Goal: Task Accomplishment & Management: Manage account settings

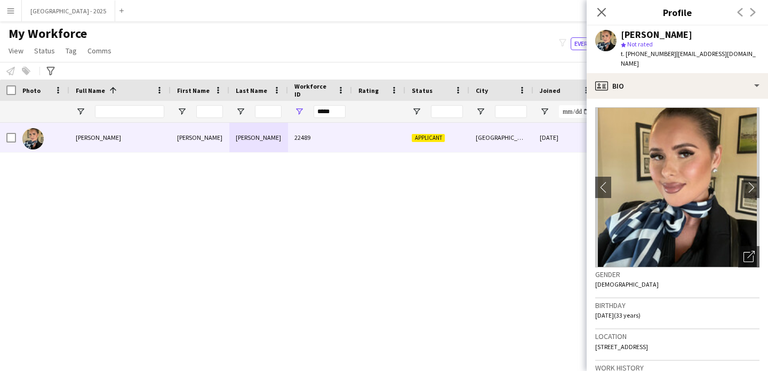
drag, startPoint x: 597, startPoint y: 8, endPoint x: 557, endPoint y: 98, distance: 98.1
click at [597, 8] on icon at bounding box center [601, 12] width 9 height 9
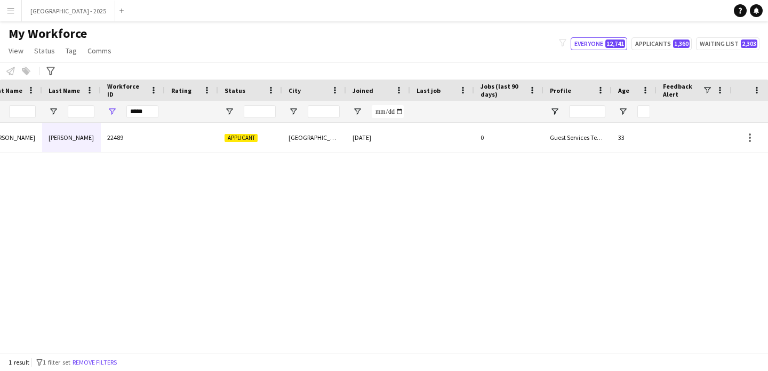
scroll to position [0, 359]
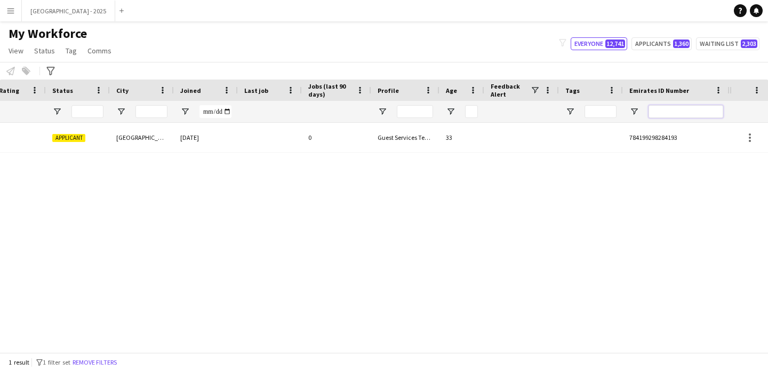
click at [687, 111] on input "Emirates ID Number Filter Input" at bounding box center [686, 111] width 75 height 13
paste input "*******"
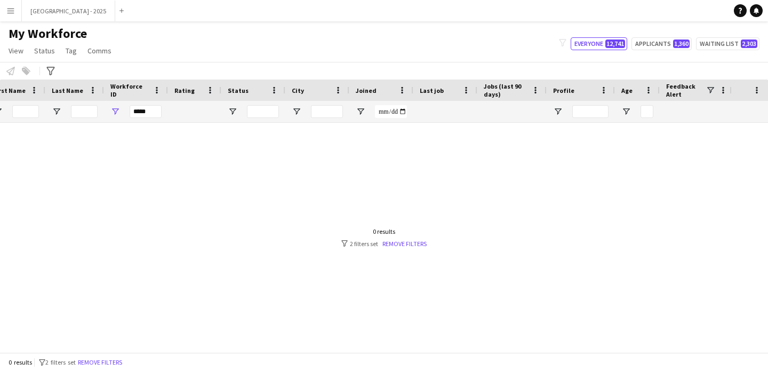
scroll to position [0, 0]
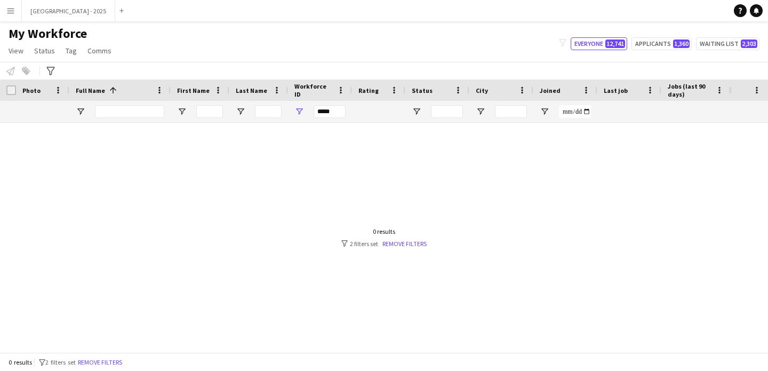
type input "*******"
click at [108, 113] on input "Full Name Filter Input" at bounding box center [129, 111] width 69 height 13
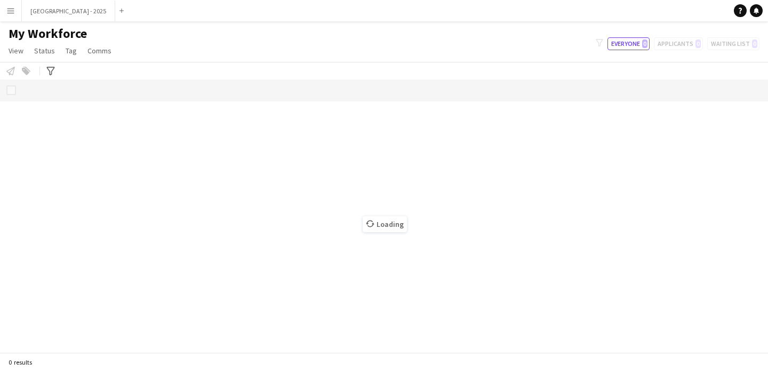
click at [384, 219] on span "Loading" at bounding box center [385, 224] width 44 height 16
click at [357, 220] on div "Loading" at bounding box center [384, 215] width 768 height 273
click at [363, 226] on span "Loading" at bounding box center [385, 224] width 44 height 16
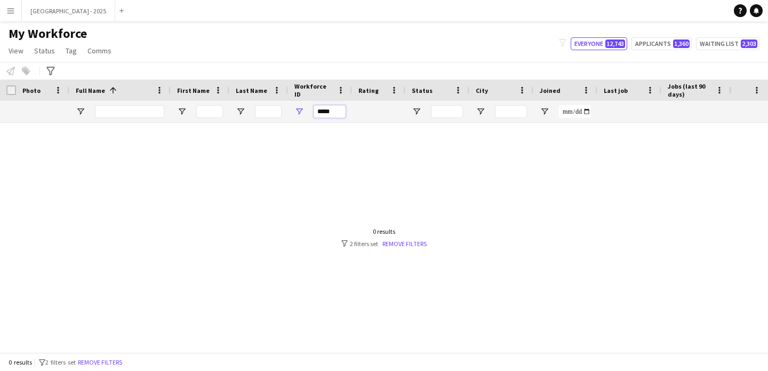
click at [332, 110] on input "*****" at bounding box center [330, 111] width 32 height 13
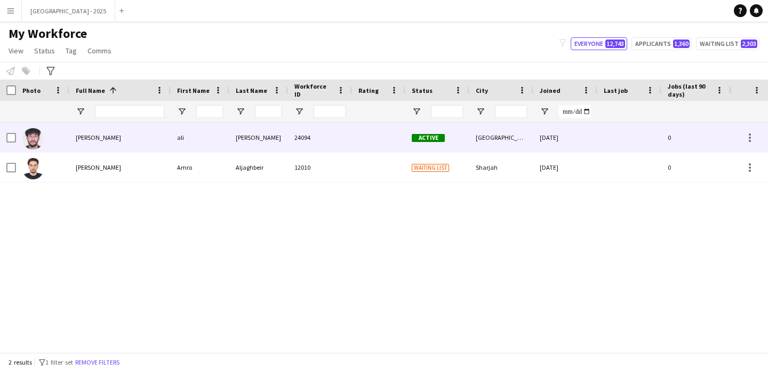
click at [140, 145] on div "ali ghafari" at bounding box center [119, 137] width 101 height 29
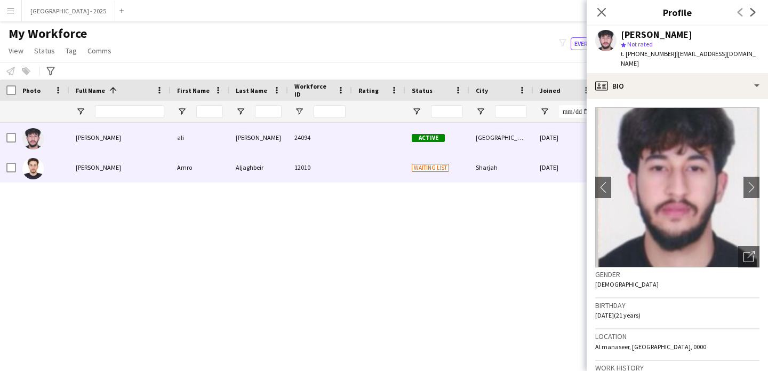
click at [143, 167] on div "Amro Aljaghbeir" at bounding box center [119, 167] width 101 height 29
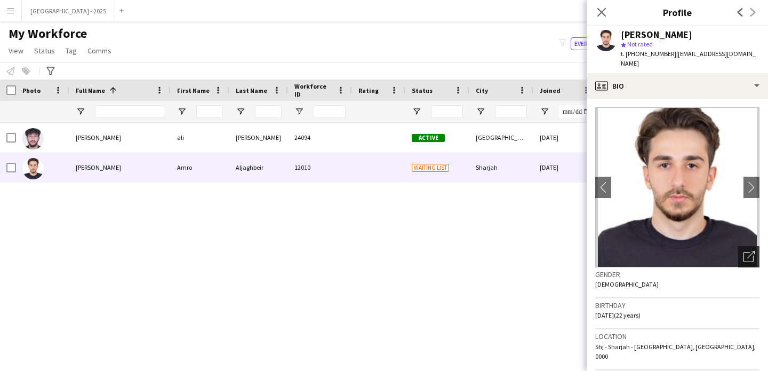
click at [743, 251] on icon "Open photos pop-in" at bounding box center [748, 256] width 11 height 11
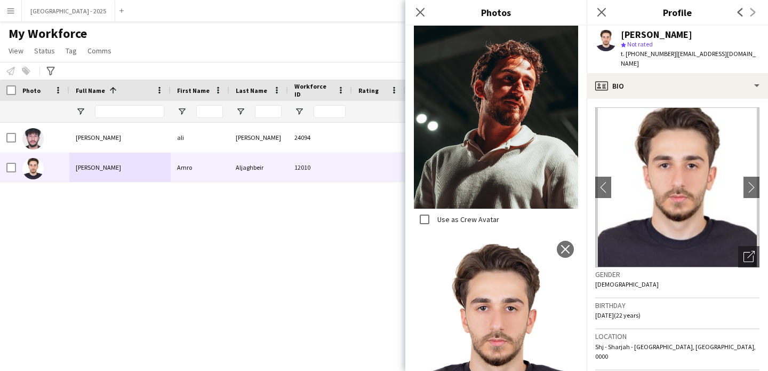
scroll to position [479, 0]
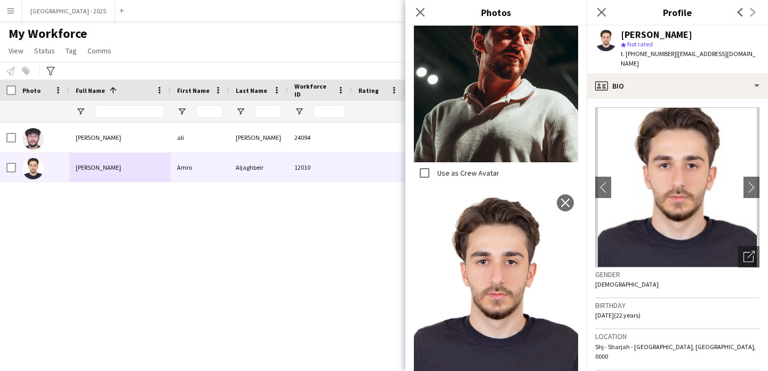
click at [602, 267] on div "Gender Male" at bounding box center [677, 282] width 164 height 31
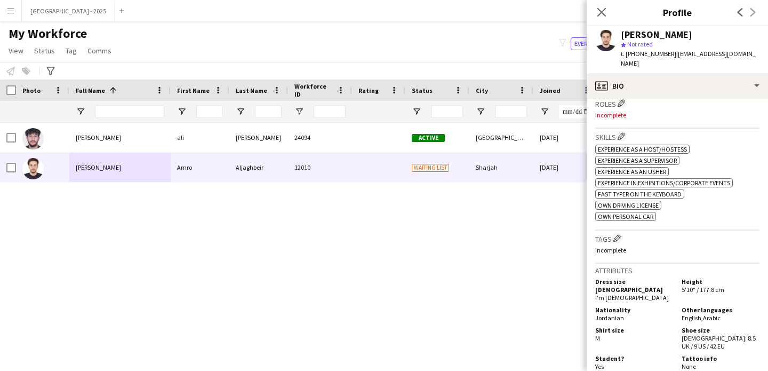
scroll to position [253, 0]
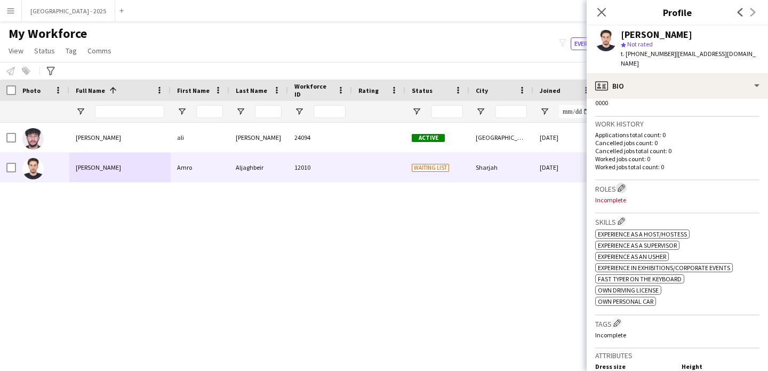
click at [621, 184] on app-icon "Edit crew company roles" at bounding box center [621, 187] width 7 height 7
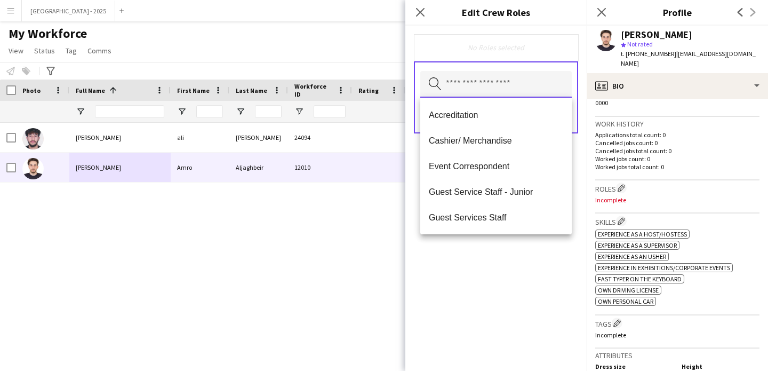
click at [471, 87] on input "text" at bounding box center [495, 84] width 151 height 27
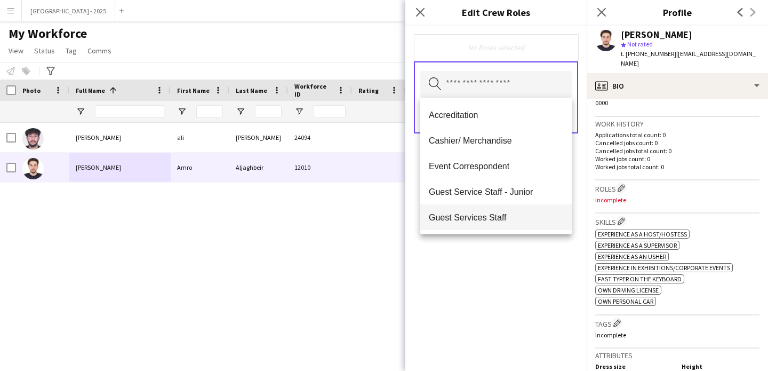
click at [511, 226] on mat-option "Guest Services Staff" at bounding box center [495, 217] width 151 height 26
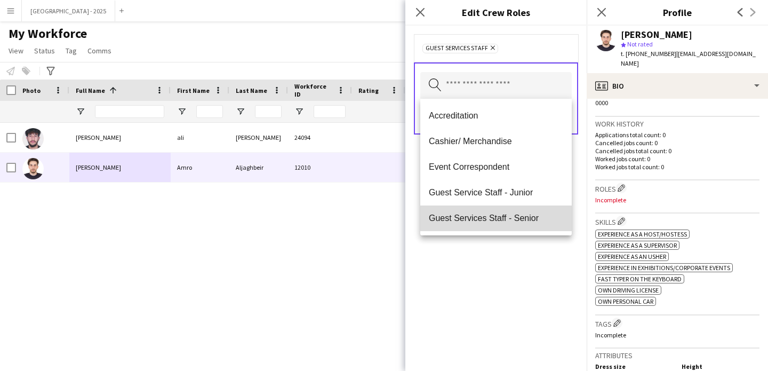
click at [513, 225] on mat-option "Guest Services Staff - Senior" at bounding box center [495, 218] width 151 height 26
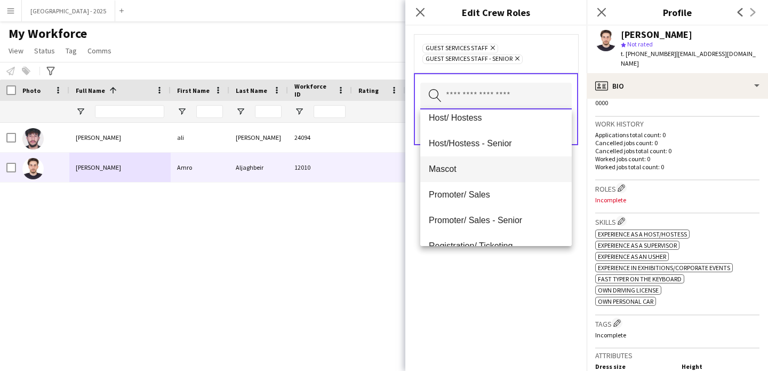
scroll to position [170, 0]
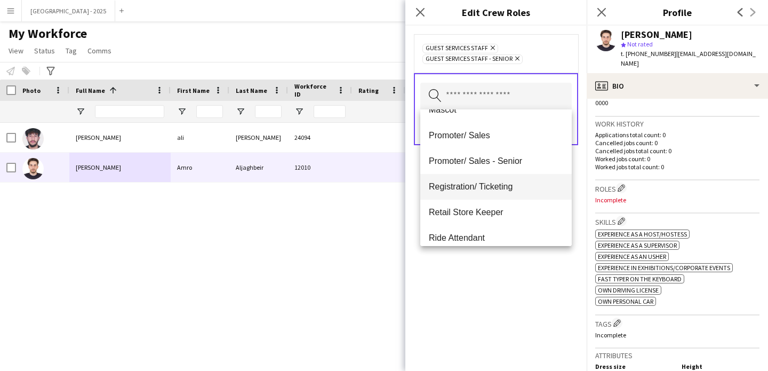
click at [468, 192] on mat-option "Registration/ Ticketing" at bounding box center [495, 187] width 151 height 26
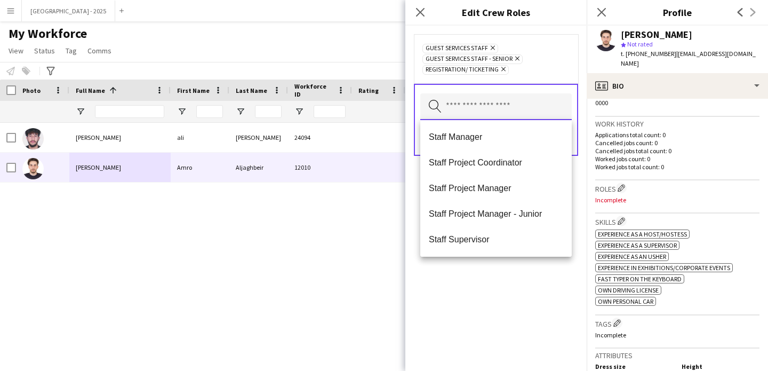
scroll to position [358, 0]
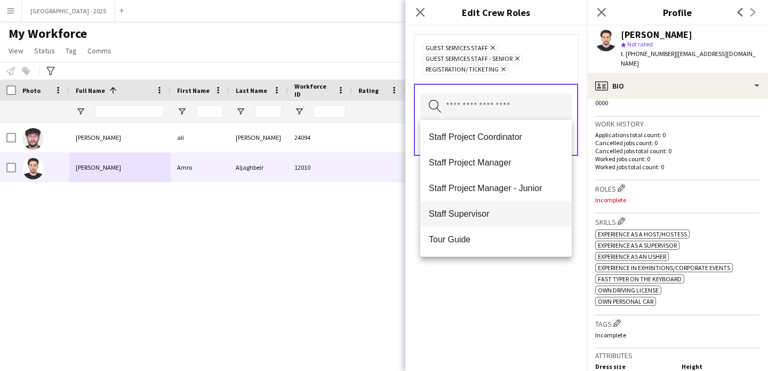
click at [480, 211] on span "Staff Supervisor" at bounding box center [496, 214] width 134 height 10
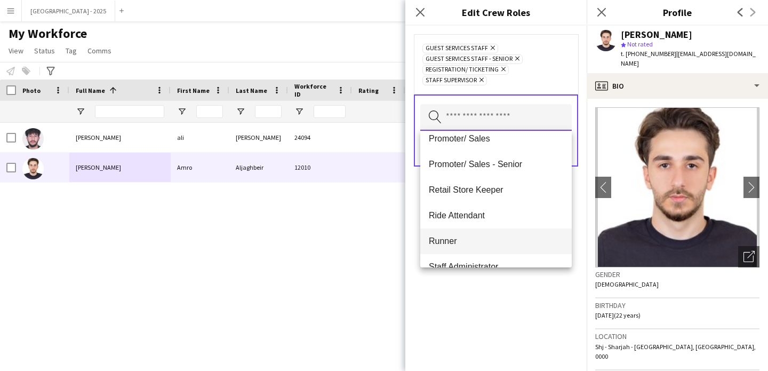
scroll to position [131, 0]
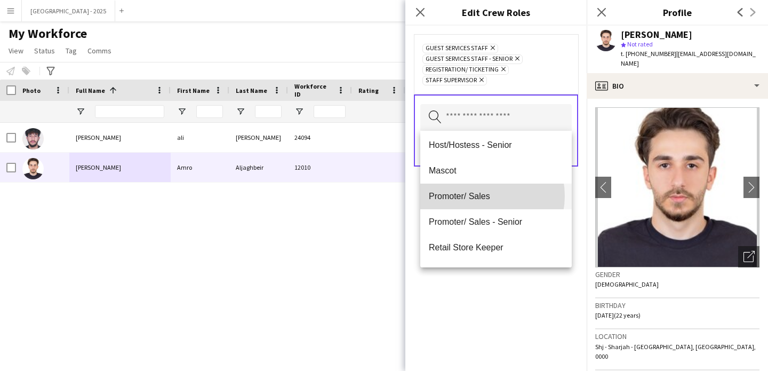
click at [482, 196] on span "Promoter/ Sales" at bounding box center [496, 196] width 134 height 10
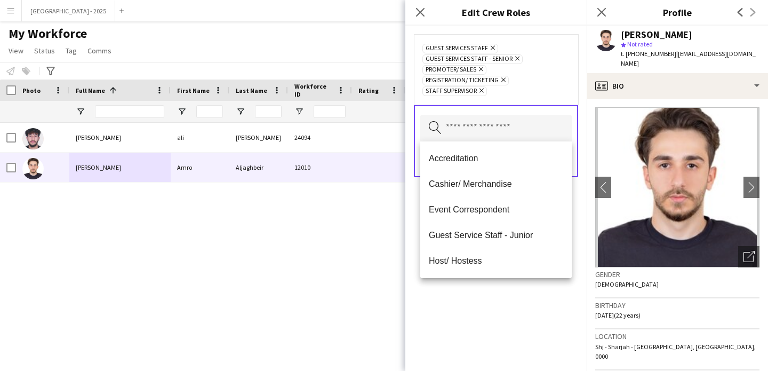
click at [505, 288] on div "Guest Services Staff Remove Guest Services Staff - Senior Remove Promoter/ Sale…" at bounding box center [495, 198] width 181 height 345
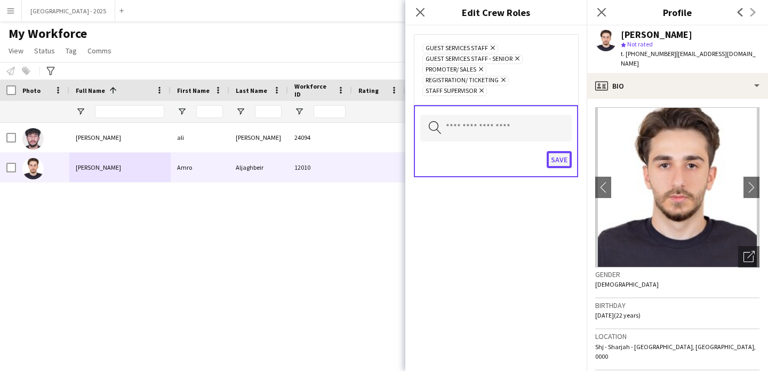
click at [561, 164] on button "Save" at bounding box center [559, 159] width 25 height 17
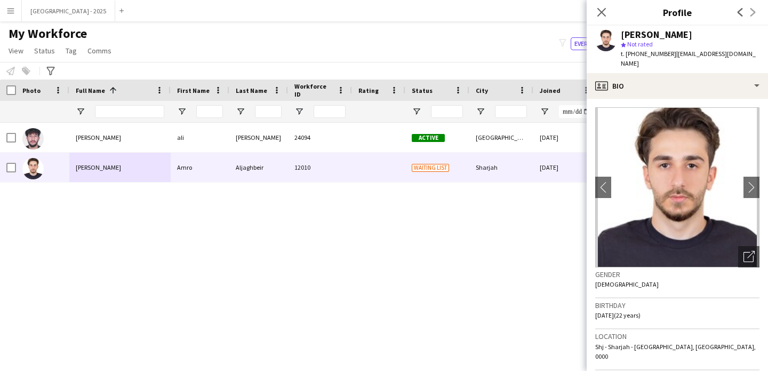
scroll to position [183, 0]
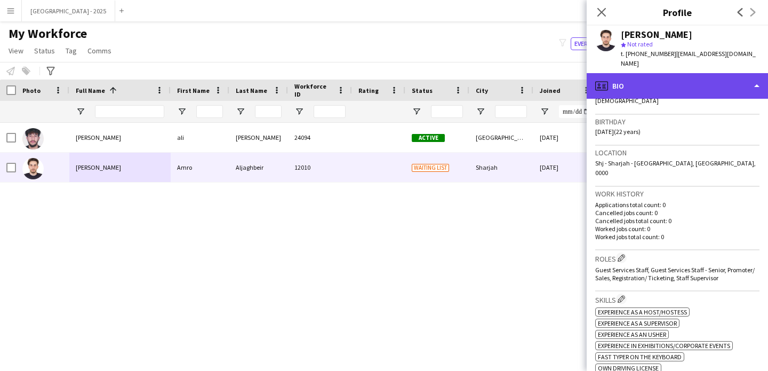
click at [672, 73] on div "profile Bio" at bounding box center [677, 86] width 181 height 26
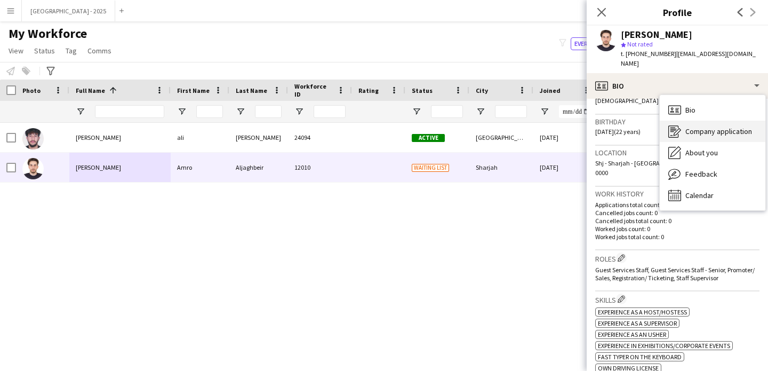
click at [703, 126] on span "Company application" at bounding box center [718, 131] width 67 height 10
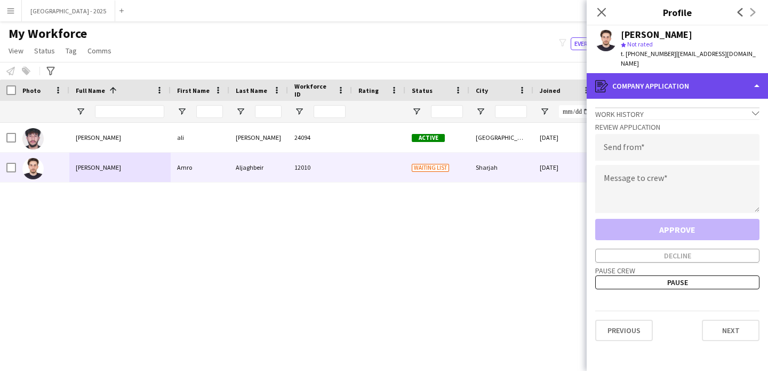
click at [675, 73] on div "register Company application" at bounding box center [677, 86] width 181 height 26
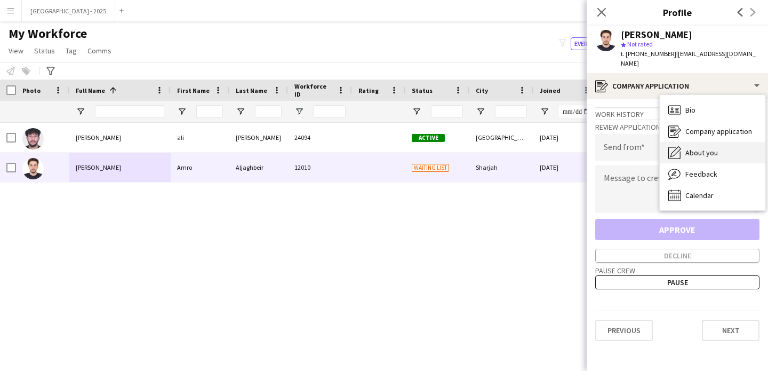
click at [694, 148] on span "About you" at bounding box center [701, 153] width 33 height 10
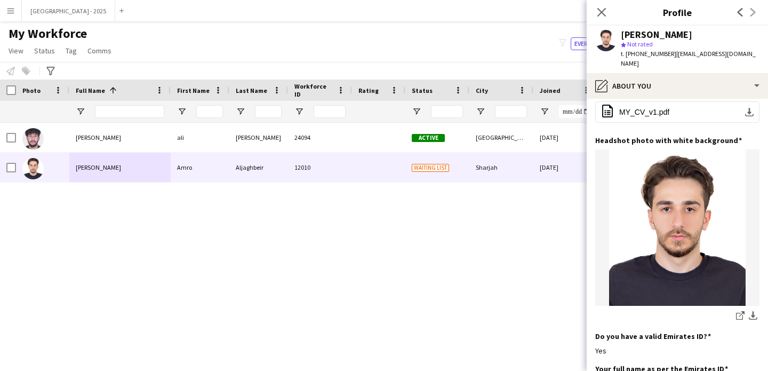
scroll to position [0, 0]
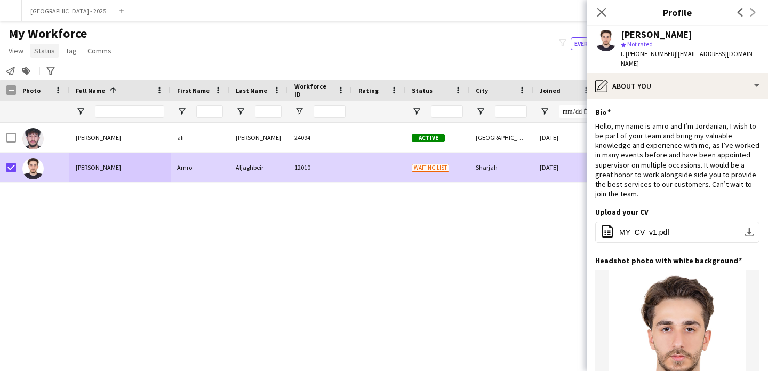
click at [42, 50] on span "Status" at bounding box center [44, 51] width 21 height 10
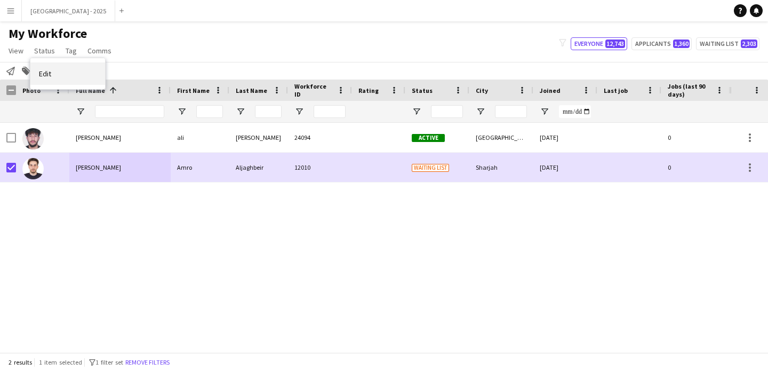
click at [51, 70] on span "Edit" at bounding box center [45, 74] width 12 height 10
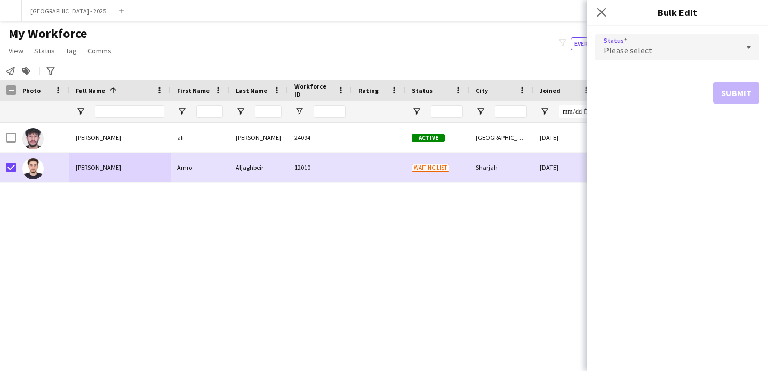
click at [685, 48] on div "Please select" at bounding box center [666, 47] width 143 height 26
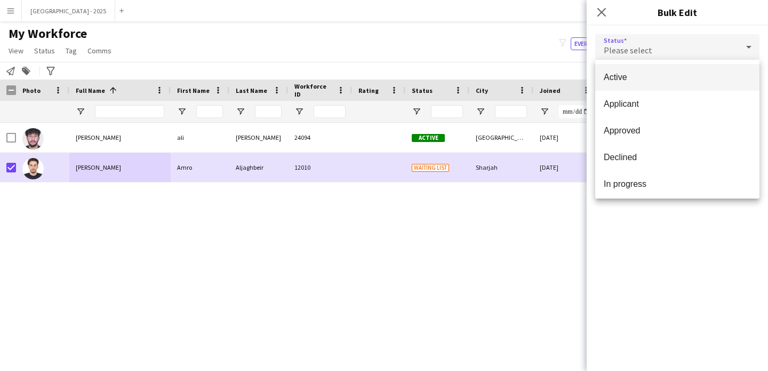
click at [667, 86] on mat-option "Active" at bounding box center [677, 77] width 164 height 27
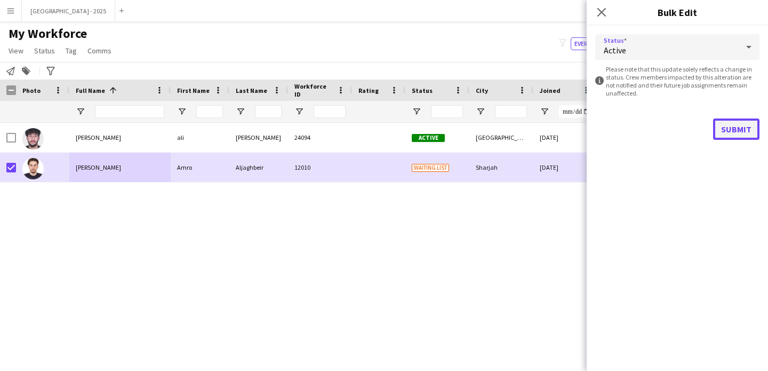
click at [725, 125] on button "Submit" at bounding box center [736, 128] width 46 height 21
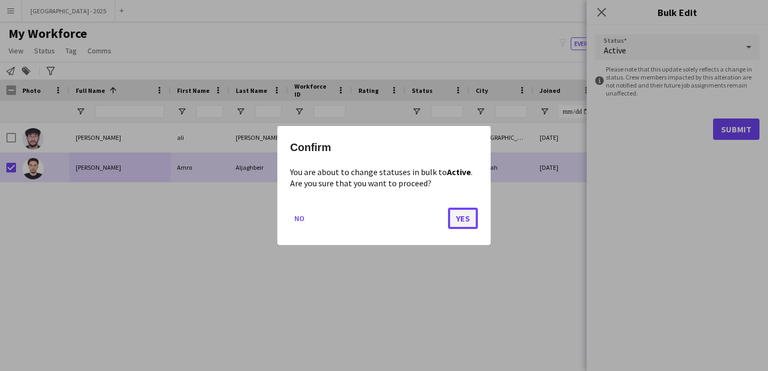
click at [459, 214] on button "Yes" at bounding box center [463, 217] width 30 height 21
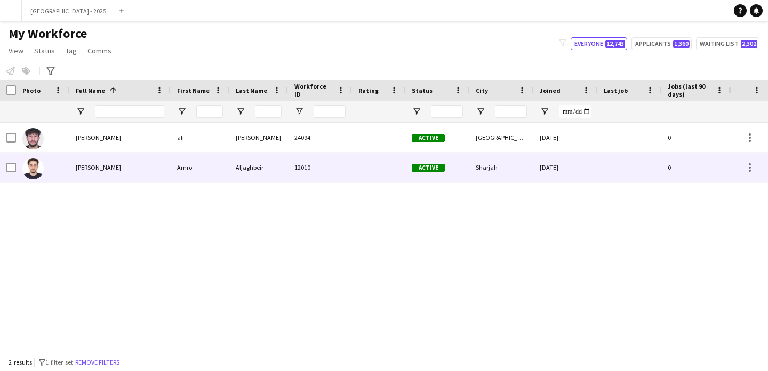
click at [55, 169] on div at bounding box center [42, 167] width 53 height 29
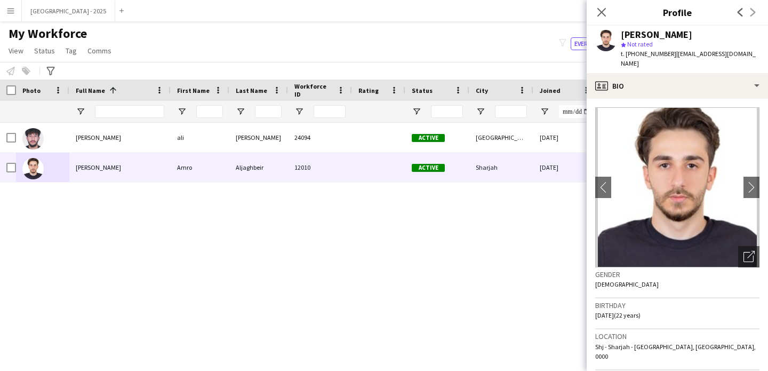
click at [664, 99] on app-crew-profile-bio "chevron-left chevron-right Open photos pop-in Gender Male Birthday 09-07-2003 (…" at bounding box center [677, 235] width 181 height 272
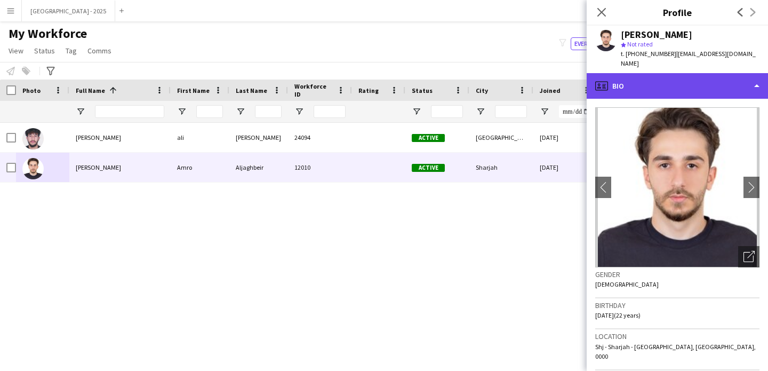
click at [646, 76] on div "profile Bio" at bounding box center [677, 86] width 181 height 26
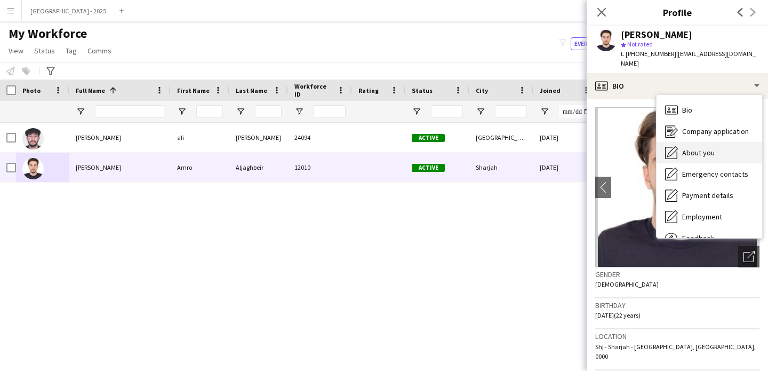
click at [673, 142] on div "About you About you" at bounding box center [710, 152] width 106 height 21
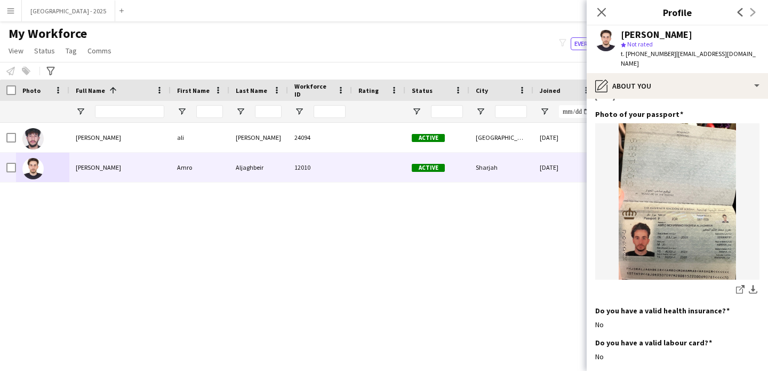
scroll to position [984, 0]
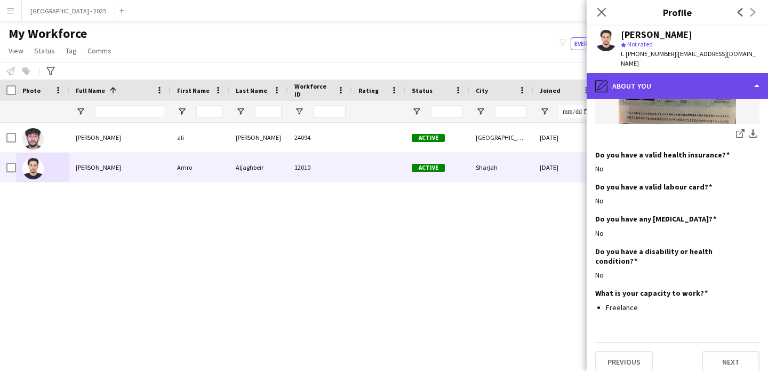
click at [647, 84] on div "pencil4 About you" at bounding box center [677, 86] width 181 height 26
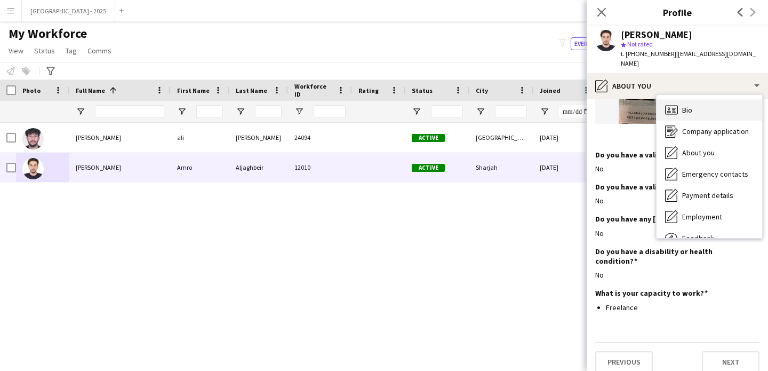
click at [707, 99] on div "Bio Bio" at bounding box center [710, 109] width 106 height 21
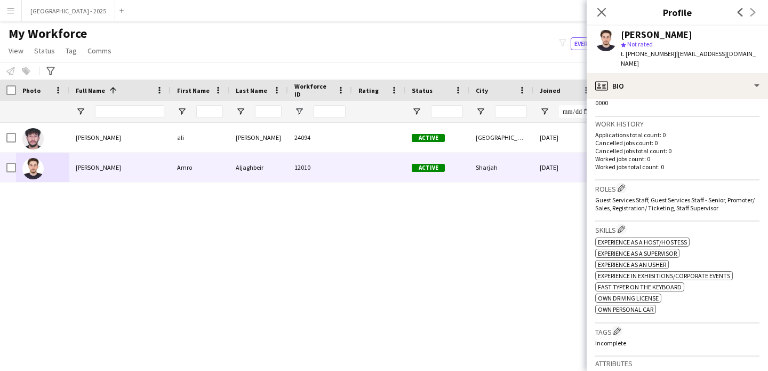
scroll to position [271, 0]
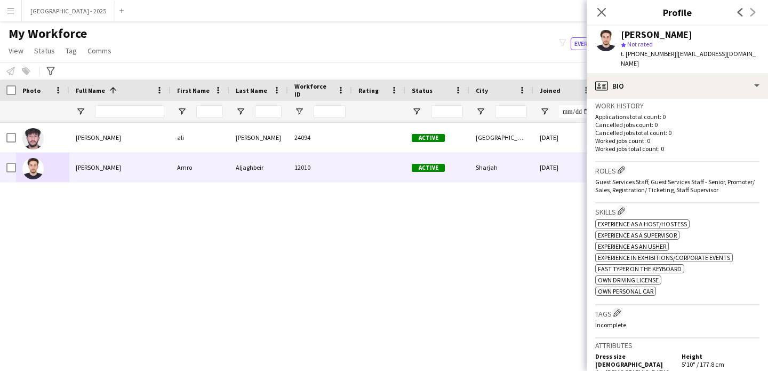
click at [619, 288] on div "Skills Edit crew company skills ok-circled2 background Layer 1 cross-circle-red…" at bounding box center [677, 253] width 164 height 101
click at [619, 307] on button "Edit crew company tags" at bounding box center [617, 312] width 11 height 11
click at [618, 309] on app-icon "Edit crew company tags" at bounding box center [616, 312] width 7 height 7
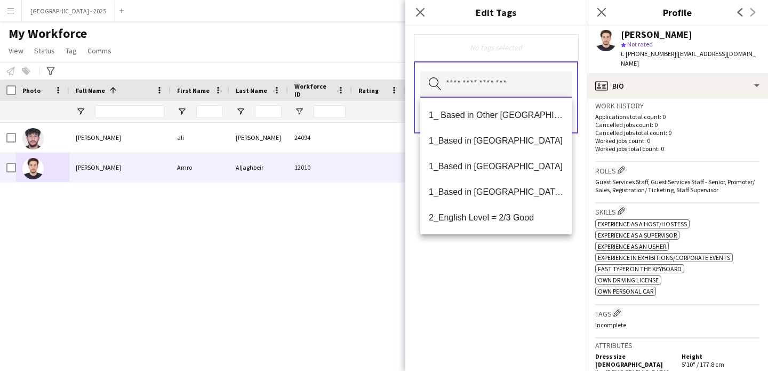
click at [506, 81] on input "text" at bounding box center [495, 84] width 151 height 27
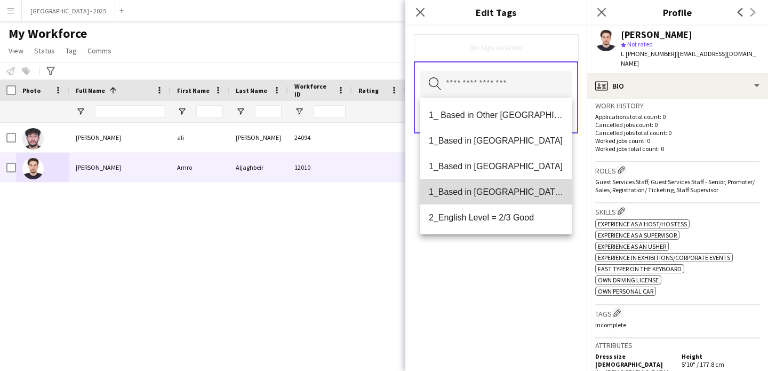
click at [500, 188] on span "1_Based in [GEOGRAPHIC_DATA]/[GEOGRAPHIC_DATA]/Ajman" at bounding box center [496, 192] width 134 height 10
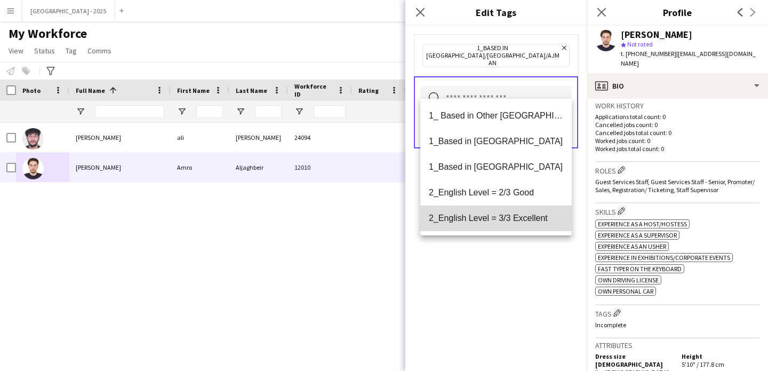
click at [506, 210] on mat-option "2_English Level = 3/3 Excellent" at bounding box center [495, 218] width 151 height 26
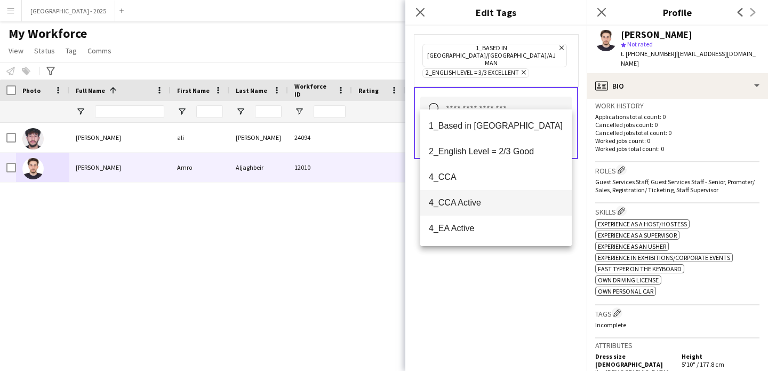
scroll to position [61, 0]
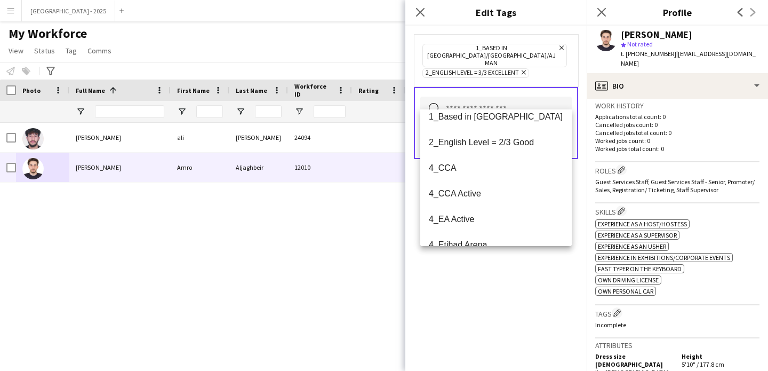
click at [495, 257] on div "1_Based in [GEOGRAPHIC_DATA]/[GEOGRAPHIC_DATA]/Ajman Remove 2_English Level = 3…" at bounding box center [495, 198] width 181 height 345
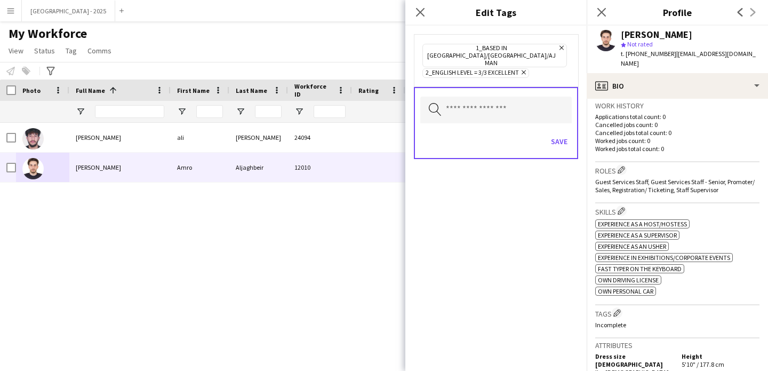
click at [557, 112] on div "Search by tag name Save" at bounding box center [496, 123] width 164 height 72
click at [571, 137] on div "Save" at bounding box center [495, 142] width 151 height 30
click at [567, 133] on button "Save" at bounding box center [559, 141] width 25 height 17
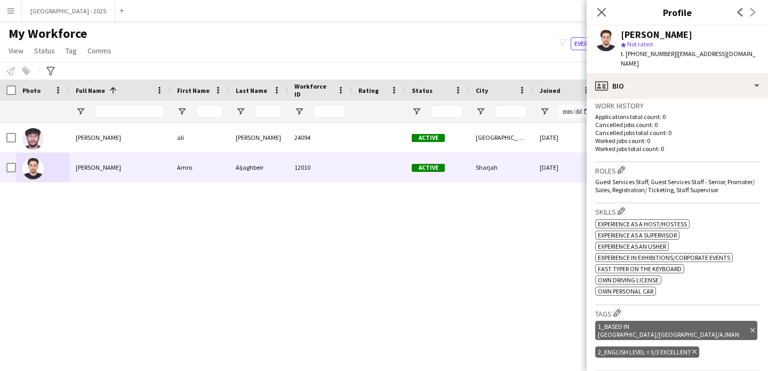
scroll to position [0, 0]
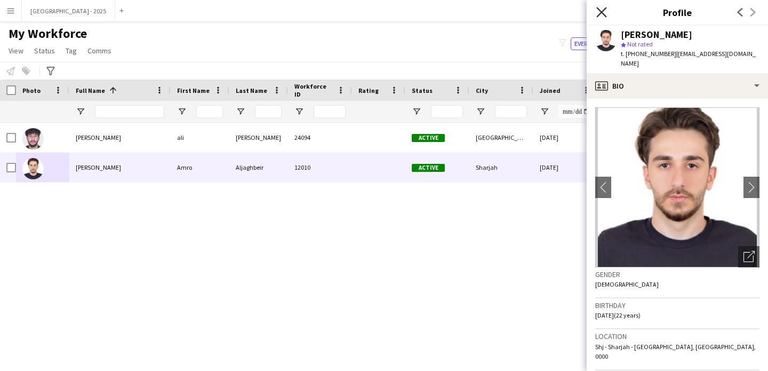
click at [603, 13] on icon at bounding box center [601, 12] width 10 height 10
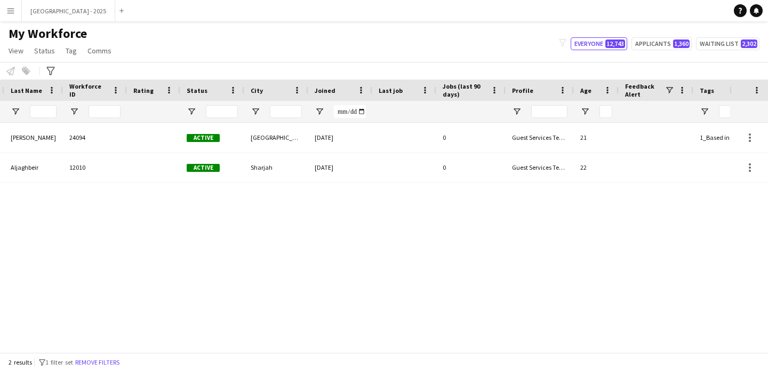
scroll to position [0, 359]
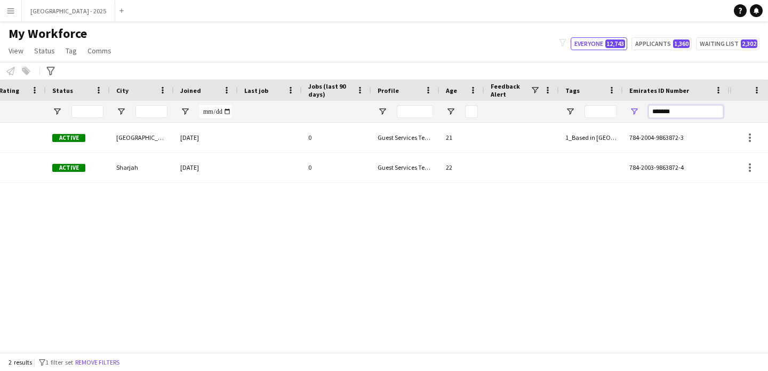
click at [695, 109] on input "*******" at bounding box center [686, 111] width 75 height 13
paste input "*"
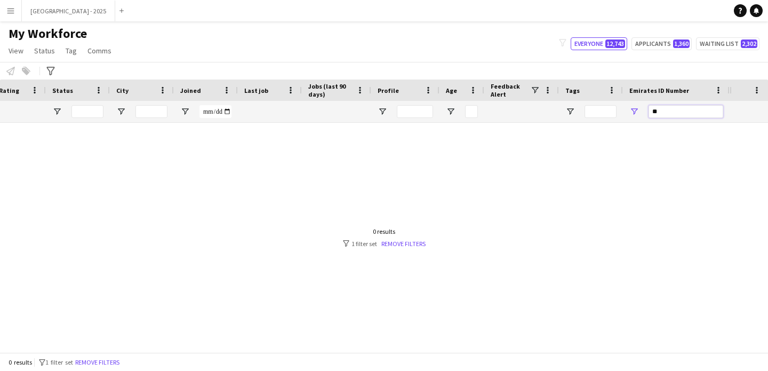
type input "*"
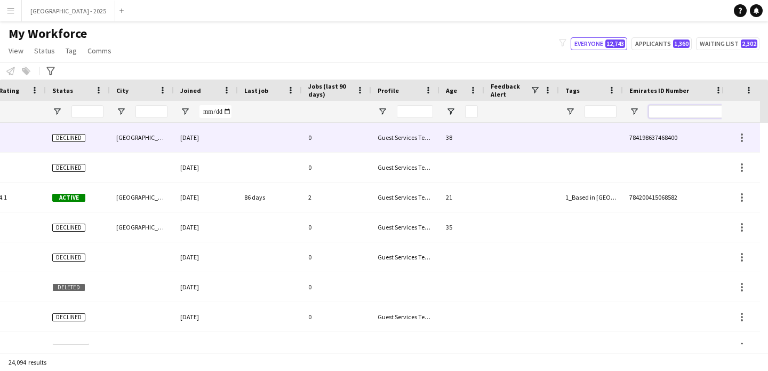
scroll to position [0, 0]
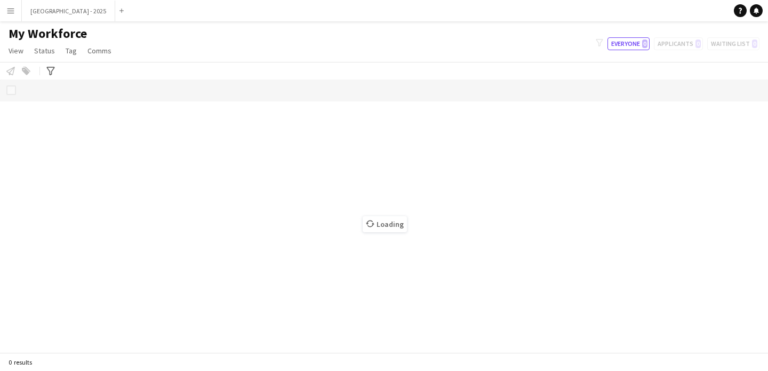
click at [12, 14] on app-icon "Menu" at bounding box center [10, 10] width 9 height 9
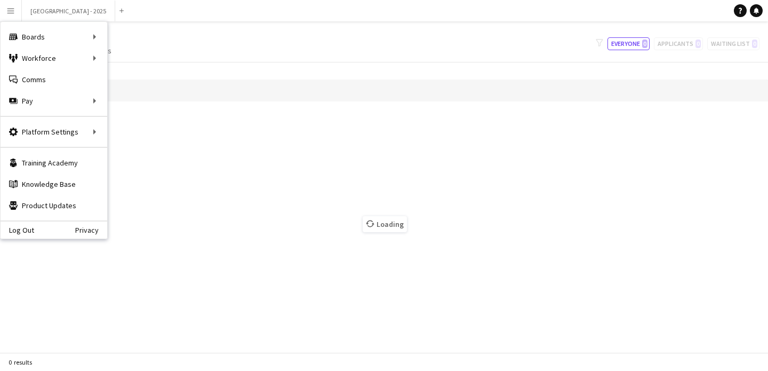
click at [143, 40] on div "My Workforce View Views Default view New view Update view Delete view Edit name…" at bounding box center [384, 44] width 768 height 36
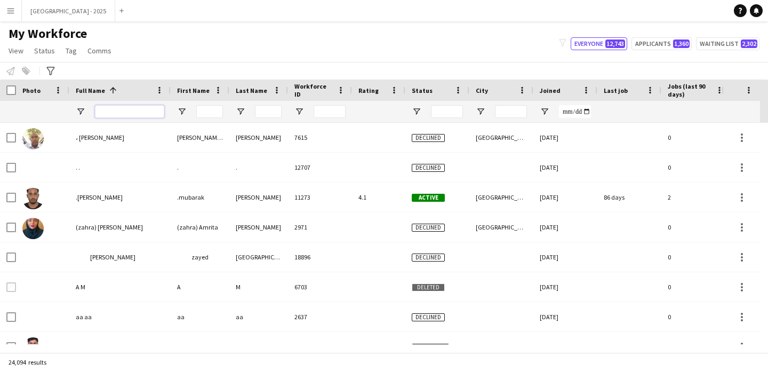
click at [111, 109] on input "Full Name Filter Input" at bounding box center [129, 111] width 69 height 13
paste input "**********"
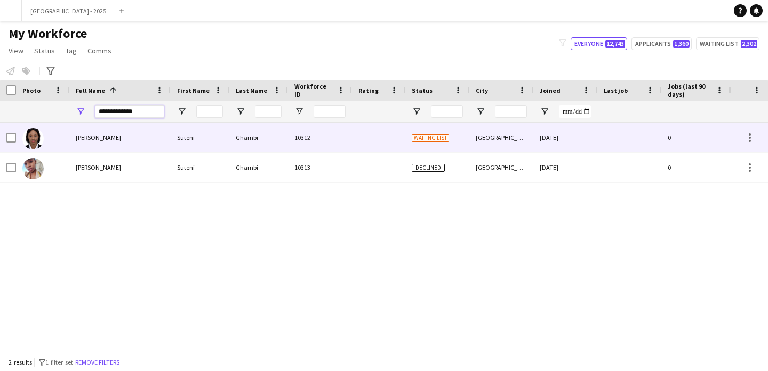
type input "**********"
click at [149, 145] on div "[PERSON_NAME]" at bounding box center [119, 137] width 101 height 29
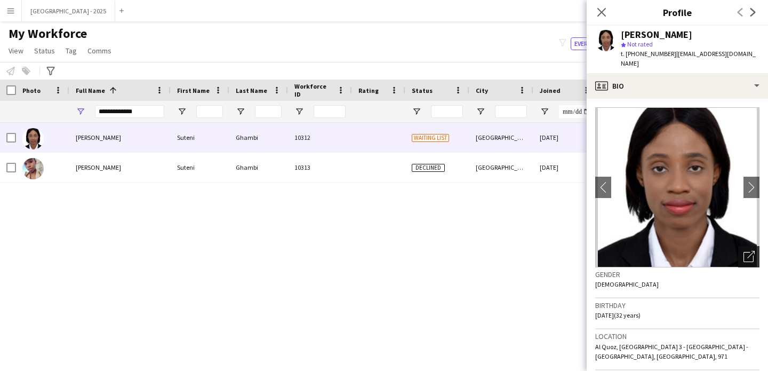
click at [747, 246] on div "Open photos pop-in" at bounding box center [748, 256] width 21 height 21
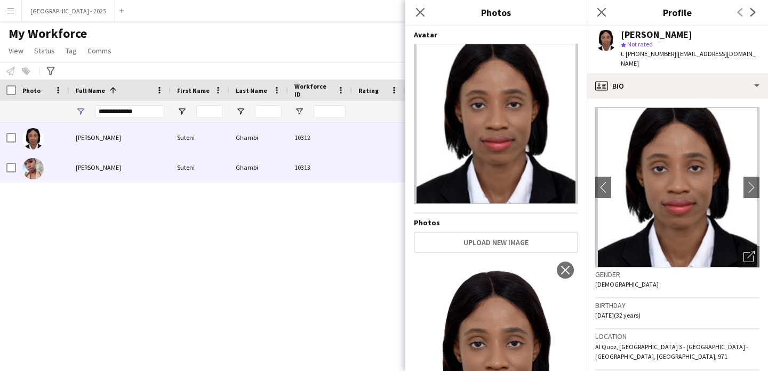
click at [346, 161] on div "10313" at bounding box center [320, 167] width 64 height 29
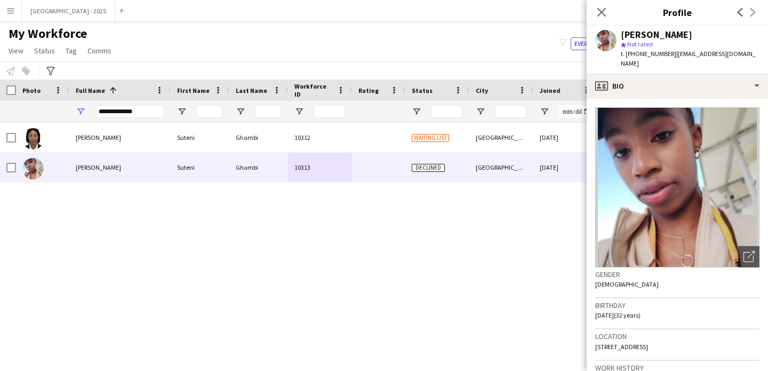
click at [500, 122] on div at bounding box center [511, 111] width 32 height 21
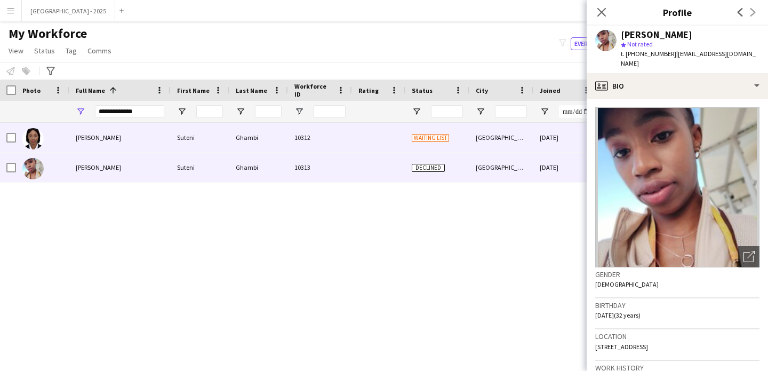
click at [494, 129] on div "[GEOGRAPHIC_DATA]" at bounding box center [501, 137] width 64 height 29
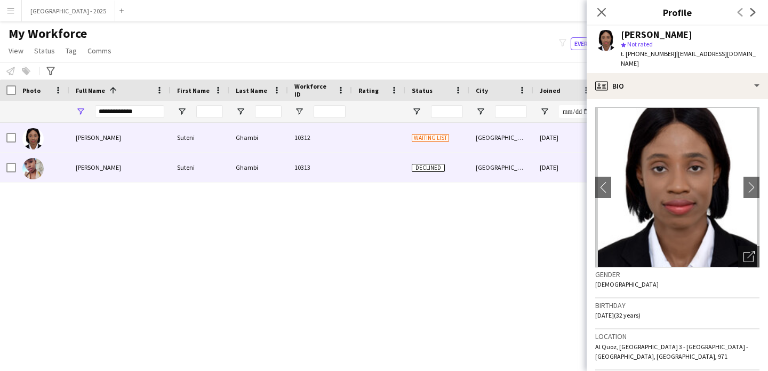
click at [558, 158] on div "30-07-2024" at bounding box center [565, 167] width 64 height 29
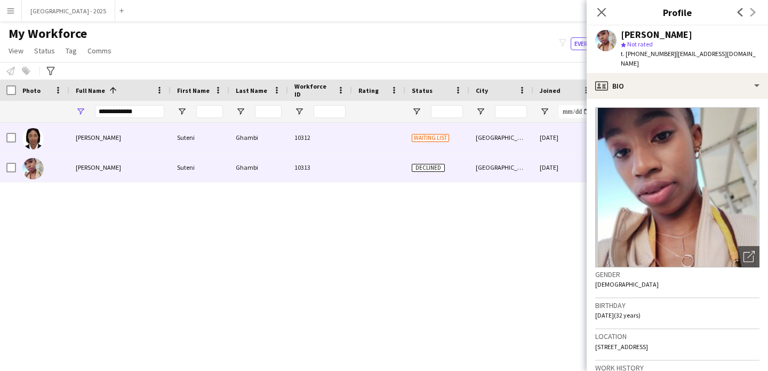
click at [556, 142] on div "30-07-2024" at bounding box center [565, 137] width 64 height 29
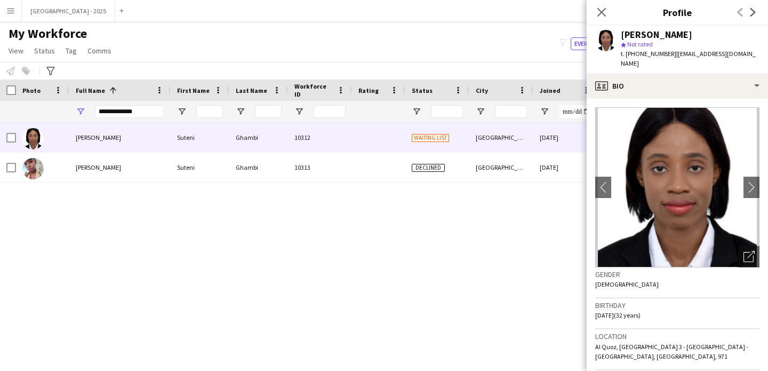
scroll to position [2, 0]
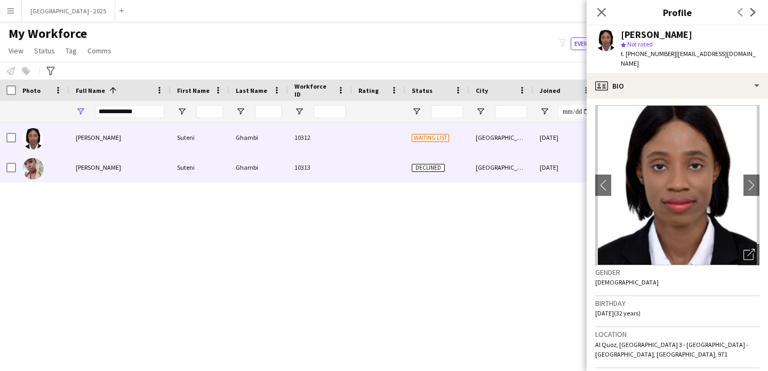
drag, startPoint x: 489, startPoint y: 176, endPoint x: 516, endPoint y: 171, distance: 27.6
click at [488, 176] on div "[GEOGRAPHIC_DATA]" at bounding box center [501, 167] width 64 height 29
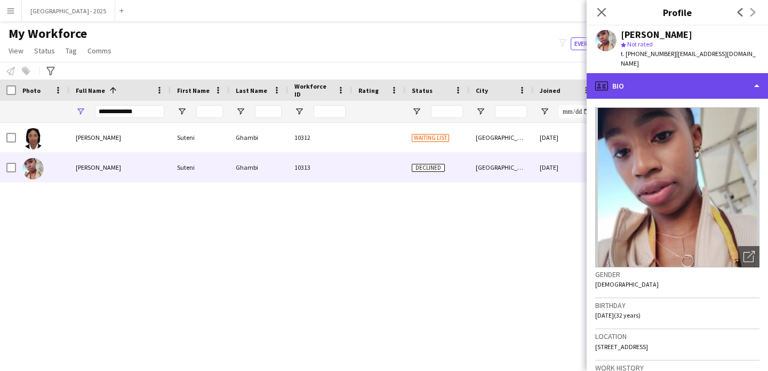
click at [692, 81] on div "profile Bio" at bounding box center [677, 86] width 181 height 26
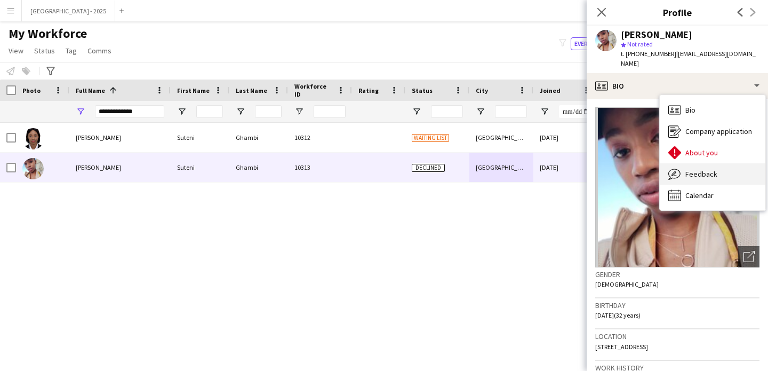
click at [715, 169] on div "Feedback Feedback" at bounding box center [713, 173] width 106 height 21
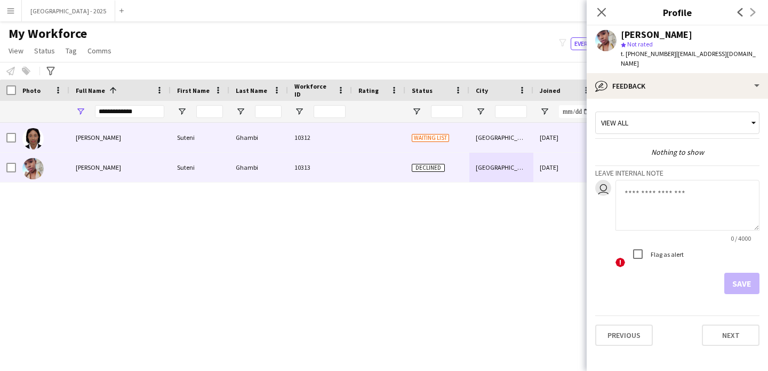
click at [526, 144] on div "[GEOGRAPHIC_DATA]" at bounding box center [501, 137] width 64 height 29
click at [506, 163] on div "[GEOGRAPHIC_DATA]" at bounding box center [501, 167] width 64 height 29
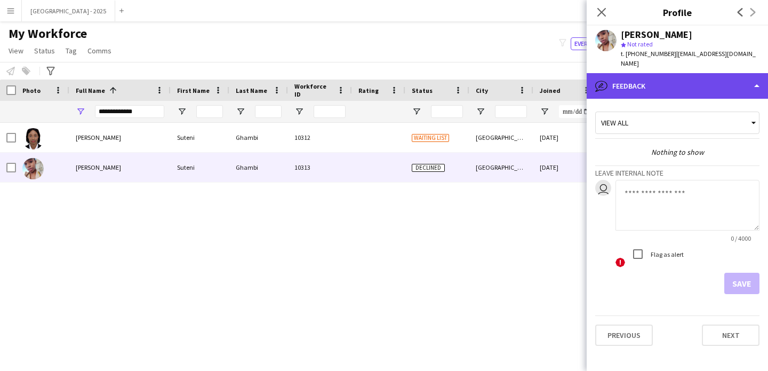
click at [659, 75] on div "bubble-pencil Feedback" at bounding box center [677, 86] width 181 height 26
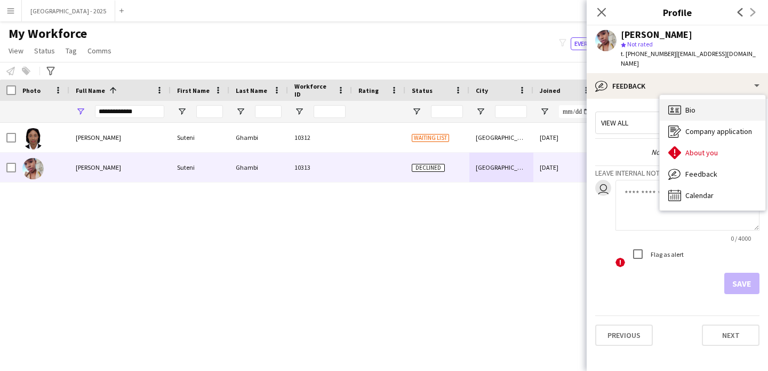
click at [693, 105] on span "Bio" at bounding box center [690, 110] width 10 height 10
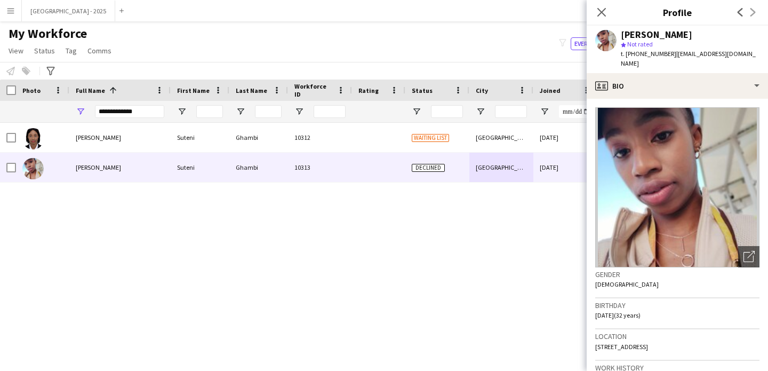
click at [693, 99] on app-crew-profile-bio "Open photos pop-in Gender Female Birthday 30-07-1993 (32 years) Location United…" at bounding box center [677, 235] width 181 height 272
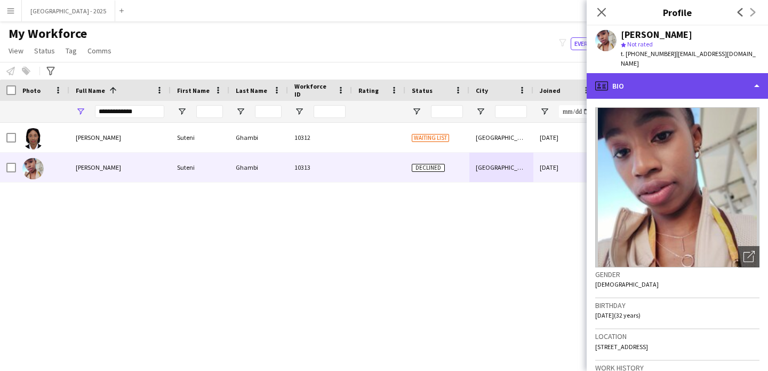
click at [693, 86] on div "profile Bio" at bounding box center [677, 86] width 181 height 26
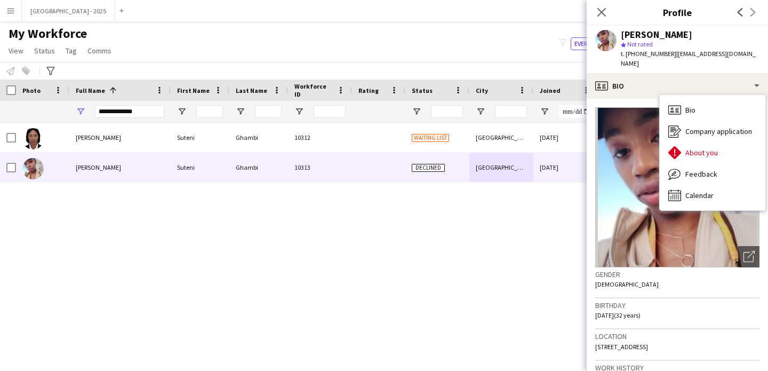
click at [635, 99] on app-crew-profile-bio "Open photos pop-in Gender Female Birthday 30-07-1993 (32 years) Location United…" at bounding box center [677, 235] width 181 height 272
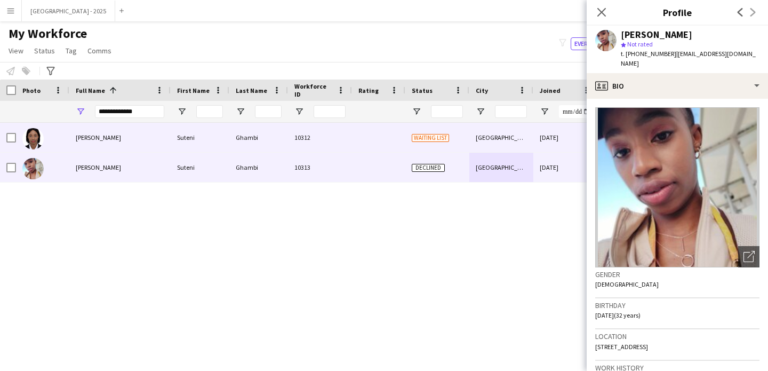
click at [494, 136] on div "[GEOGRAPHIC_DATA]" at bounding box center [501, 137] width 64 height 29
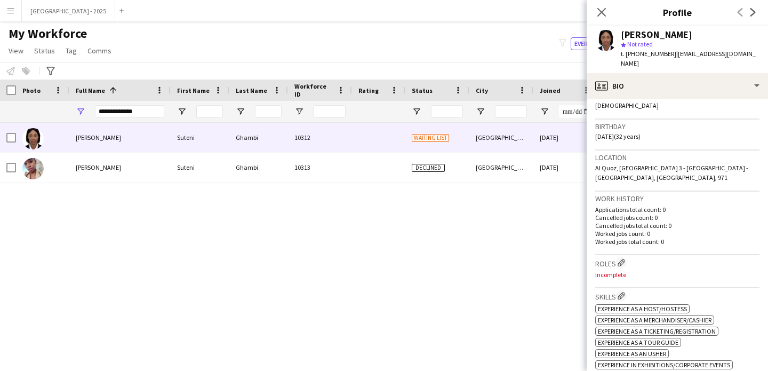
scroll to position [42, 0]
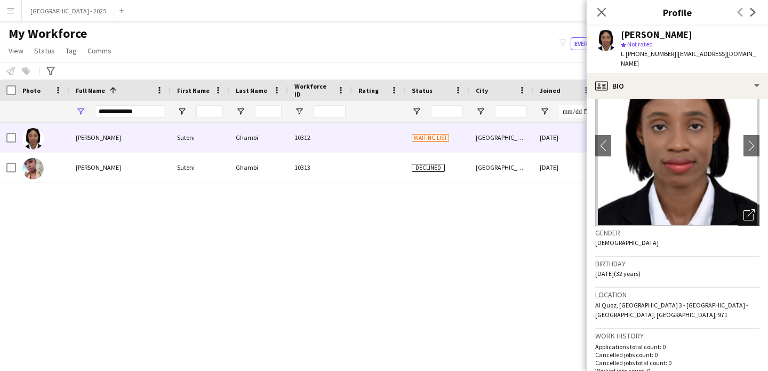
click at [743, 209] on icon "Open photos pop-in" at bounding box center [748, 214] width 11 height 11
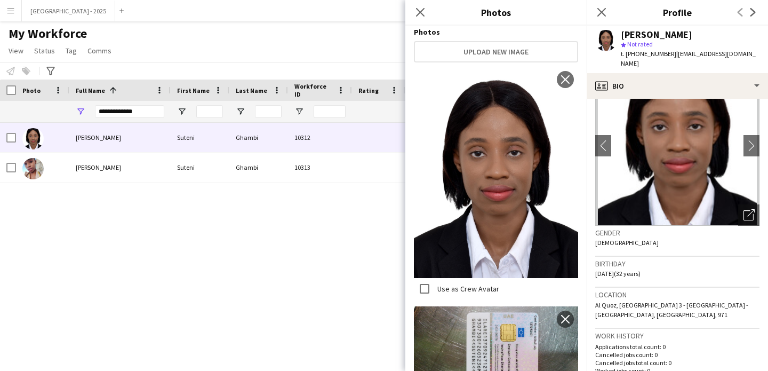
scroll to position [397, 0]
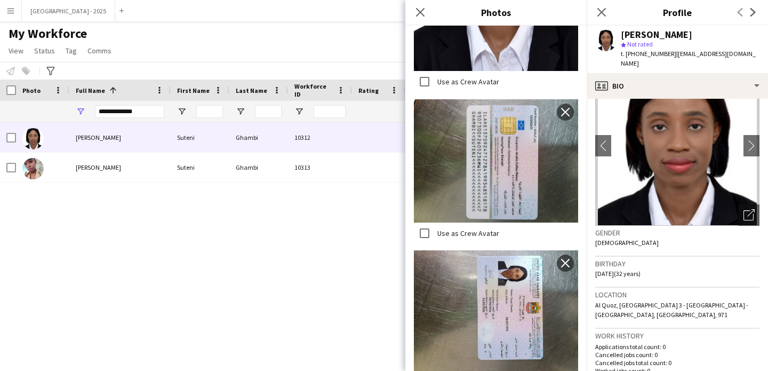
click at [634, 259] on h3 "Birthday" at bounding box center [677, 264] width 164 height 10
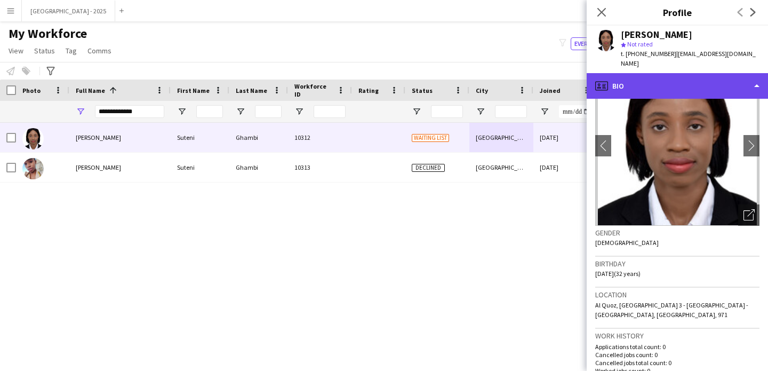
click at [639, 82] on div "profile Bio" at bounding box center [677, 86] width 181 height 26
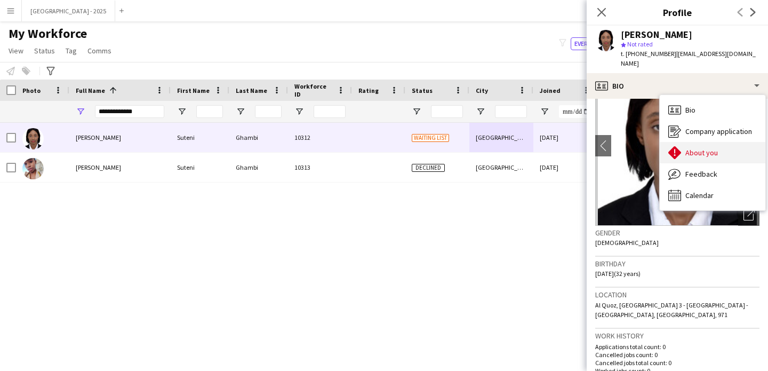
click at [692, 142] on div "About you About you" at bounding box center [713, 152] width 106 height 21
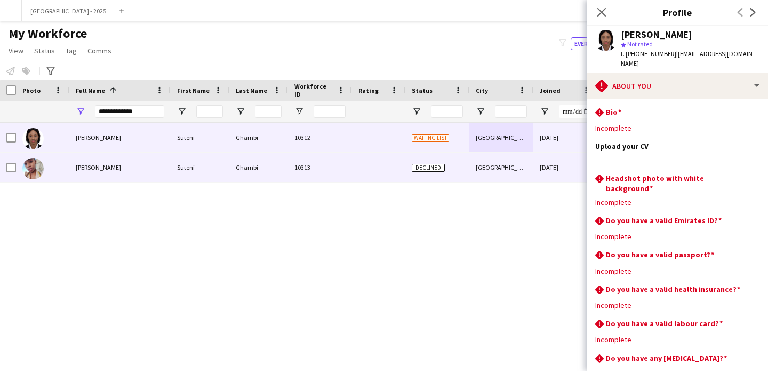
click at [497, 169] on div "[GEOGRAPHIC_DATA]" at bounding box center [501, 167] width 64 height 29
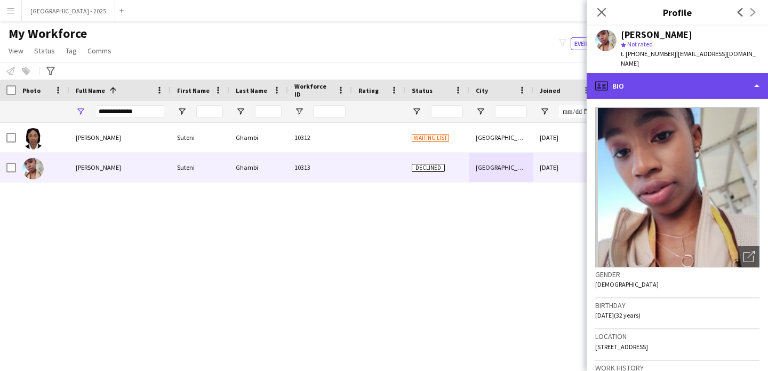
click at [669, 77] on div "profile Bio" at bounding box center [677, 86] width 181 height 26
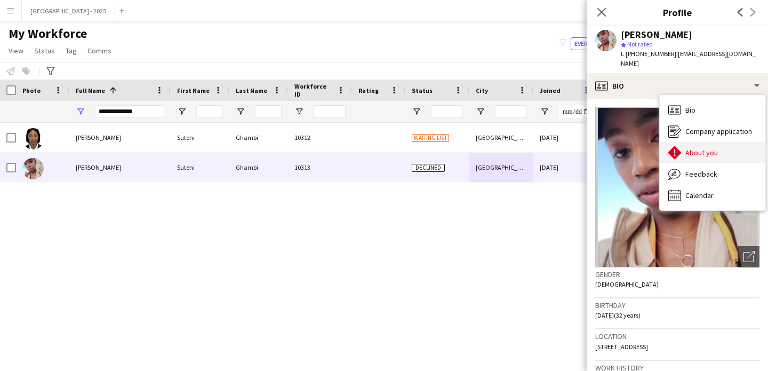
click at [691, 148] on span "About you" at bounding box center [701, 153] width 33 height 10
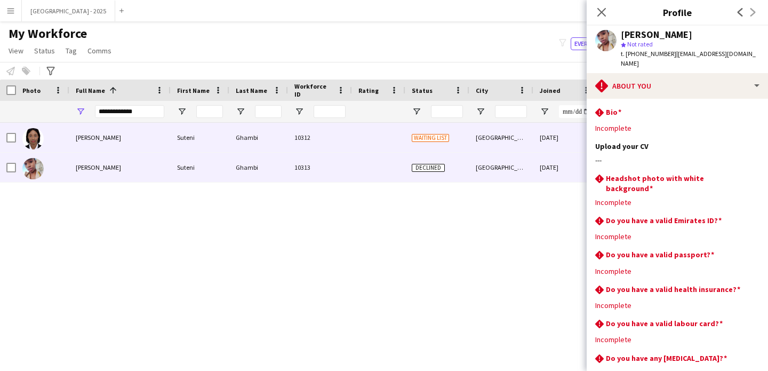
click at [536, 131] on div "30-07-2024" at bounding box center [565, 137] width 64 height 29
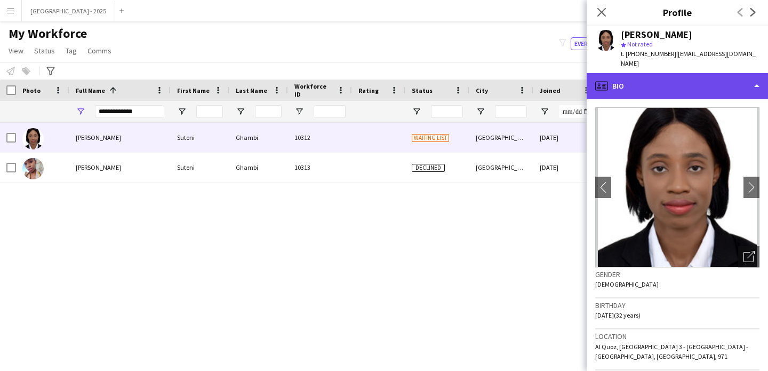
click at [634, 73] on div "profile Bio" at bounding box center [677, 86] width 181 height 26
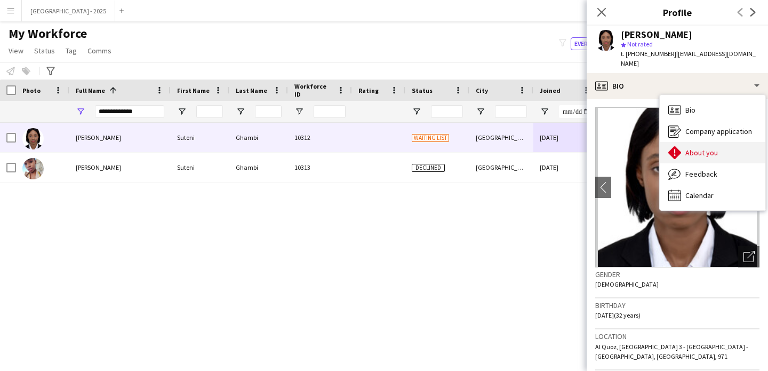
click at [685, 142] on div "About you About you" at bounding box center [713, 152] width 106 height 21
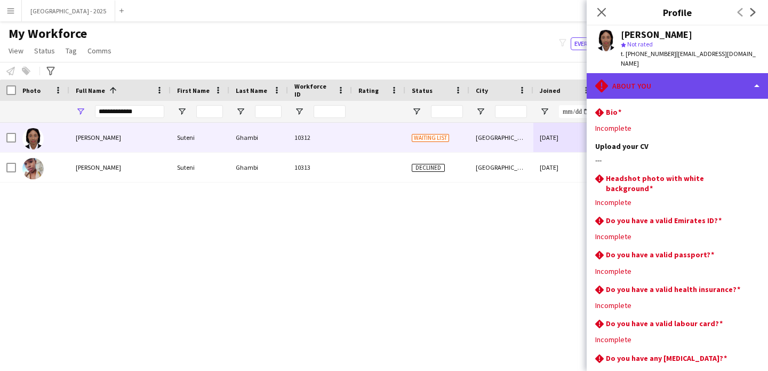
click at [643, 85] on div "rhombus-alert About you" at bounding box center [677, 86] width 181 height 26
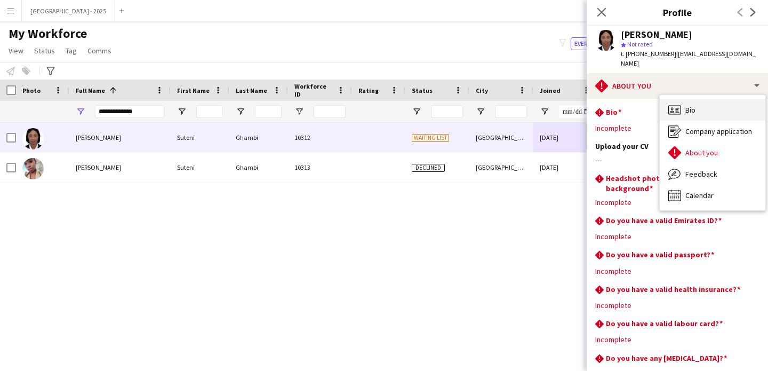
click at [680, 103] on icon "Bio" at bounding box center [674, 109] width 13 height 13
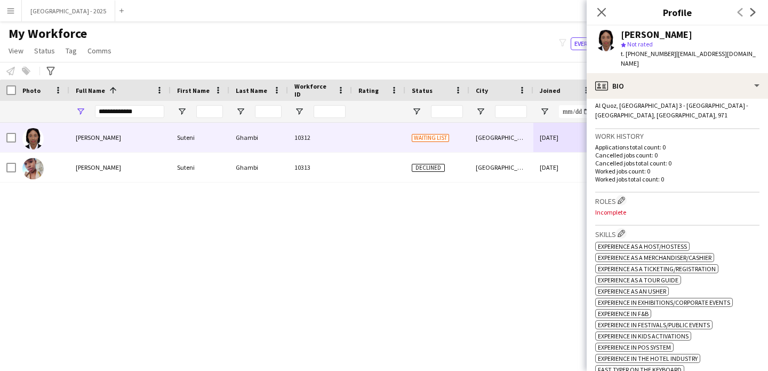
scroll to position [270, 0]
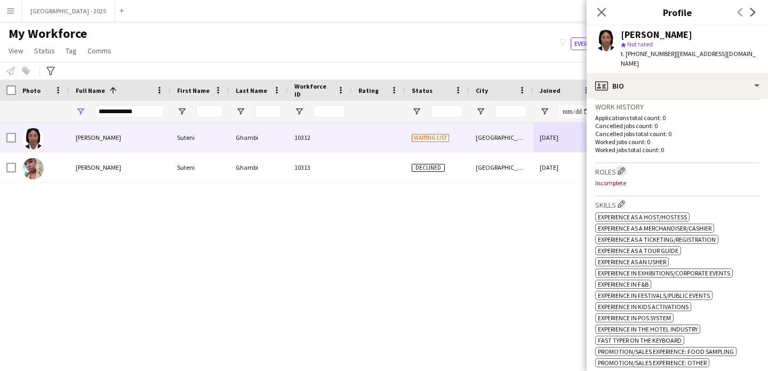
click at [620, 167] on app-icon "Edit crew company roles" at bounding box center [621, 170] width 7 height 7
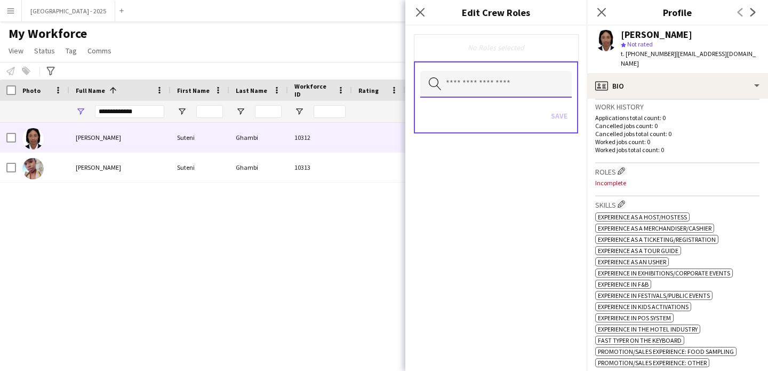
click at [494, 82] on input "text" at bounding box center [495, 84] width 151 height 27
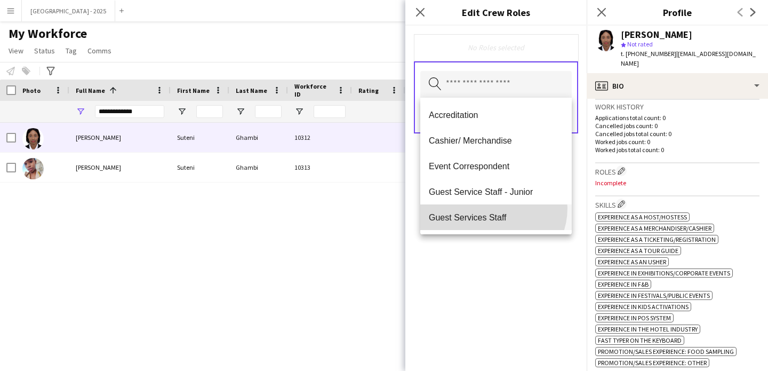
click at [492, 208] on mat-option "Guest Services Staff" at bounding box center [495, 217] width 151 height 26
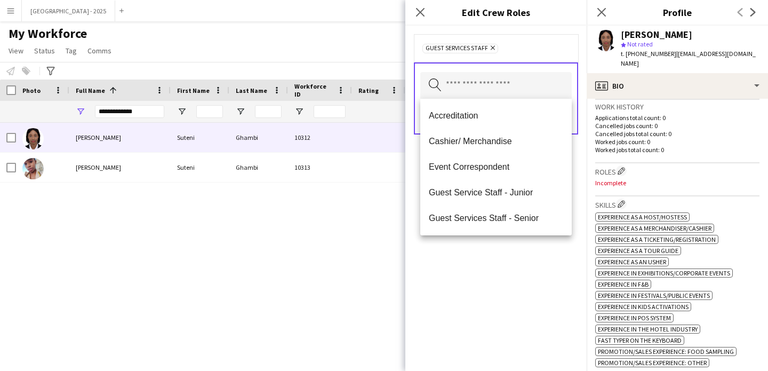
click at [529, 255] on div "Guest Services Staff Remove Search by role type Save" at bounding box center [495, 198] width 181 height 345
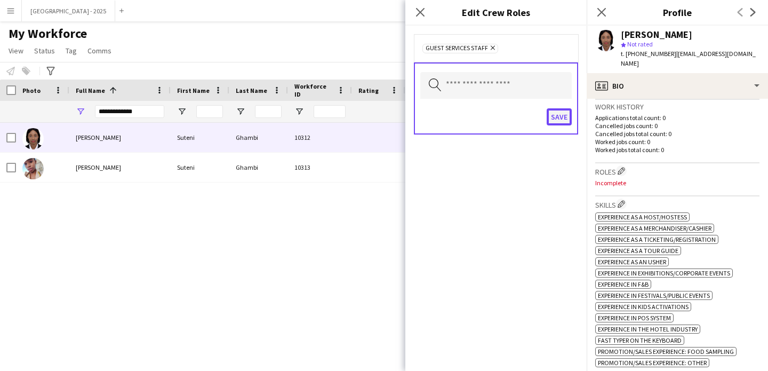
click at [562, 122] on button "Save" at bounding box center [559, 116] width 25 height 17
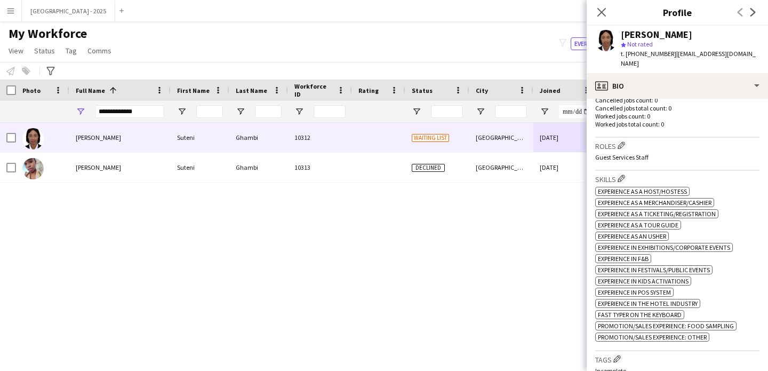
scroll to position [354, 0]
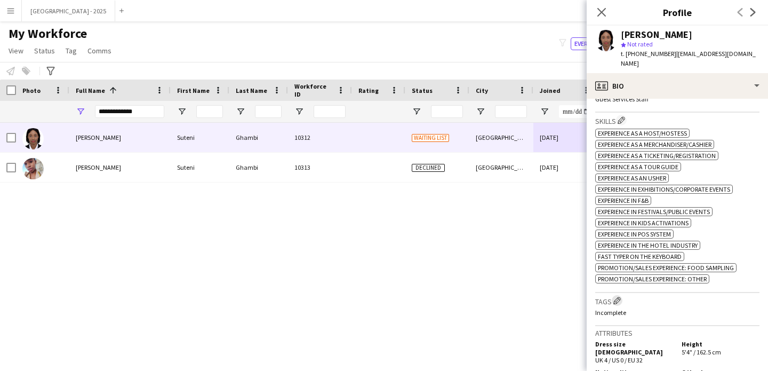
drag, startPoint x: 616, startPoint y: 300, endPoint x: 612, endPoint y: 284, distance: 16.9
click at [616, 300] on app-icon "Edit crew company tags" at bounding box center [616, 300] width 7 height 7
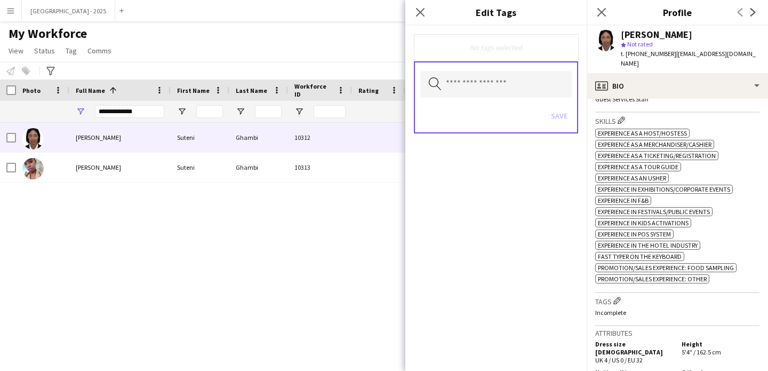
click at [494, 101] on div "Search by tag name Save" at bounding box center [496, 97] width 164 height 72
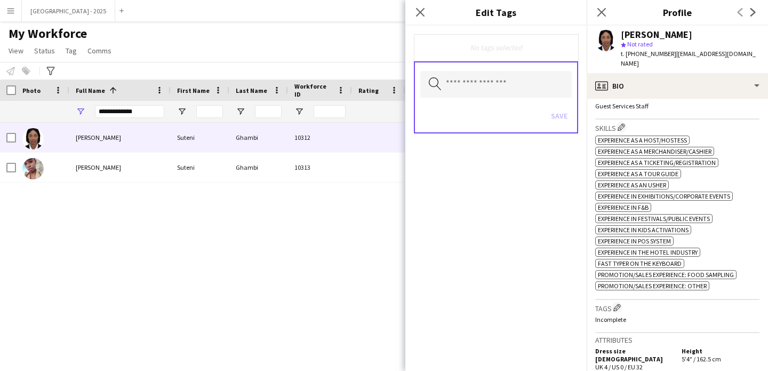
scroll to position [337, 0]
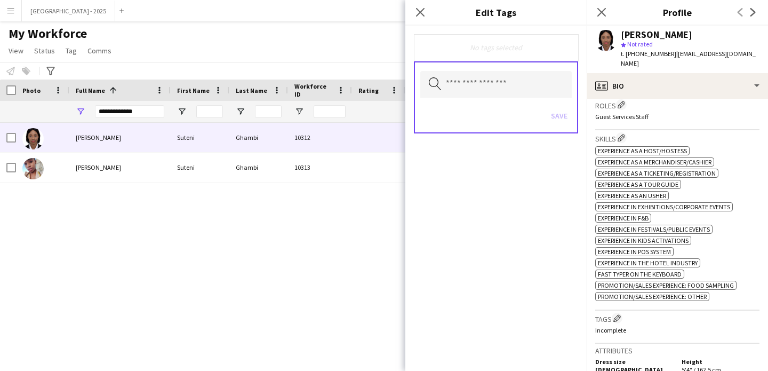
click at [628, 99] on h3 "Roles Edit crew company roles" at bounding box center [677, 104] width 164 height 11
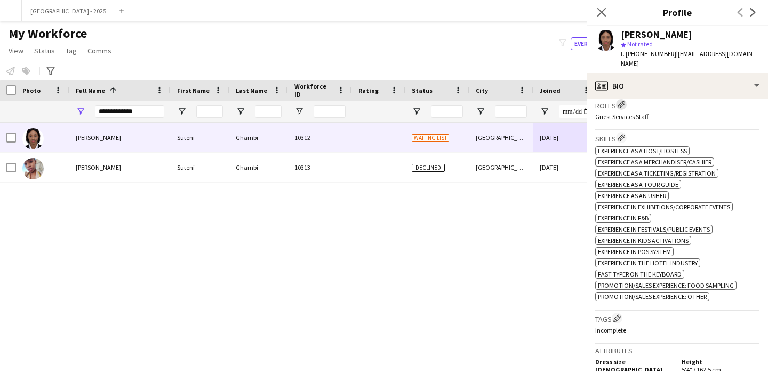
click at [624, 101] on app-icon "Edit crew company roles" at bounding box center [621, 104] width 7 height 7
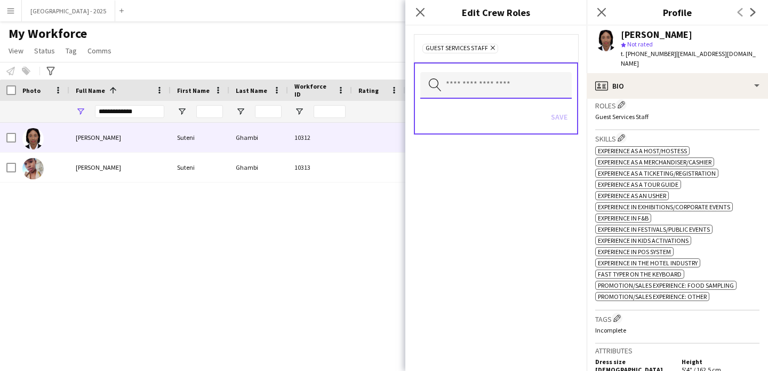
click at [493, 78] on input "text" at bounding box center [495, 85] width 151 height 27
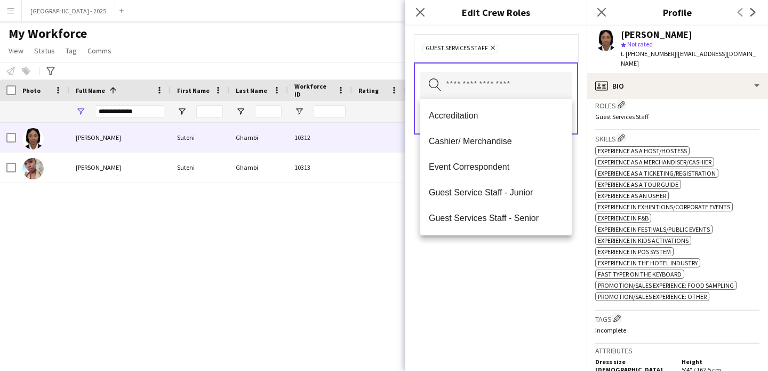
click at [512, 222] on span "Guest Services Staff - Senior" at bounding box center [496, 218] width 134 height 10
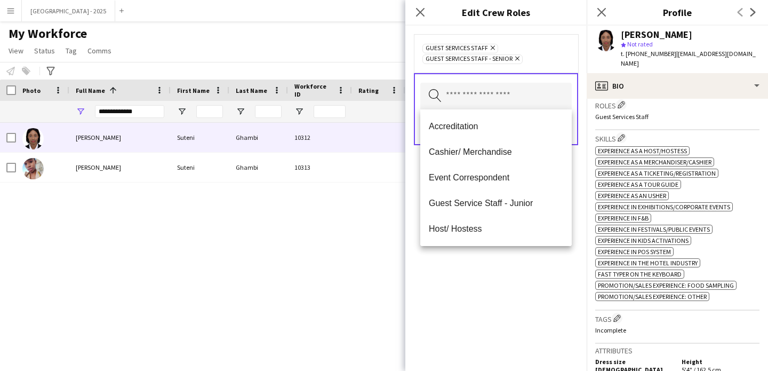
click at [519, 254] on div "Guest Services Staff Remove Guest Services Staff - Senior Remove Search by role…" at bounding box center [495, 198] width 181 height 345
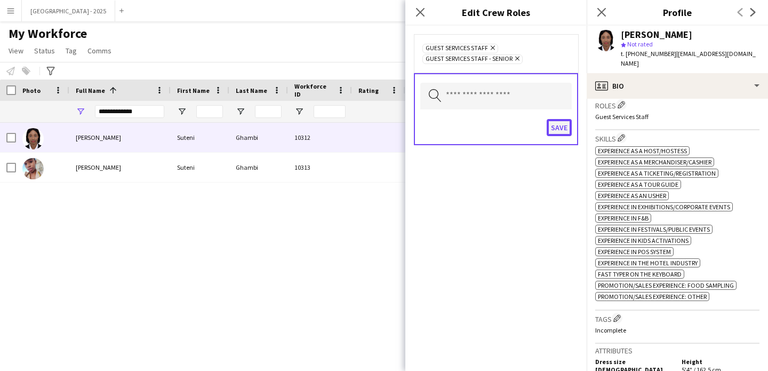
click at [568, 132] on button "Save" at bounding box center [559, 127] width 25 height 17
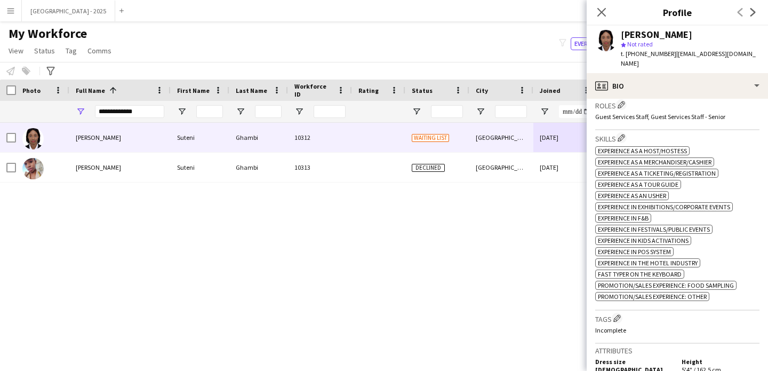
click at [622, 322] on div "Tags Edit crew company tags Incomplete" at bounding box center [677, 326] width 164 height 33
click at [620, 317] on app-icon "Edit crew company tags" at bounding box center [616, 317] width 7 height 7
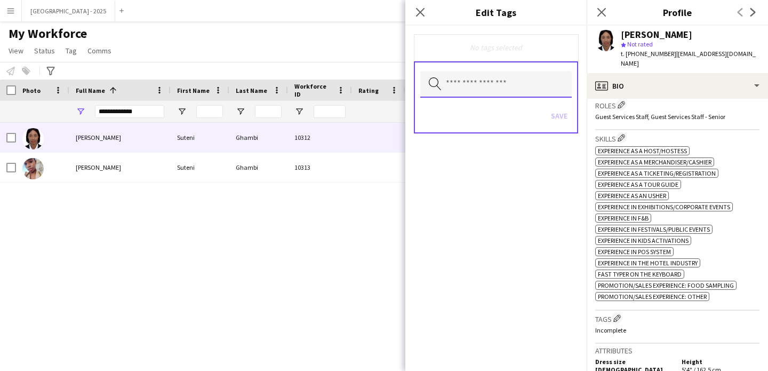
click at [500, 94] on input "text" at bounding box center [495, 84] width 151 height 27
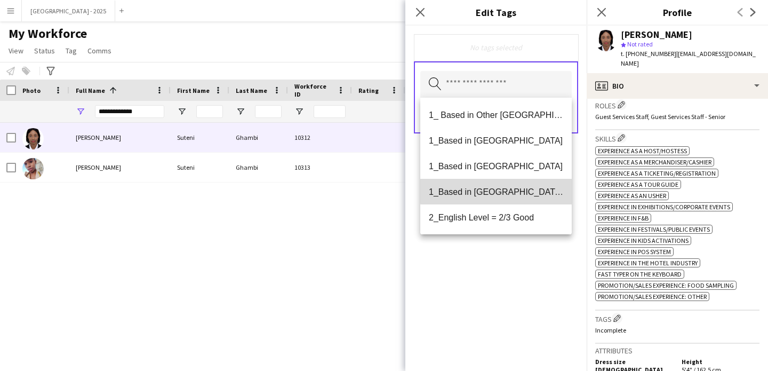
click at [507, 189] on span "1_Based in [GEOGRAPHIC_DATA]/[GEOGRAPHIC_DATA]/Ajman" at bounding box center [496, 192] width 134 height 10
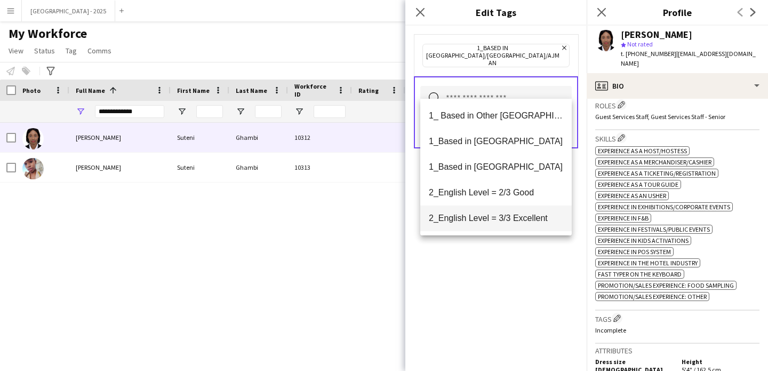
click at [529, 215] on span "2_English Level = 3/3 Excellent" at bounding box center [496, 218] width 134 height 10
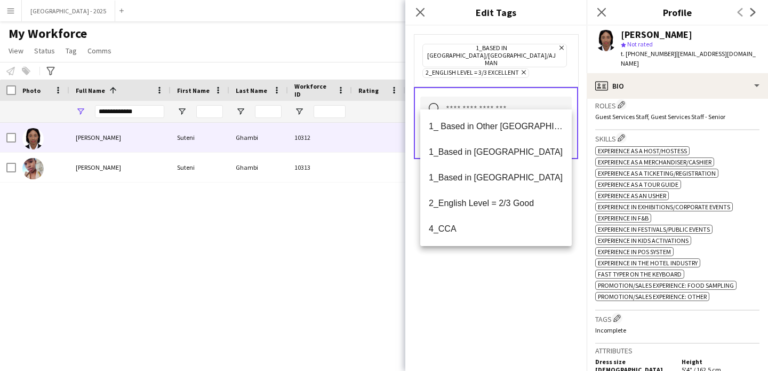
click at [531, 294] on div "1_Based in [GEOGRAPHIC_DATA]/[GEOGRAPHIC_DATA]/Ajman Remove 2_English Level = 3…" at bounding box center [495, 198] width 181 height 345
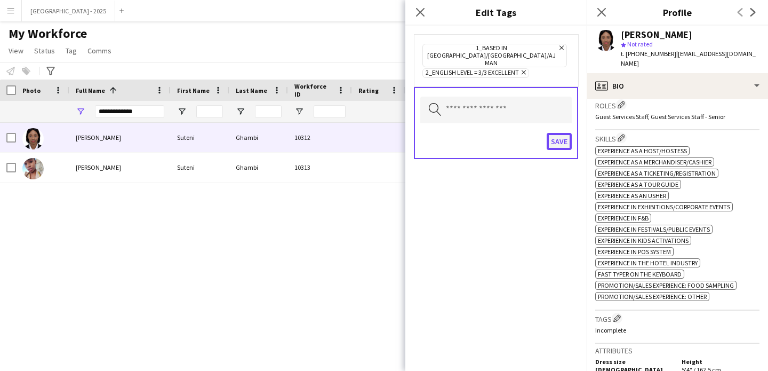
click at [564, 133] on button "Save" at bounding box center [559, 141] width 25 height 17
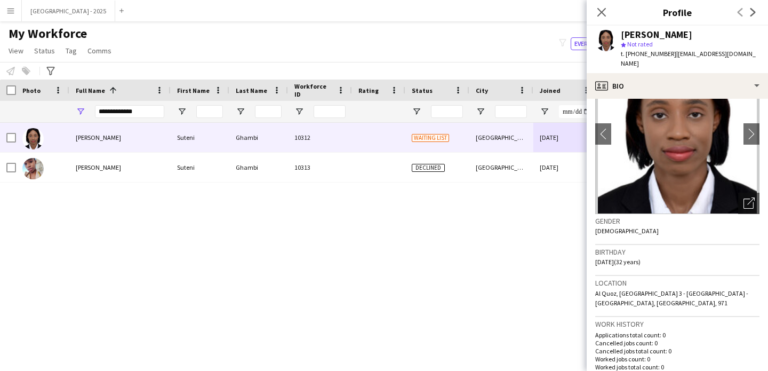
scroll to position [0, 0]
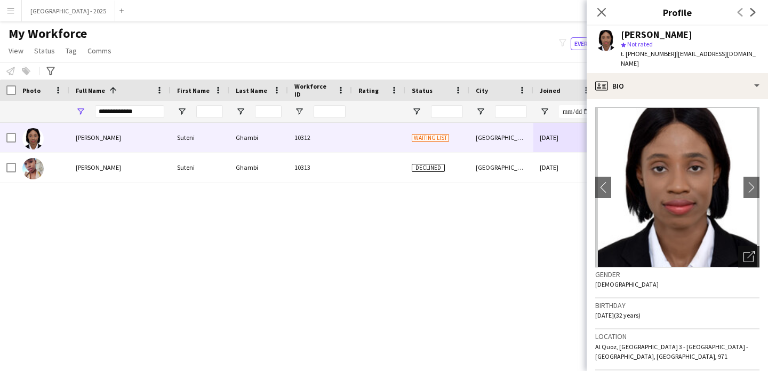
click at [743, 251] on icon "Open photos pop-in" at bounding box center [748, 256] width 11 height 11
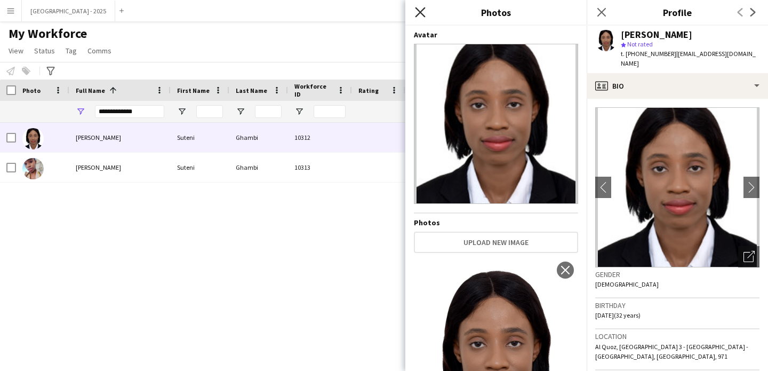
click at [417, 7] on icon "Close pop-in" at bounding box center [420, 12] width 10 height 10
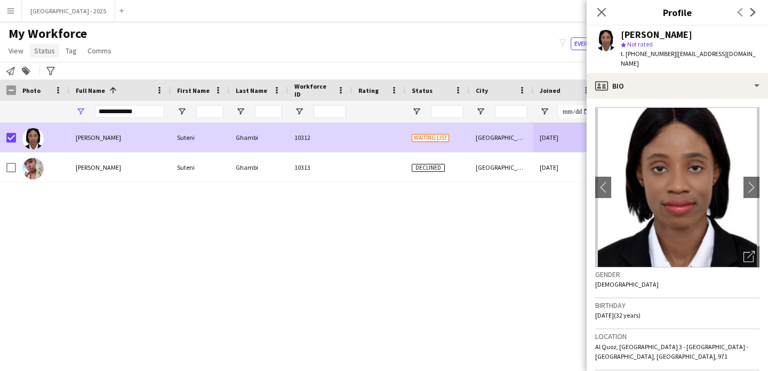
click at [40, 52] on span "Status" at bounding box center [44, 51] width 21 height 10
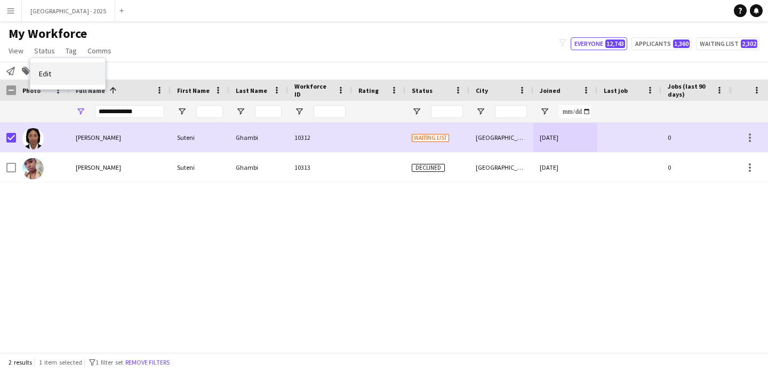
click at [42, 65] on link "Edit" at bounding box center [67, 73] width 75 height 22
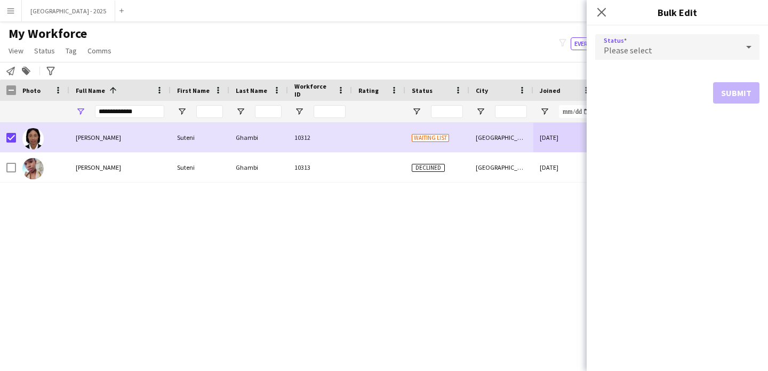
click at [679, 55] on div "Please select" at bounding box center [666, 47] width 143 height 26
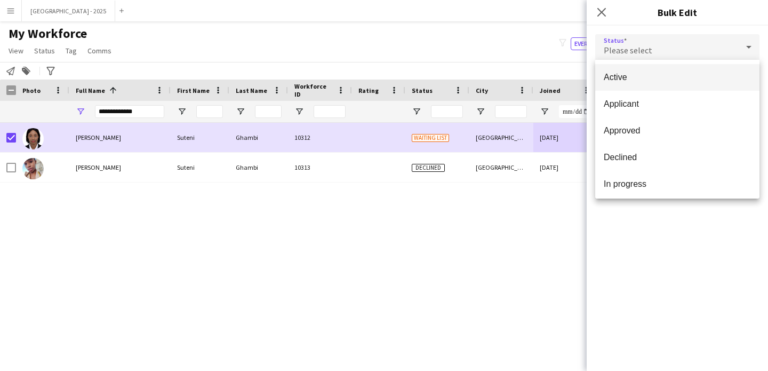
drag, startPoint x: 653, startPoint y: 77, endPoint x: 663, endPoint y: 90, distance: 16.0
click at [653, 77] on span "Active" at bounding box center [677, 77] width 147 height 10
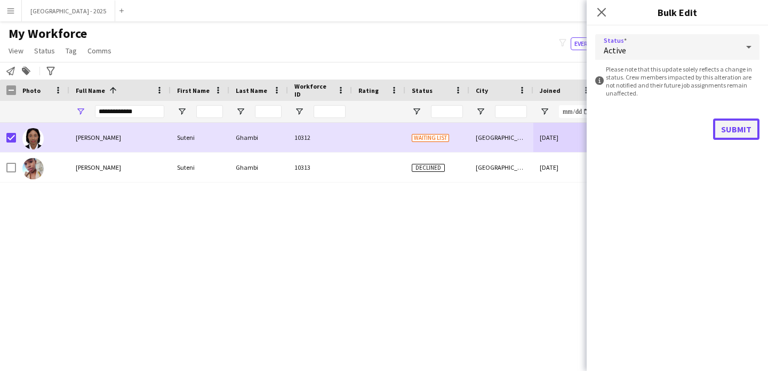
click at [730, 119] on button "Submit" at bounding box center [736, 128] width 46 height 21
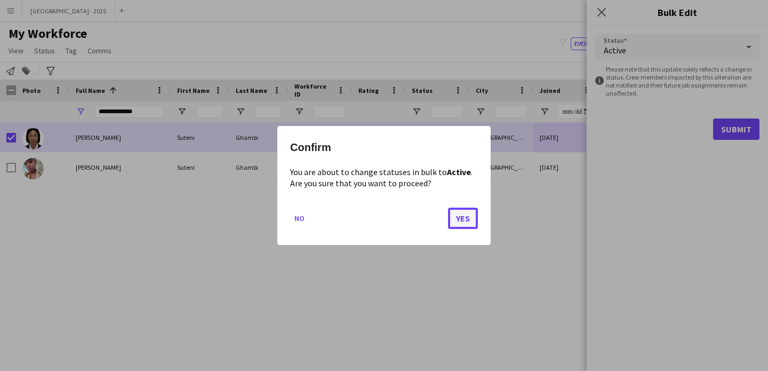
click at [466, 218] on button "Yes" at bounding box center [463, 217] width 30 height 21
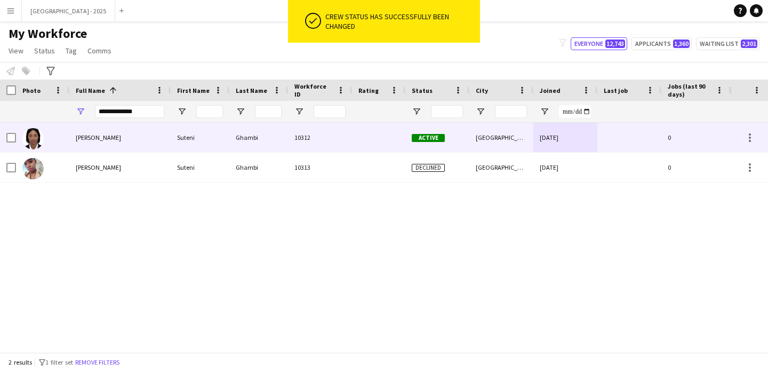
click at [62, 142] on div at bounding box center [42, 137] width 53 height 29
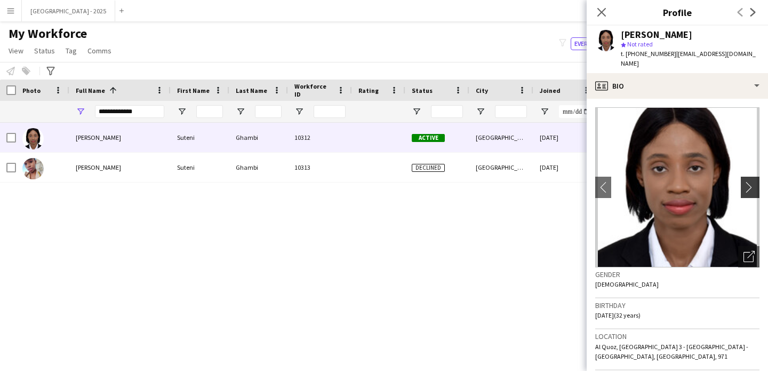
click at [747, 181] on app-icon "chevron-right" at bounding box center [751, 186] width 17 height 11
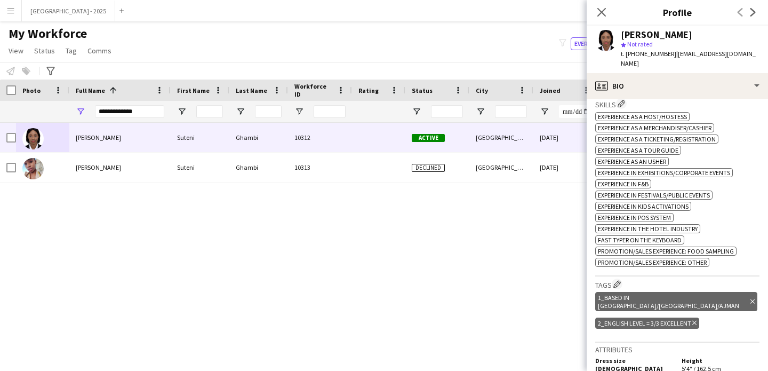
scroll to position [132, 0]
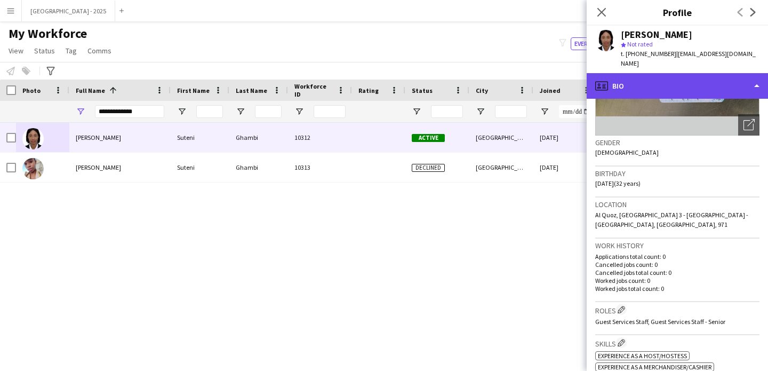
click at [615, 80] on div "profile Bio" at bounding box center [677, 86] width 181 height 26
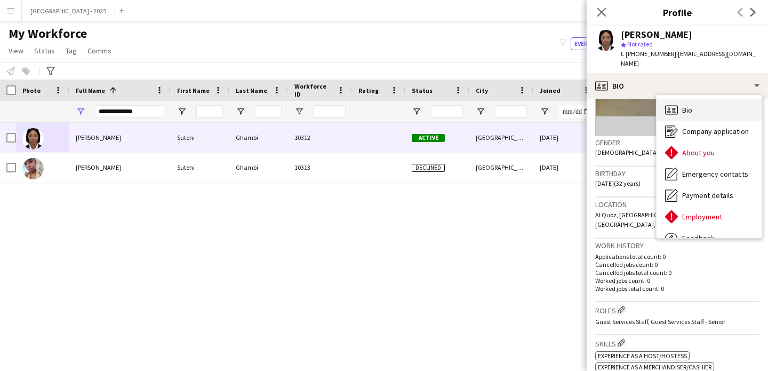
click at [686, 105] on span "Bio" at bounding box center [687, 110] width 10 height 10
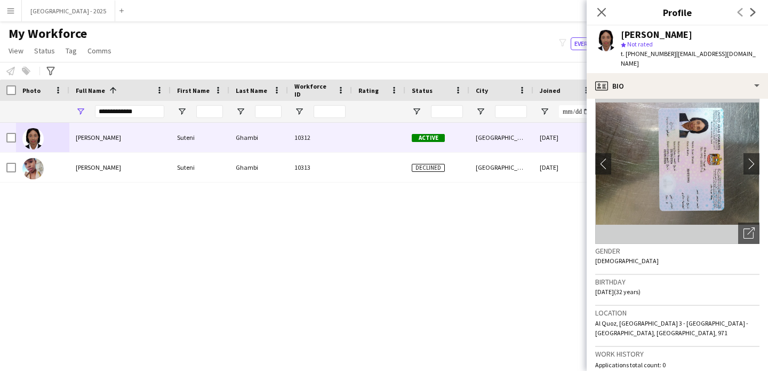
scroll to position [0, 0]
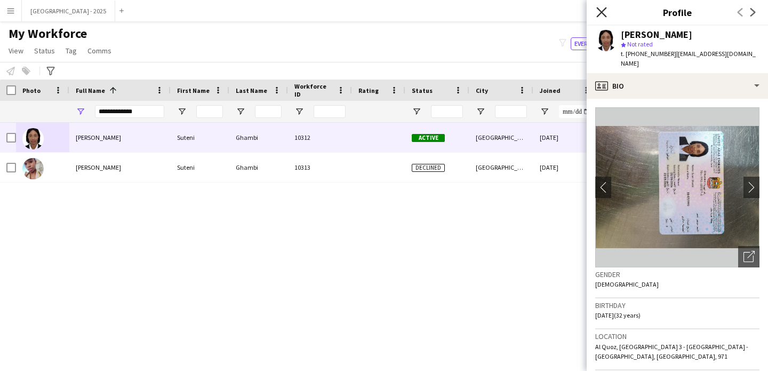
click at [598, 8] on icon at bounding box center [601, 12] width 10 height 10
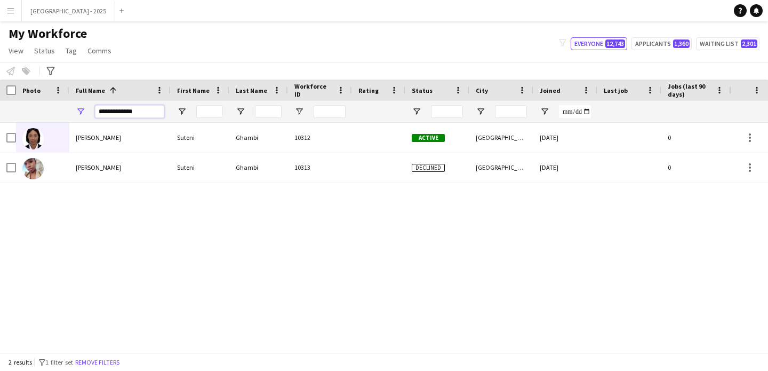
click at [122, 108] on input "**********" at bounding box center [129, 111] width 69 height 13
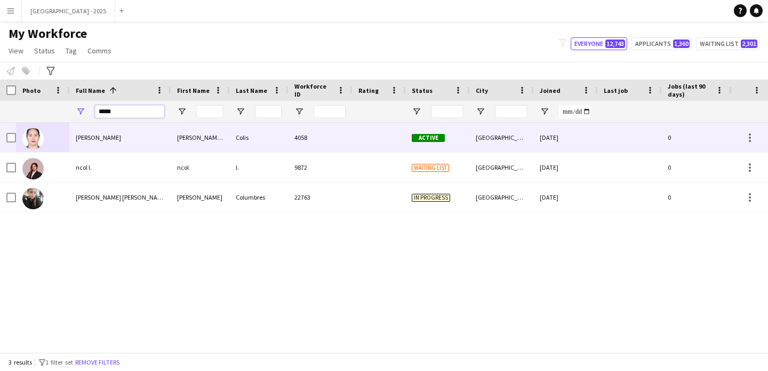
type input "****"
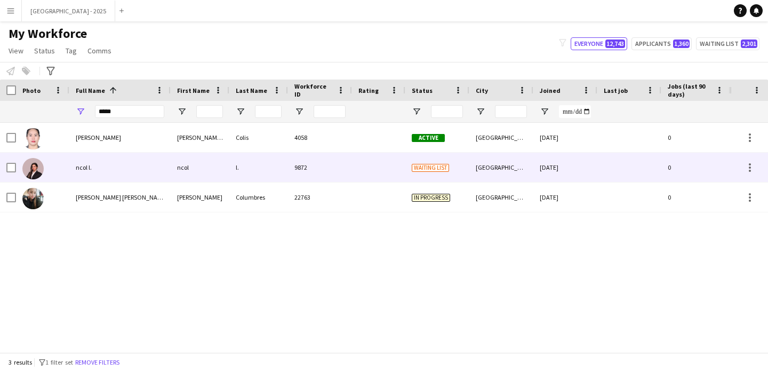
click at [175, 159] on div "ncol" at bounding box center [200, 167] width 59 height 29
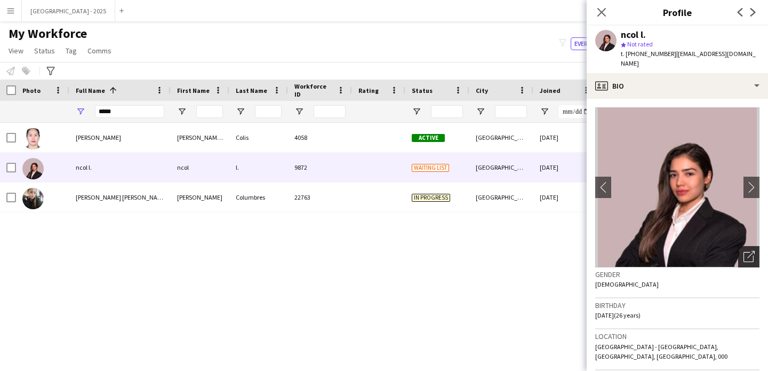
click at [747, 251] on icon at bounding box center [750, 254] width 7 height 7
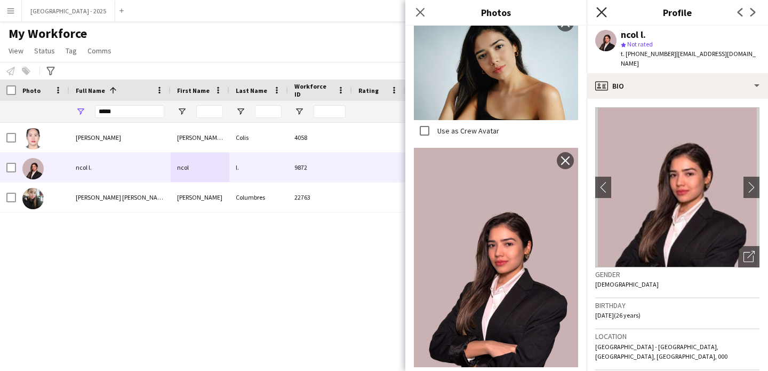
click at [601, 16] on icon "Close pop-in" at bounding box center [601, 12] width 10 height 10
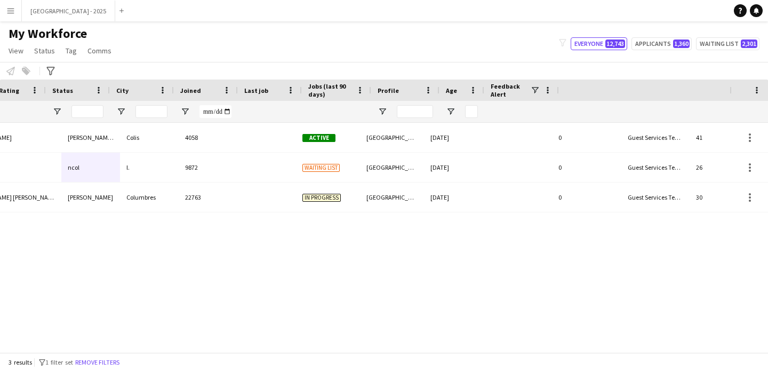
scroll to position [0, 359]
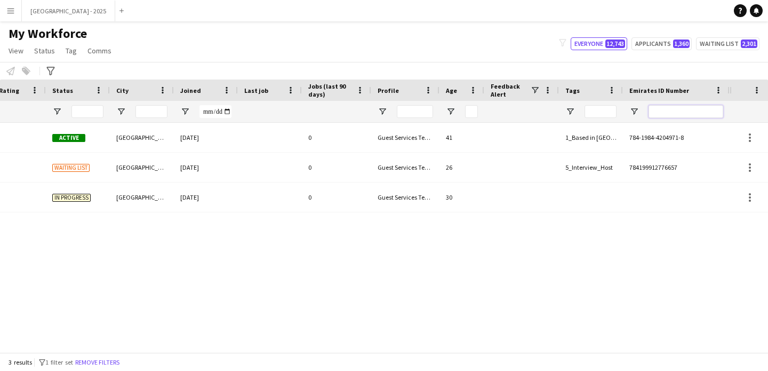
click at [699, 113] on input "Emirates ID Number Filter Input" at bounding box center [686, 111] width 75 height 13
paste input "*******"
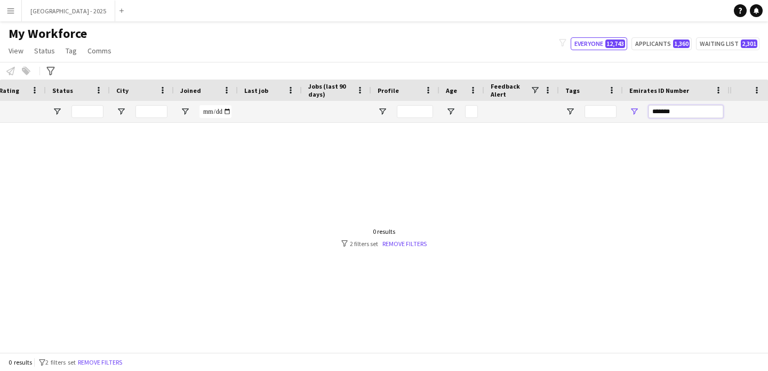
scroll to position [0, 0]
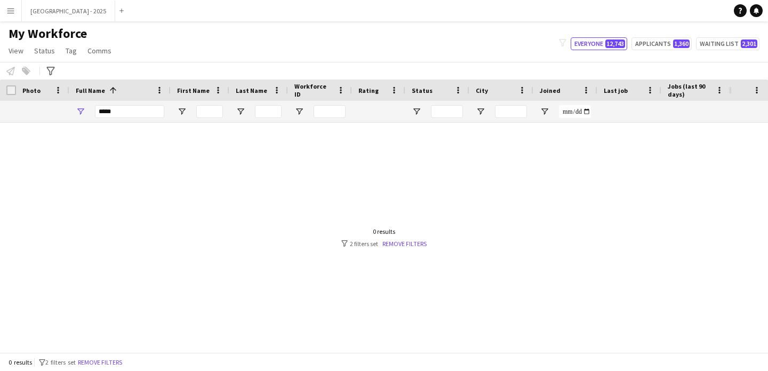
type input "*******"
click at [126, 108] on input "****" at bounding box center [129, 111] width 69 height 13
type input "*"
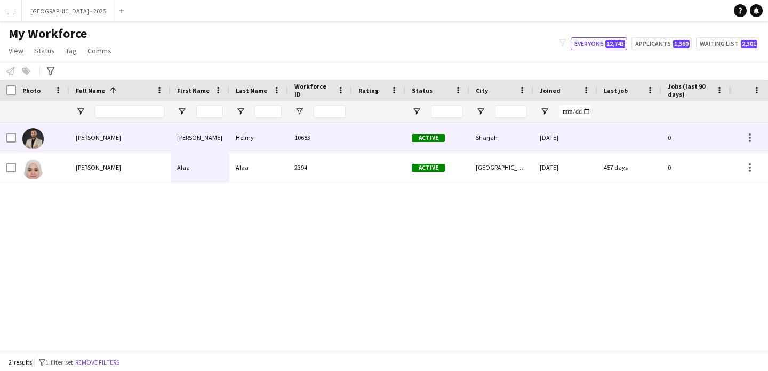
click at [118, 149] on div "Ahmed Helmy" at bounding box center [119, 137] width 101 height 29
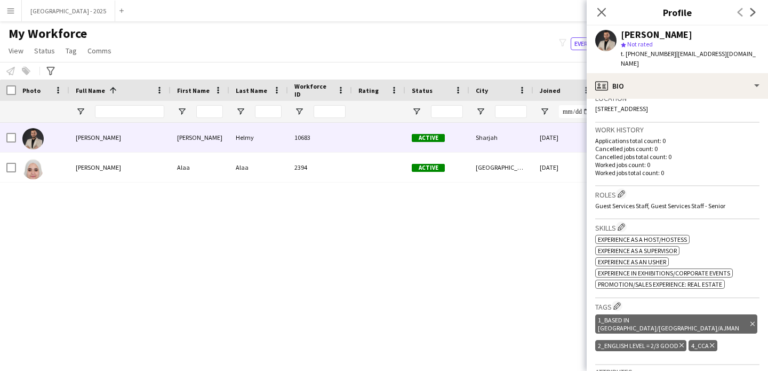
scroll to position [290, 0]
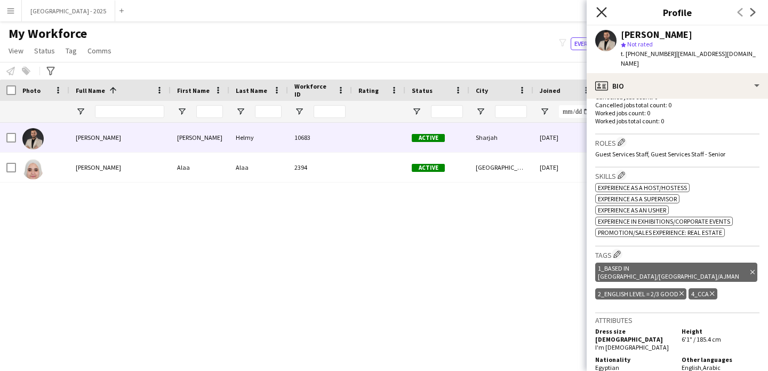
click at [600, 11] on icon at bounding box center [601, 12] width 10 height 10
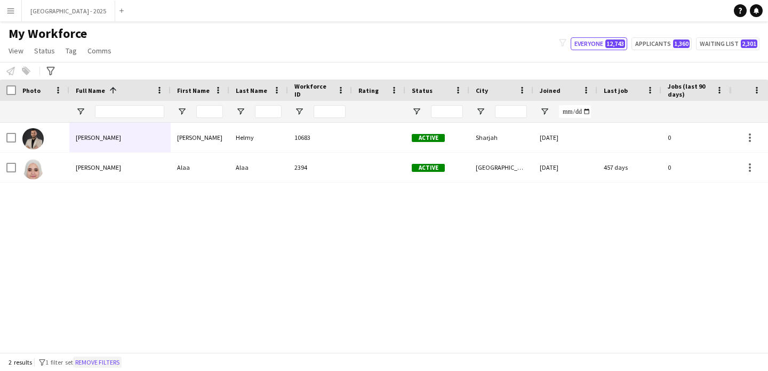
click at [110, 363] on button "Remove filters" at bounding box center [97, 362] width 49 height 12
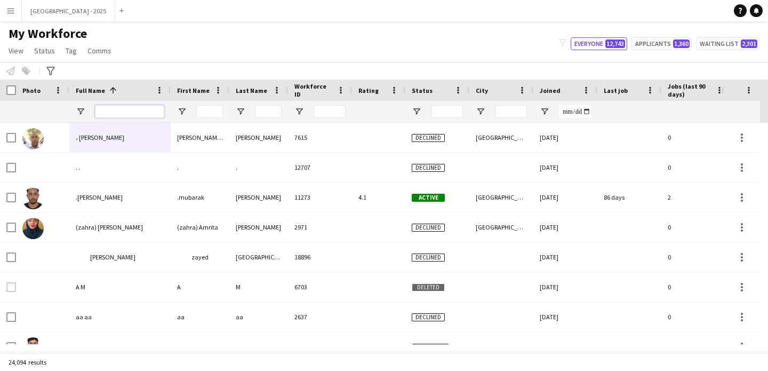
click at [141, 115] on input "Full Name Filter Input" at bounding box center [129, 111] width 69 height 13
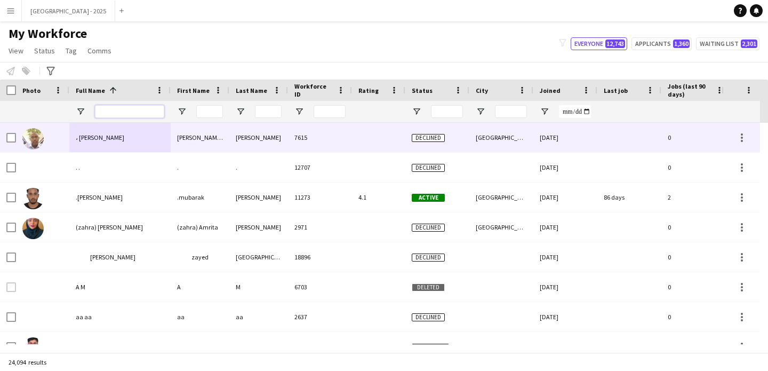
scroll to position [0, 367]
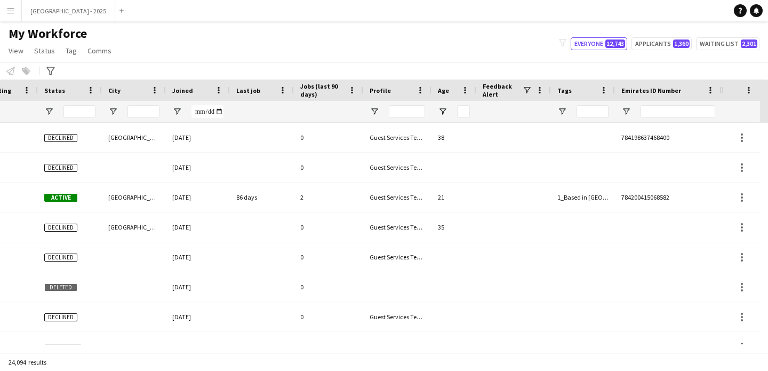
click at [663, 101] on div at bounding box center [678, 111] width 75 height 21
click at [661, 113] on input "Emirates ID Number Filter Input" at bounding box center [678, 111] width 75 height 13
paste input "*******"
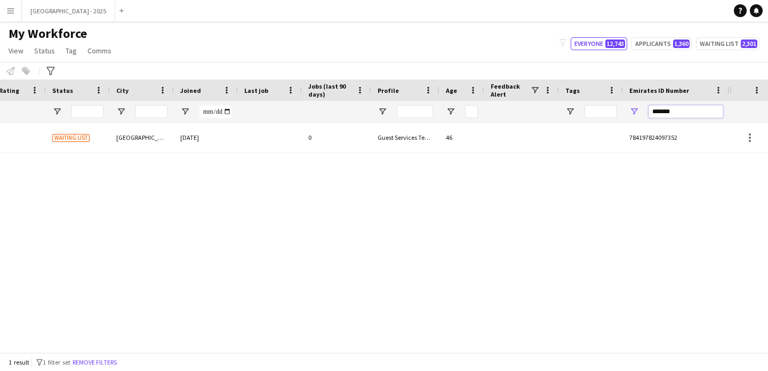
scroll to position [0, 359]
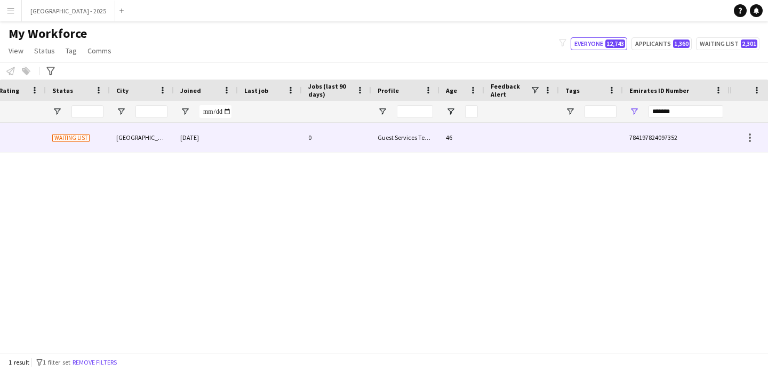
click at [324, 146] on div "0" at bounding box center [336, 137] width 69 height 29
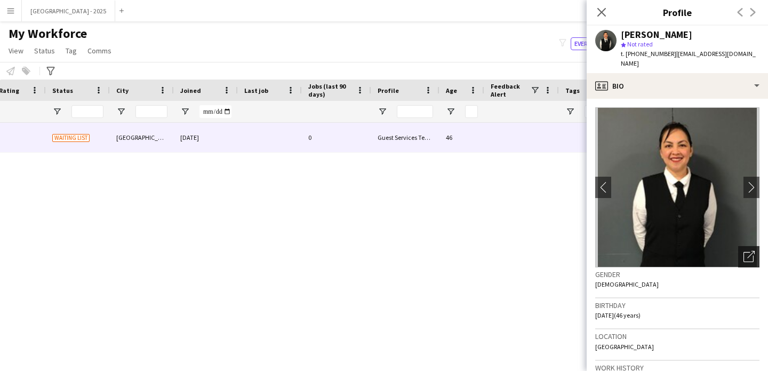
click at [743, 251] on icon "Open photos pop-in" at bounding box center [748, 256] width 11 height 11
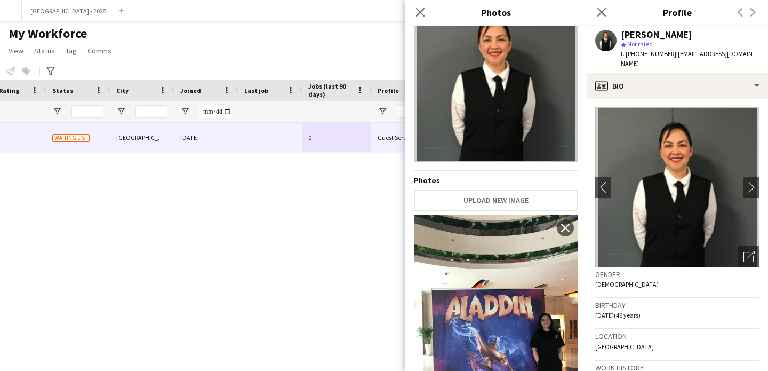
scroll to position [115, 0]
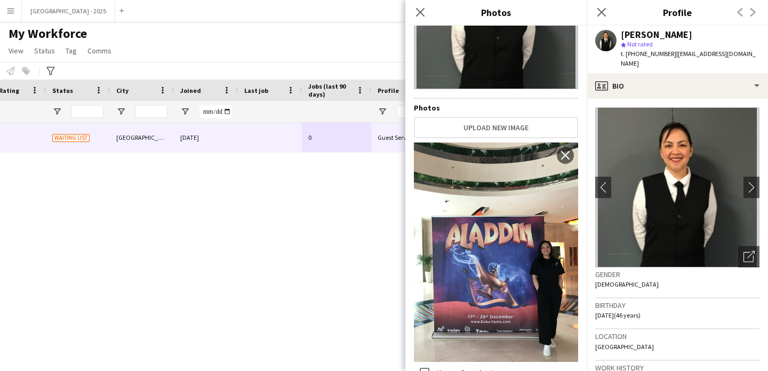
click at [645, 269] on h3 "Gender" at bounding box center [677, 274] width 164 height 10
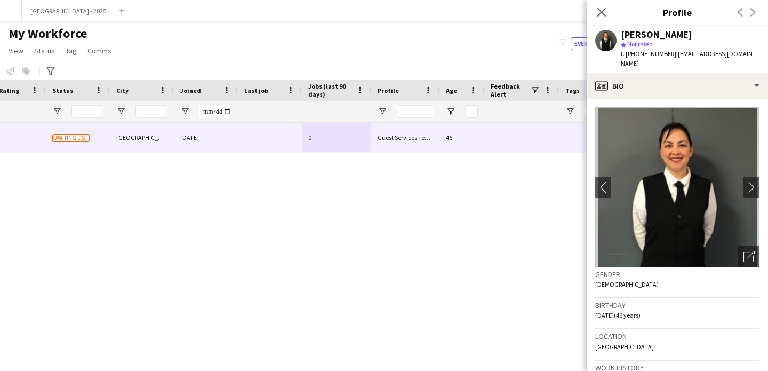
drag, startPoint x: 599, startPoint y: 16, endPoint x: 731, endPoint y: 103, distance: 157.8
click at [599, 15] on icon "Close pop-in" at bounding box center [601, 12] width 9 height 9
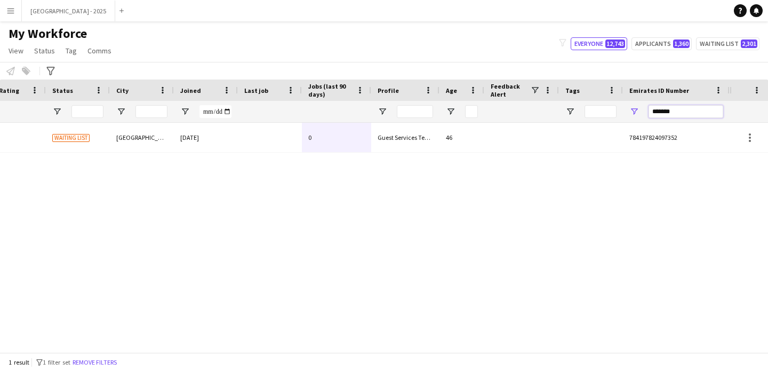
click at [681, 111] on input "*******" at bounding box center [686, 111] width 75 height 13
paste input "*"
click at [546, 137] on div at bounding box center [521, 137] width 75 height 29
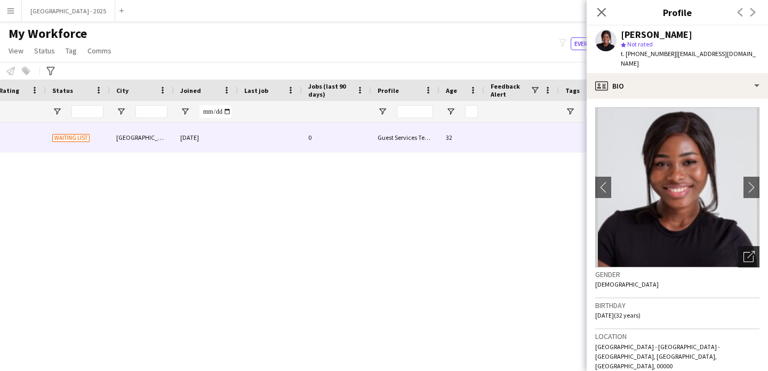
click at [743, 251] on icon "Open photos pop-in" at bounding box center [748, 256] width 11 height 11
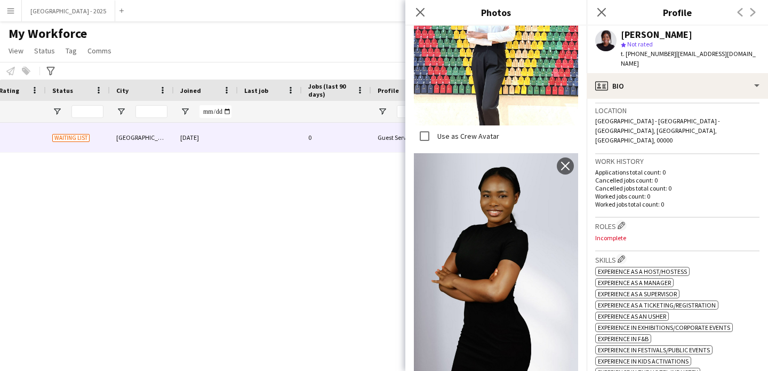
scroll to position [163, 0]
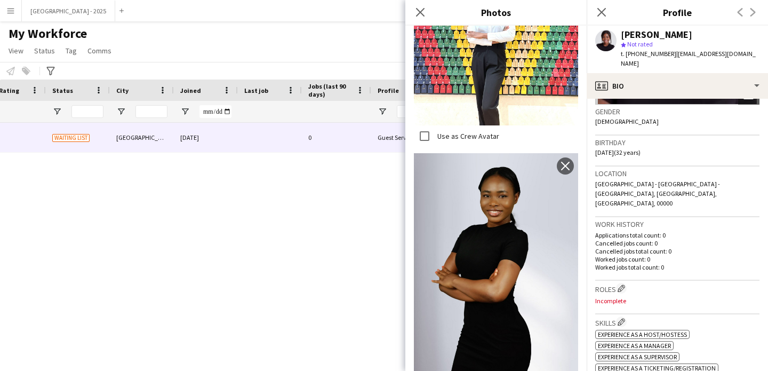
click at [600, 14] on icon at bounding box center [601, 12] width 9 height 9
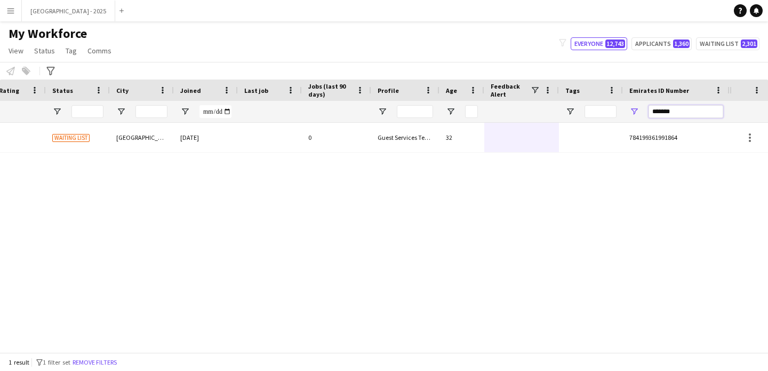
click at [659, 114] on input "*******" at bounding box center [686, 111] width 75 height 13
paste input "*"
type input "*******"
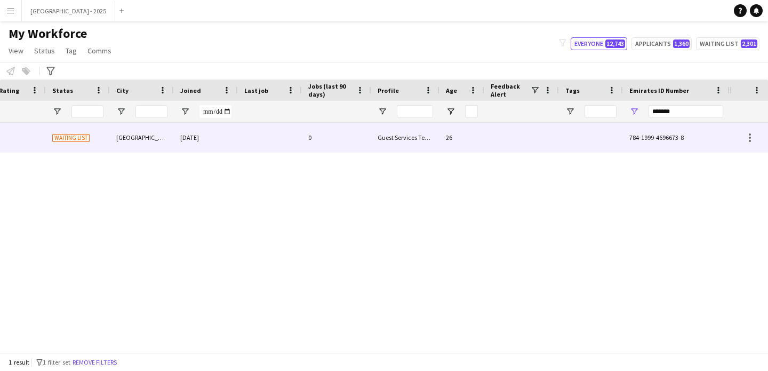
click at [561, 145] on div at bounding box center [591, 137] width 64 height 29
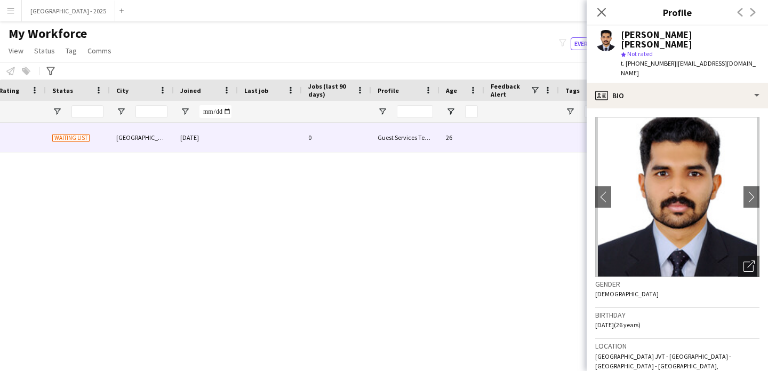
click at [601, 13] on icon at bounding box center [601, 12] width 9 height 9
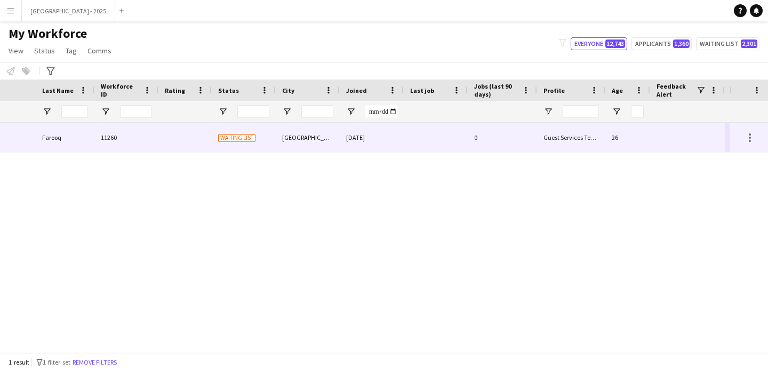
scroll to position [0, 0]
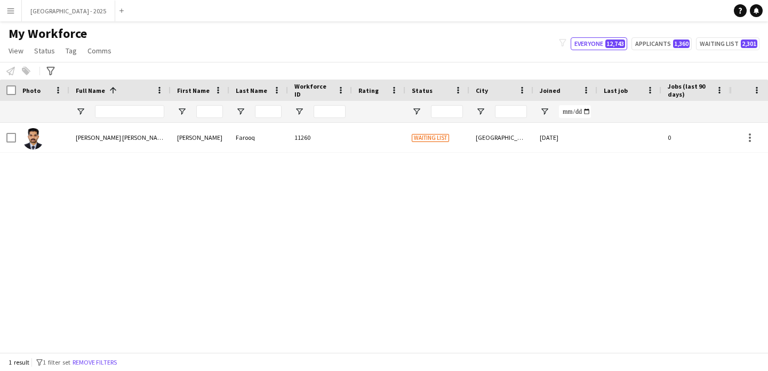
click at [119, 360] on button "Remove filters" at bounding box center [94, 362] width 49 height 12
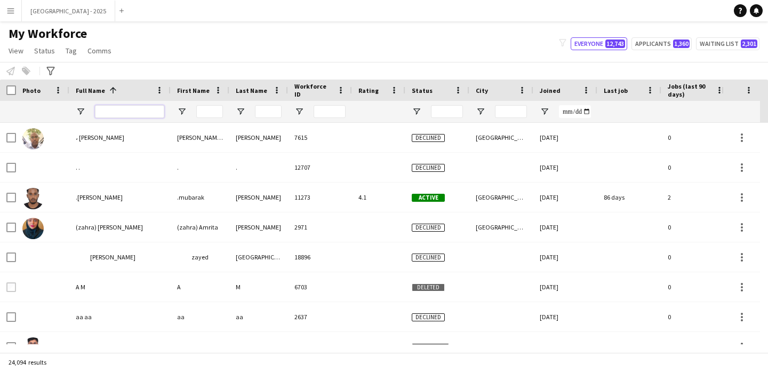
click at [142, 109] on input "Full Name Filter Input" at bounding box center [129, 111] width 69 height 13
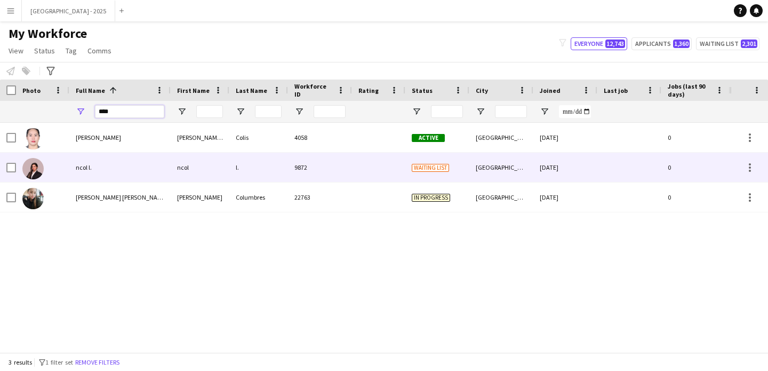
type input "****"
click at [122, 168] on div "ncol l." at bounding box center [119, 167] width 101 height 29
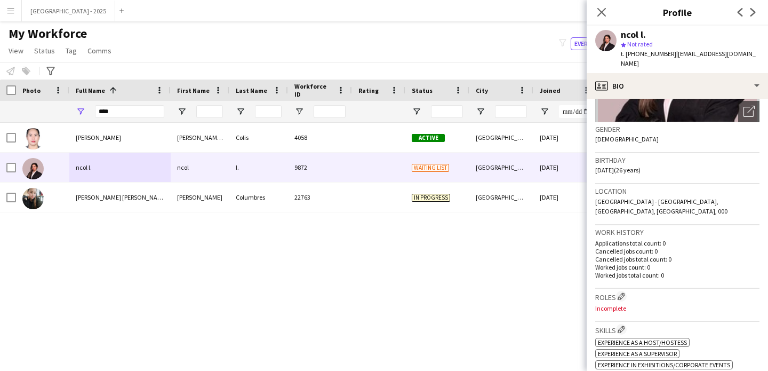
scroll to position [206, 0]
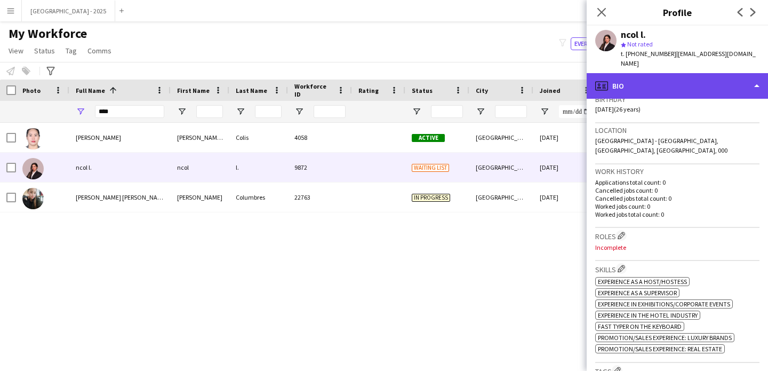
click at [654, 81] on div "profile Bio" at bounding box center [677, 86] width 181 height 26
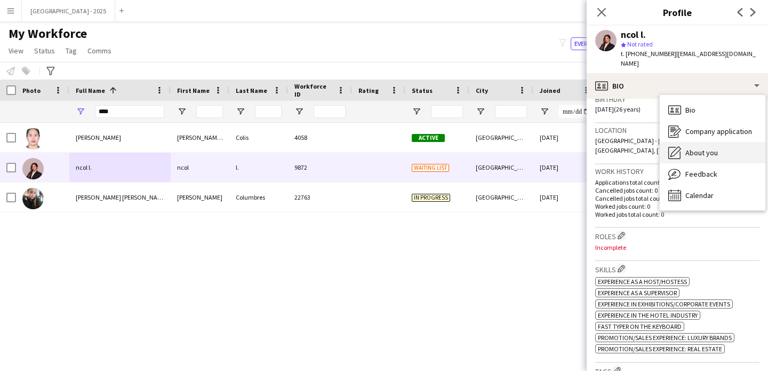
click at [687, 148] on span "About you" at bounding box center [701, 153] width 33 height 10
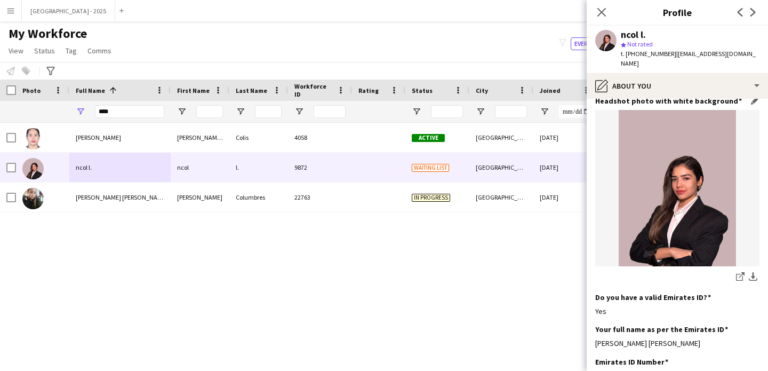
scroll to position [104, 0]
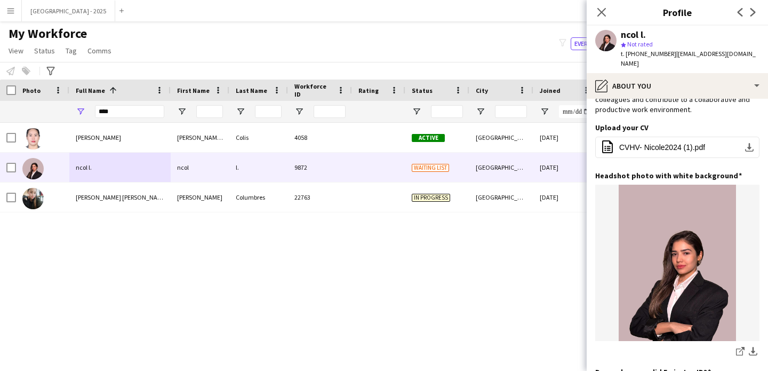
click at [637, 92] on div "Hi, I’m Nicol. I pride myself on being a dedicated and hardworking team member …" at bounding box center [677, 65] width 164 height 97
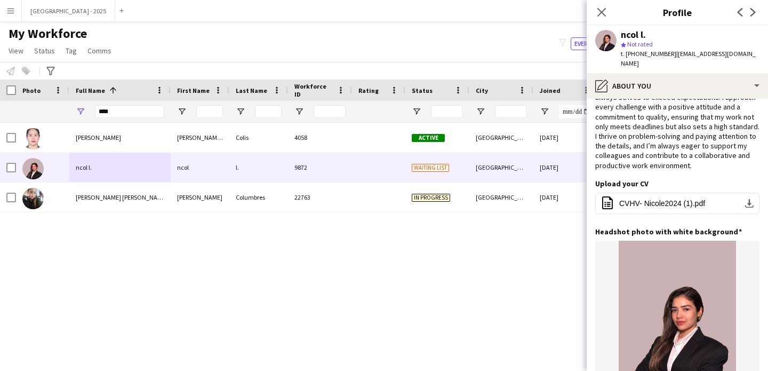
scroll to position [8, 0]
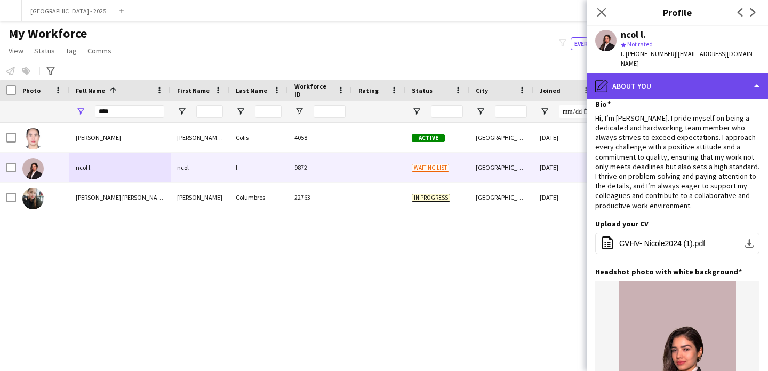
click at [671, 82] on div "pencil4 About you" at bounding box center [677, 86] width 181 height 26
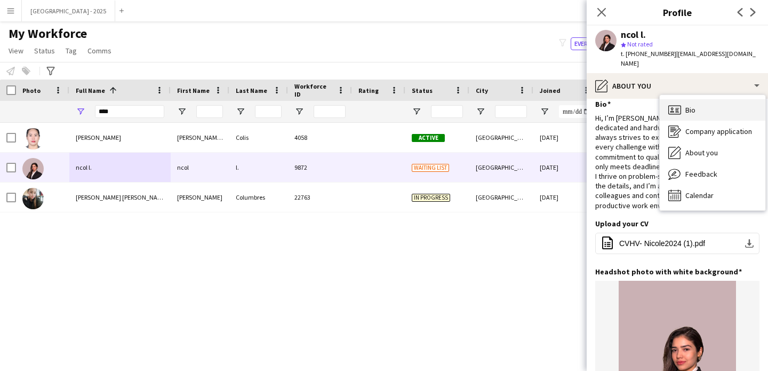
click at [702, 99] on div "Bio Bio" at bounding box center [713, 109] width 106 height 21
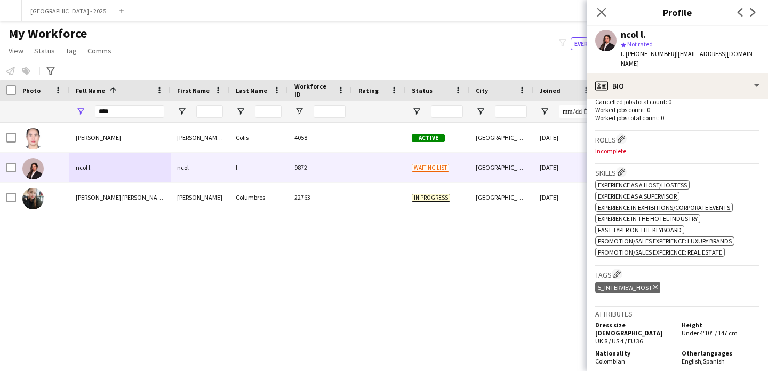
scroll to position [397, 0]
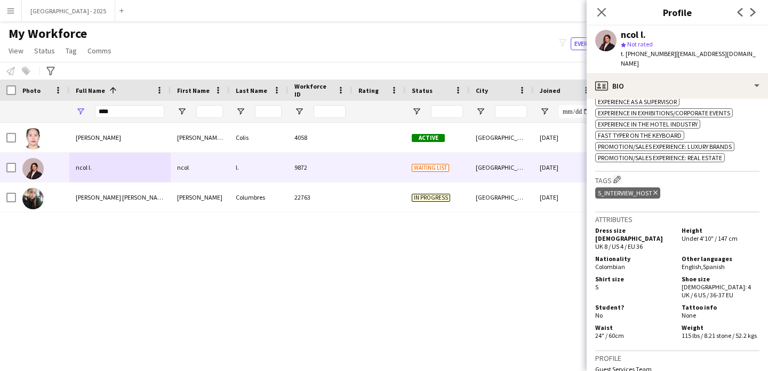
click at [657, 189] on icon "Delete tag" at bounding box center [655, 192] width 4 height 6
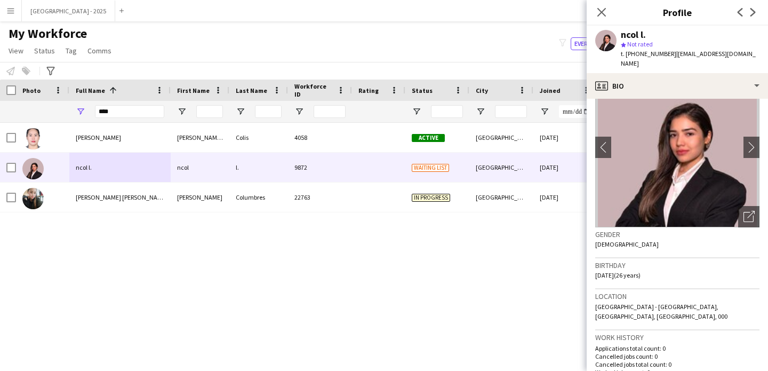
scroll to position [0, 0]
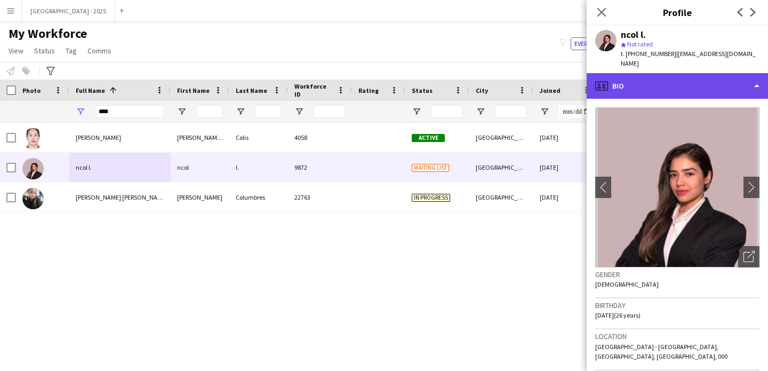
click at [659, 76] on div "profile Bio" at bounding box center [677, 86] width 181 height 26
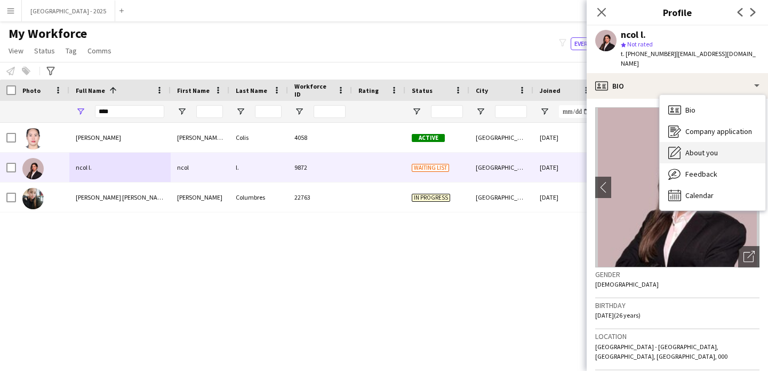
click at [714, 148] on span "About you" at bounding box center [701, 153] width 33 height 10
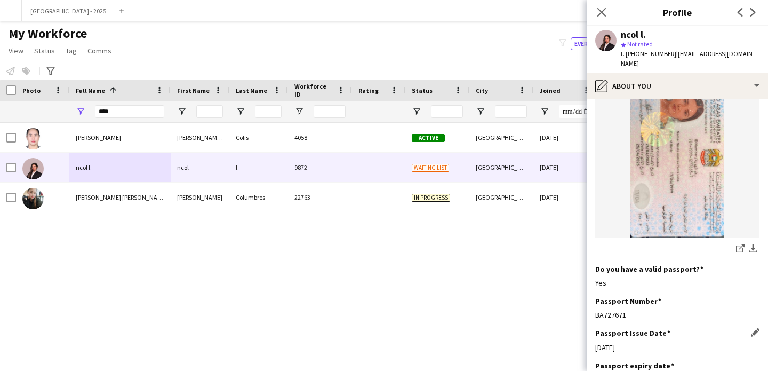
scroll to position [709, 0]
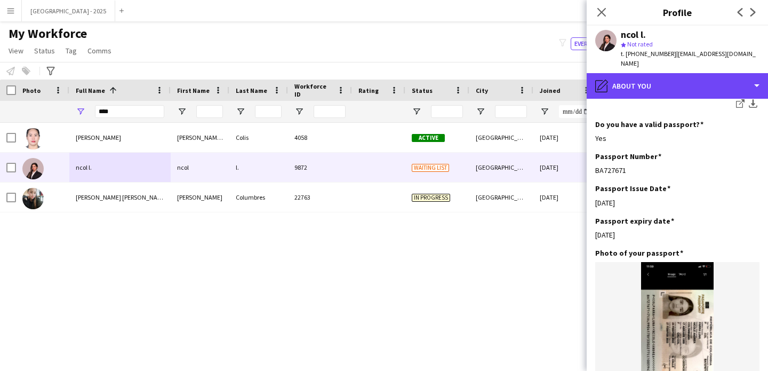
drag, startPoint x: 689, startPoint y: 77, endPoint x: 690, endPoint y: 86, distance: 9.1
click at [689, 77] on div "pencil4 About you" at bounding box center [677, 86] width 181 height 26
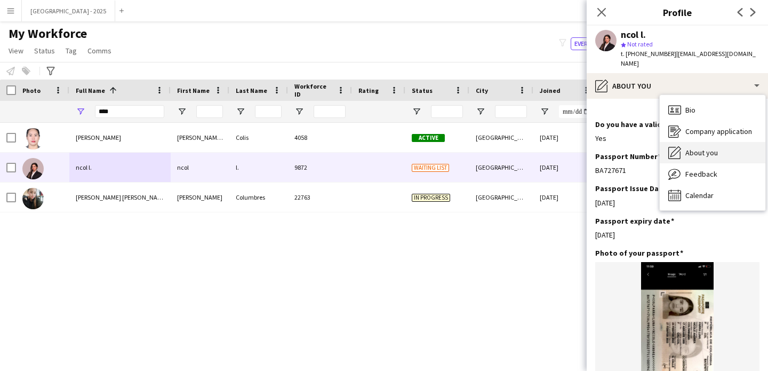
click at [707, 148] on span "About you" at bounding box center [701, 153] width 33 height 10
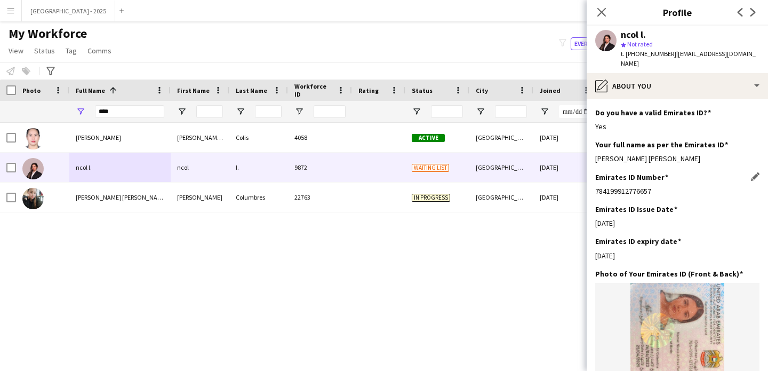
scroll to position [352, 0]
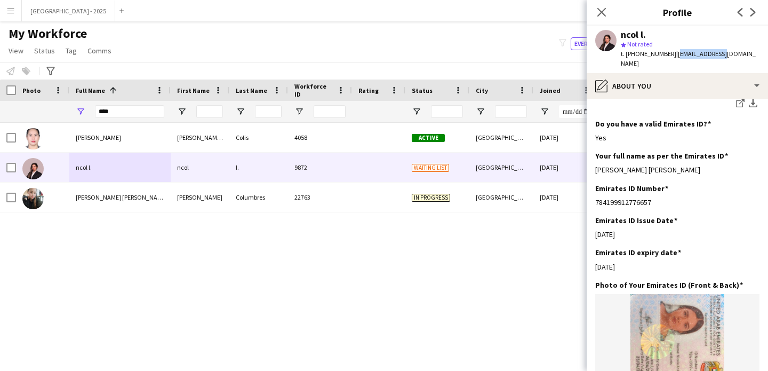
drag, startPoint x: 675, startPoint y: 53, endPoint x: 718, endPoint y: 55, distance: 43.2
click at [718, 55] on span "| nicolept.lna@gmail.com" at bounding box center [688, 59] width 135 height 18
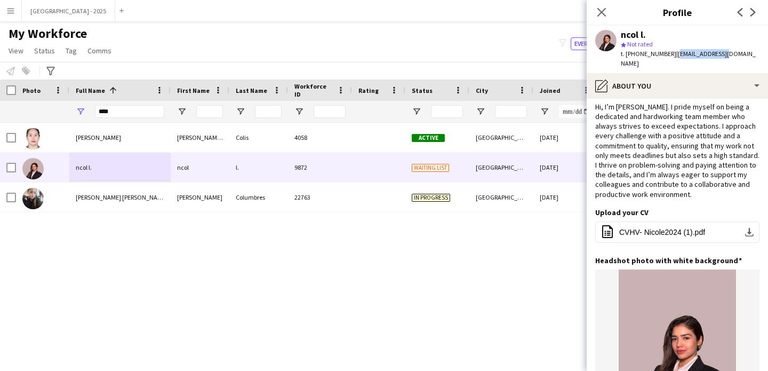
scroll to position [0, 0]
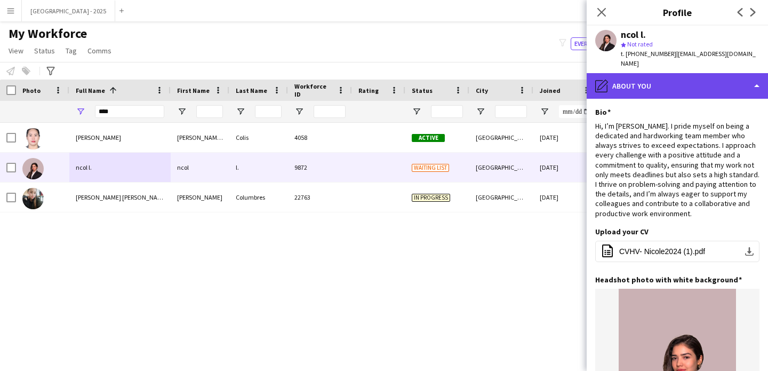
click at [627, 75] on div "pencil4 About you" at bounding box center [677, 86] width 181 height 26
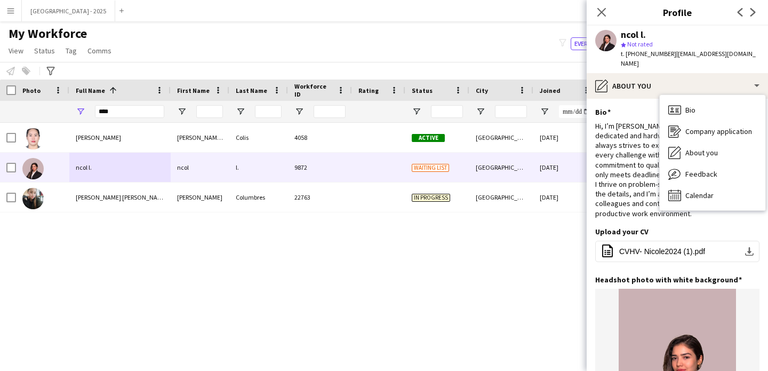
click at [701, 148] on span "About you" at bounding box center [701, 153] width 33 height 10
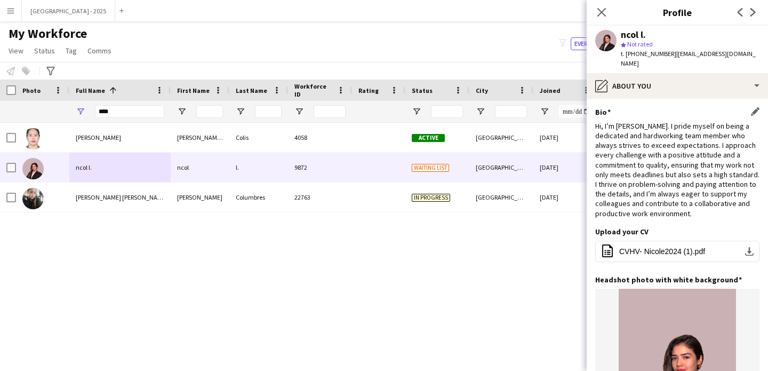
click at [657, 107] on div "Bio Edit this field" at bounding box center [677, 112] width 164 height 10
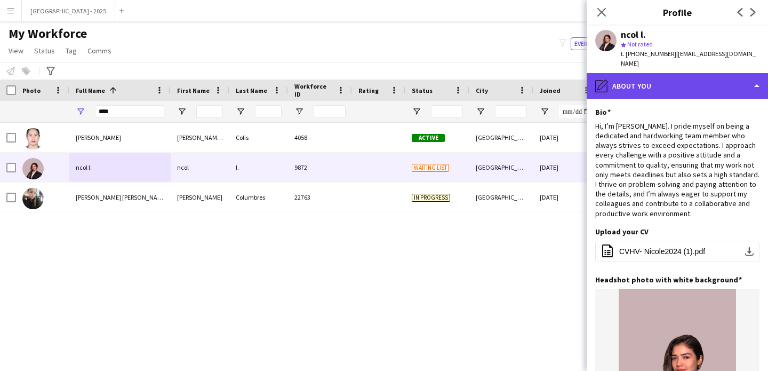
click at [663, 82] on div "pencil4 About you" at bounding box center [677, 86] width 181 height 26
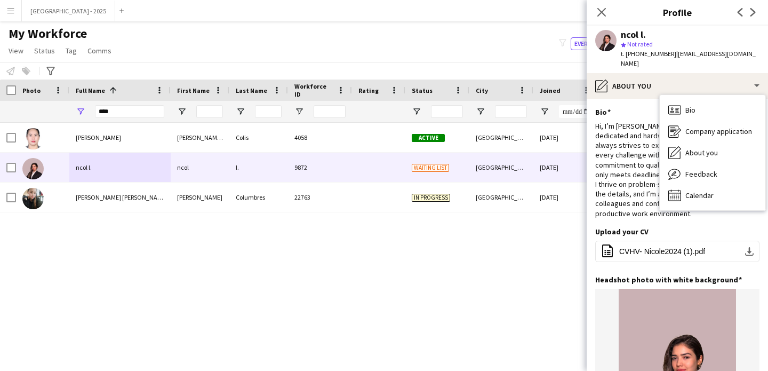
click at [611, 150] on div "Hi, I’m Nicol. I pride myself on being a dedicated and hardworking team member …" at bounding box center [677, 169] width 164 height 97
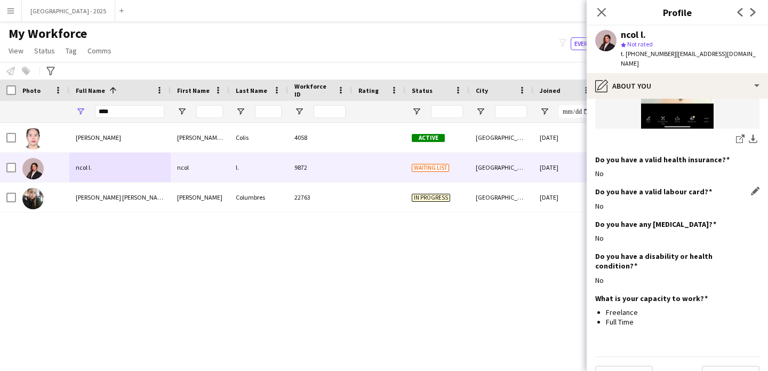
scroll to position [1005, 0]
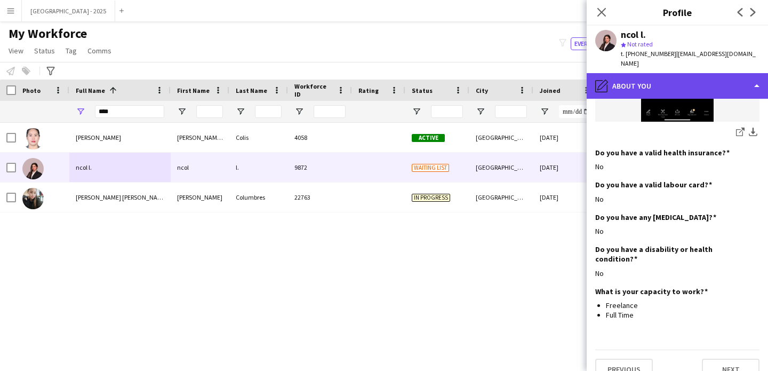
click at [623, 78] on div "pencil4 About you" at bounding box center [677, 86] width 181 height 26
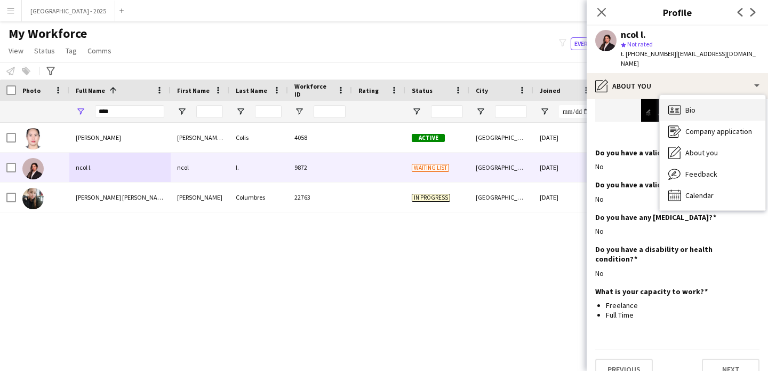
click at [676, 103] on icon "Bio" at bounding box center [674, 109] width 13 height 13
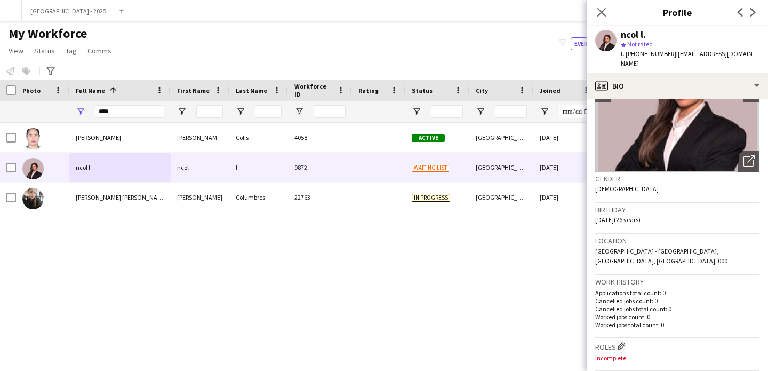
scroll to position [211, 0]
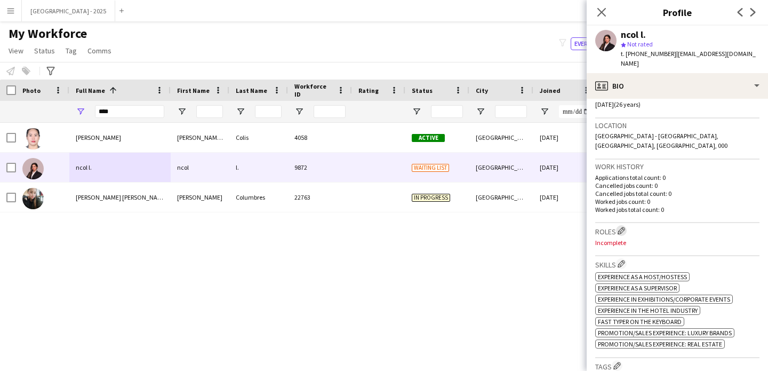
click at [625, 227] on app-icon "Edit crew company roles" at bounding box center [621, 230] width 7 height 7
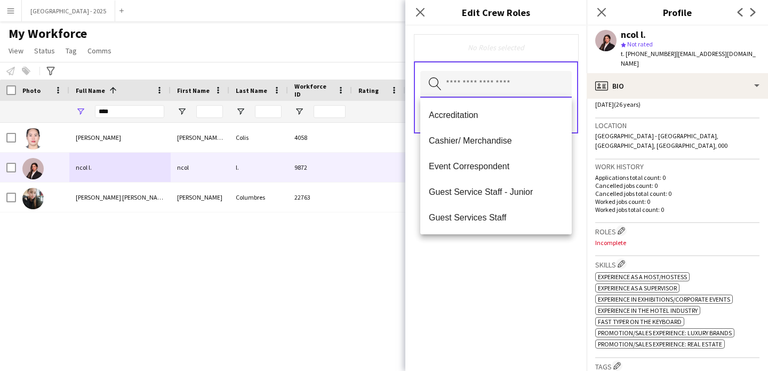
click at [501, 86] on input "text" at bounding box center [495, 84] width 151 height 27
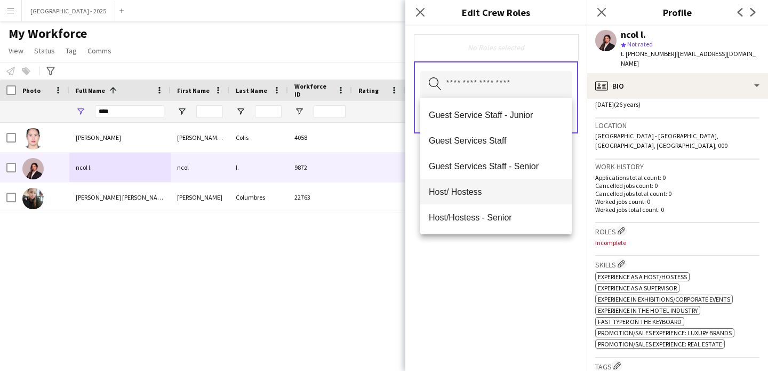
click at [504, 194] on span "Host/ Hostess" at bounding box center [496, 192] width 134 height 10
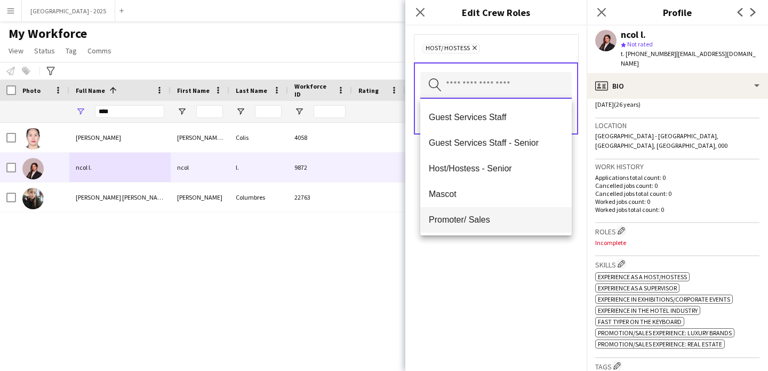
scroll to position [111, 0]
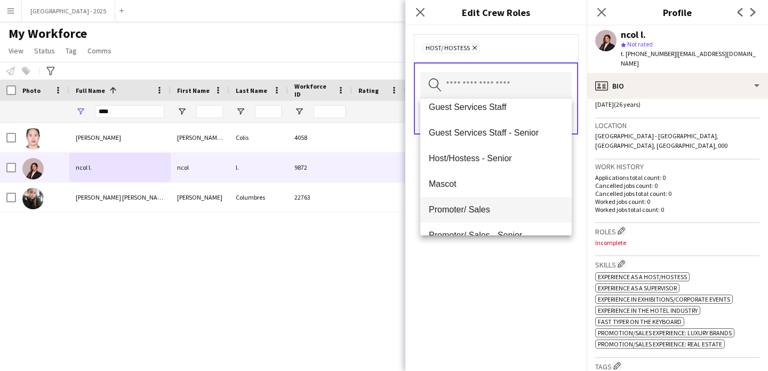
click at [500, 212] on span "Promoter/ Sales" at bounding box center [496, 209] width 134 height 10
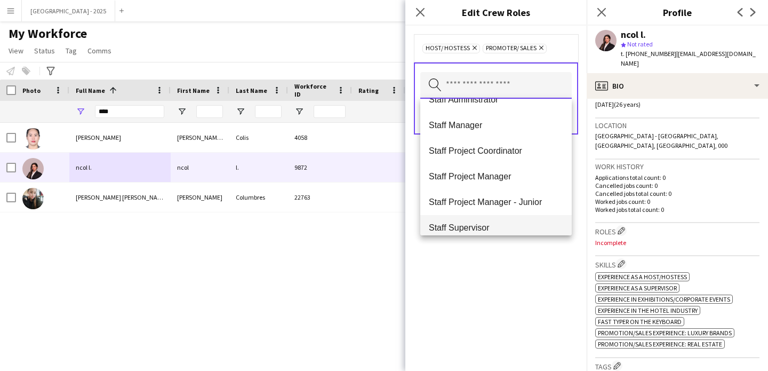
scroll to position [384, 0]
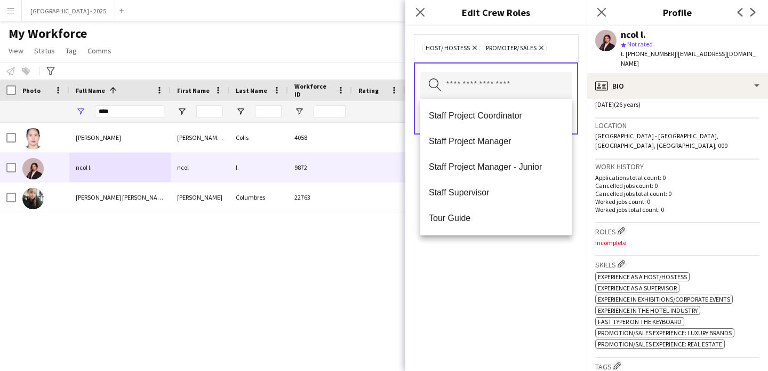
click at [498, 269] on div "Host/ Hostess Remove Promoter/ Sales Remove Search by role type Save" at bounding box center [495, 198] width 181 height 345
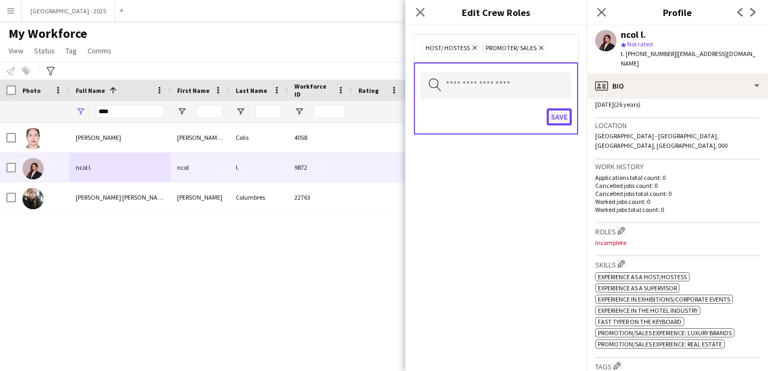
click at [555, 111] on button "Save" at bounding box center [559, 116] width 25 height 17
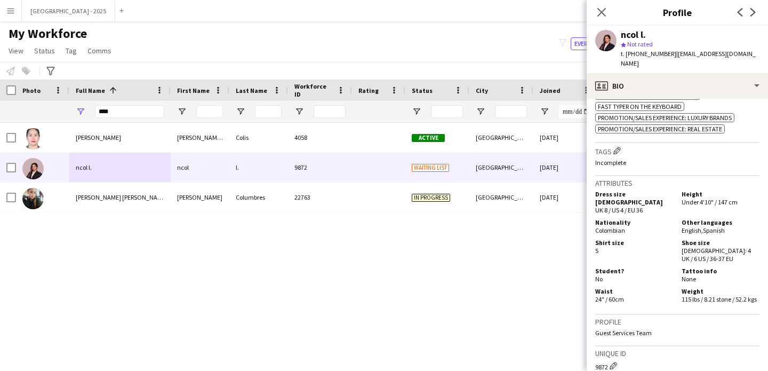
scroll to position [412, 0]
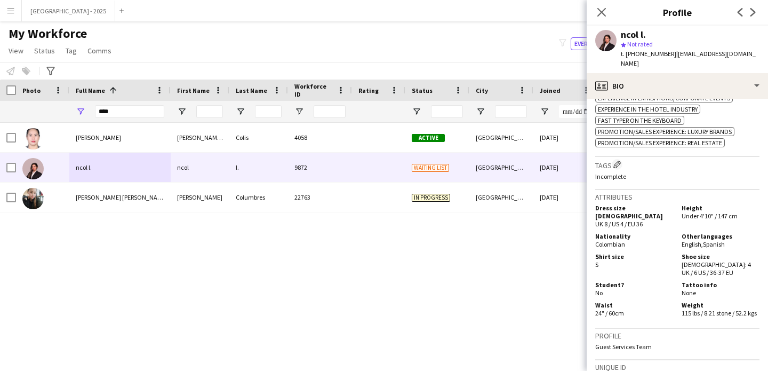
click at [623, 159] on h3 "Tags Edit crew company tags" at bounding box center [677, 164] width 164 height 11
click at [621, 161] on app-icon "Edit crew company tags" at bounding box center [616, 164] width 7 height 7
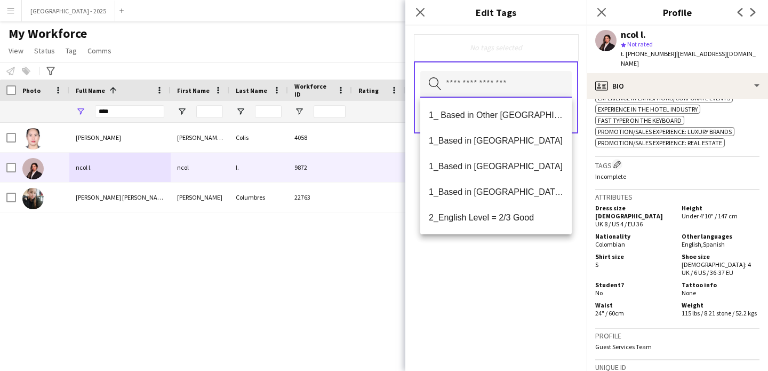
click at [505, 91] on input "text" at bounding box center [495, 84] width 151 height 27
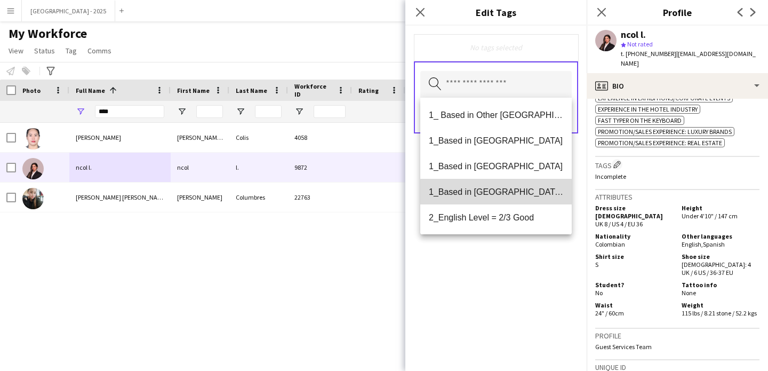
click at [533, 195] on span "1_Based in [GEOGRAPHIC_DATA]/[GEOGRAPHIC_DATA]/Ajman" at bounding box center [496, 192] width 134 height 10
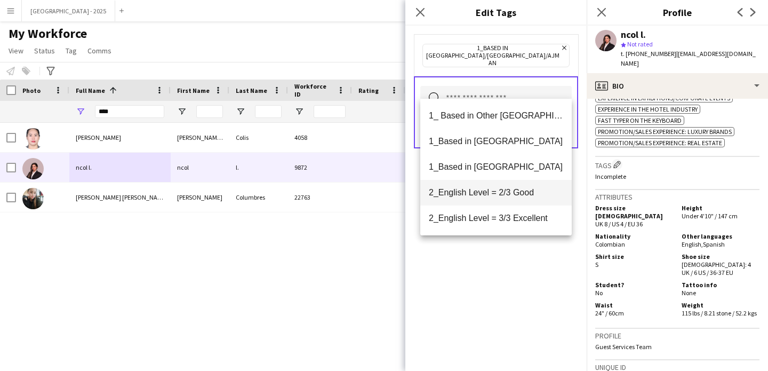
click at [524, 195] on span "2_English Level = 2/3 Good" at bounding box center [496, 192] width 134 height 10
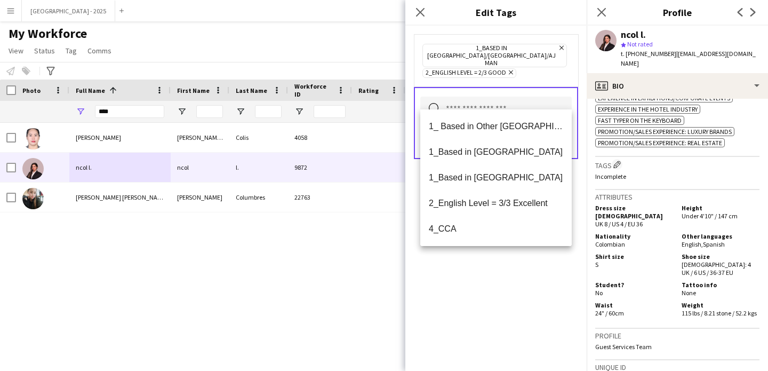
drag, startPoint x: 538, startPoint y: 269, endPoint x: 537, endPoint y: 245, distance: 24.6
click at [538, 267] on div "1_Based in Dubai/Sharjah/Ajman Remove 2_English Level = 2/3 Good Remove Search …" at bounding box center [495, 198] width 181 height 345
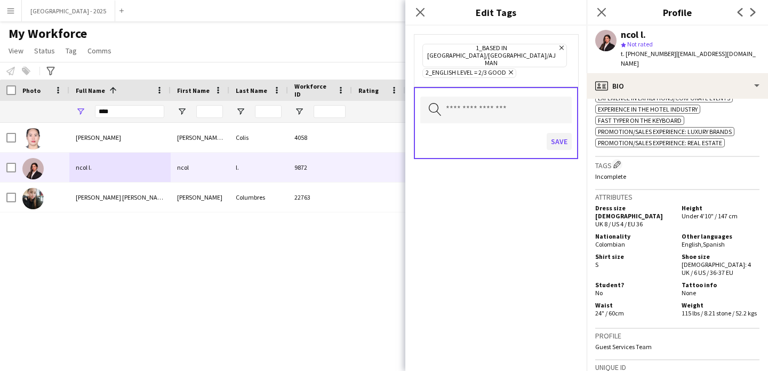
drag, startPoint x: 542, startPoint y: 126, endPoint x: 549, endPoint y: 128, distance: 7.6
click at [542, 127] on div "Save" at bounding box center [495, 142] width 151 height 30
click at [555, 133] on button "Save" at bounding box center [559, 141] width 25 height 17
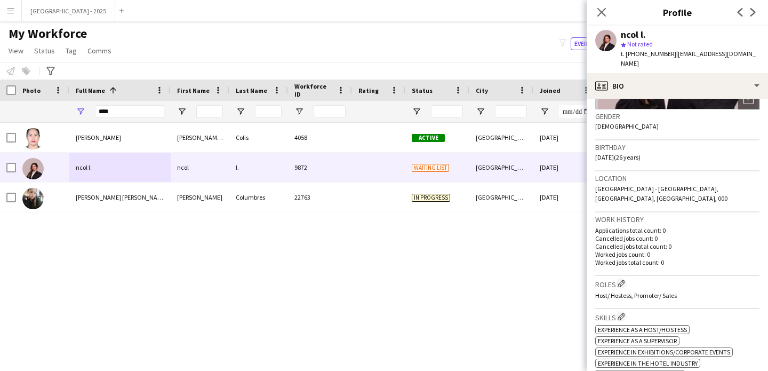
scroll to position [0, 0]
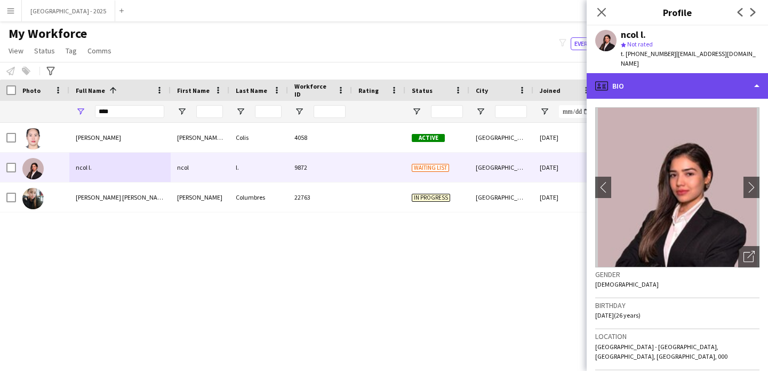
click at [640, 81] on div "profile Bio" at bounding box center [677, 86] width 181 height 26
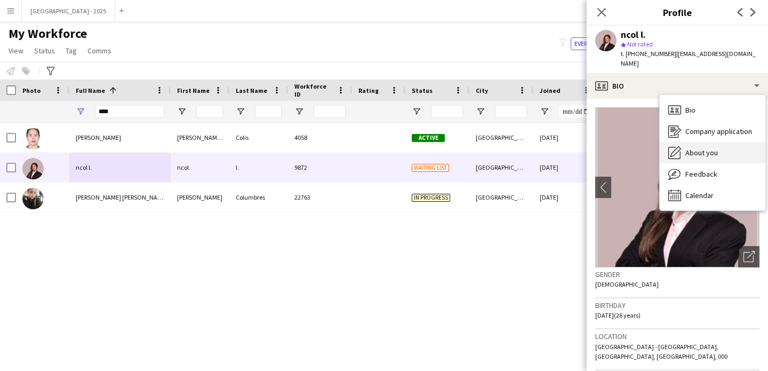
click at [705, 148] on span "About you" at bounding box center [701, 153] width 33 height 10
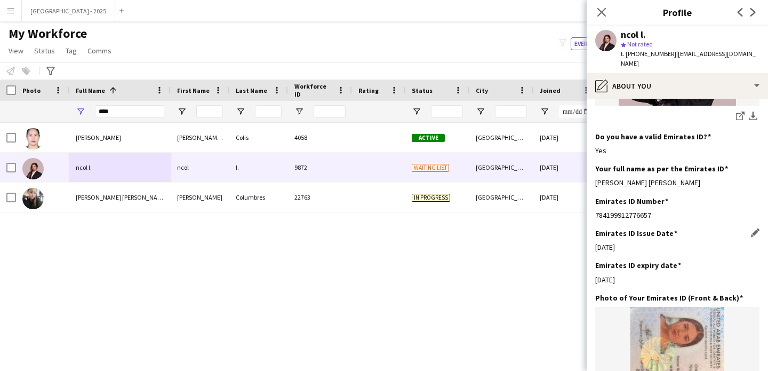
scroll to position [361, 0]
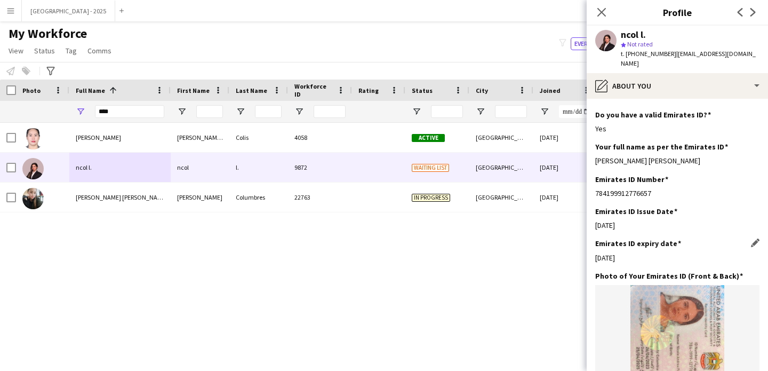
drag, startPoint x: 610, startPoint y: 249, endPoint x: 666, endPoint y: 250, distance: 56.0
click at [651, 253] on div "25-04-2025" at bounding box center [677, 258] width 164 height 10
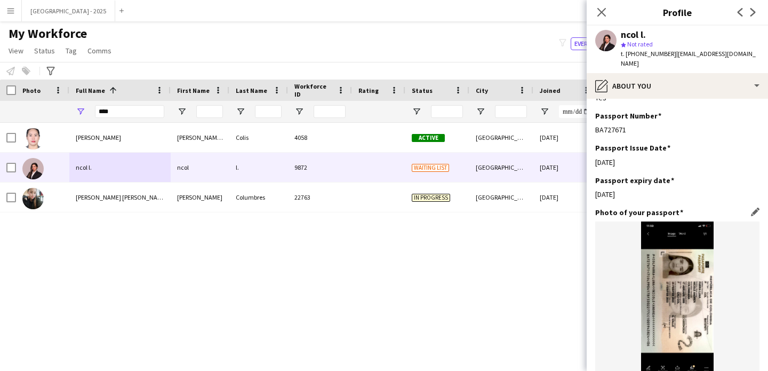
scroll to position [757, 0]
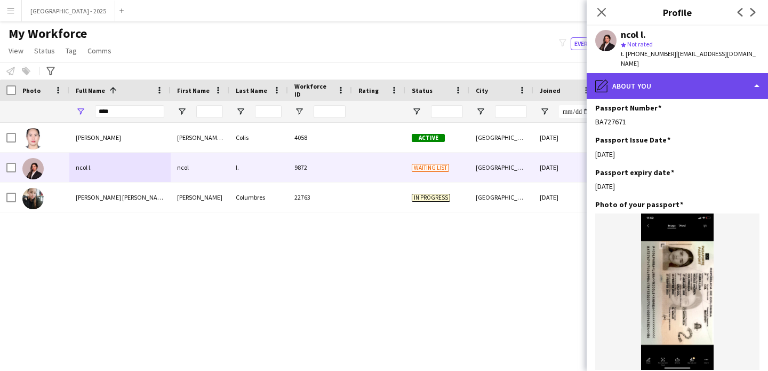
click at [635, 82] on div "pencil4 About you" at bounding box center [677, 86] width 181 height 26
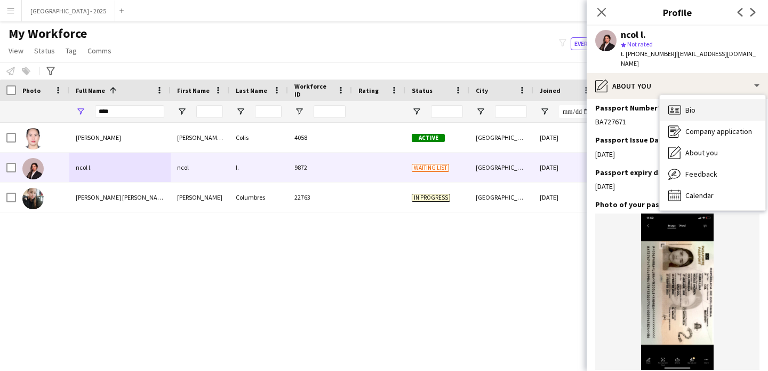
click at [700, 99] on div "Bio Bio" at bounding box center [713, 109] width 106 height 21
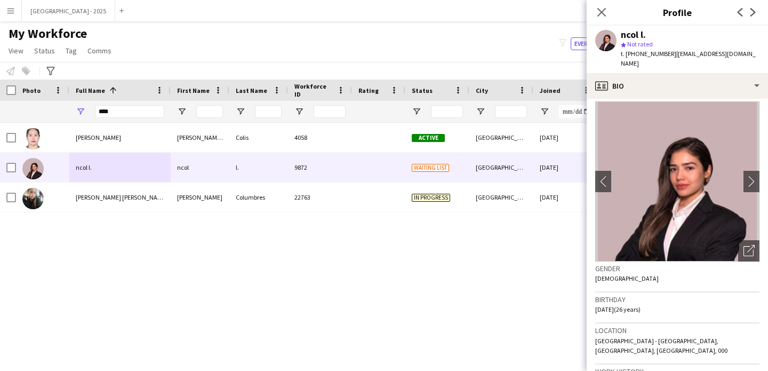
scroll to position [15, 0]
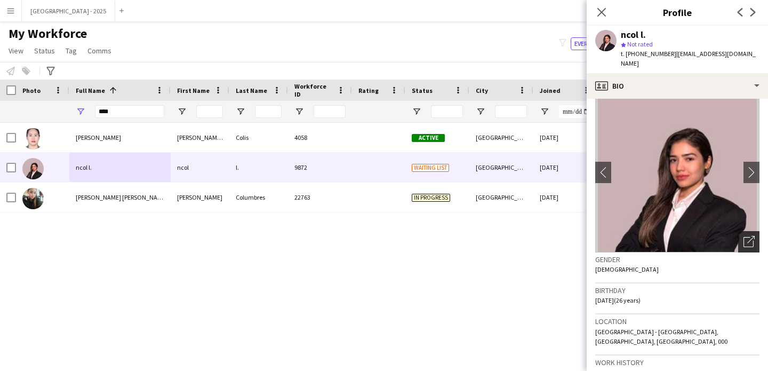
click at [743, 236] on icon "Open photos pop-in" at bounding box center [748, 241] width 11 height 11
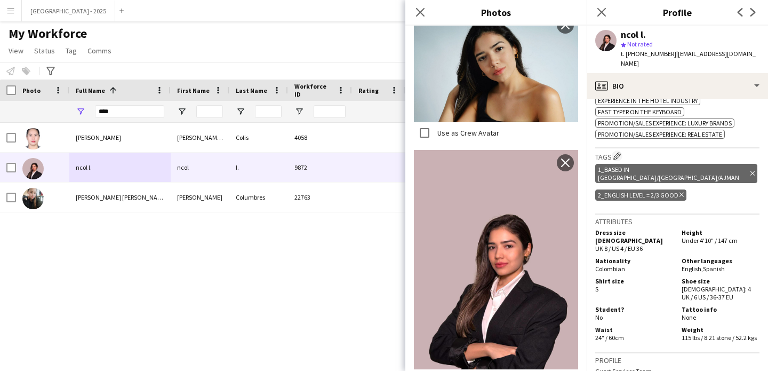
scroll to position [446, 0]
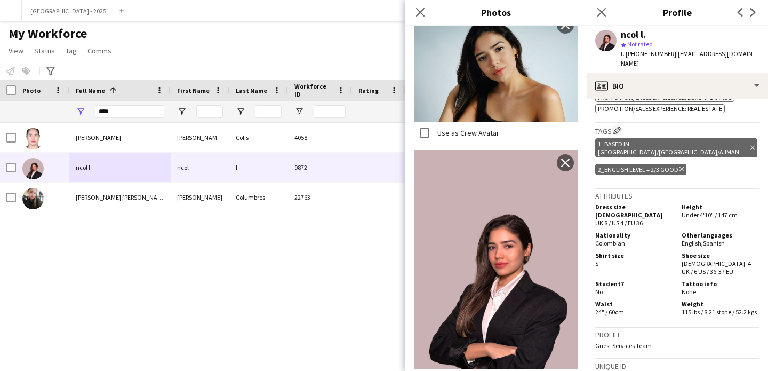
drag, startPoint x: 679, startPoint y: 191, endPoint x: 757, endPoint y: 192, distance: 77.9
click at [757, 192] on app-crew-profile-bio "chevron-left chevron-right Open photos pop-in Gender Female Birthday 23-04-1999…" at bounding box center [677, 235] width 181 height 272
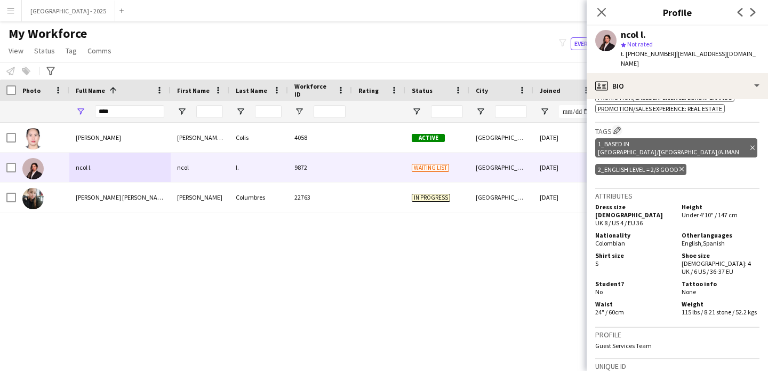
click at [716, 211] on span "Under 4'10" / 147 cm" at bounding box center [710, 215] width 56 height 8
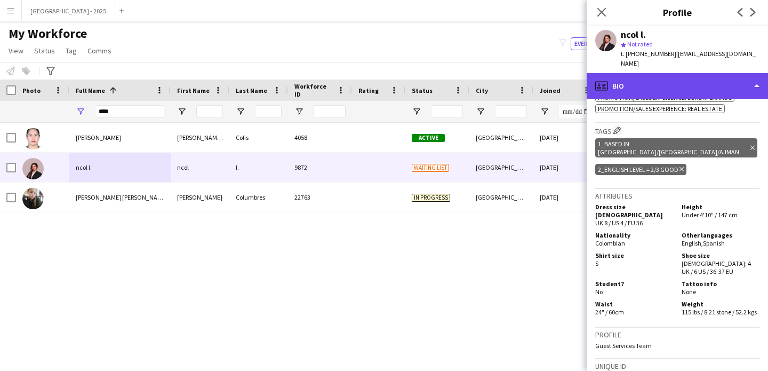
click at [670, 78] on div "profile Bio" at bounding box center [677, 86] width 181 height 26
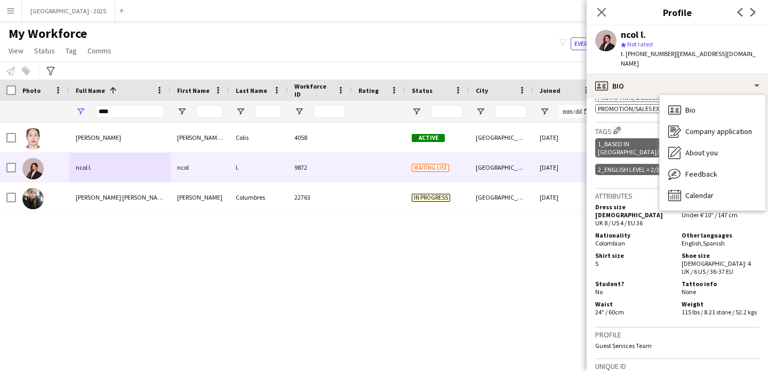
click at [722, 231] on div "Other languages English , Spanish" at bounding box center [718, 239] width 82 height 16
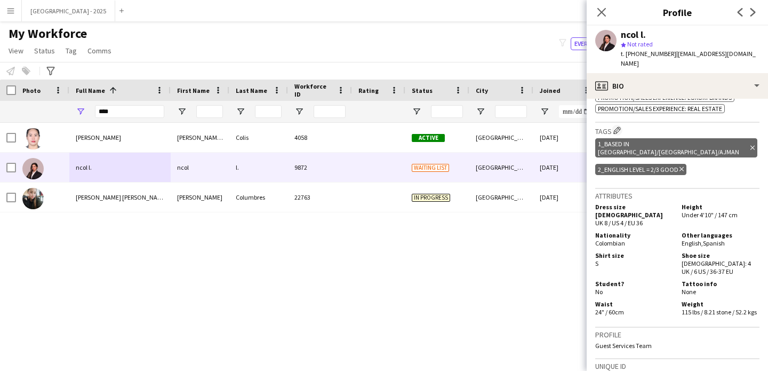
drag, startPoint x: 716, startPoint y: 191, endPoint x: 767, endPoint y: 194, distance: 51.8
click at [767, 194] on app-crew-profile-bio "chevron-left chevron-right Open photos pop-in Gender Female Birthday 23-04-1999…" at bounding box center [677, 235] width 181 height 272
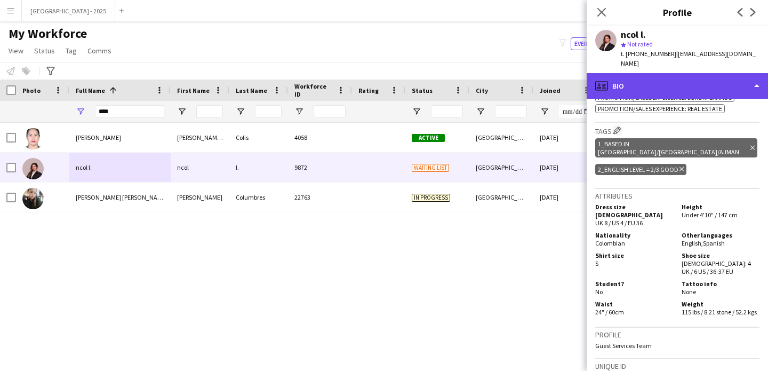
click at [676, 73] on div "profile Bio" at bounding box center [677, 86] width 181 height 26
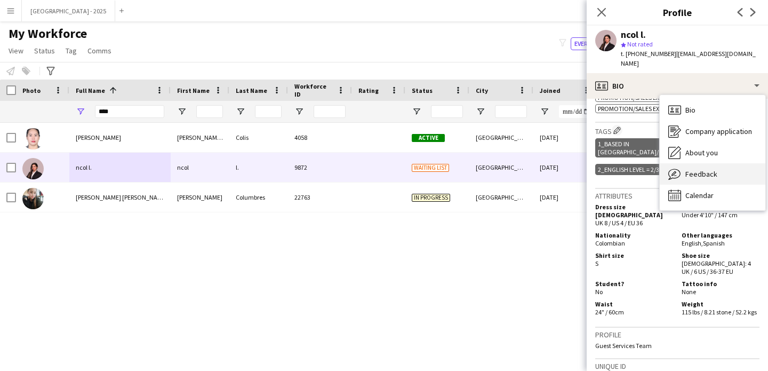
click at [707, 171] on div "Feedback Feedback" at bounding box center [713, 173] width 106 height 21
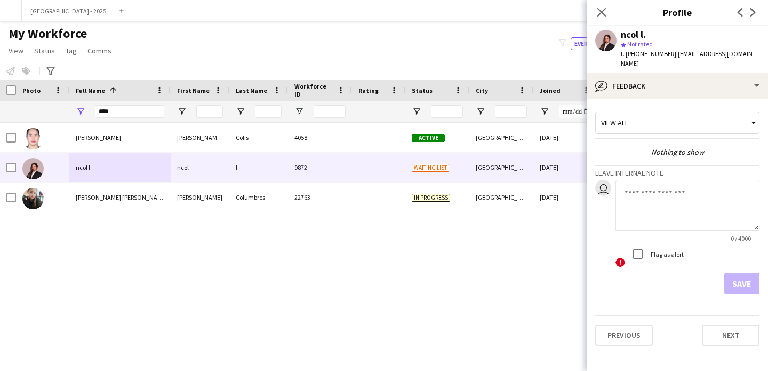
click at [645, 184] on textarea at bounding box center [687, 205] width 144 height 51
type textarea "******"
click at [735, 273] on button "Save" at bounding box center [741, 283] width 35 height 21
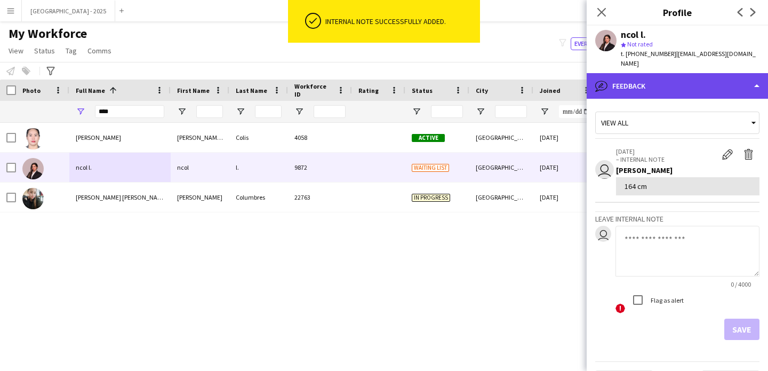
click at [634, 84] on div "bubble-pencil Feedback" at bounding box center [677, 86] width 181 height 26
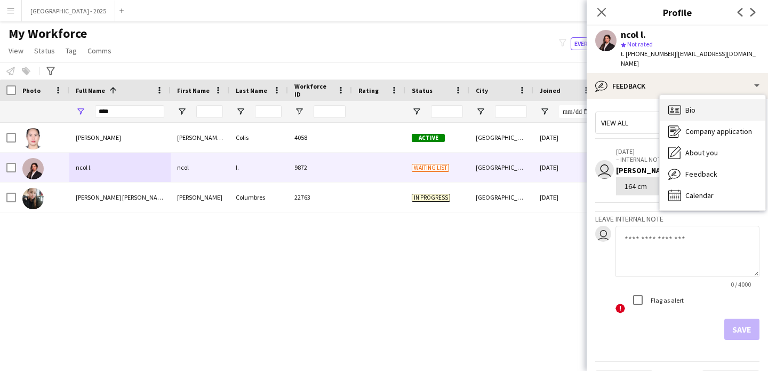
click at [691, 99] on div "Bio Bio" at bounding box center [713, 109] width 106 height 21
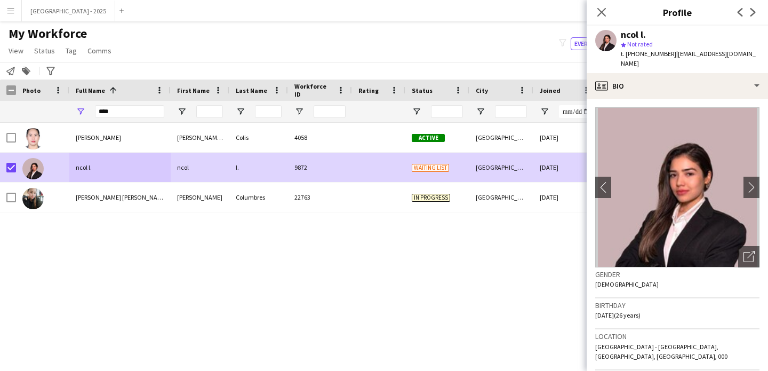
click at [48, 50] on span "Status" at bounding box center [44, 51] width 21 height 10
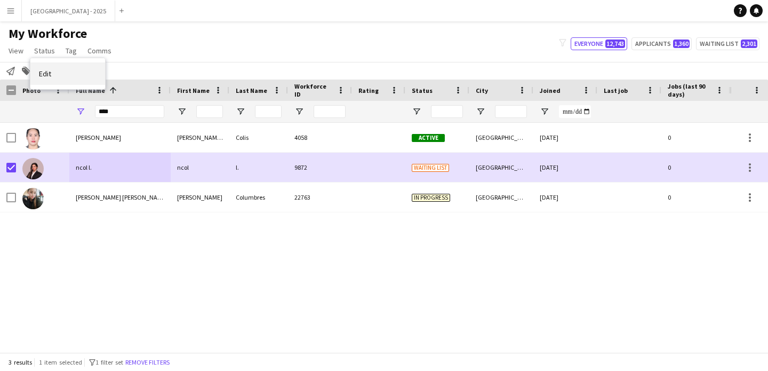
click at [85, 70] on link "Edit" at bounding box center [67, 73] width 75 height 22
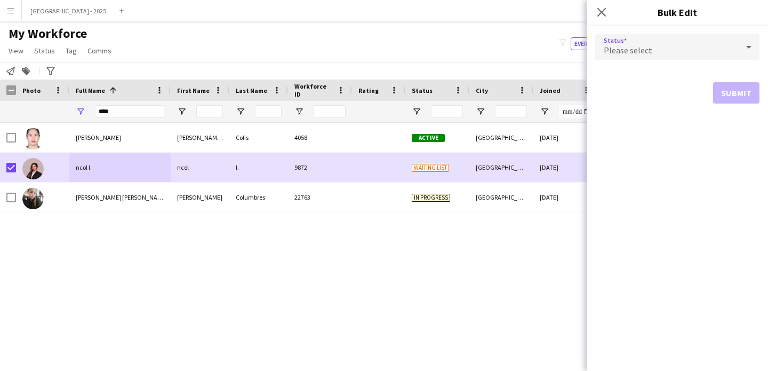
click at [675, 47] on div "Please select" at bounding box center [666, 47] width 143 height 26
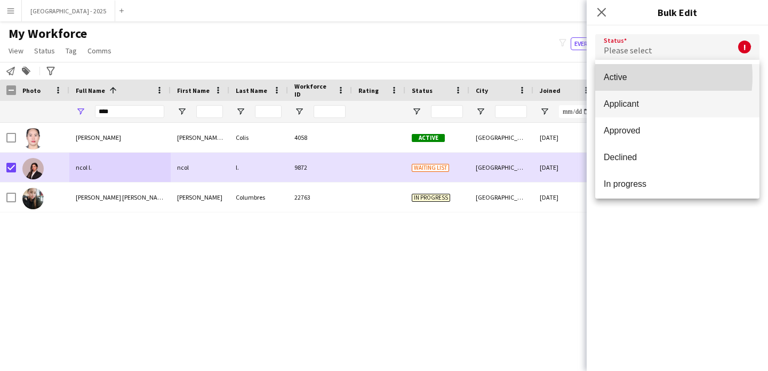
click at [636, 77] on span "Active" at bounding box center [677, 77] width 147 height 10
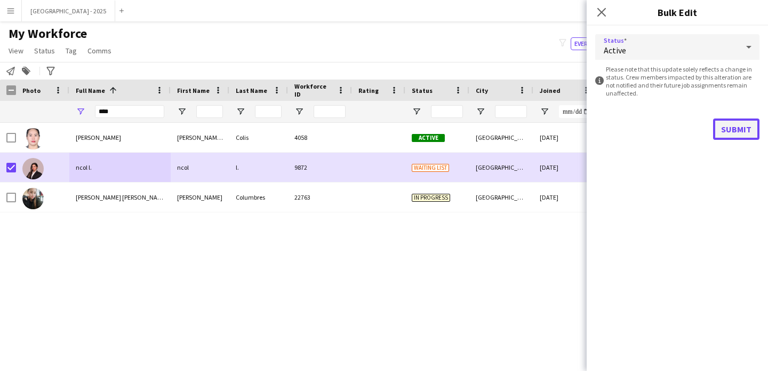
click at [740, 131] on button "Submit" at bounding box center [736, 128] width 46 height 21
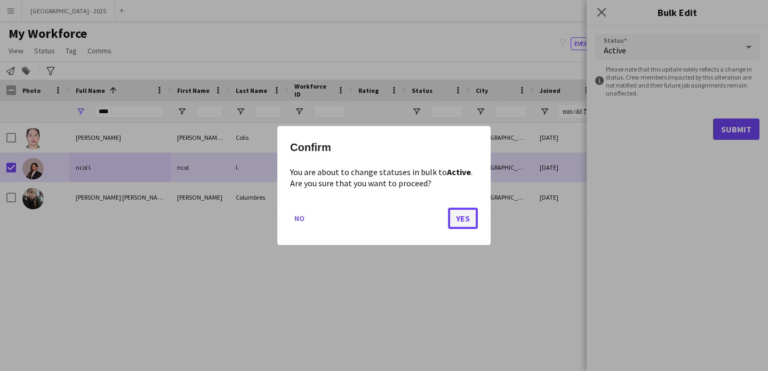
click at [462, 212] on button "Yes" at bounding box center [463, 217] width 30 height 21
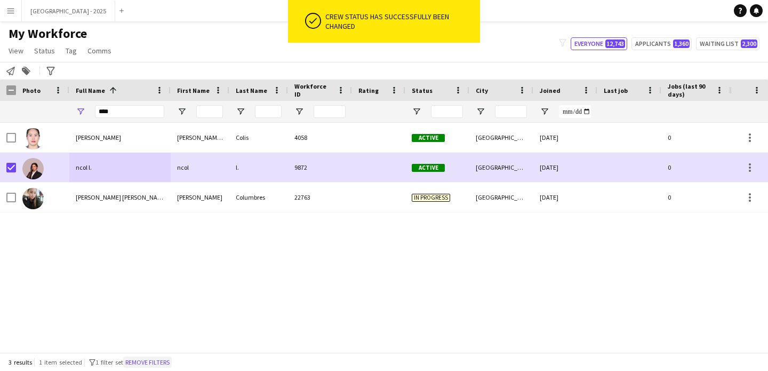
click at [158, 362] on button "Remove filters" at bounding box center [147, 362] width 49 height 12
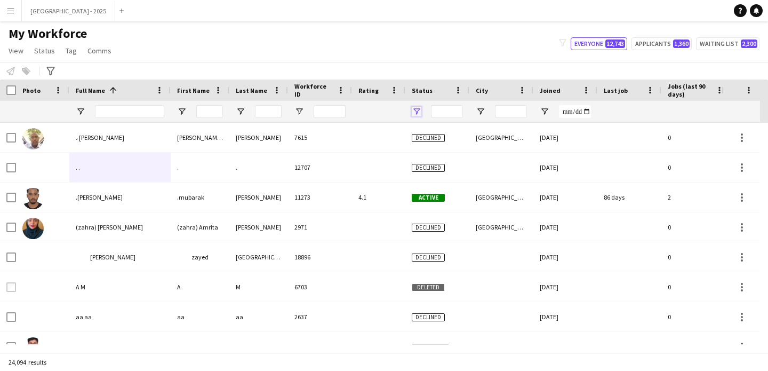
click at [416, 108] on span "Open Filter Menu" at bounding box center [417, 112] width 10 height 10
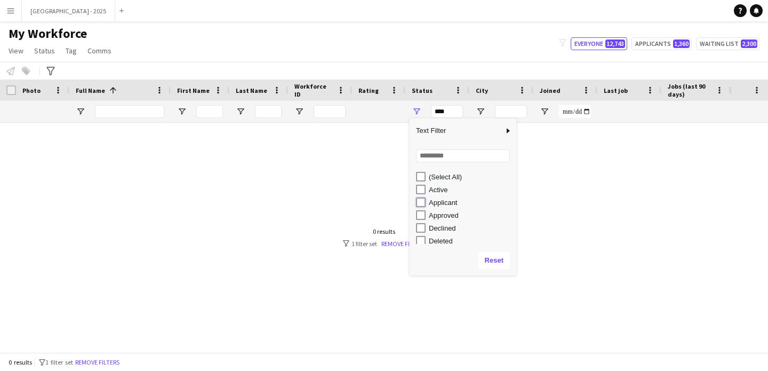
type input "**********"
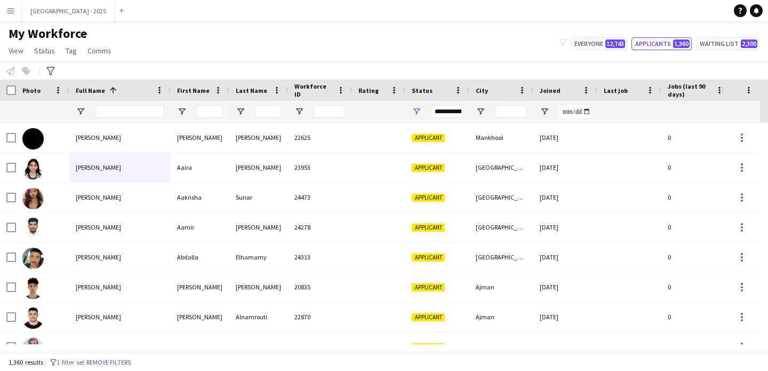
click at [418, 116] on div "**********" at bounding box center [437, 111] width 64 height 21
click at [550, 94] on div "Joined" at bounding box center [559, 90] width 38 height 16
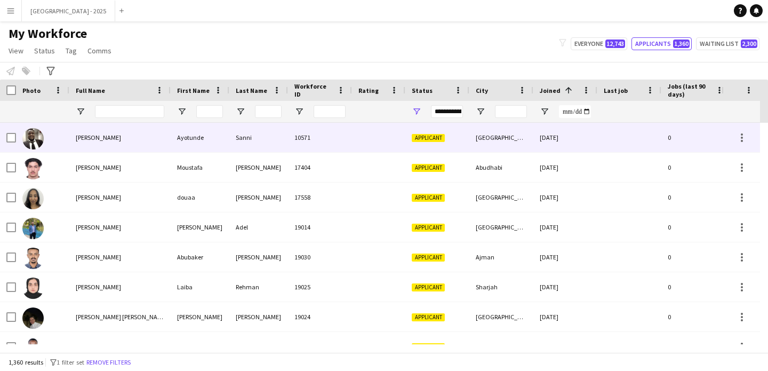
click at [282, 149] on div "Sanni" at bounding box center [258, 137] width 59 height 29
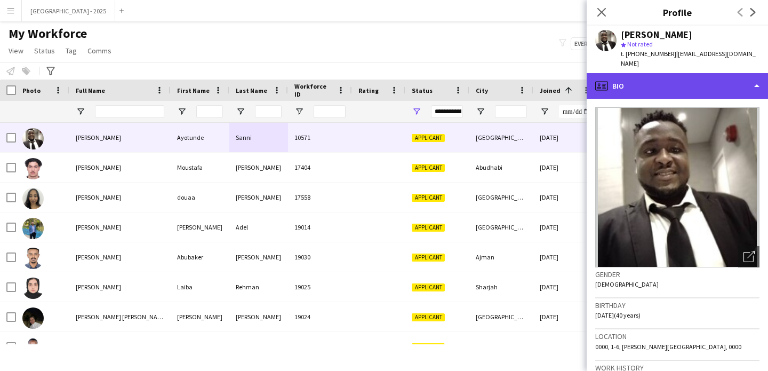
click at [686, 80] on div "profile Bio" at bounding box center [677, 86] width 181 height 26
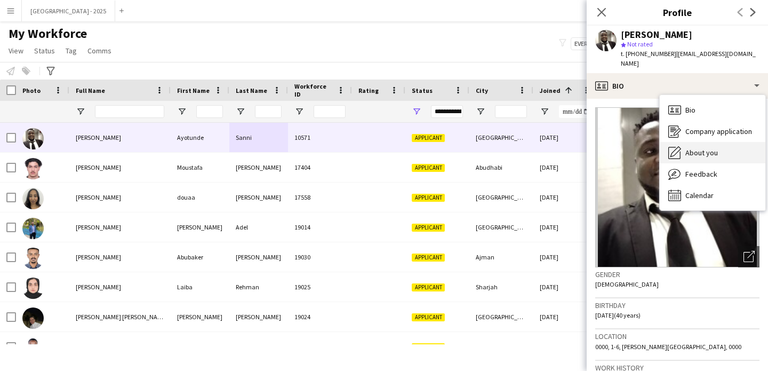
click at [732, 142] on div "About you About you" at bounding box center [713, 152] width 106 height 21
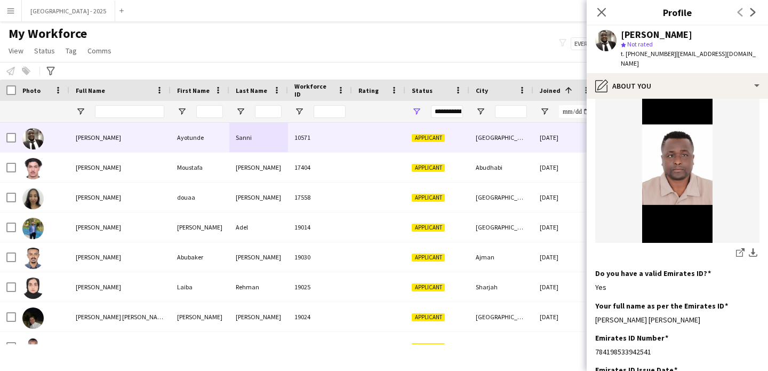
scroll to position [162, 0]
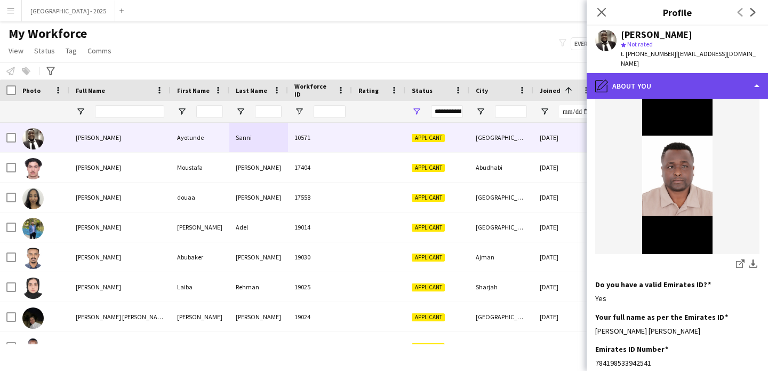
click at [694, 81] on div "pencil4 About you" at bounding box center [677, 86] width 181 height 26
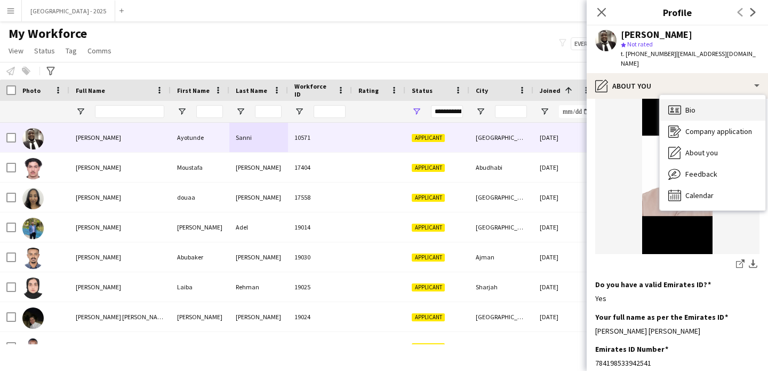
click at [723, 101] on div "Bio Bio" at bounding box center [713, 109] width 106 height 21
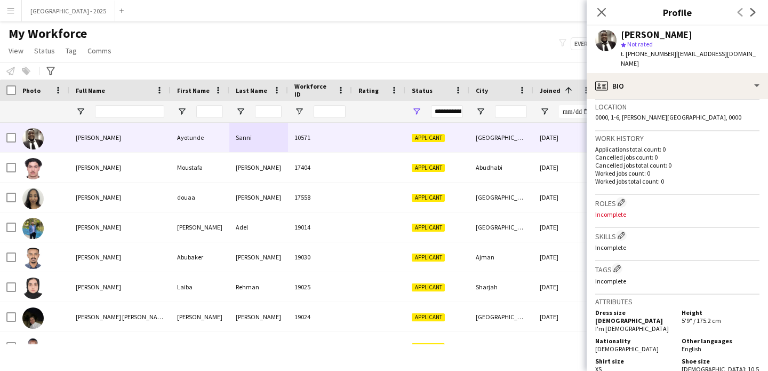
scroll to position [0, 0]
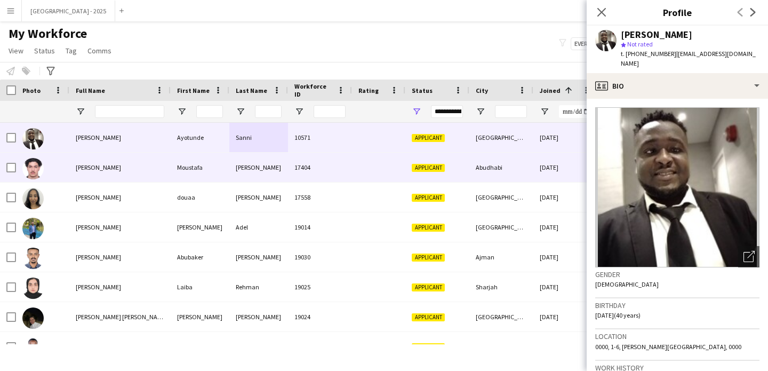
click at [499, 178] on div "Abudhabi" at bounding box center [501, 167] width 64 height 29
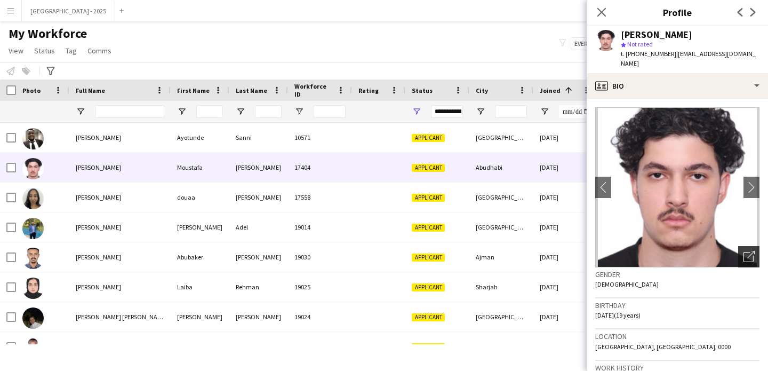
click at [747, 251] on icon at bounding box center [750, 254] width 7 height 7
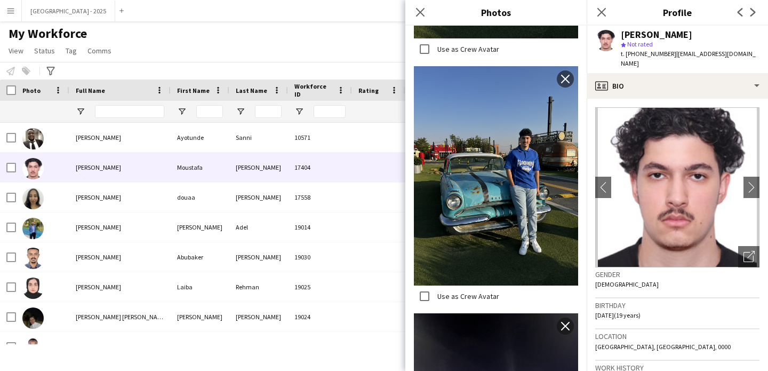
scroll to position [587, 0]
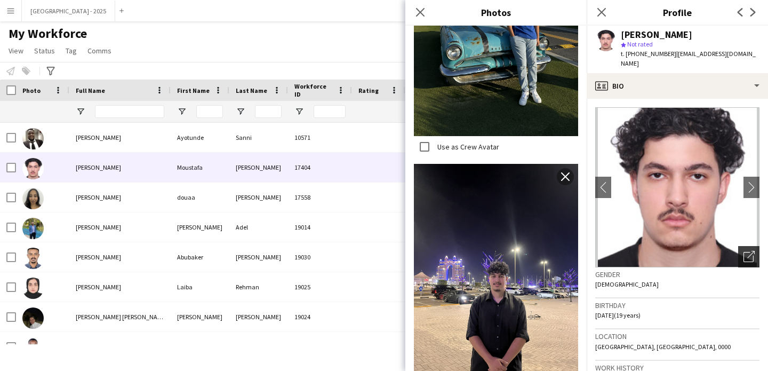
click at [743, 251] on icon "Open photos pop-in" at bounding box center [748, 256] width 11 height 11
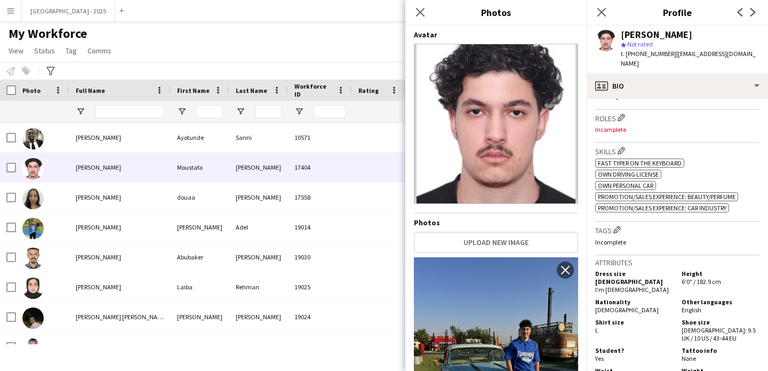
scroll to position [359, 0]
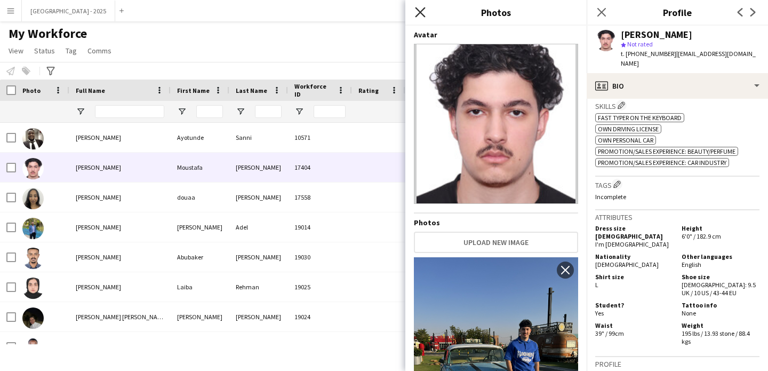
click at [421, 10] on icon "Close pop-in" at bounding box center [420, 12] width 10 height 10
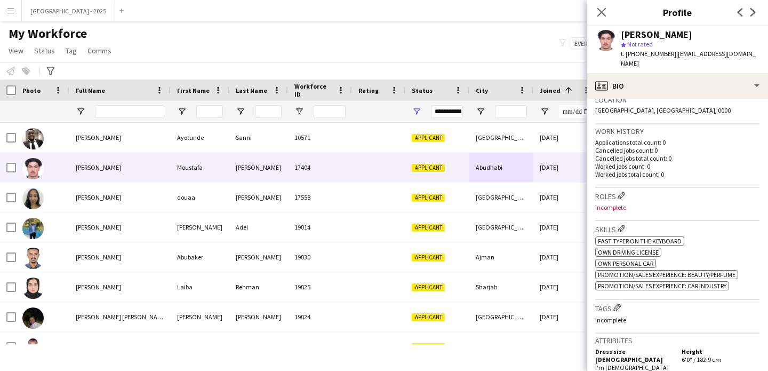
scroll to position [15, 0]
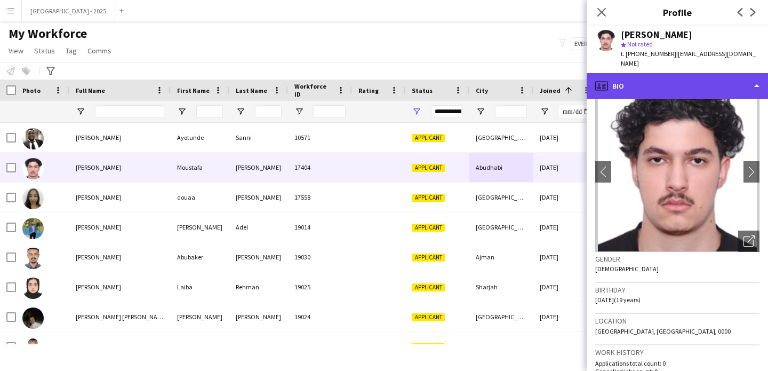
click at [657, 80] on div "profile Bio" at bounding box center [677, 86] width 181 height 26
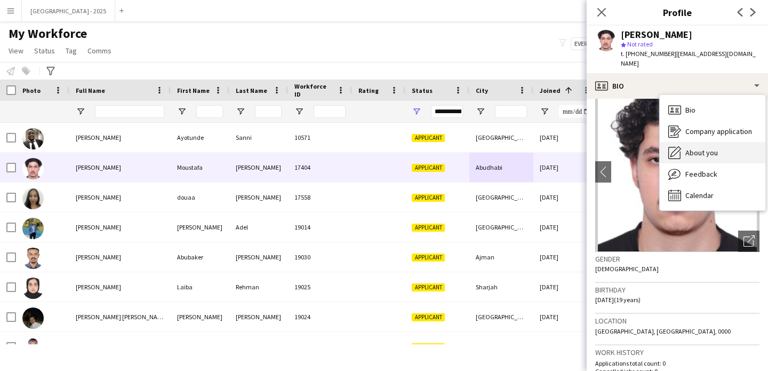
click at [694, 148] on span "About you" at bounding box center [701, 153] width 33 height 10
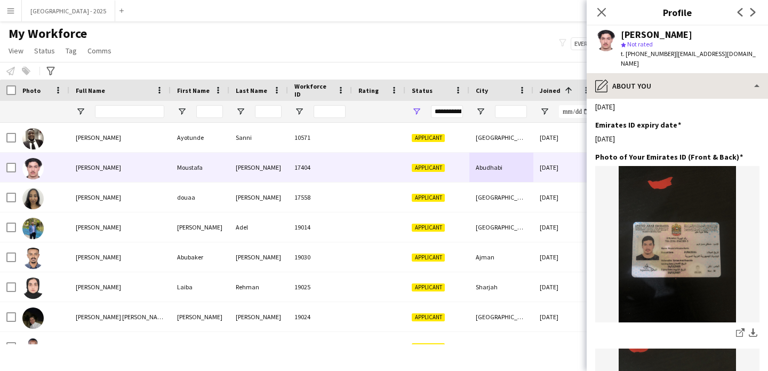
scroll to position [342, 0]
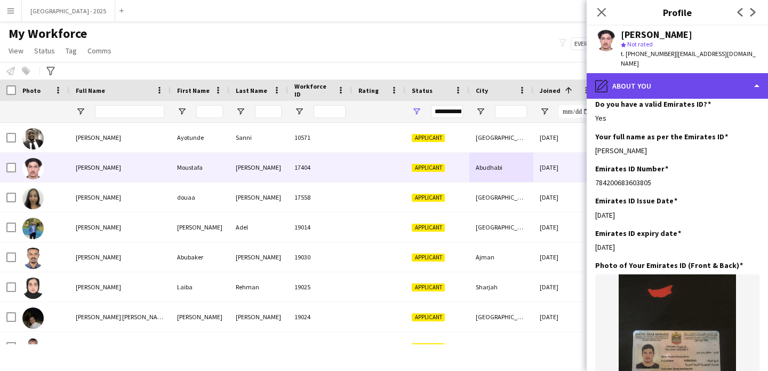
click at [660, 82] on div "pencil4 About you" at bounding box center [677, 86] width 181 height 26
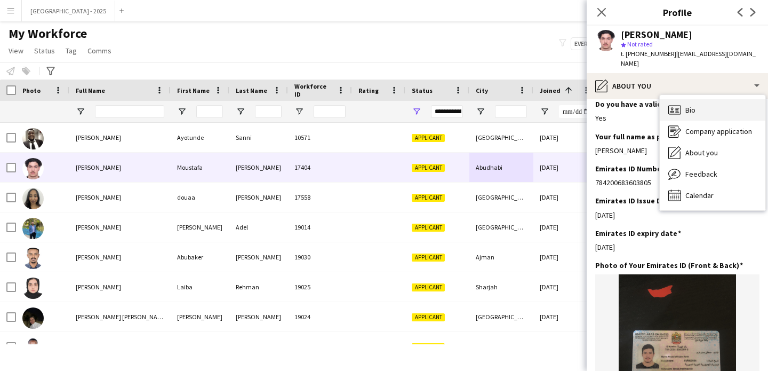
click at [699, 105] on div "Bio Bio" at bounding box center [713, 109] width 106 height 21
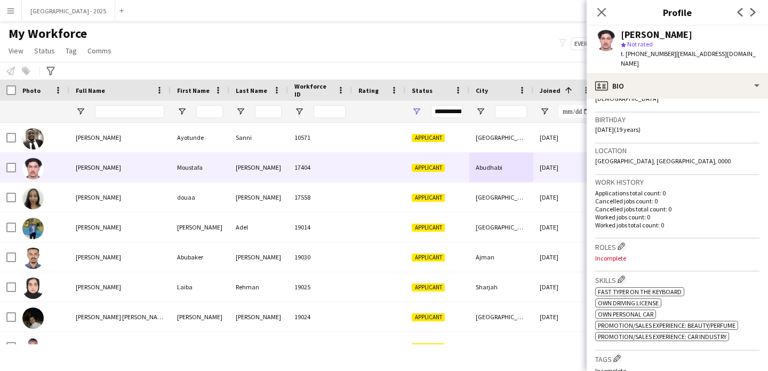
scroll to position [190, 0]
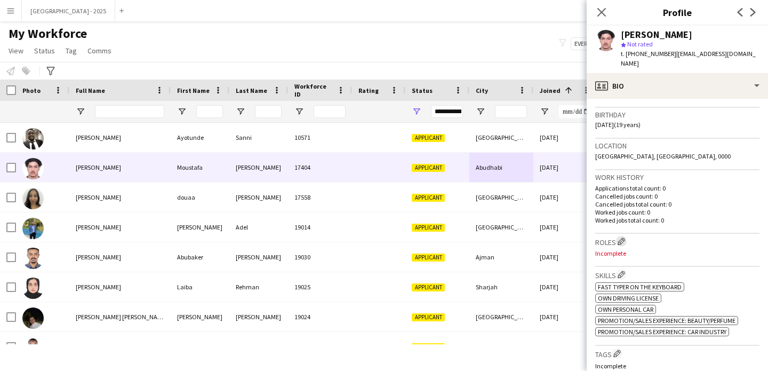
click at [622, 237] on app-icon "Edit crew company roles" at bounding box center [621, 240] width 7 height 7
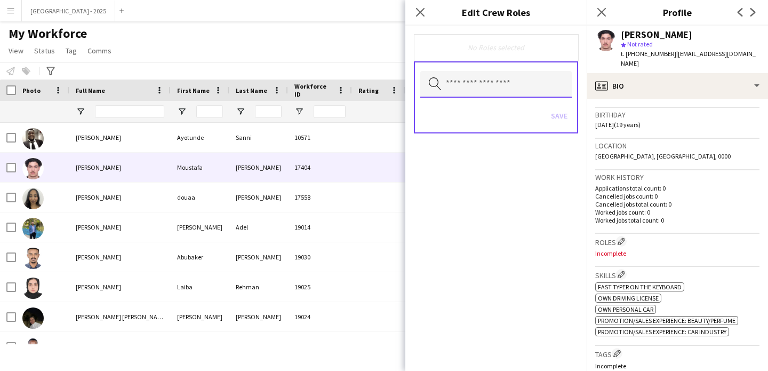
click at [471, 84] on input "text" at bounding box center [495, 84] width 151 height 27
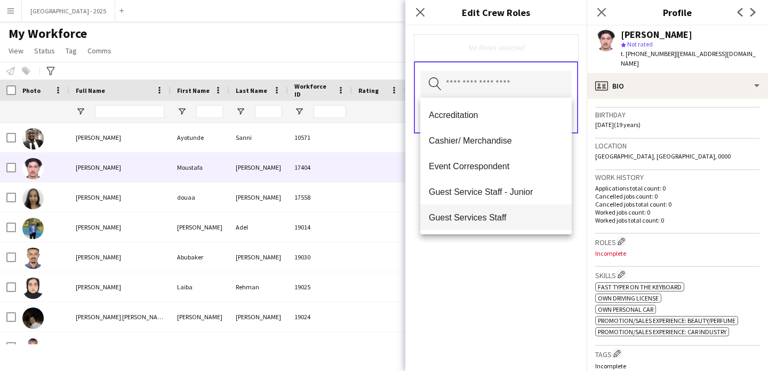
click at [516, 213] on span "Guest Services Staff" at bounding box center [496, 217] width 134 height 10
click at [520, 277] on div "Guest Services Staff Remove Search by role type Save" at bounding box center [495, 198] width 181 height 345
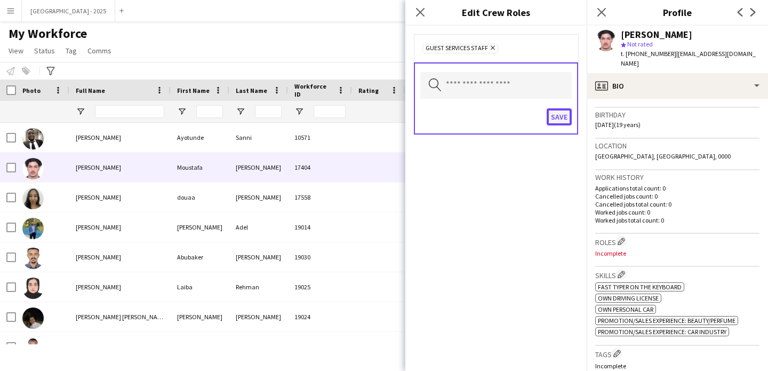
click at [559, 123] on button "Save" at bounding box center [559, 116] width 25 height 17
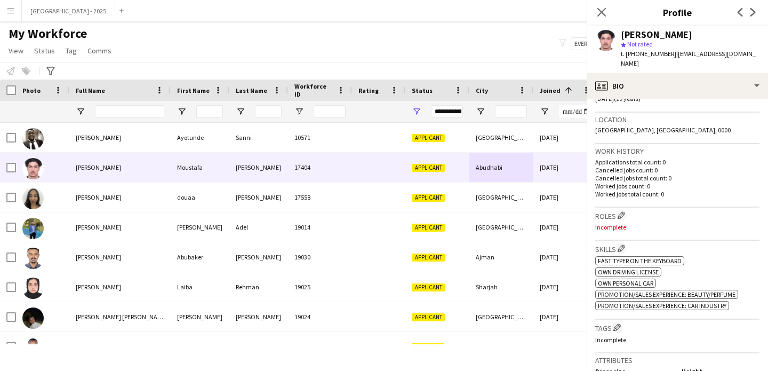
scroll to position [266, 0]
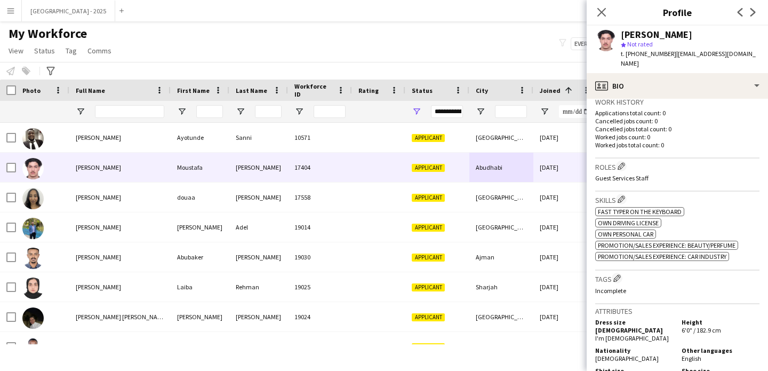
drag, startPoint x: 621, startPoint y: 271, endPoint x: 640, endPoint y: 244, distance: 32.5
click at [621, 274] on app-icon "Edit crew company tags" at bounding box center [616, 277] width 7 height 7
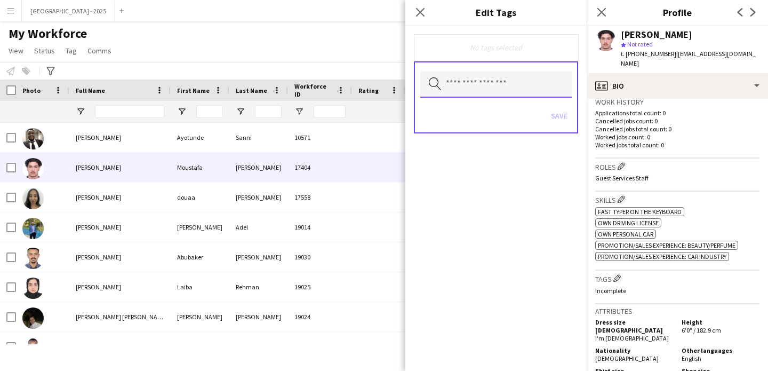
click at [476, 79] on input "text" at bounding box center [495, 84] width 151 height 27
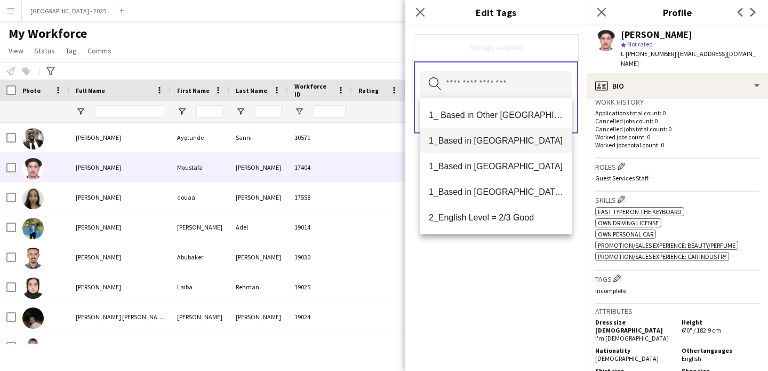
click at [513, 146] on mat-option "1_Based in [GEOGRAPHIC_DATA]" at bounding box center [495, 140] width 151 height 26
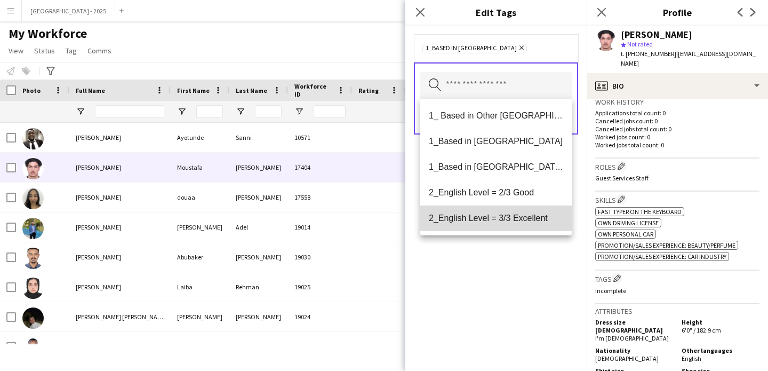
click at [535, 211] on mat-option "2_English Level = 3/3 Excellent" at bounding box center [495, 218] width 151 height 26
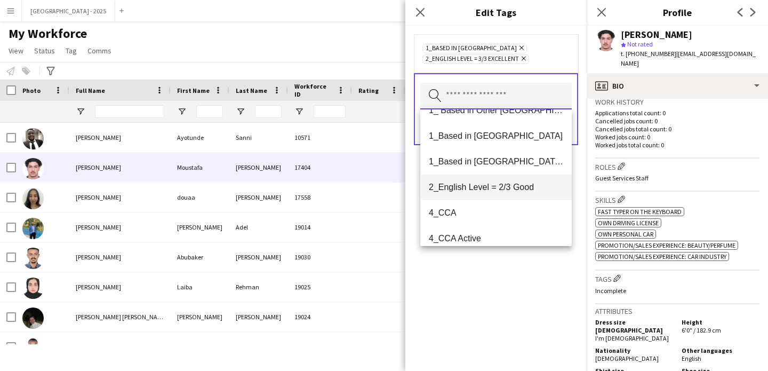
scroll to position [16, 0]
drag, startPoint x: 533, startPoint y: 281, endPoint x: 534, endPoint y: 243, distance: 37.3
click at [533, 280] on div "1_Based in Abu Dhabi Remove 2_English Level = 3/3 Excellent Remove Search by ta…" at bounding box center [495, 198] width 181 height 345
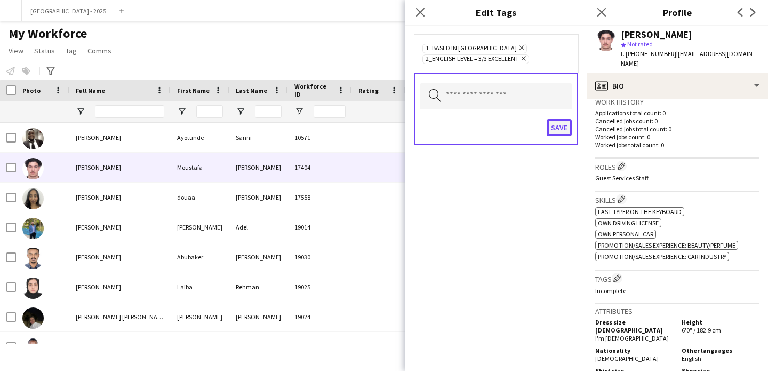
click at [549, 126] on button "Save" at bounding box center [559, 127] width 25 height 17
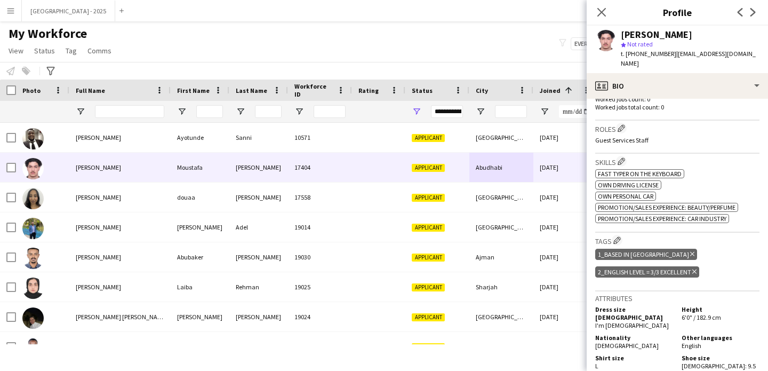
scroll to position [364, 0]
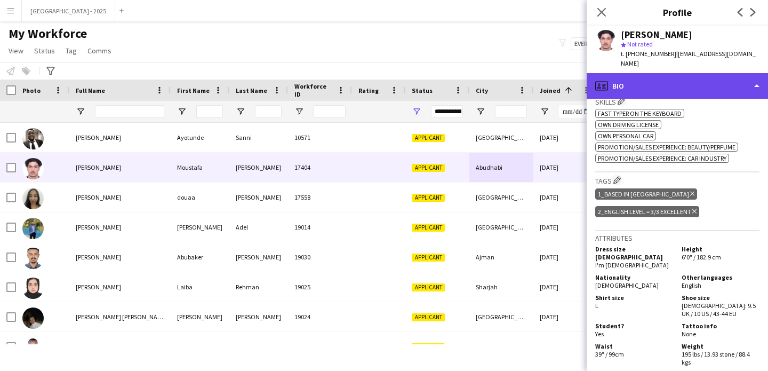
click at [644, 77] on div "profile Bio" at bounding box center [677, 86] width 181 height 26
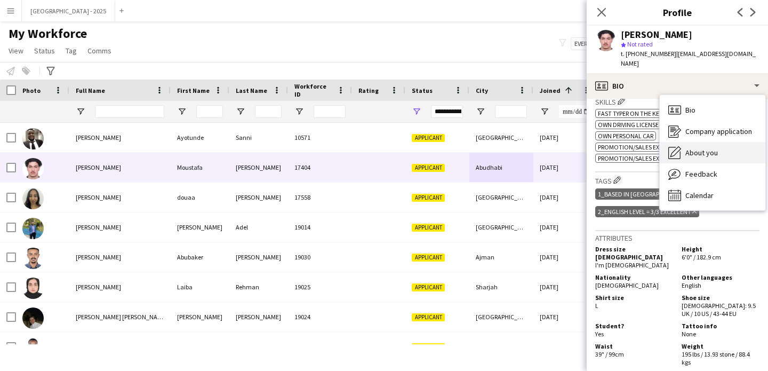
click at [732, 144] on div "About you About you" at bounding box center [713, 152] width 106 height 21
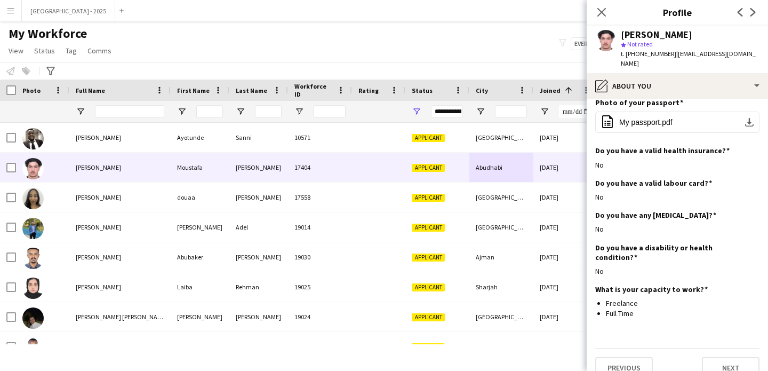
scroll to position [1018, 0]
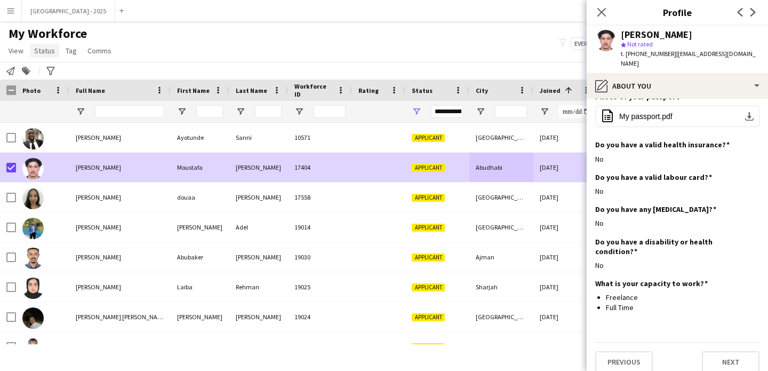
click at [37, 50] on span "Status" at bounding box center [44, 51] width 21 height 10
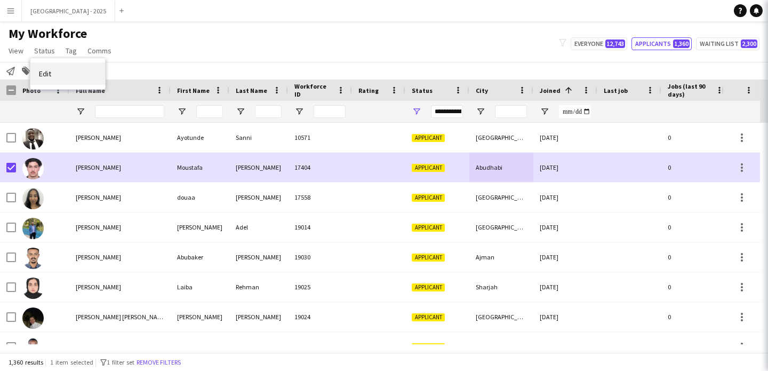
click at [56, 73] on link "Edit" at bounding box center [67, 73] width 75 height 22
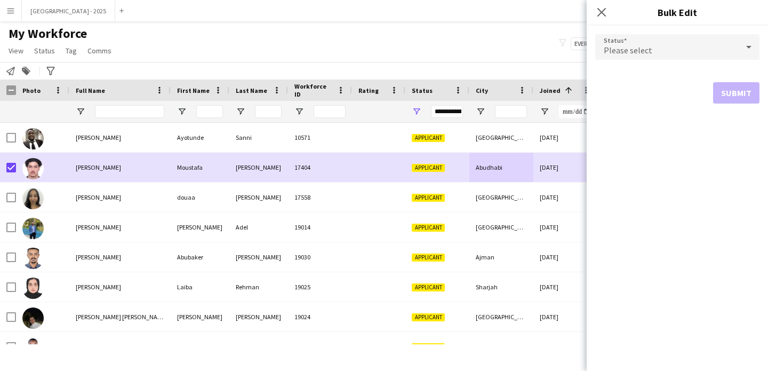
click at [629, 47] on span "Please select" at bounding box center [628, 50] width 49 height 11
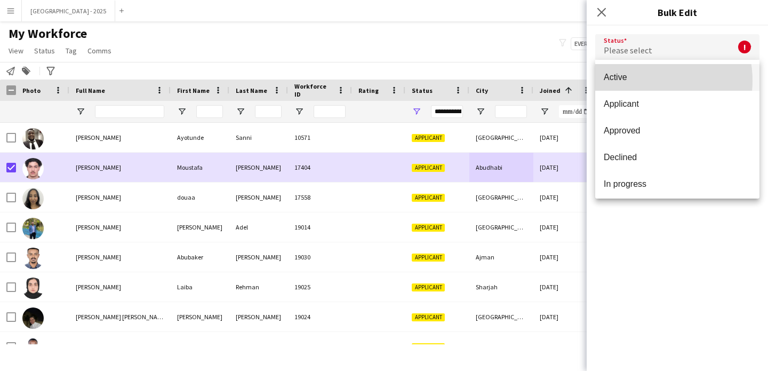
click at [639, 81] on span "Active" at bounding box center [677, 77] width 147 height 10
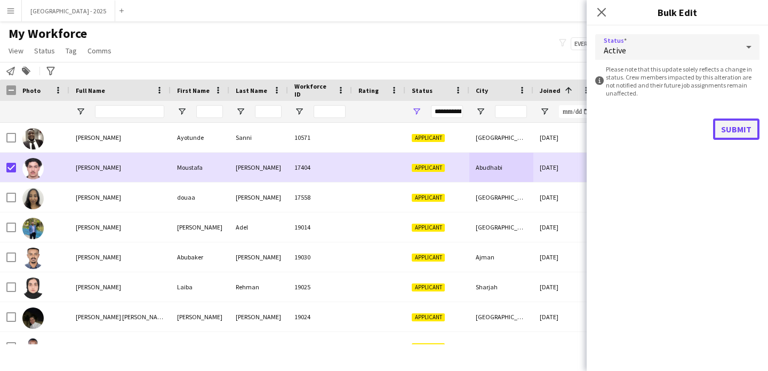
click at [739, 130] on button "Submit" at bounding box center [736, 128] width 46 height 21
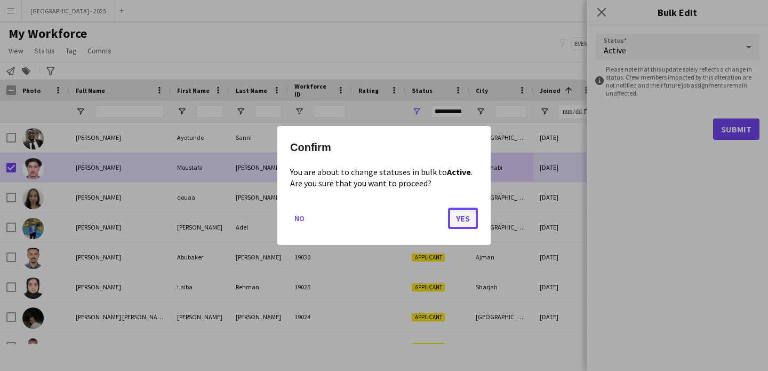
click at [461, 220] on button "Yes" at bounding box center [463, 217] width 30 height 21
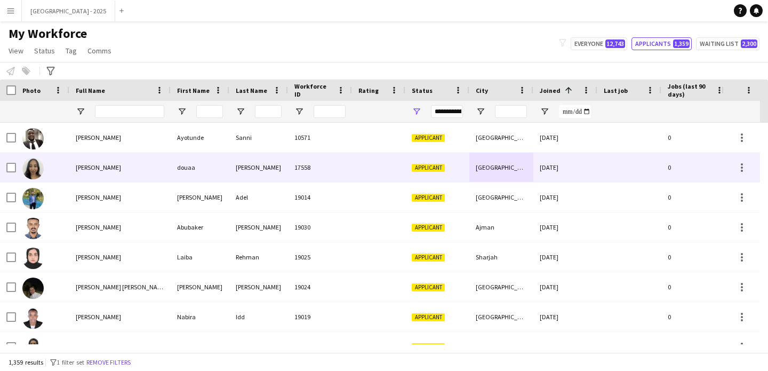
click at [47, 158] on div at bounding box center [42, 167] width 53 height 29
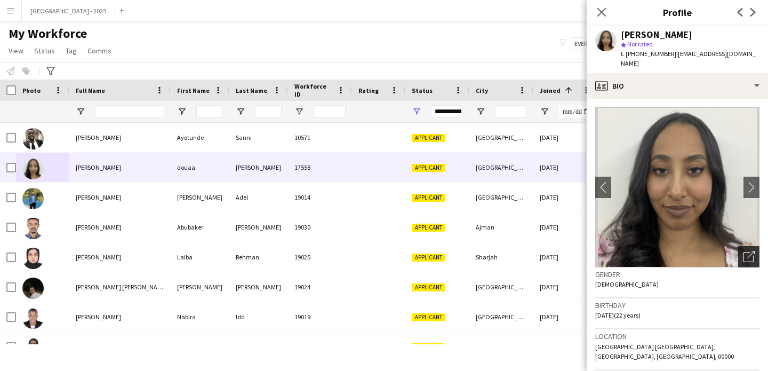
click at [743, 251] on icon "Open photos pop-in" at bounding box center [748, 256] width 11 height 11
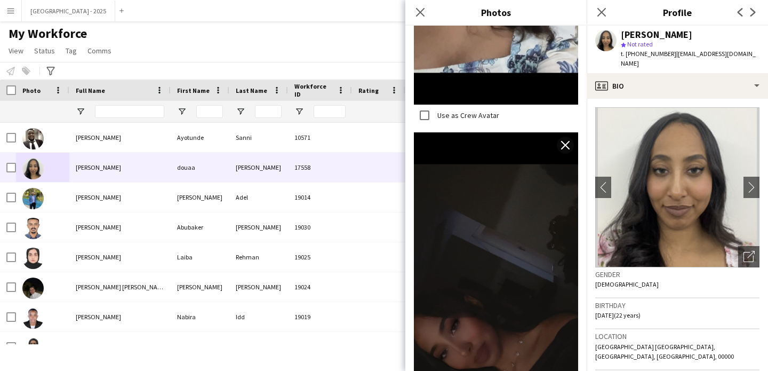
scroll to position [603, 0]
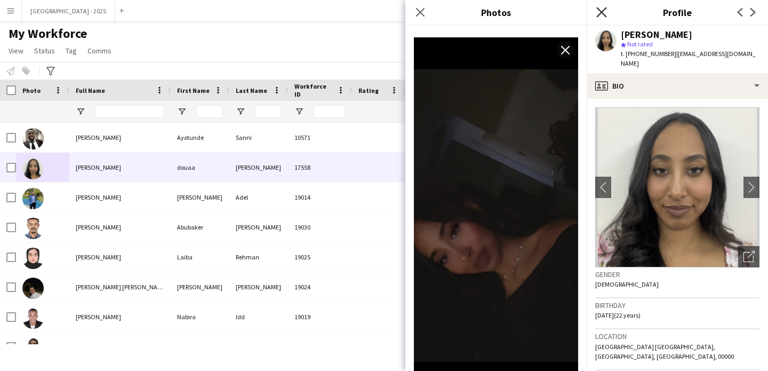
click at [604, 9] on icon at bounding box center [601, 12] width 10 height 10
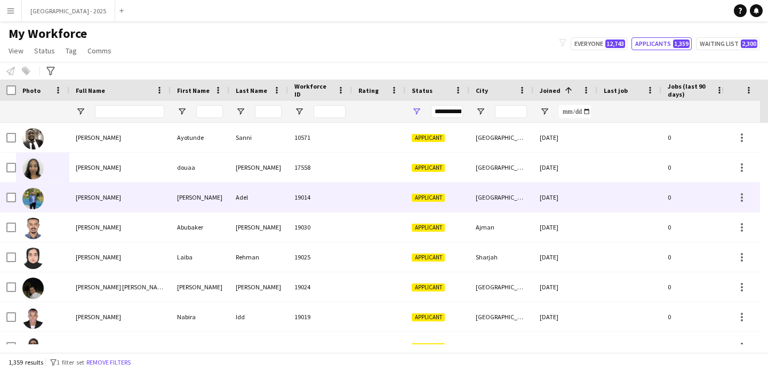
click at [228, 187] on div "[PERSON_NAME]" at bounding box center [200, 196] width 59 height 29
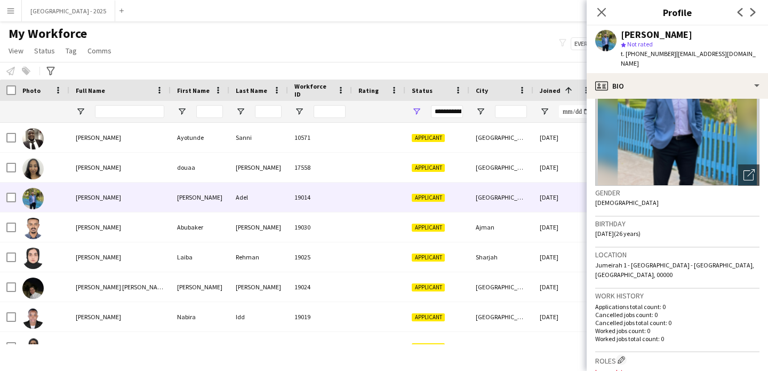
scroll to position [0, 0]
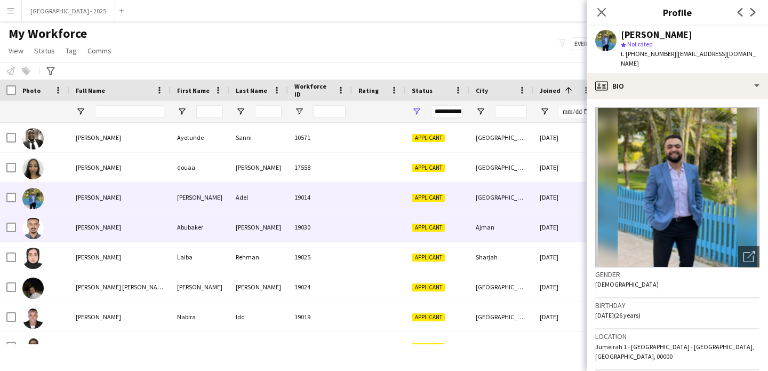
click at [509, 229] on div "Ajman" at bounding box center [501, 226] width 64 height 29
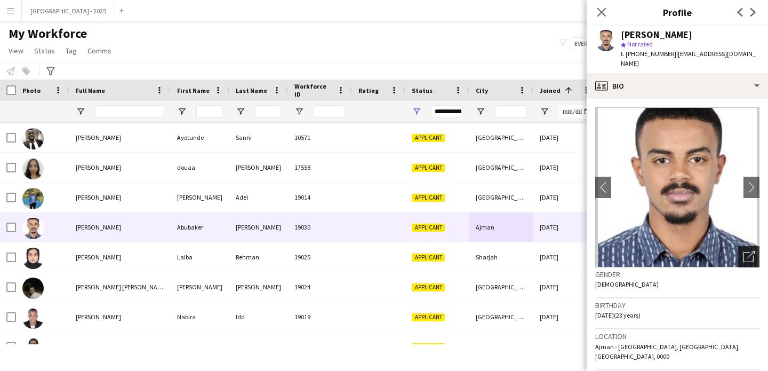
click at [745, 259] on icon "Open photos pop-in" at bounding box center [748, 256] width 11 height 11
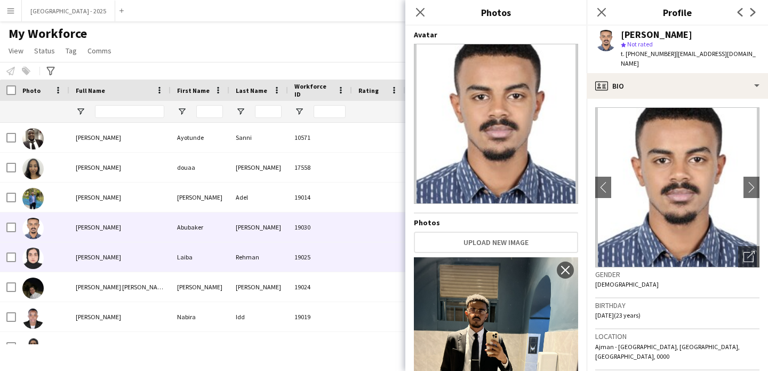
click at [379, 252] on div at bounding box center [378, 256] width 53 height 29
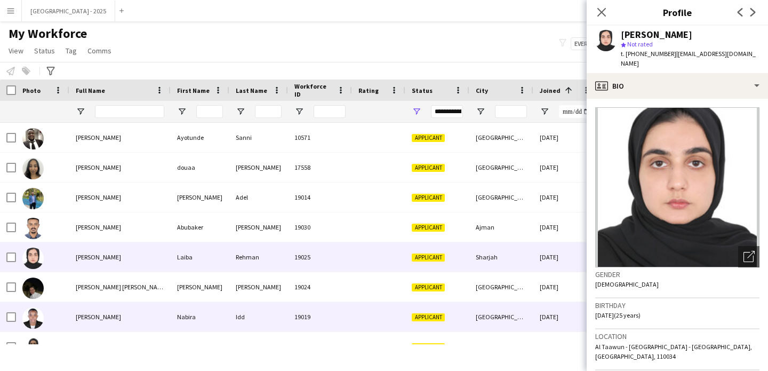
click at [200, 308] on div "Nabira" at bounding box center [200, 316] width 59 height 29
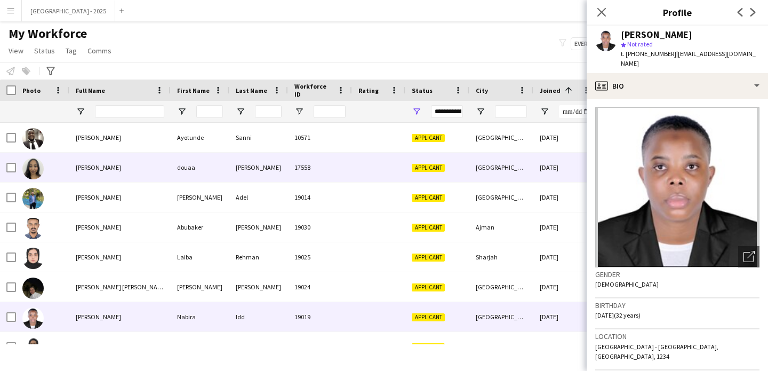
click at [126, 161] on div "[PERSON_NAME]" at bounding box center [119, 167] width 101 height 29
click at [115, 203] on div "[PERSON_NAME]" at bounding box center [119, 196] width 101 height 29
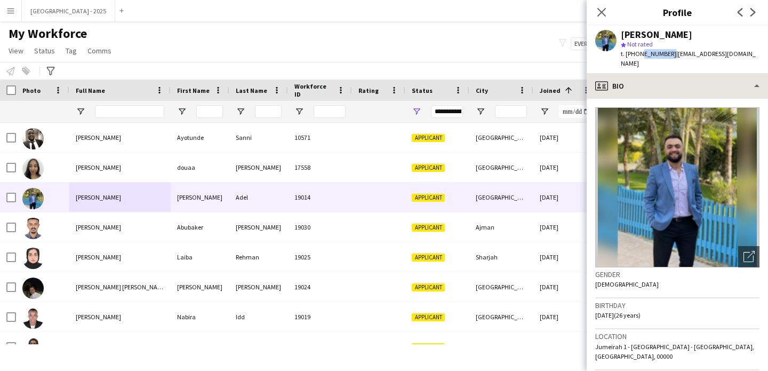
drag, startPoint x: 637, startPoint y: 53, endPoint x: 681, endPoint y: 86, distance: 54.8
click at [667, 55] on span "t. +971542235583" at bounding box center [648, 54] width 55 height 8
copy span "542235583"
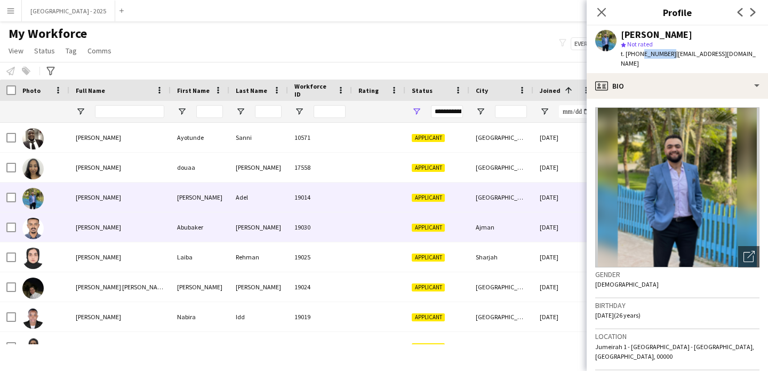
click at [121, 223] on span "[PERSON_NAME]" at bounding box center [98, 227] width 45 height 8
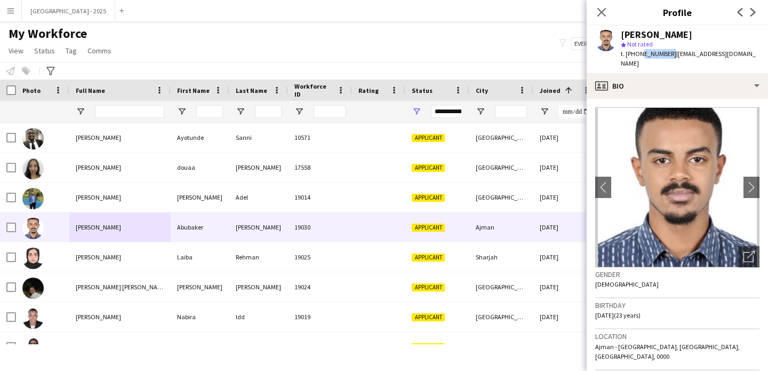
drag, startPoint x: 638, startPoint y: 55, endPoint x: 666, endPoint y: 58, distance: 28.4
click at [667, 58] on div "t. +971562324299 | abubakertarighamadelnile@gmail.com" at bounding box center [690, 58] width 139 height 19
copy span "562324299"
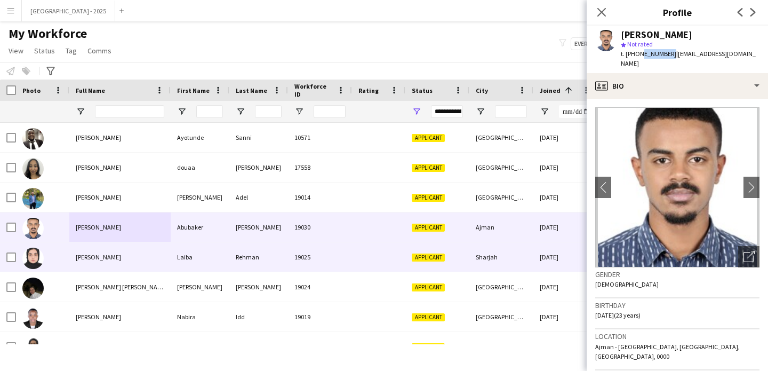
click at [375, 246] on div at bounding box center [378, 256] width 53 height 29
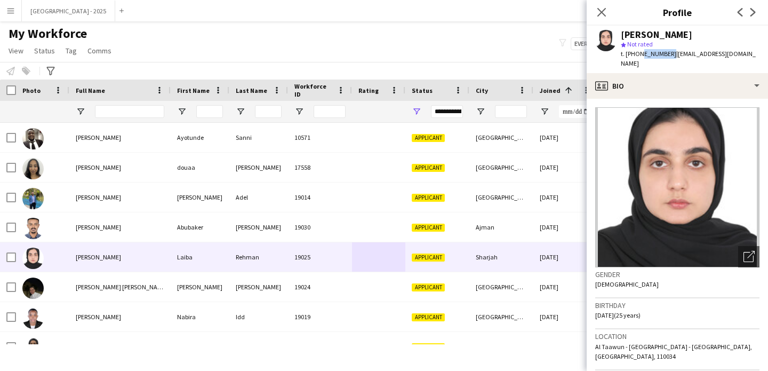
drag, startPoint x: 640, startPoint y: 54, endPoint x: 667, endPoint y: 58, distance: 26.9
click at [667, 58] on span "t. +971527266850" at bounding box center [648, 54] width 55 height 8
copy span "527266850"
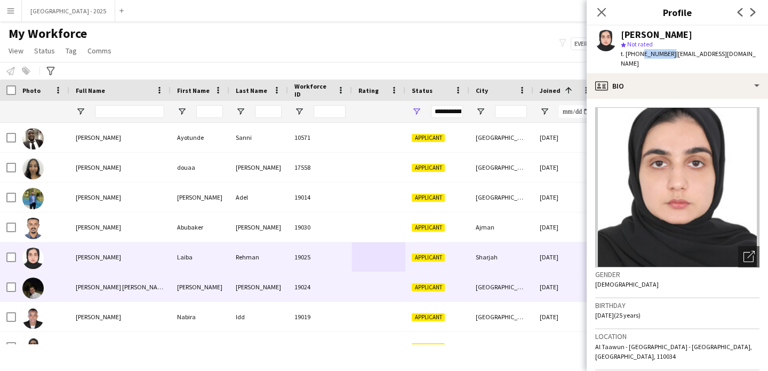
click at [357, 293] on div at bounding box center [378, 286] width 53 height 29
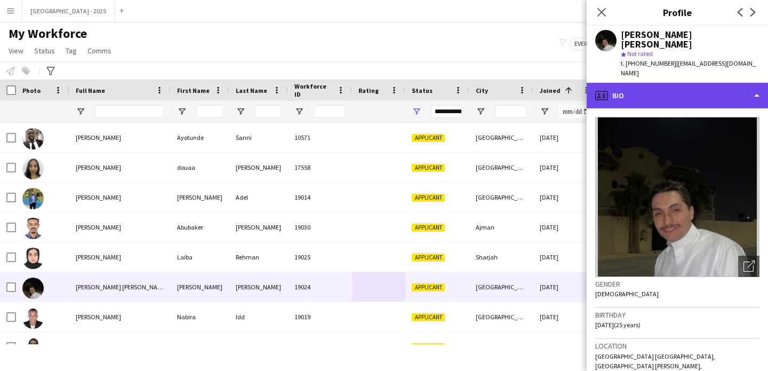
click at [679, 83] on div "profile Bio" at bounding box center [677, 96] width 181 height 26
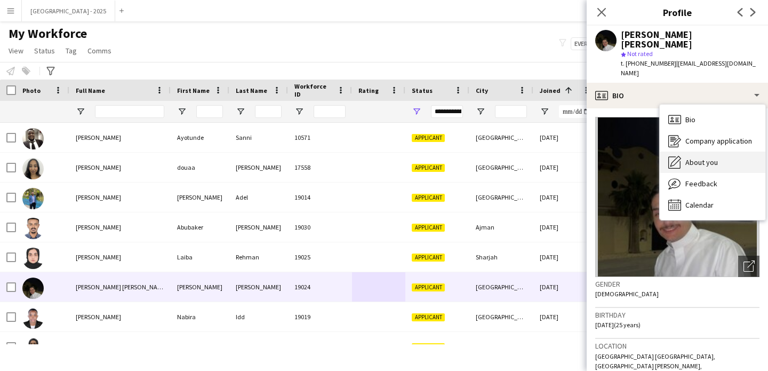
click at [711, 157] on span "About you" at bounding box center [701, 162] width 33 height 10
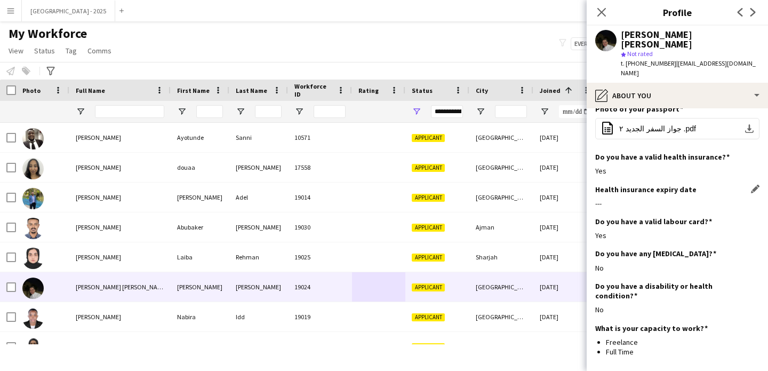
scroll to position [721, 0]
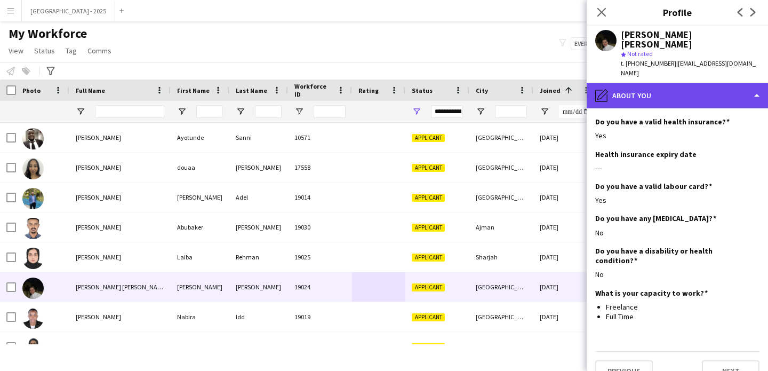
click at [657, 83] on div "pencil4 About you" at bounding box center [677, 96] width 181 height 26
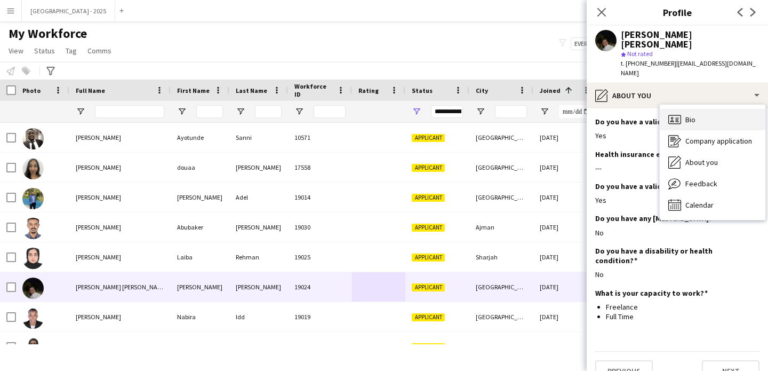
click at [703, 109] on div "Bio Bio" at bounding box center [713, 119] width 106 height 21
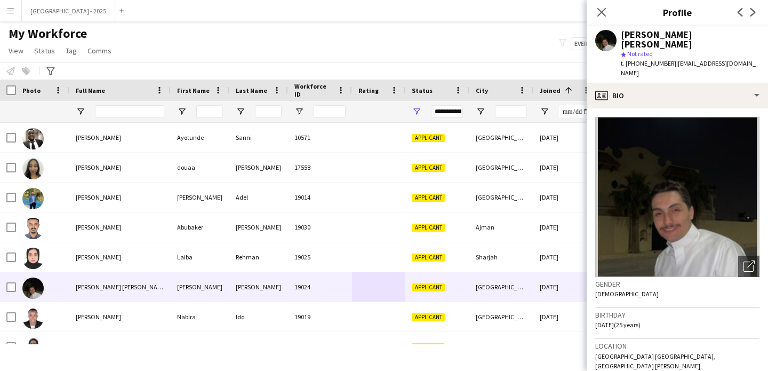
drag, startPoint x: 641, startPoint y: 54, endPoint x: 668, endPoint y: 58, distance: 26.9
click at [668, 59] on span "t. +971507369592" at bounding box center [648, 63] width 55 height 8
copy span "507369592"
drag, startPoint x: 599, startPoint y: 11, endPoint x: 126, endPoint y: 341, distance: 576.5
click at [599, 11] on icon "Close pop-in" at bounding box center [601, 12] width 9 height 9
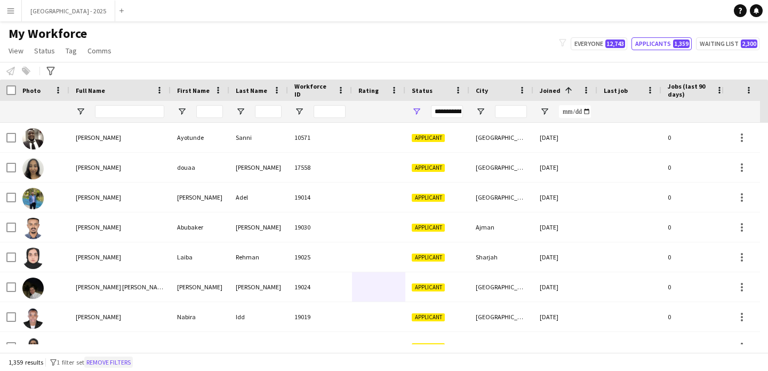
click at [122, 356] on button "Remove filters" at bounding box center [108, 362] width 49 height 12
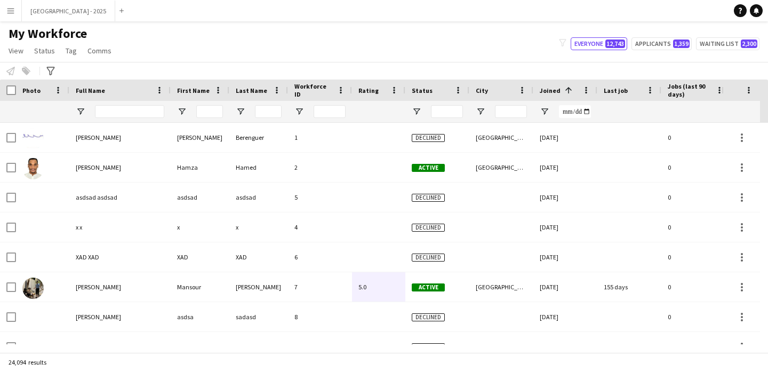
scroll to position [0, 367]
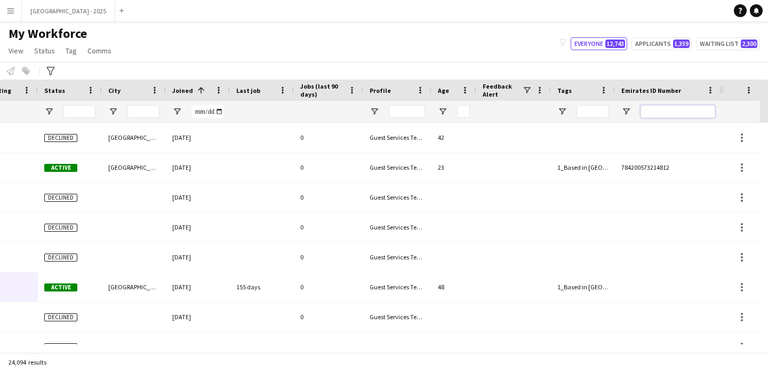
click at [661, 110] on input "Emirates ID Number Filter Input" at bounding box center [678, 111] width 75 height 13
paste input "*******"
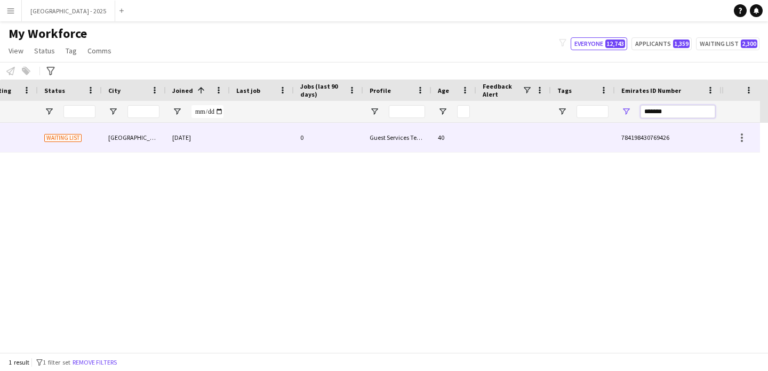
scroll to position [0, 359]
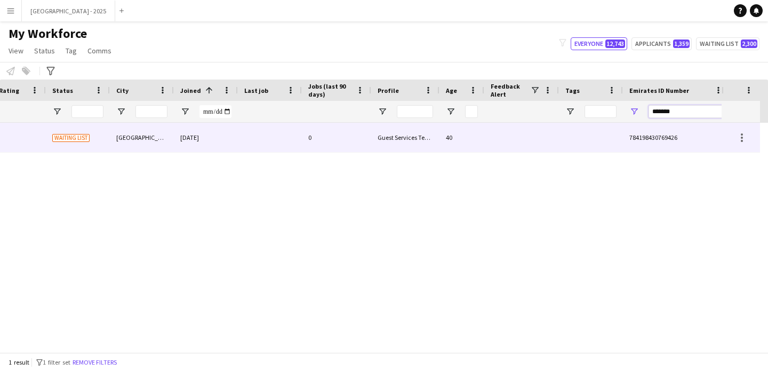
type input "*******"
click at [524, 133] on div at bounding box center [521, 137] width 75 height 29
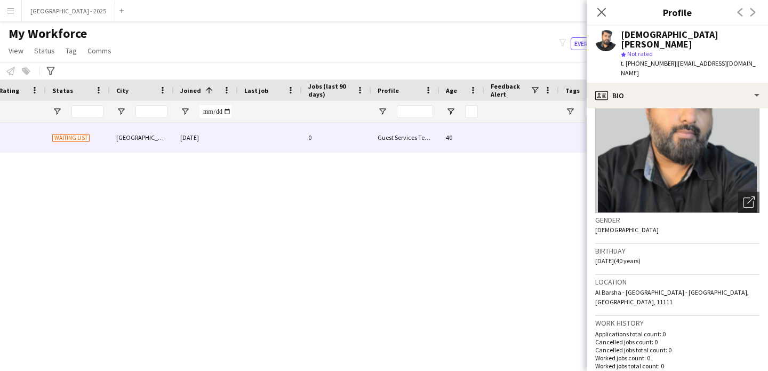
scroll to position [0, 0]
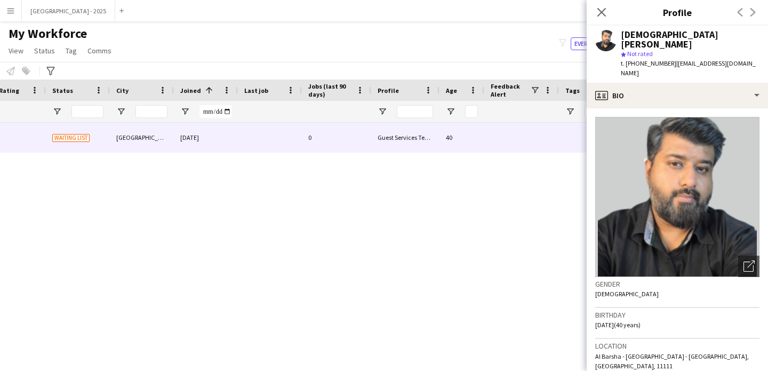
click at [682, 108] on app-crew-profile-bio "Open photos pop-in Gender Male Birthday 15-12-1984 (40 years) Location Al Barsh…" at bounding box center [677, 239] width 181 height 262
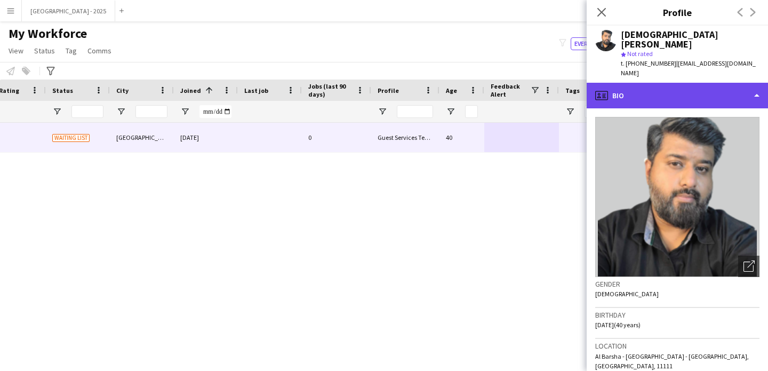
click at [681, 87] on div "profile Bio" at bounding box center [677, 96] width 181 height 26
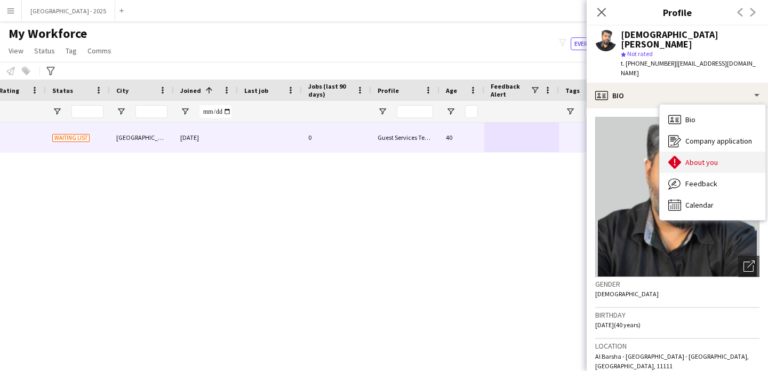
click at [722, 151] on div "About you About you" at bounding box center [713, 161] width 106 height 21
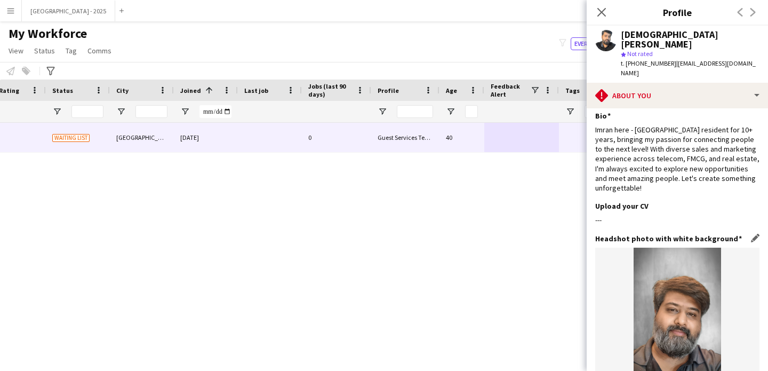
scroll to position [6, 0]
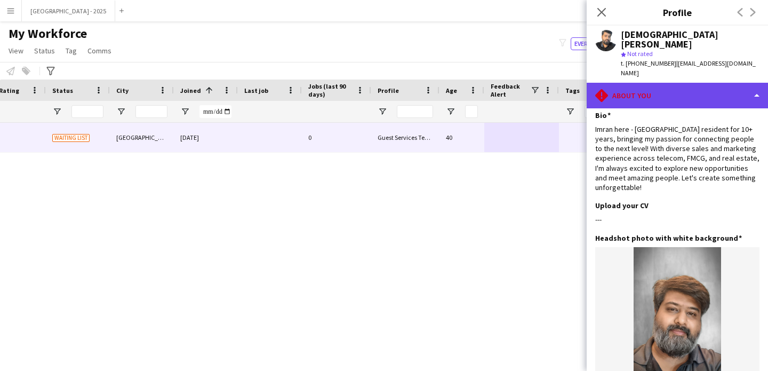
click at [677, 83] on div "rhombus-alert About you" at bounding box center [677, 96] width 181 height 26
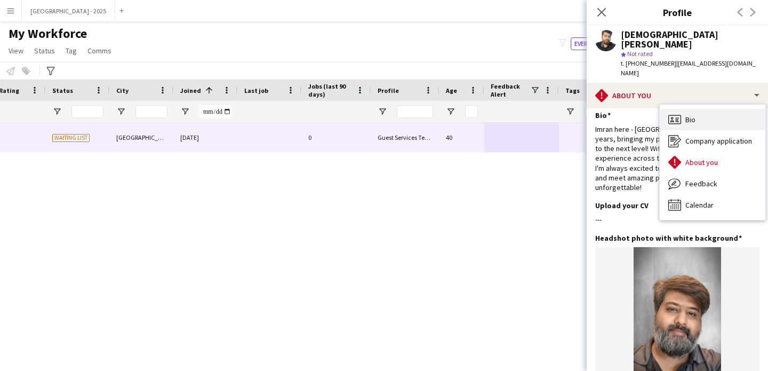
click at [703, 109] on div "Bio Bio" at bounding box center [713, 119] width 106 height 21
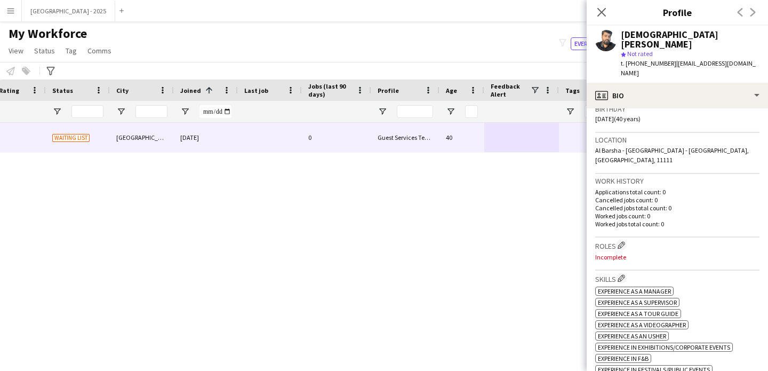
scroll to position [206, 0]
click at [625, 241] on app-icon "Edit crew company roles" at bounding box center [621, 244] width 7 height 7
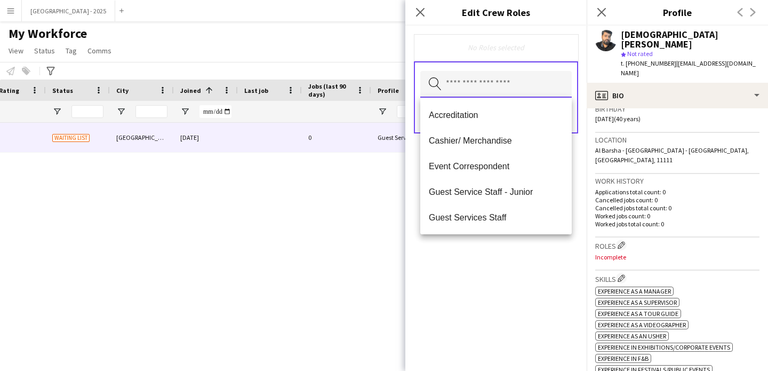
click at [505, 79] on input "text" at bounding box center [495, 84] width 151 height 27
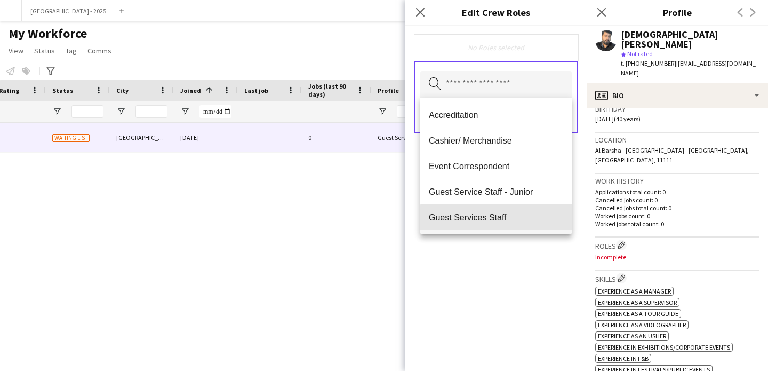
click at [501, 218] on span "Guest Services Staff" at bounding box center [496, 217] width 134 height 10
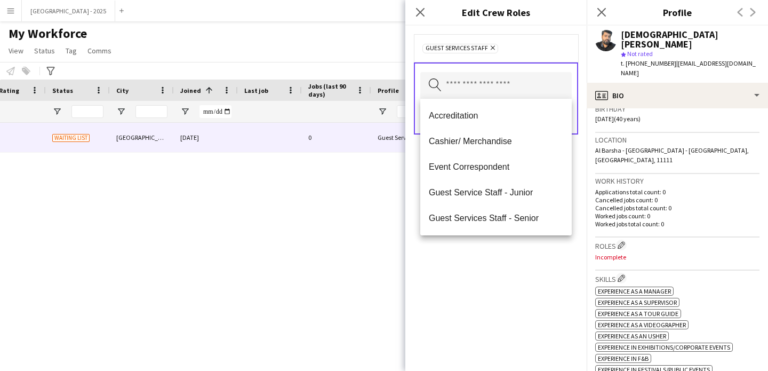
click at [510, 259] on div "Guest Services Staff Remove Search by role type Save" at bounding box center [495, 198] width 181 height 345
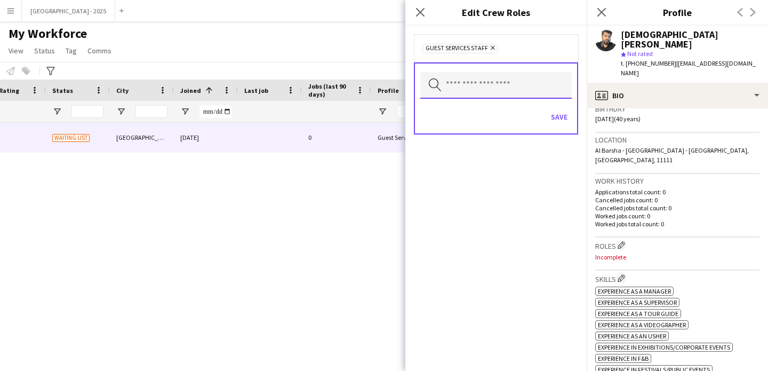
click at [524, 82] on input "text" at bounding box center [495, 85] width 151 height 27
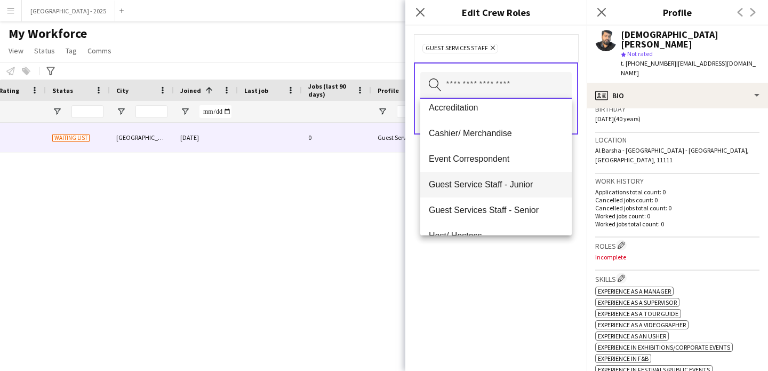
scroll to position [18, 0]
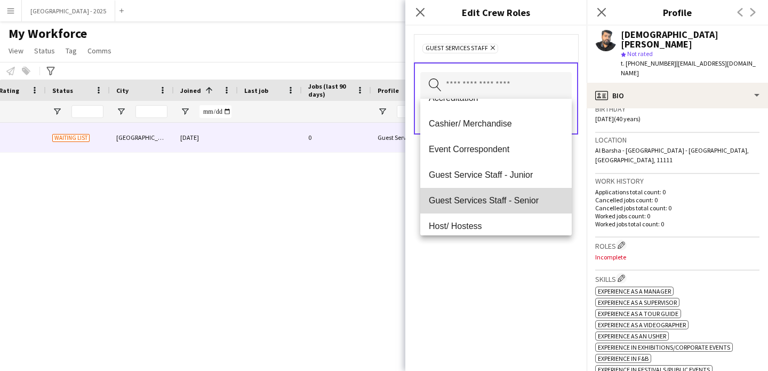
click at [518, 196] on span "Guest Services Staff - Senior" at bounding box center [496, 200] width 134 height 10
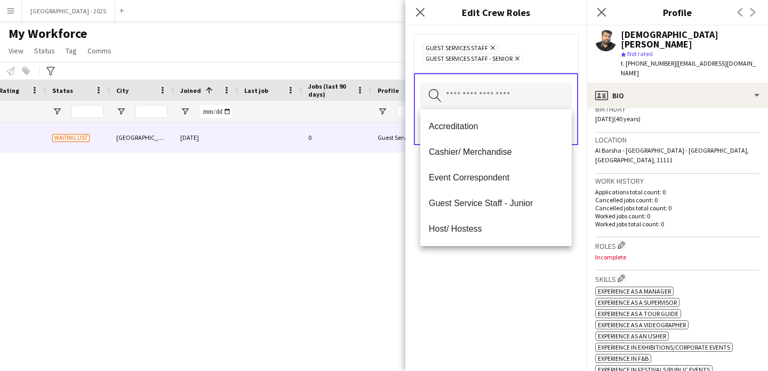
click at [528, 266] on div "Guest Services Staff Remove Guest Services Staff - Senior Remove Search by role…" at bounding box center [495, 198] width 181 height 345
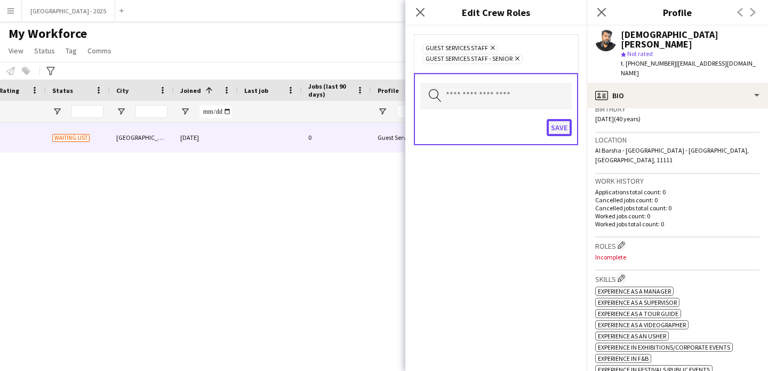
click at [550, 130] on button "Save" at bounding box center [559, 127] width 25 height 17
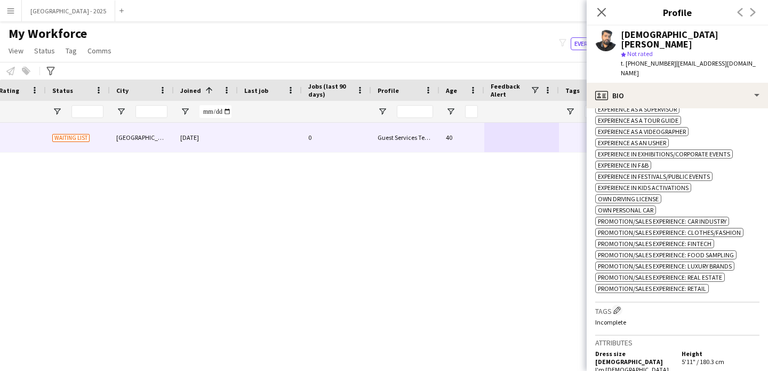
scroll to position [443, 0]
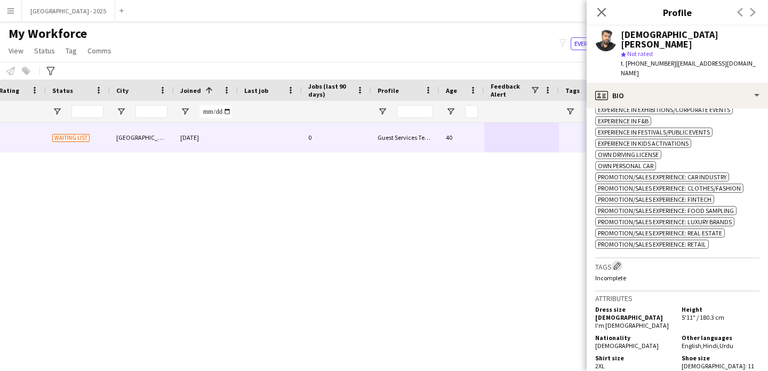
click at [619, 262] on app-icon "Edit crew company tags" at bounding box center [616, 265] width 7 height 7
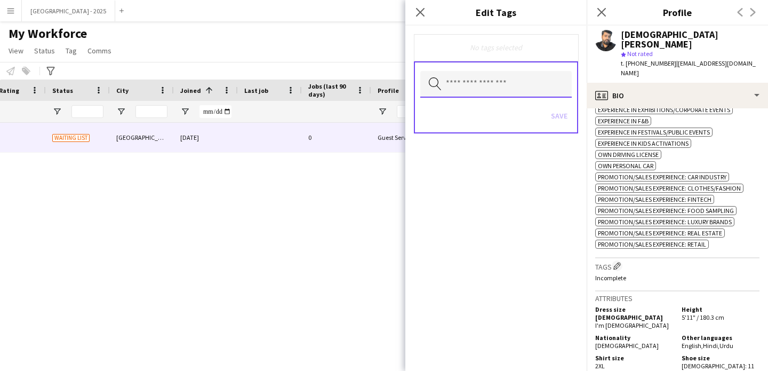
click at [497, 78] on input "text" at bounding box center [495, 84] width 151 height 27
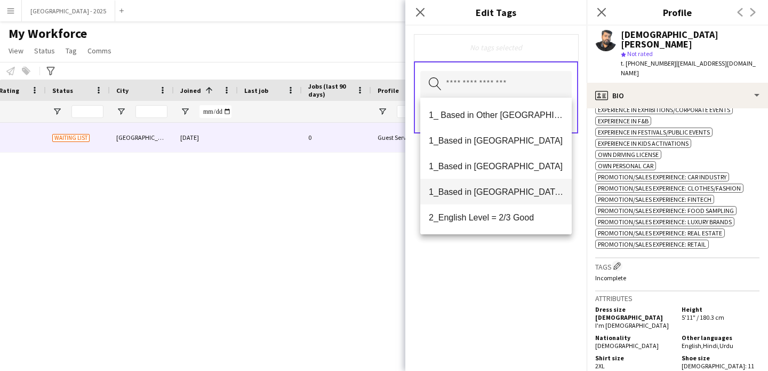
click at [516, 188] on span "1_Based in [GEOGRAPHIC_DATA]/[GEOGRAPHIC_DATA]/Ajman" at bounding box center [496, 192] width 134 height 10
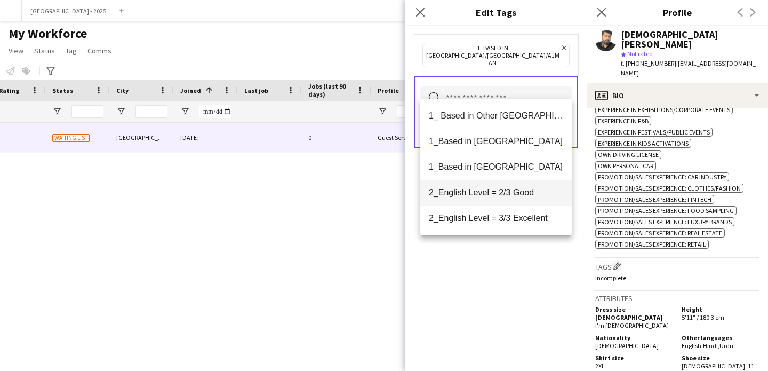
click at [524, 199] on mat-option "2_English Level = 2/3 Good" at bounding box center [495, 193] width 151 height 26
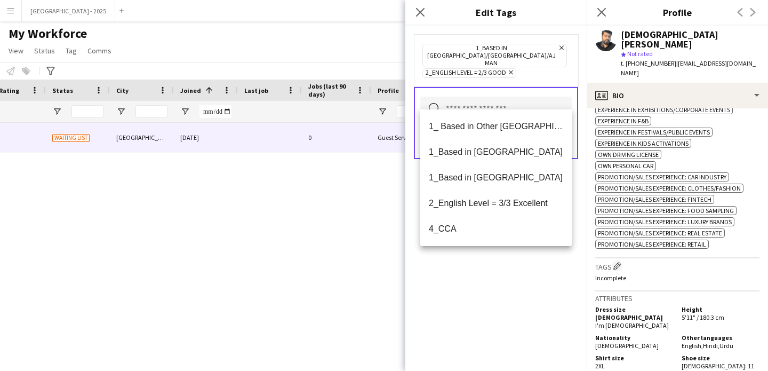
click at [524, 255] on div "1_Based in Dubai/Sharjah/Ajman Remove 2_English Level = 2/3 Good Remove Search …" at bounding box center [495, 198] width 181 height 345
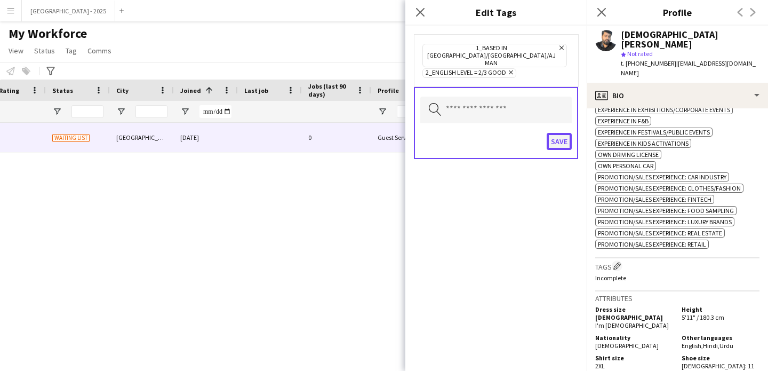
click at [564, 135] on button "Save" at bounding box center [559, 141] width 25 height 17
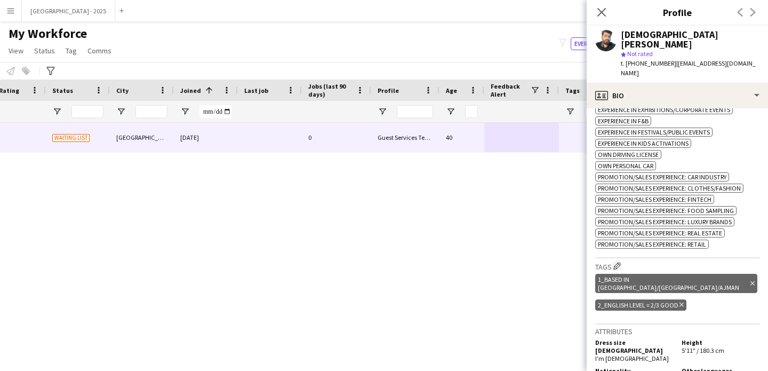
click at [682, 302] on icon at bounding box center [681, 304] width 4 height 4
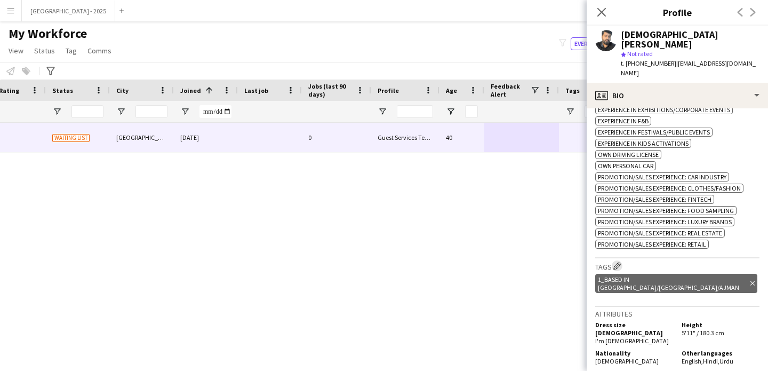
click at [616, 262] on app-icon "Edit crew company tags" at bounding box center [616, 265] width 7 height 7
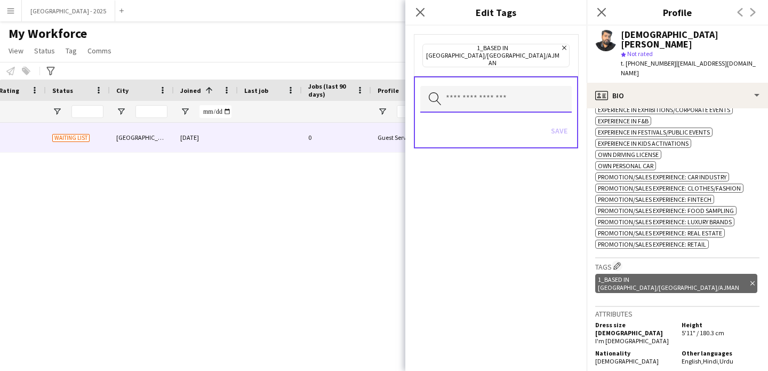
click at [498, 86] on input "text" at bounding box center [495, 99] width 151 height 27
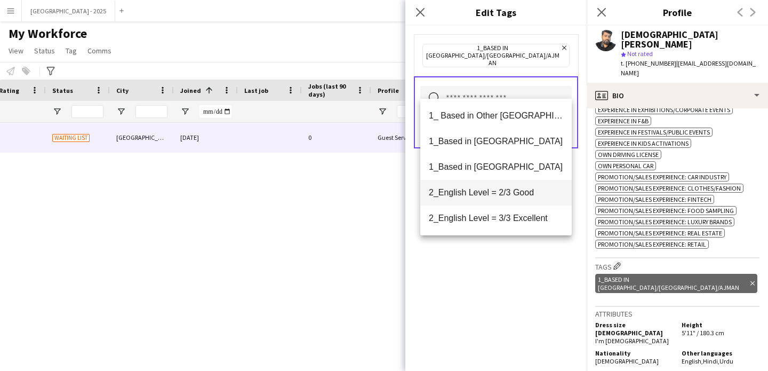
click at [498, 194] on span "2_English Level = 2/3 Good" at bounding box center [496, 192] width 134 height 10
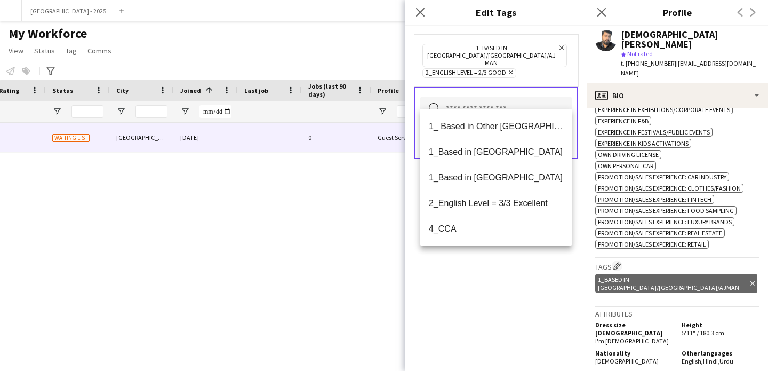
click at [509, 271] on div "1_Based in Dubai/Sharjah/Ajman Remove 2_English Level = 2/3 Good Remove Search …" at bounding box center [495, 198] width 181 height 345
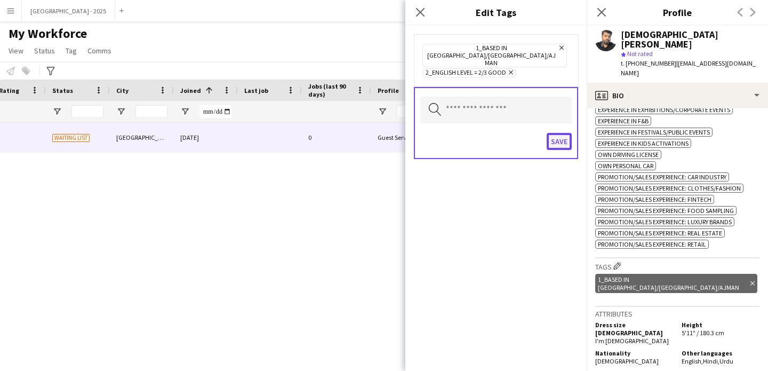
click at [562, 133] on button "Save" at bounding box center [559, 141] width 25 height 17
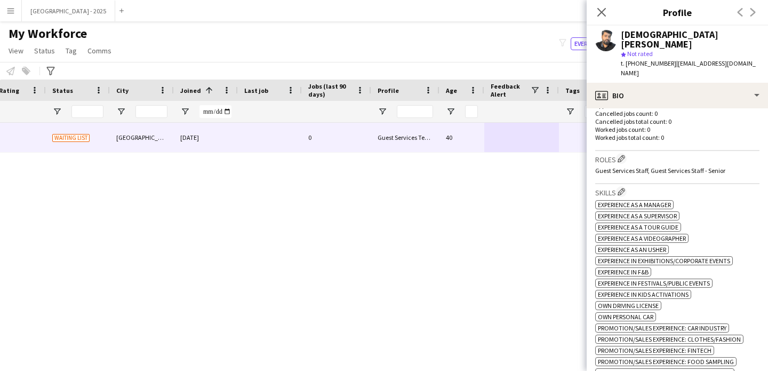
scroll to position [238, 0]
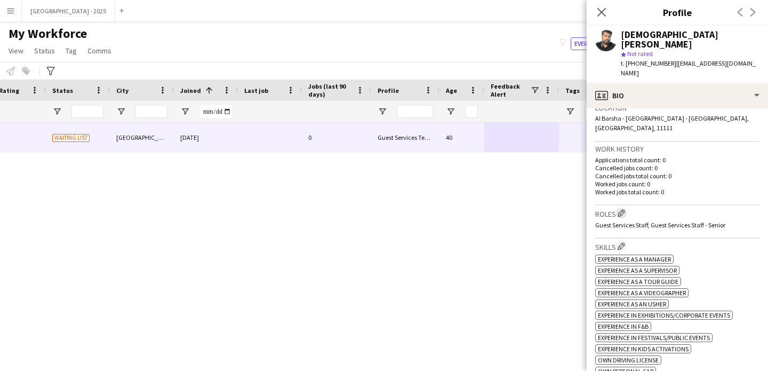
click at [623, 209] on app-icon "Edit crew company roles" at bounding box center [621, 212] width 7 height 7
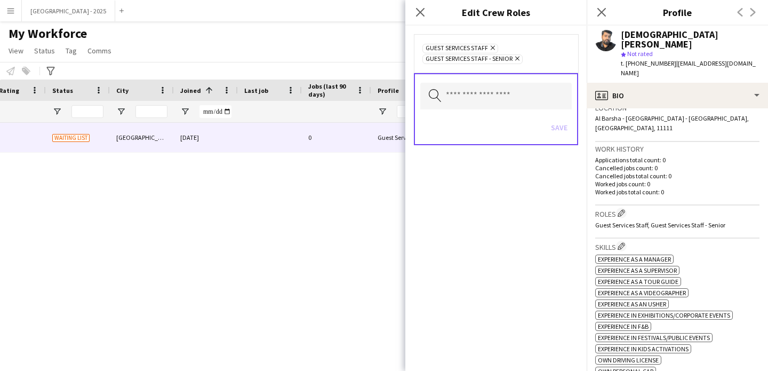
click at [517, 59] on icon "Remove" at bounding box center [516, 58] width 7 height 7
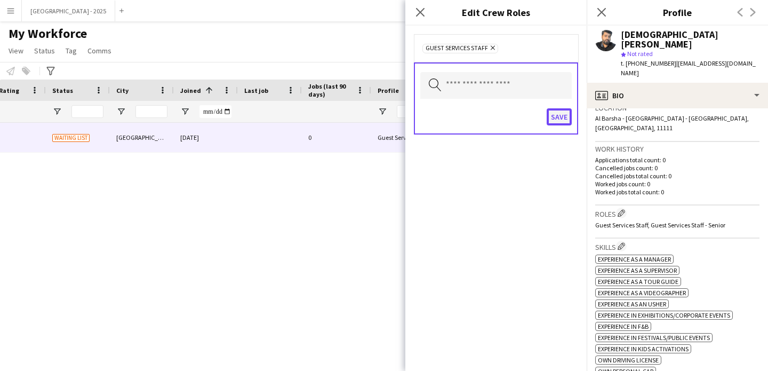
click at [556, 111] on button "Save" at bounding box center [559, 116] width 25 height 17
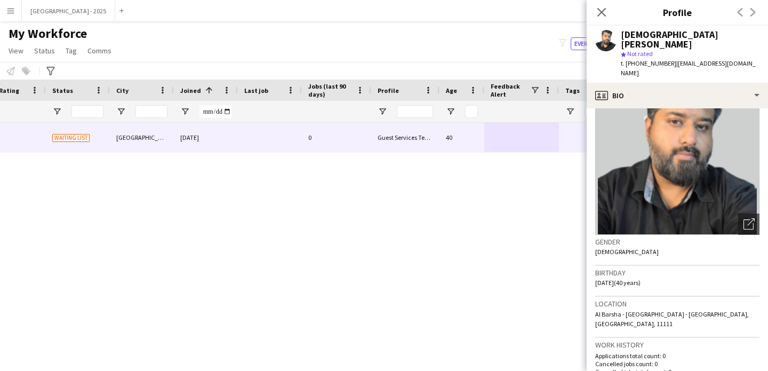
scroll to position [0, 0]
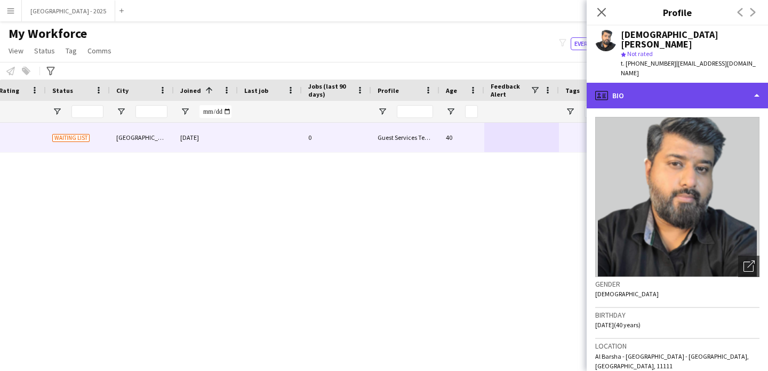
click at [641, 83] on div "profile Bio" at bounding box center [677, 96] width 181 height 26
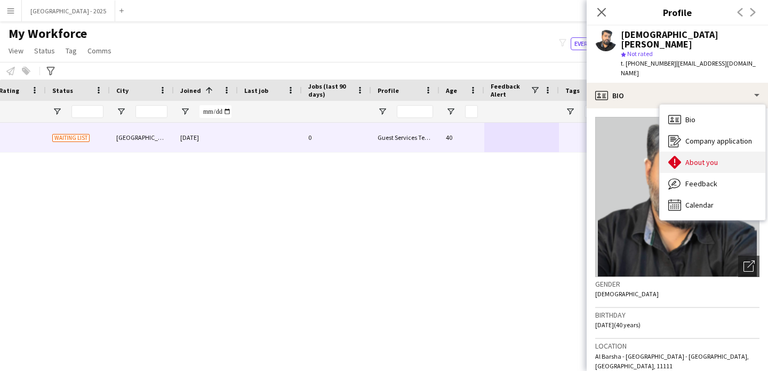
click at [705, 157] on span "About you" at bounding box center [701, 162] width 33 height 10
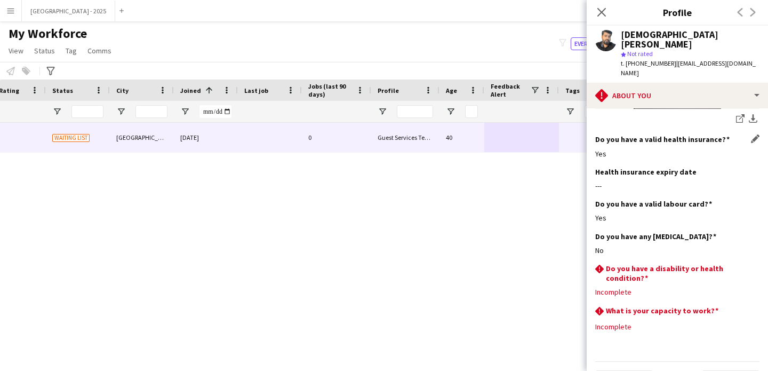
scroll to position [1185, 0]
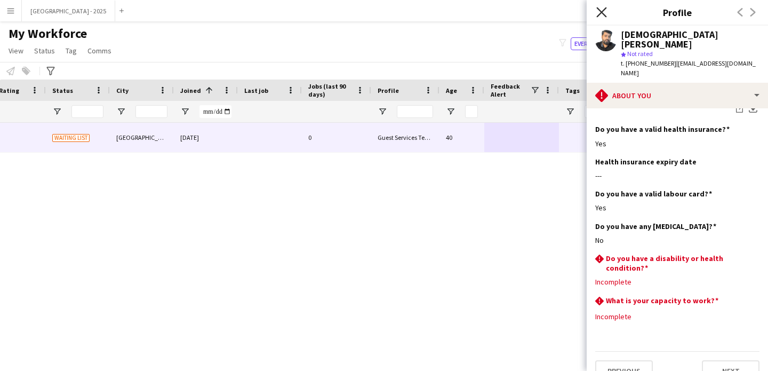
click at [602, 14] on icon "Close pop-in" at bounding box center [601, 12] width 10 height 10
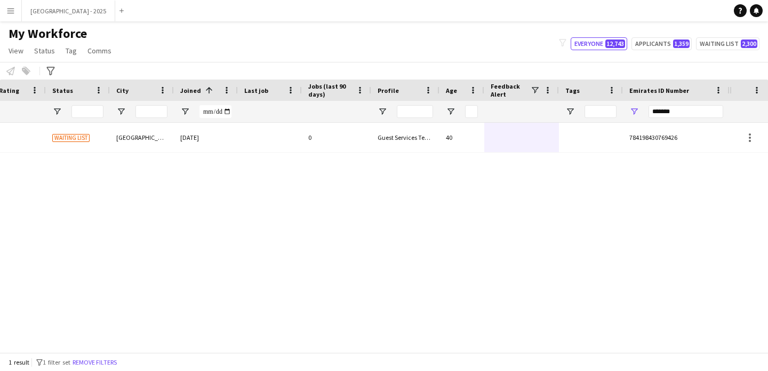
scroll to position [0, 0]
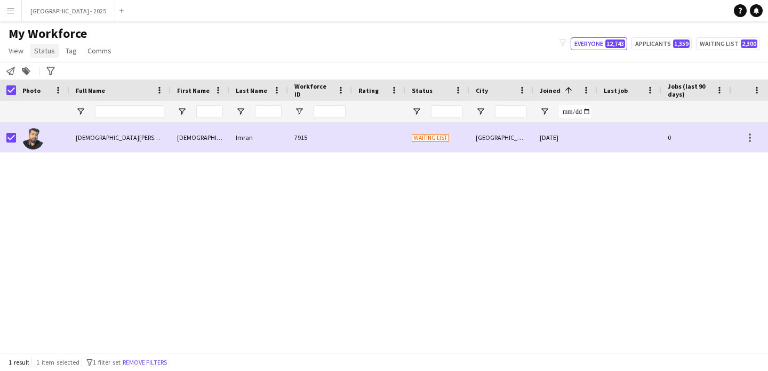
click at [38, 50] on span "Status" at bounding box center [44, 51] width 21 height 10
click at [49, 74] on span "Edit" at bounding box center [45, 74] width 12 height 10
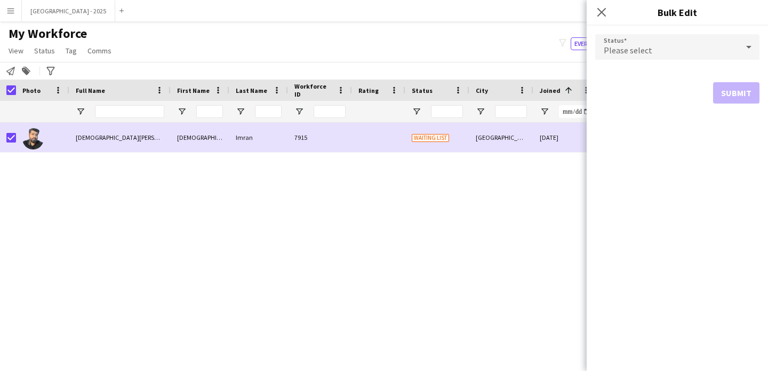
click at [646, 50] on span "Please select" at bounding box center [628, 50] width 49 height 11
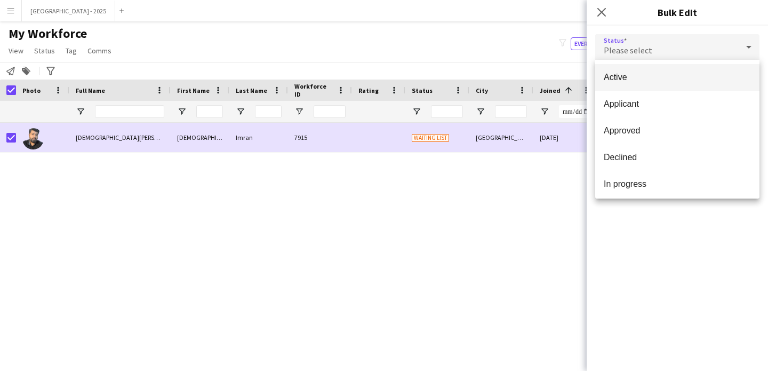
click at [642, 70] on mat-option "Active" at bounding box center [677, 77] width 164 height 27
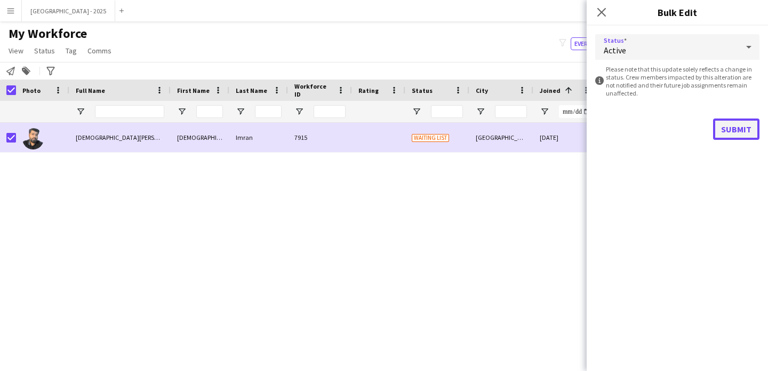
click at [716, 129] on button "Submit" at bounding box center [736, 128] width 46 height 21
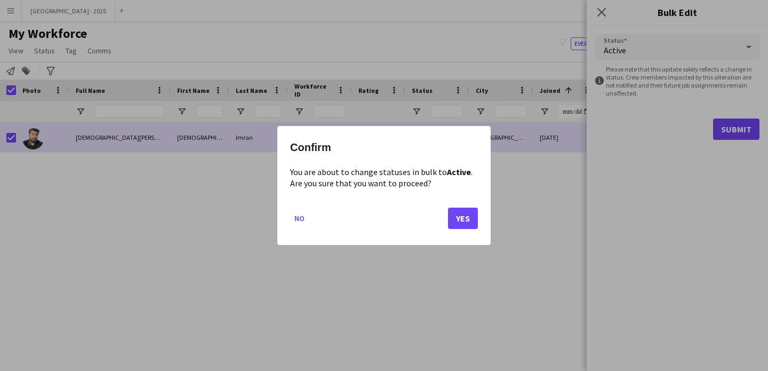
drag, startPoint x: 435, startPoint y: 220, endPoint x: 464, endPoint y: 214, distance: 29.3
click at [435, 220] on mat-dialog-actions "No Yes" at bounding box center [384, 221] width 188 height 45
click at [470, 215] on button "Yes" at bounding box center [463, 217] width 30 height 21
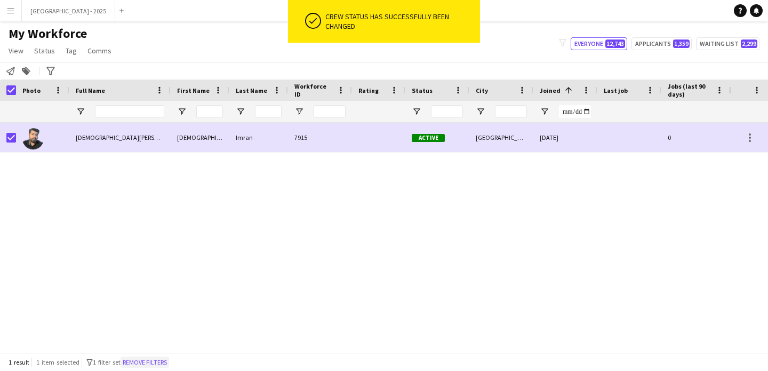
click at [139, 360] on button "Remove filters" at bounding box center [145, 362] width 49 height 12
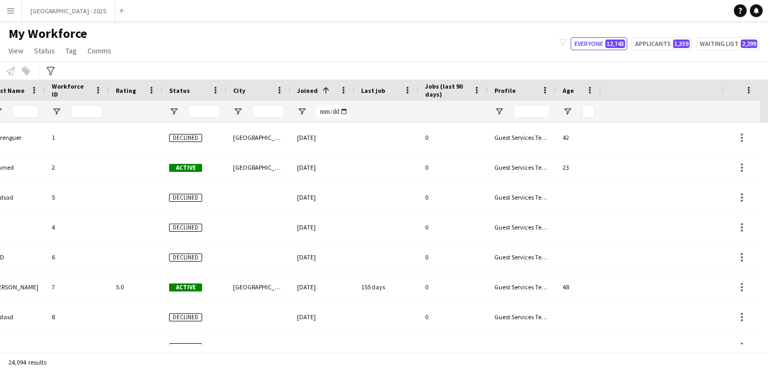
scroll to position [0, 367]
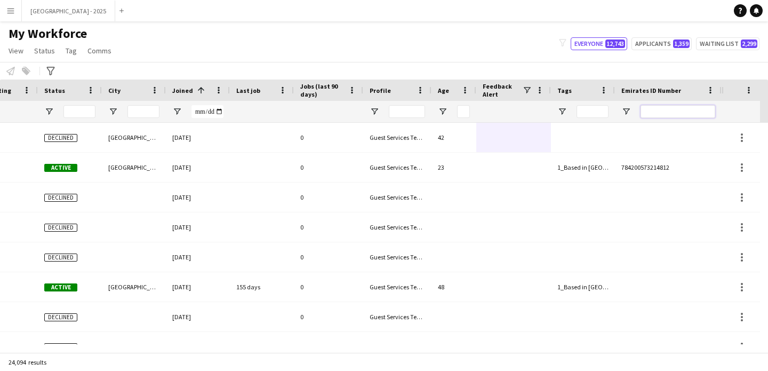
click at [650, 114] on input "Emirates ID Number Filter Input" at bounding box center [678, 111] width 75 height 13
paste input "*******"
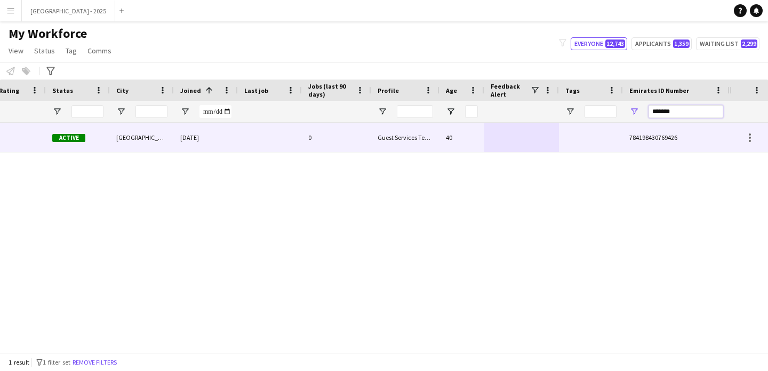
type input "*******"
click at [475, 127] on div "40" at bounding box center [461, 137] width 45 height 29
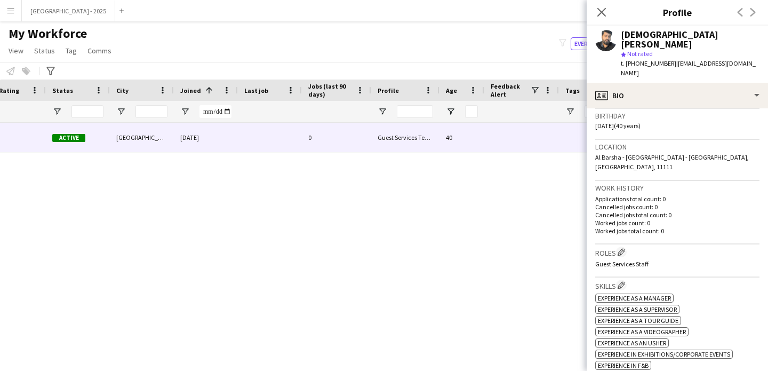
scroll to position [212, 0]
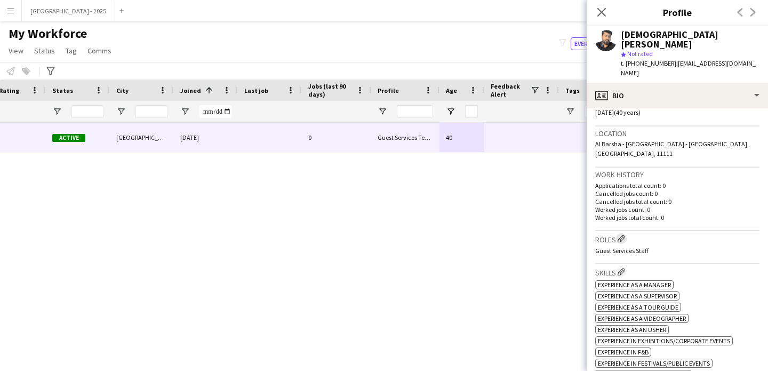
click at [622, 235] on app-icon "Edit crew company roles" at bounding box center [621, 238] width 7 height 7
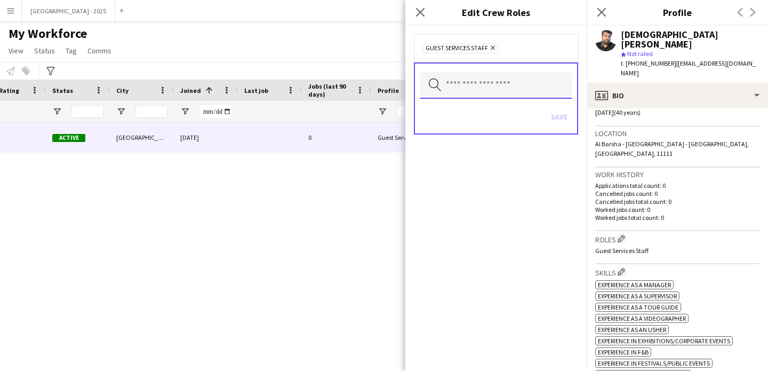
click at [486, 90] on input "text" at bounding box center [495, 85] width 151 height 27
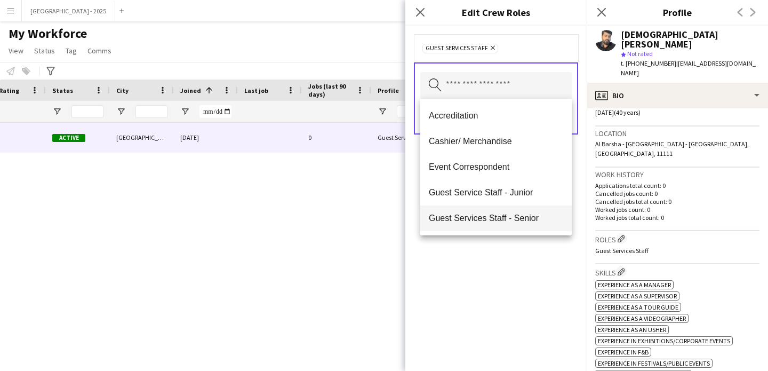
click at [513, 212] on mat-option "Guest Services Staff - Senior" at bounding box center [495, 218] width 151 height 26
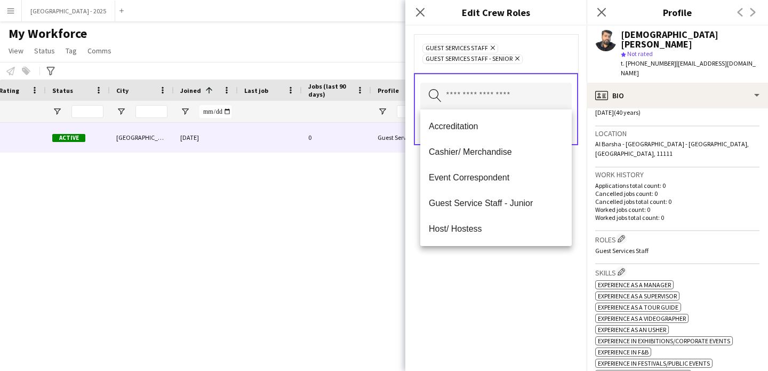
drag, startPoint x: 521, startPoint y: 250, endPoint x: 525, endPoint y: 216, distance: 34.5
click at [521, 250] on div "Guest Services Staff Remove Guest Services Staff - Senior Remove Search by role…" at bounding box center [495, 198] width 181 height 345
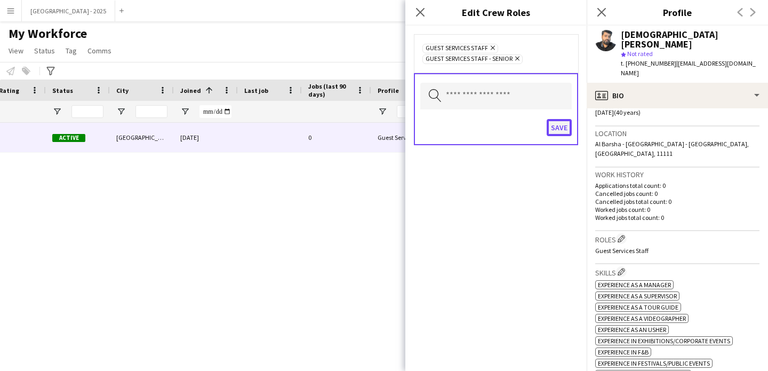
click at [553, 132] on button "Save" at bounding box center [559, 127] width 25 height 17
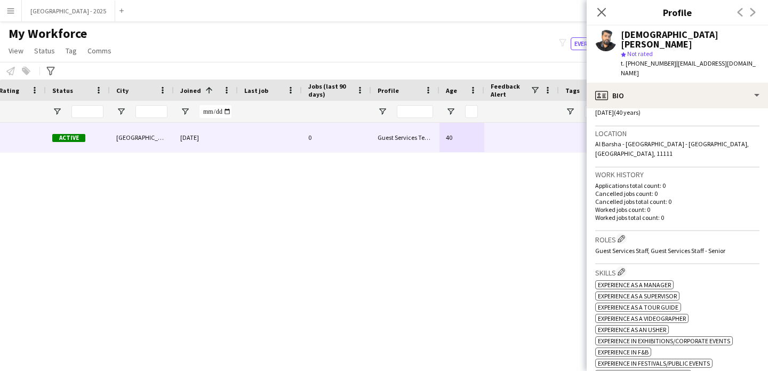
click at [604, 13] on icon "Close pop-in" at bounding box center [601, 12] width 9 height 9
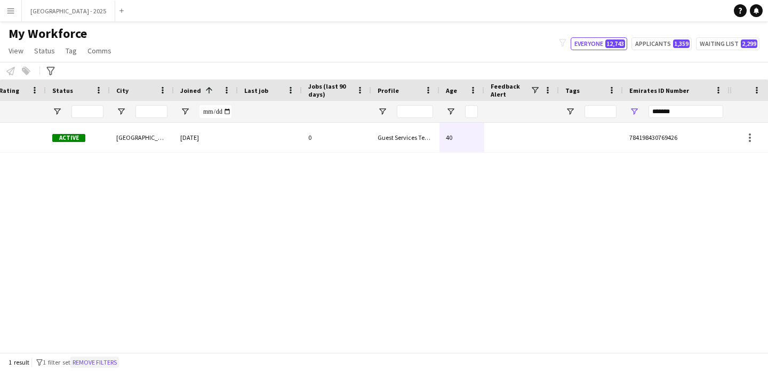
click at [119, 363] on button "Remove filters" at bounding box center [94, 362] width 49 height 12
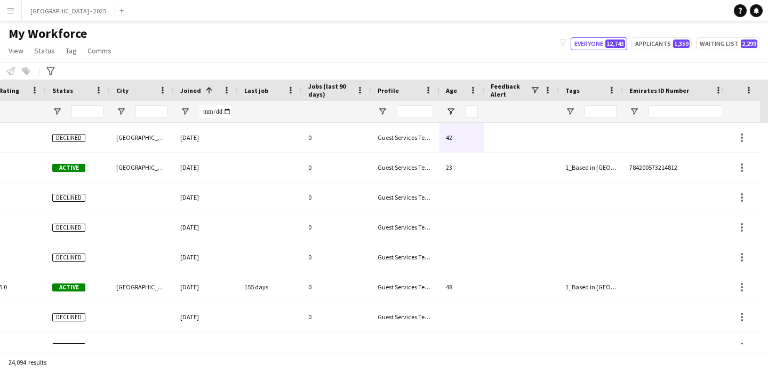
scroll to position [0, 367]
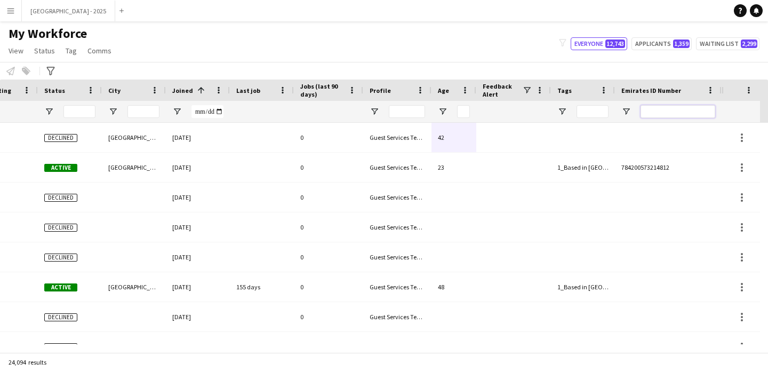
click at [684, 106] on input "Emirates ID Number Filter Input" at bounding box center [678, 111] width 75 height 13
paste input "*******"
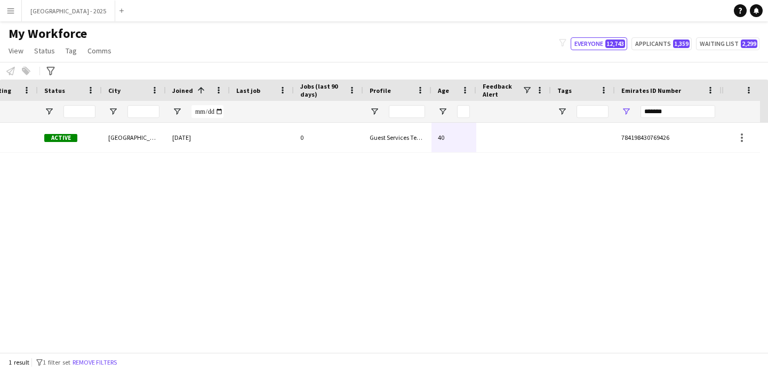
click at [250, 148] on div at bounding box center [262, 137] width 64 height 29
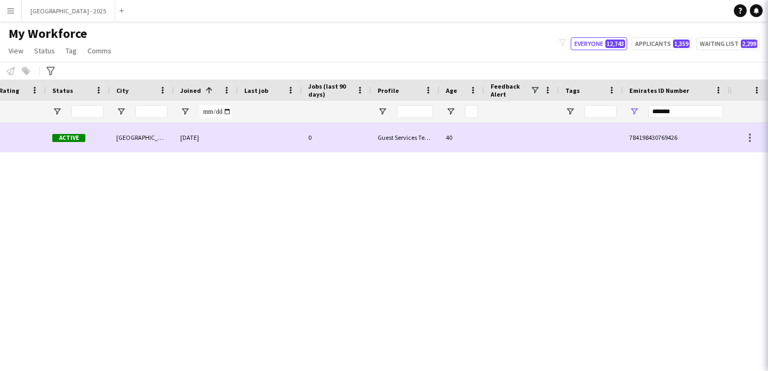
scroll to position [0, 359]
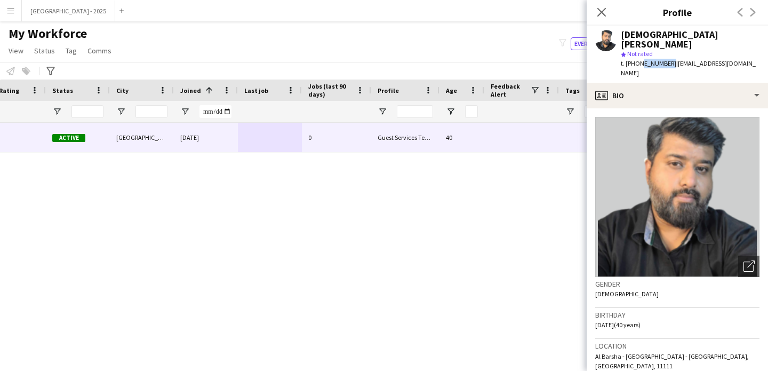
drag, startPoint x: 638, startPoint y: 53, endPoint x: 666, endPoint y: 57, distance: 28.5
click at [666, 59] on span "t. +971508282367" at bounding box center [648, 63] width 55 height 8
copy span "508282367"
click at [594, 13] on div "Close pop-in" at bounding box center [602, 12] width 30 height 25
click at [599, 12] on icon "Close pop-in" at bounding box center [601, 12] width 9 height 9
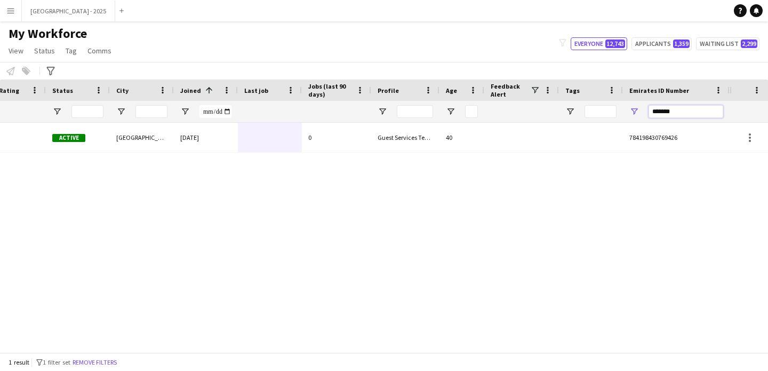
click at [660, 114] on input "*******" at bounding box center [686, 111] width 75 height 13
paste input "Emirates ID Number Filter Input"
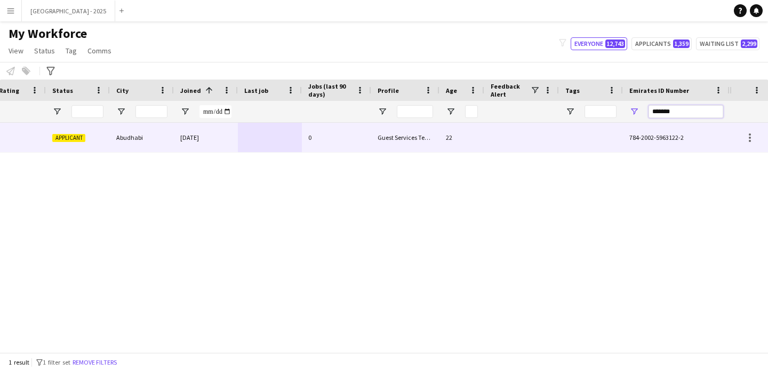
type input "*******"
click at [472, 140] on div "22" at bounding box center [461, 137] width 45 height 29
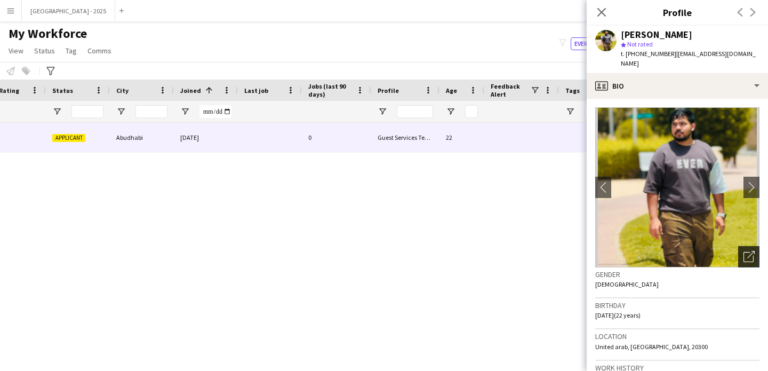
click at [743, 251] on icon "Open photos pop-in" at bounding box center [748, 256] width 11 height 11
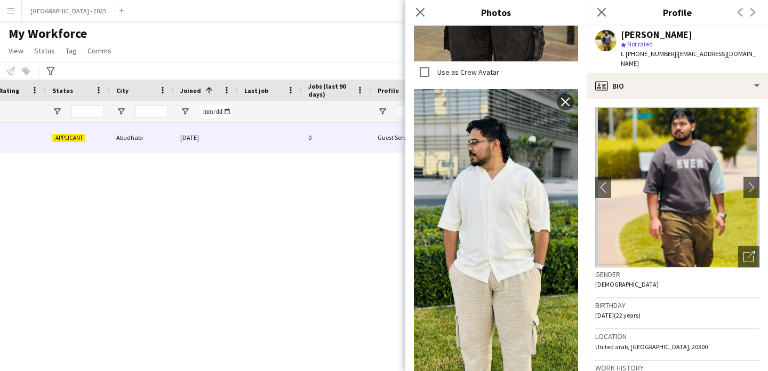
scroll to position [490, 0]
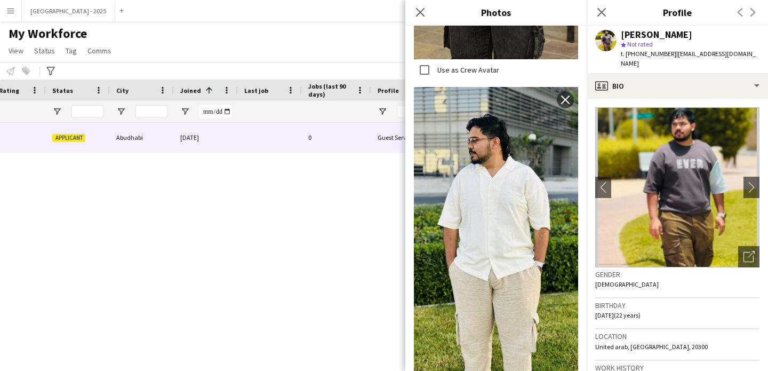
click at [663, 278] on div "Gender Male" at bounding box center [677, 282] width 164 height 31
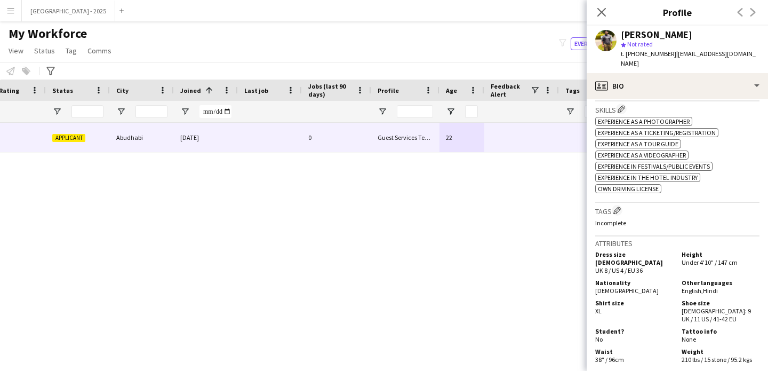
scroll to position [427, 0]
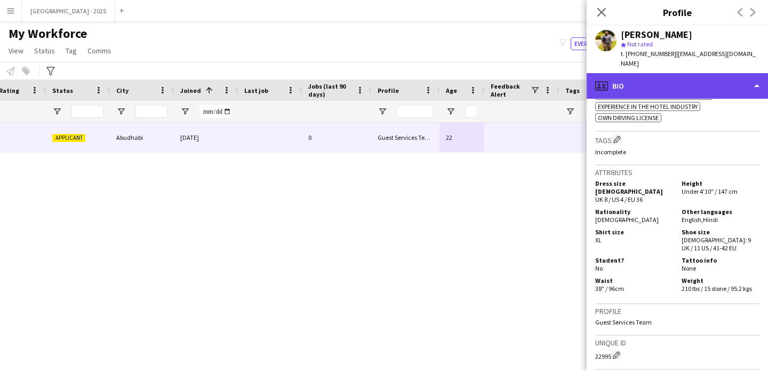
click at [626, 73] on div "profile Bio" at bounding box center [677, 86] width 181 height 26
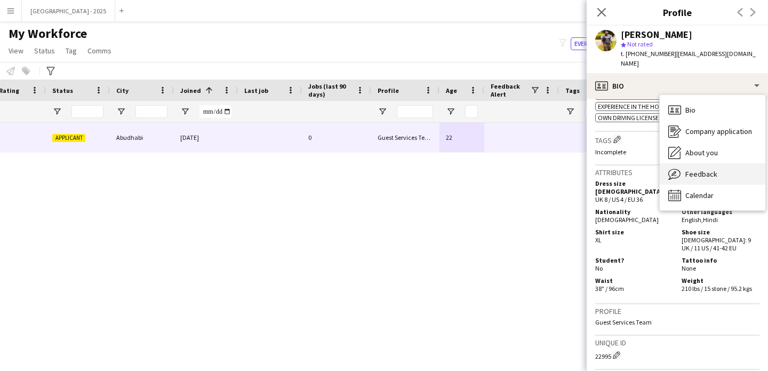
click at [689, 169] on span "Feedback" at bounding box center [701, 174] width 32 height 10
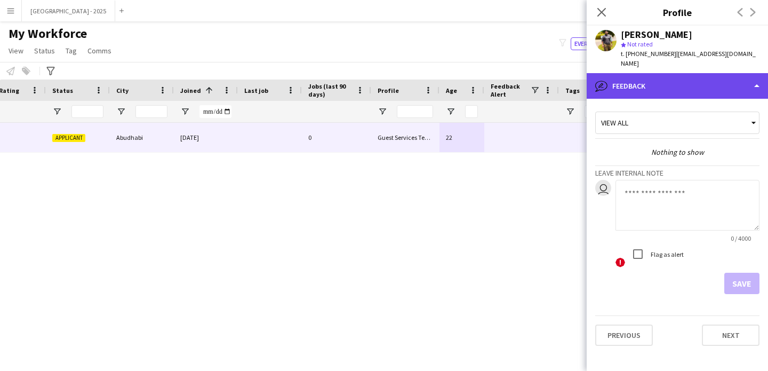
click at [659, 75] on div "bubble-pencil Feedback" at bounding box center [677, 86] width 181 height 26
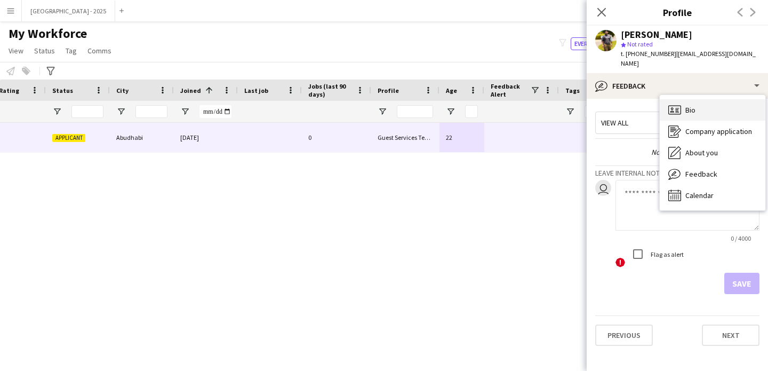
click at [687, 107] on div "Bio Bio" at bounding box center [713, 109] width 106 height 21
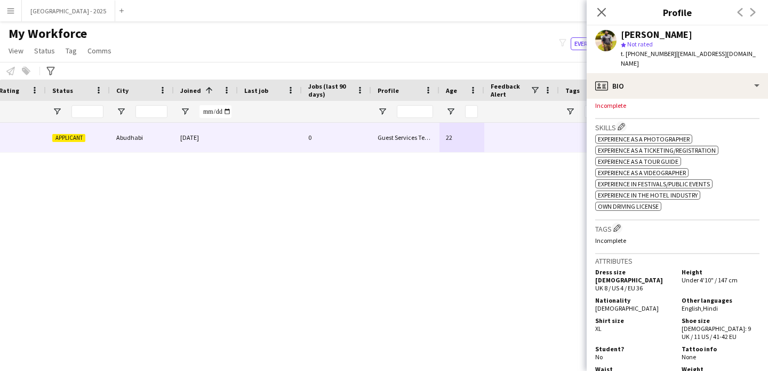
scroll to position [190, 0]
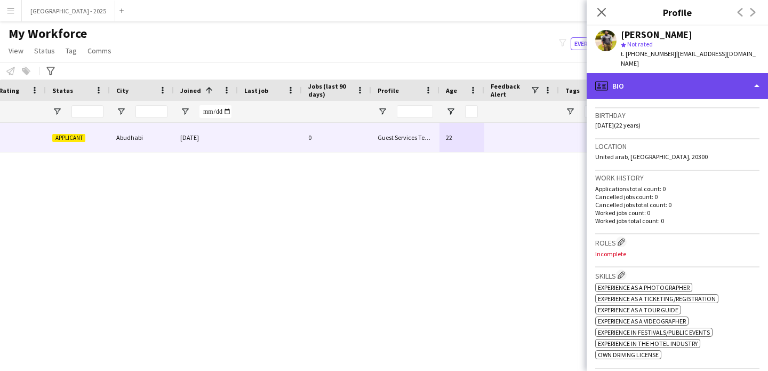
click at [644, 83] on div "profile Bio" at bounding box center [677, 86] width 181 height 26
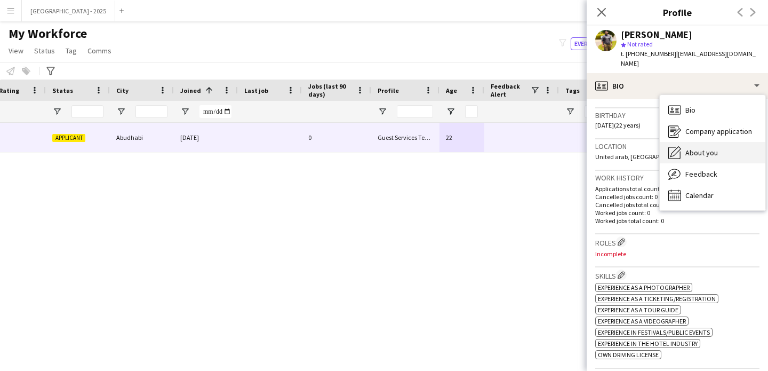
click at [738, 146] on div "About you About you" at bounding box center [713, 152] width 106 height 21
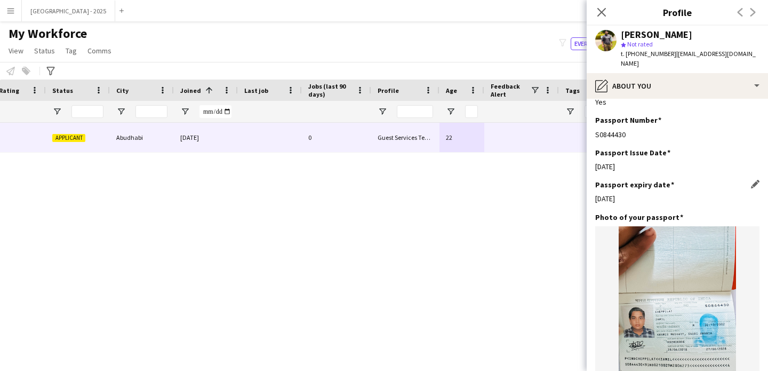
scroll to position [936, 0]
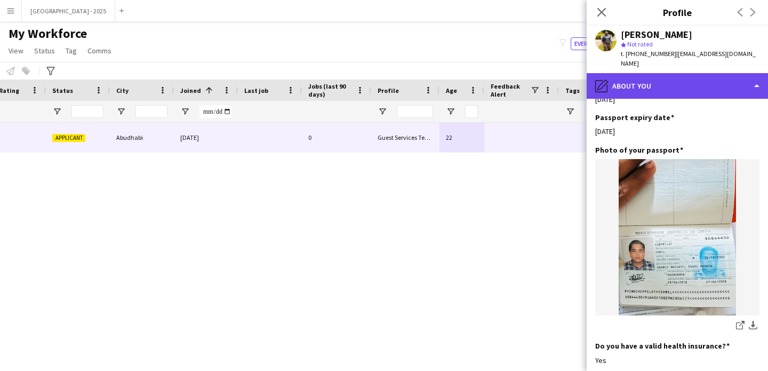
click at [656, 73] on div "pencil4 About you" at bounding box center [677, 86] width 181 height 26
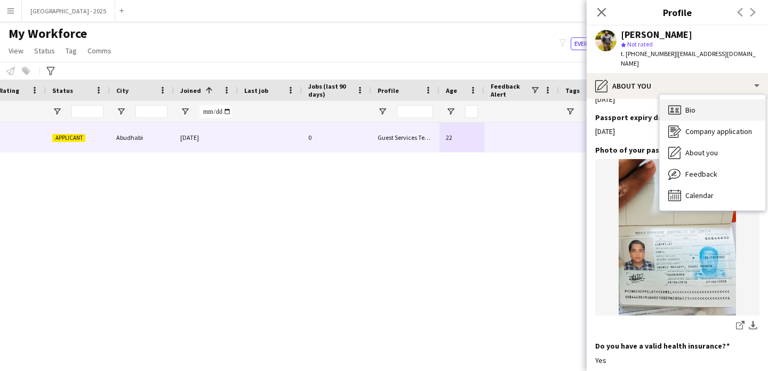
click at [708, 99] on div "Bio Bio" at bounding box center [713, 109] width 106 height 21
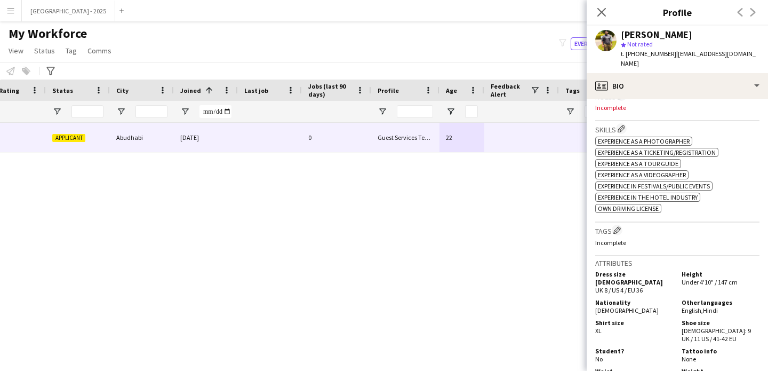
scroll to position [319, 0]
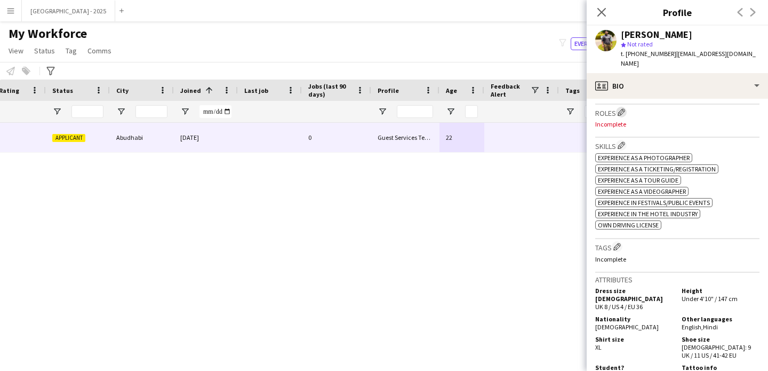
click at [624, 108] on app-icon "Edit crew company roles" at bounding box center [621, 111] width 7 height 7
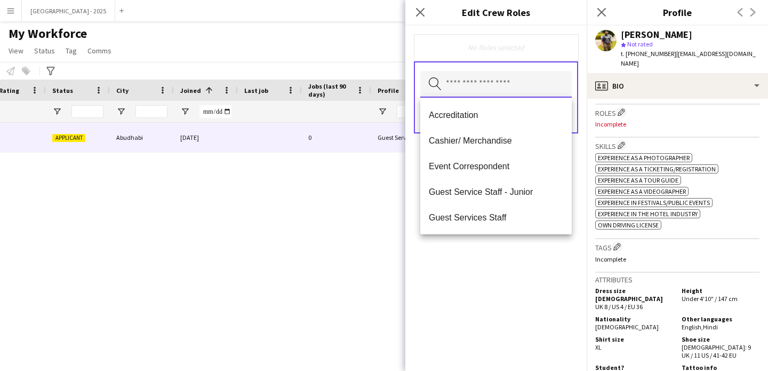
click at [509, 91] on input "text" at bounding box center [495, 84] width 151 height 27
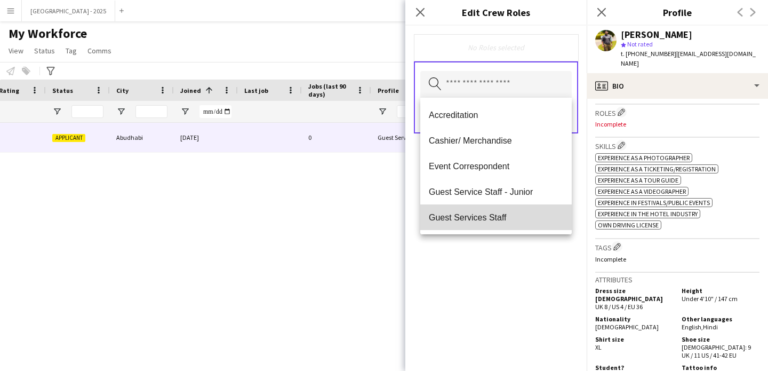
click at [521, 206] on mat-option "Guest Services Staff" at bounding box center [495, 217] width 151 height 26
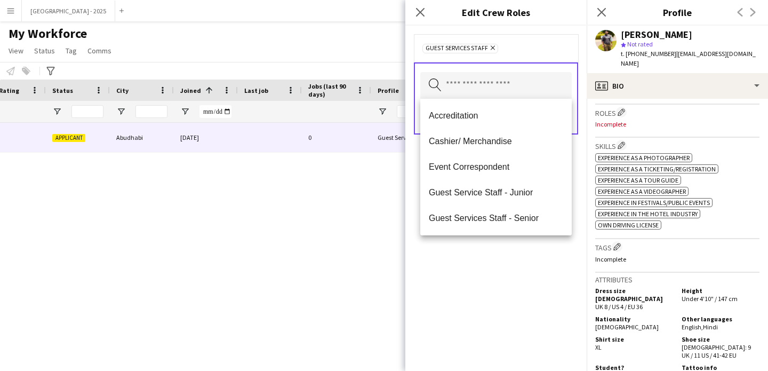
drag, startPoint x: 538, startPoint y: 258, endPoint x: 550, endPoint y: 199, distance: 60.5
click at [538, 258] on div "Guest Services Staff Remove Search by role type Save" at bounding box center [495, 198] width 181 height 345
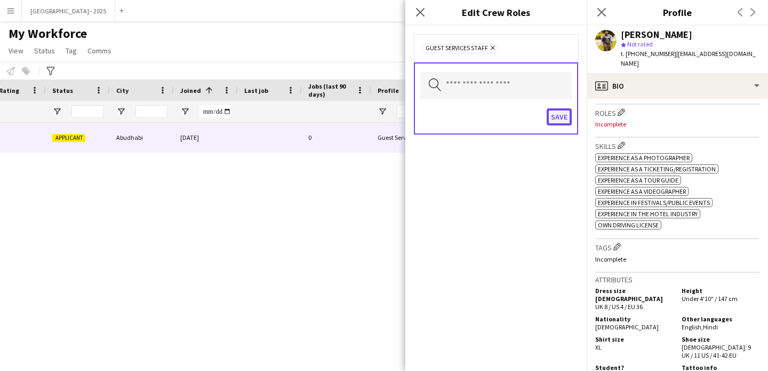
click at [564, 120] on button "Save" at bounding box center [559, 116] width 25 height 17
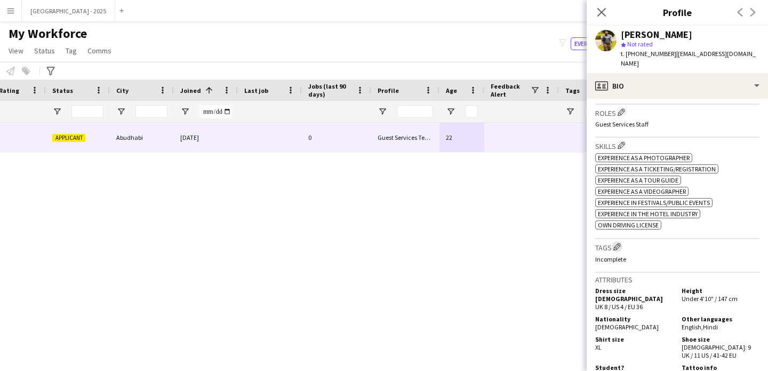
click at [620, 243] on app-icon "Edit crew company tags" at bounding box center [616, 246] width 7 height 7
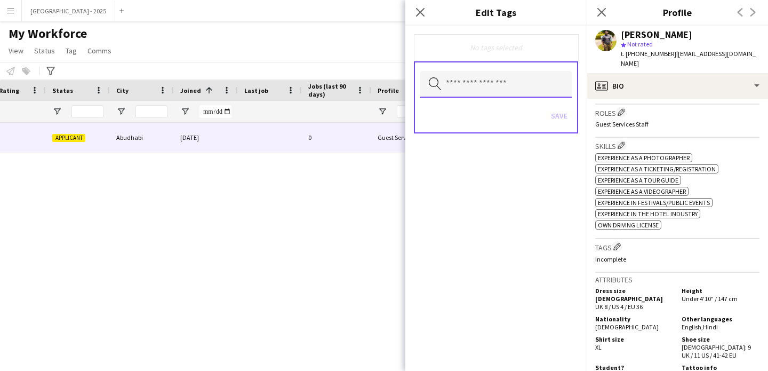
click at [482, 81] on input "text" at bounding box center [495, 84] width 151 height 27
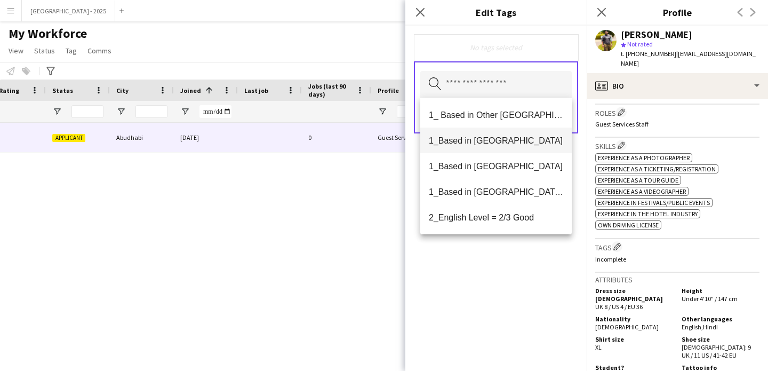
click at [493, 145] on span "1_Based in [GEOGRAPHIC_DATA]" at bounding box center [496, 140] width 134 height 10
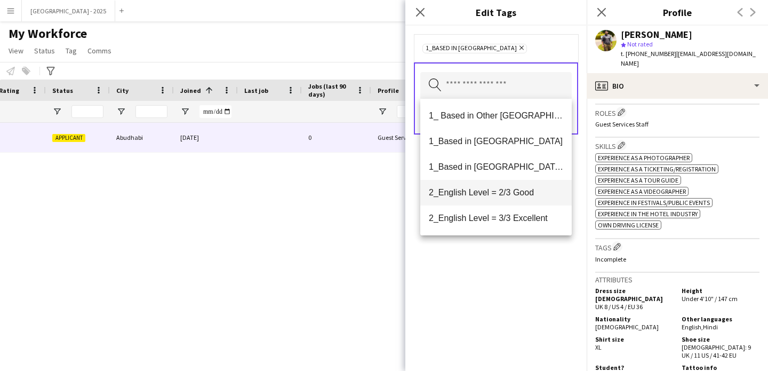
click at [530, 196] on span "2_English Level = 2/3 Good" at bounding box center [496, 192] width 134 height 10
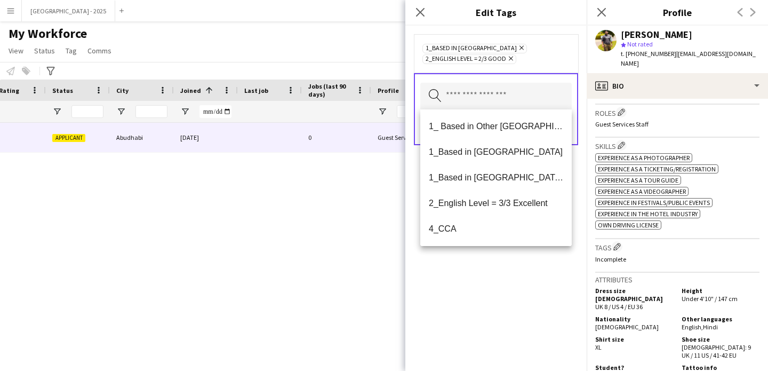
drag, startPoint x: 524, startPoint y: 281, endPoint x: 524, endPoint y: 217, distance: 63.5
click at [524, 281] on div "1_Based in Abu Dhabi Remove 2_English Level = 2/3 Good Remove Search by tag nam…" at bounding box center [495, 198] width 181 height 345
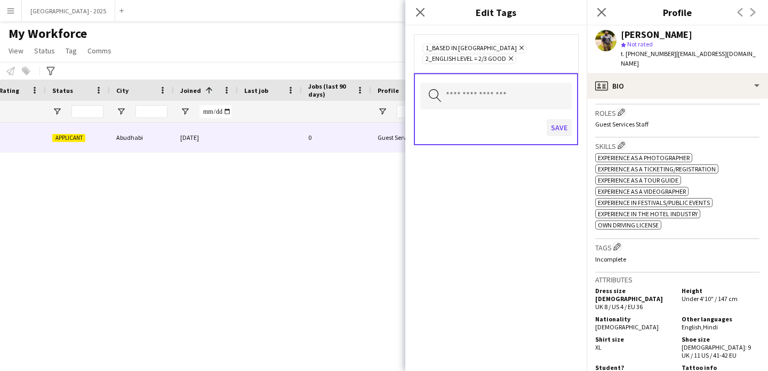
click at [547, 123] on div "Save" at bounding box center [495, 129] width 151 height 30
drag, startPoint x: 556, startPoint y: 129, endPoint x: 565, endPoint y: 123, distance: 10.8
click at [556, 129] on button "Save" at bounding box center [559, 127] width 25 height 17
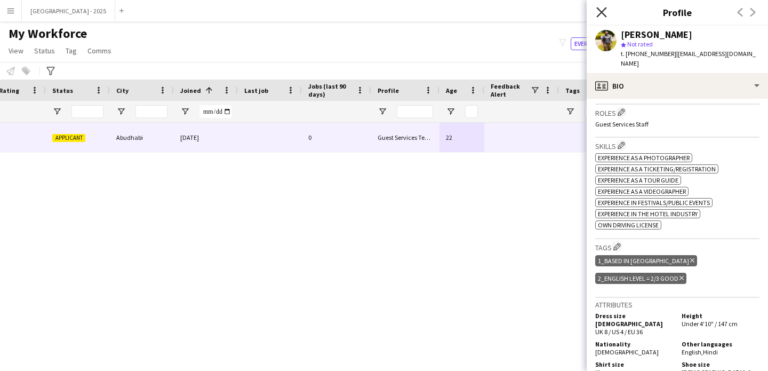
click at [600, 13] on icon at bounding box center [601, 12] width 10 height 10
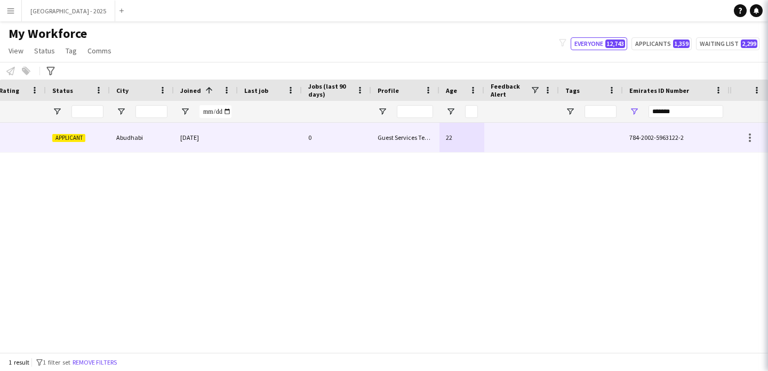
scroll to position [0, 0]
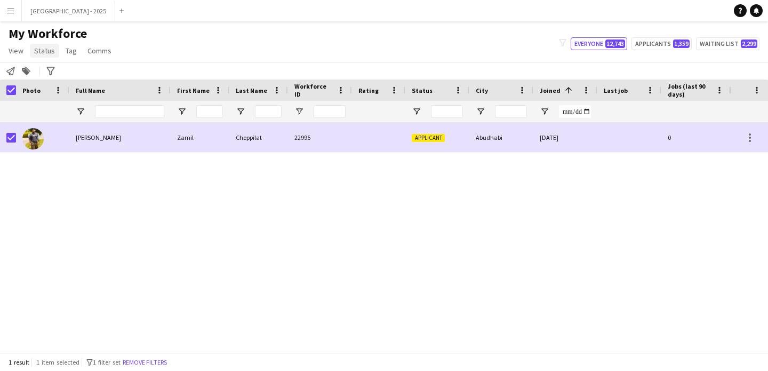
click at [43, 54] on span "Status" at bounding box center [44, 51] width 21 height 10
click at [67, 74] on link "Edit" at bounding box center [67, 73] width 75 height 22
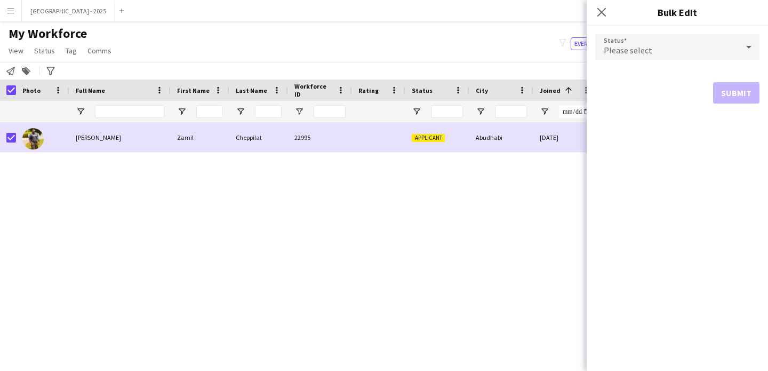
click at [655, 57] on div "Please select" at bounding box center [666, 47] width 143 height 26
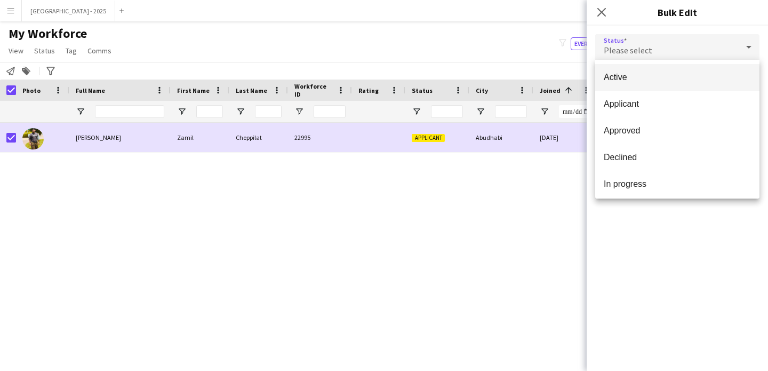
click at [654, 66] on mat-option "Active" at bounding box center [677, 77] width 164 height 27
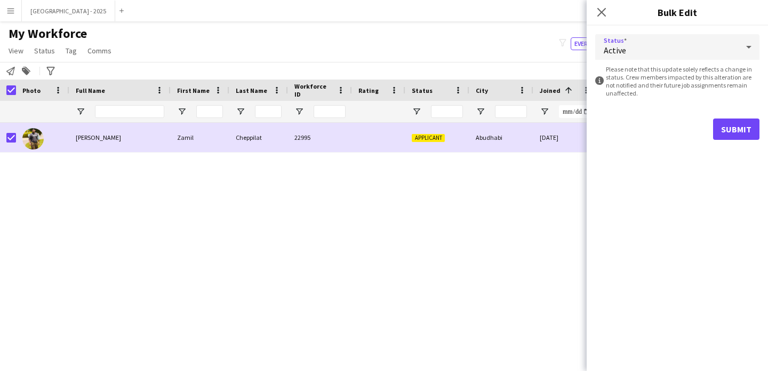
click at [738, 115] on form "Status Active information-circle Please note that this update solely reflects a…" at bounding box center [677, 87] width 164 height 123
click at [732, 122] on button "Submit" at bounding box center [736, 128] width 46 height 21
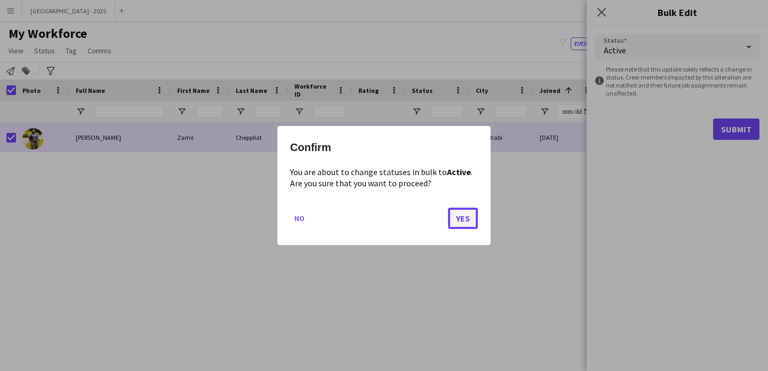
click at [462, 225] on button "Yes" at bounding box center [463, 217] width 30 height 21
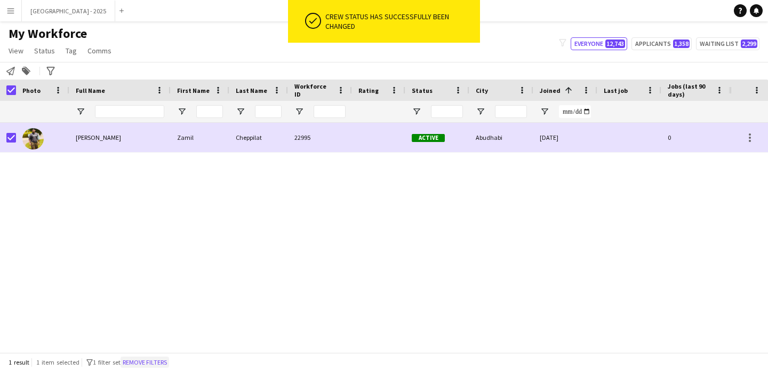
click at [134, 358] on button "Remove filters" at bounding box center [145, 362] width 49 height 12
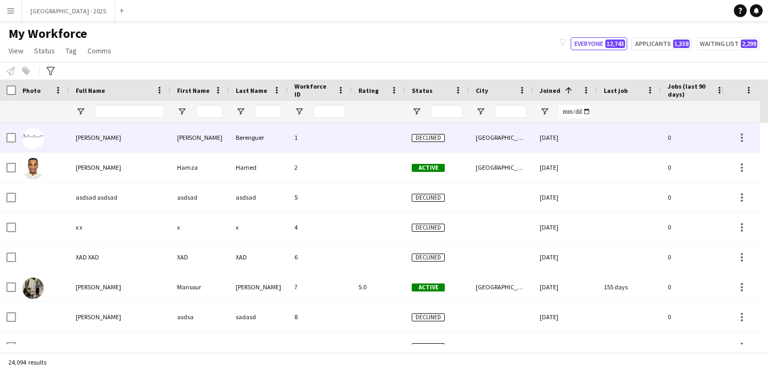
scroll to position [0, 367]
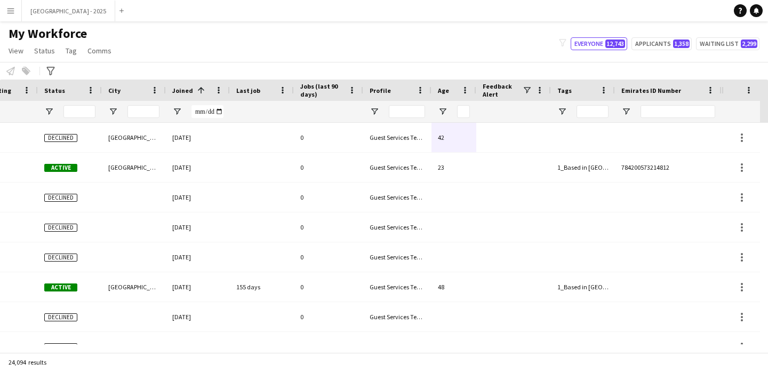
click at [676, 118] on div at bounding box center [678, 111] width 75 height 21
click at [677, 114] on input "Emirates ID Number Filter Input" at bounding box center [678, 111] width 75 height 13
paste input "*******"
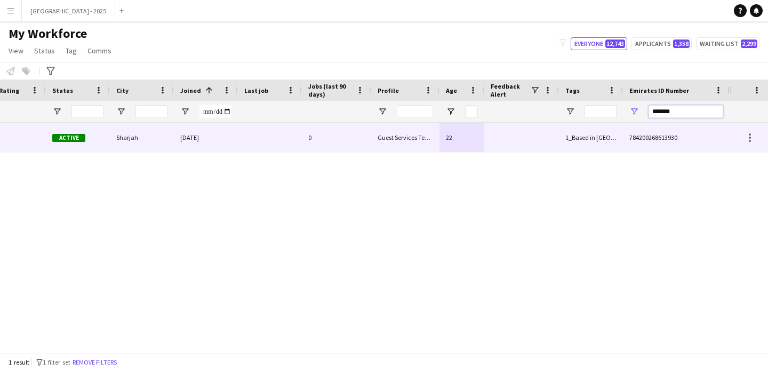
scroll to position [0, 359]
type input "*******"
click at [578, 137] on div "1_Based in [GEOGRAPHIC_DATA]/[GEOGRAPHIC_DATA]/Ajman, 2_English Level = 3/3 Exc…" at bounding box center [591, 137] width 64 height 29
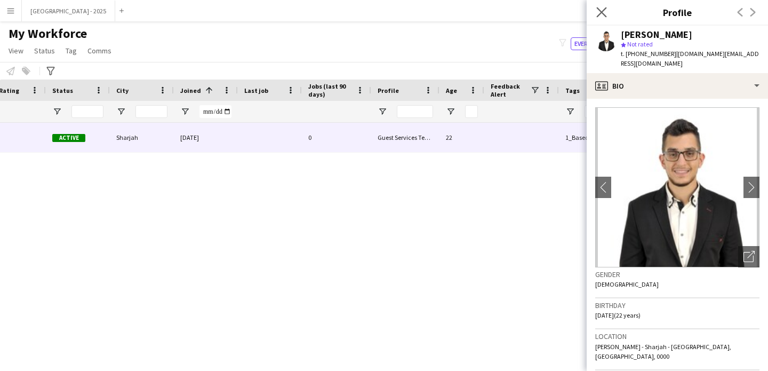
click at [597, 5] on app-icon "Close pop-in" at bounding box center [601, 12] width 15 height 15
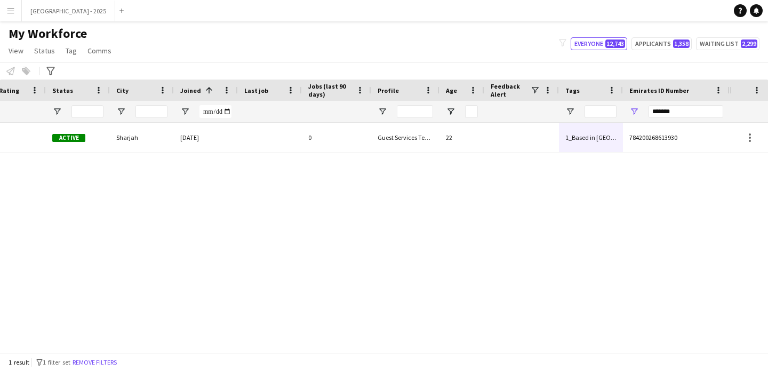
click at [695, 95] on div "Emirates ID Number" at bounding box center [669, 90] width 81 height 16
click at [685, 107] on input "*******" at bounding box center [686, 111] width 75 height 13
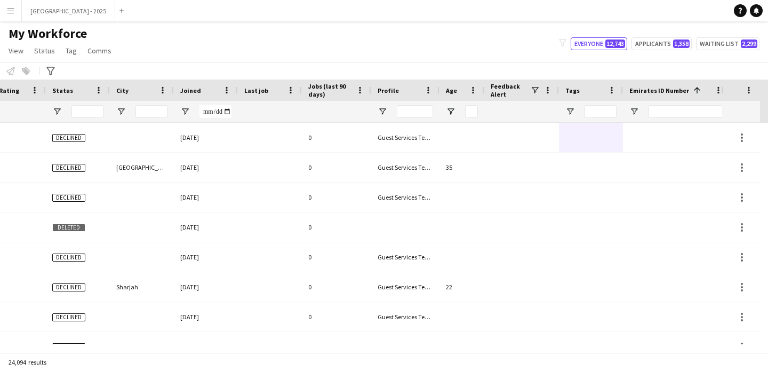
click at [63, 107] on div at bounding box center [78, 111] width 64 height 21
click at [61, 109] on span "Open Filter Menu" at bounding box center [57, 112] width 10 height 10
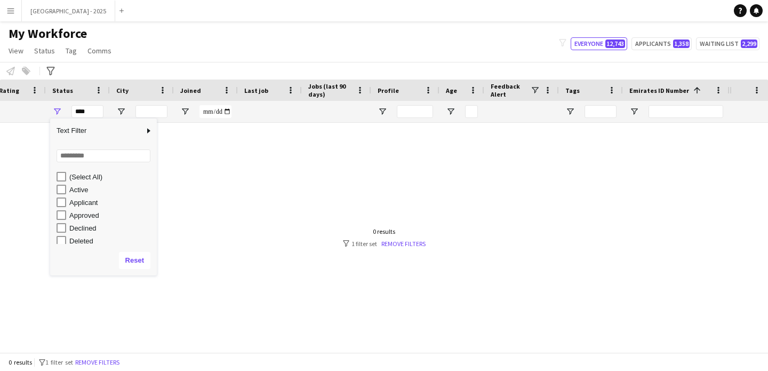
type input "**********"
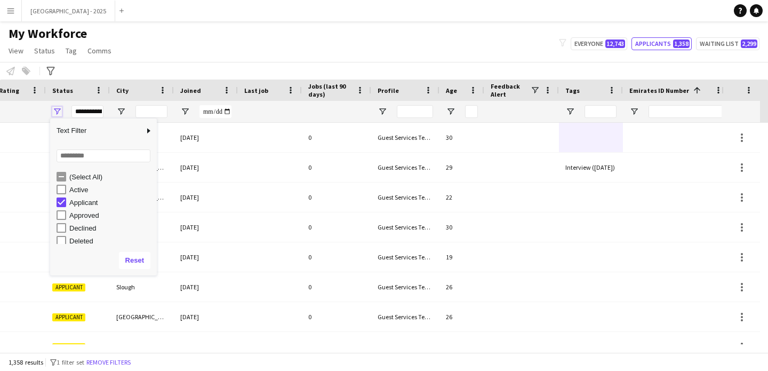
click at [59, 109] on span "Open Filter Menu" at bounding box center [57, 112] width 10 height 10
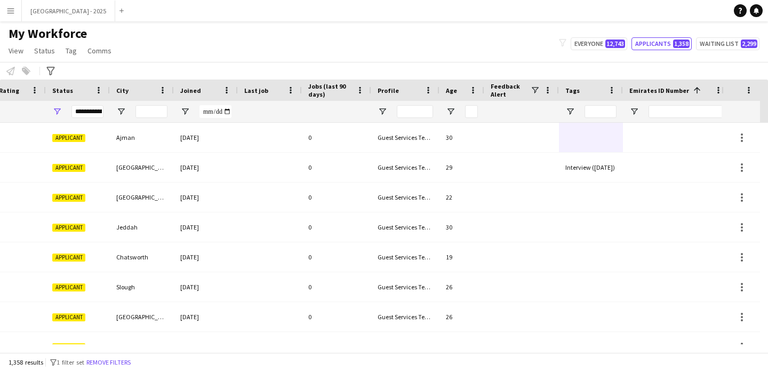
click at [103, 69] on div "Notify workforce Add to tag Select at least one crew to tag him or her. Advance…" at bounding box center [384, 71] width 768 height 18
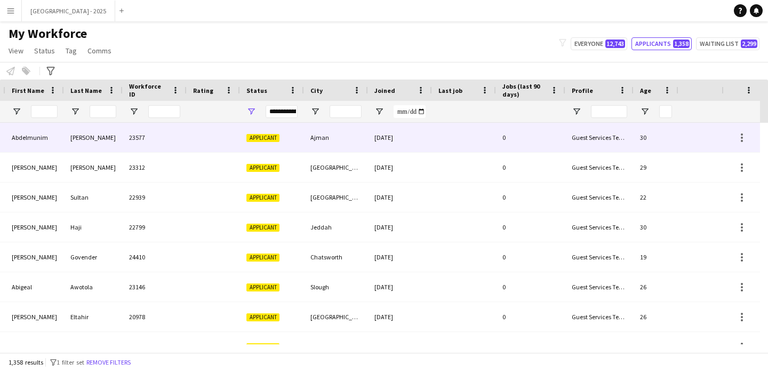
scroll to position [0, 0]
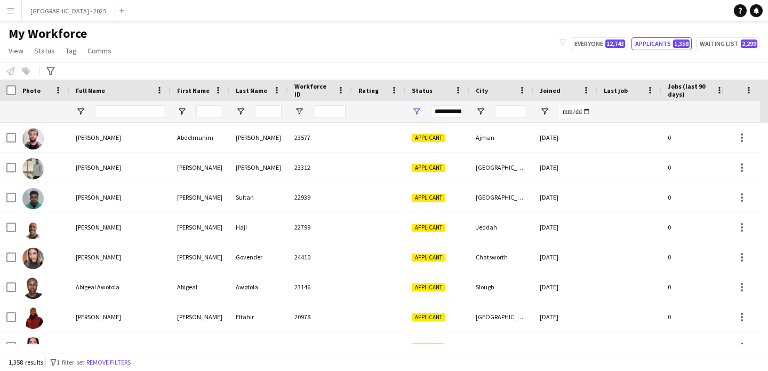
click at [545, 92] on span "Joined" at bounding box center [550, 90] width 21 height 8
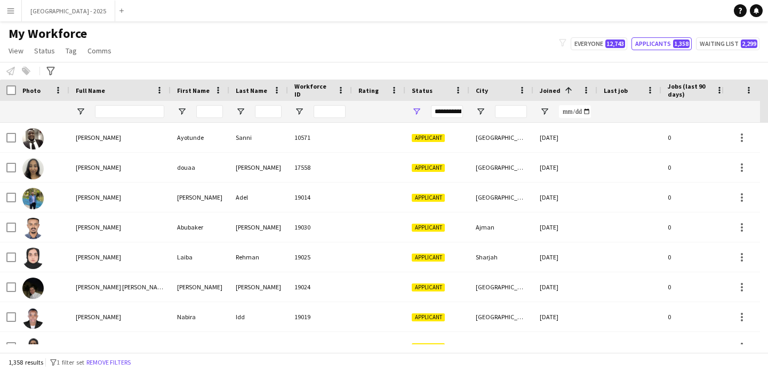
click at [548, 91] on span "Joined" at bounding box center [550, 90] width 21 height 8
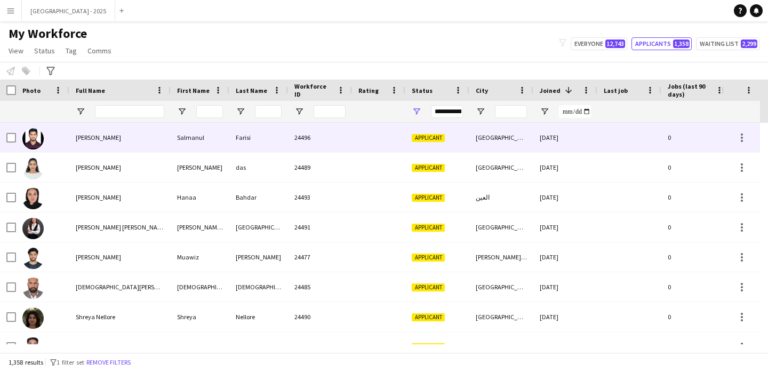
click at [499, 143] on div "[GEOGRAPHIC_DATA]" at bounding box center [501, 137] width 64 height 29
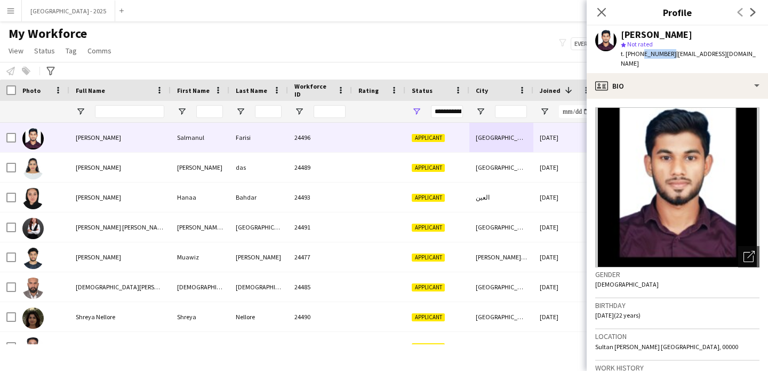
drag, startPoint x: 638, startPoint y: 54, endPoint x: 667, endPoint y: 55, distance: 28.8
click at [667, 55] on span "t. +971565638991" at bounding box center [648, 54] width 55 height 8
copy span "565638991"
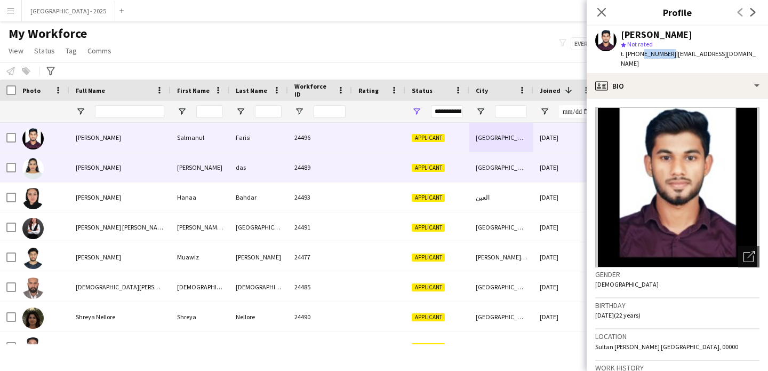
click at [207, 167] on div "[PERSON_NAME]" at bounding box center [200, 167] width 59 height 29
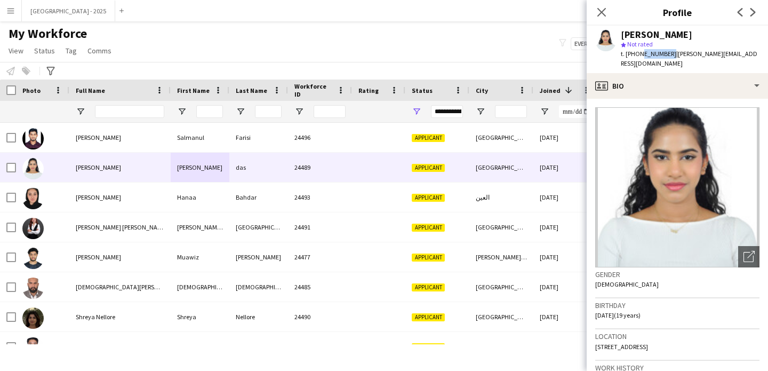
drag, startPoint x: 639, startPoint y: 55, endPoint x: 666, endPoint y: 57, distance: 26.2
click at [666, 57] on span "t. +971547703556" at bounding box center [648, 54] width 55 height 8
copy span "547703556"
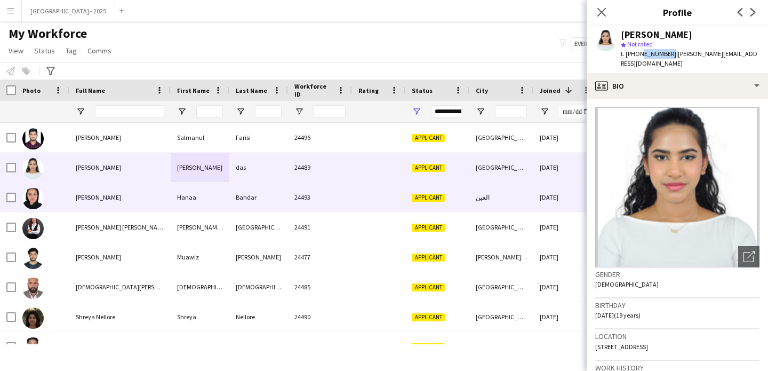
click at [86, 203] on div "[PERSON_NAME]" at bounding box center [119, 196] width 101 height 29
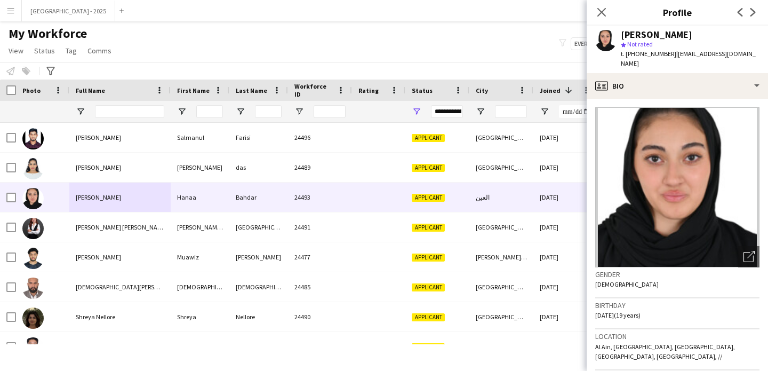
drag, startPoint x: 639, startPoint y: 54, endPoint x: 668, endPoint y: 58, distance: 29.0
click at [668, 58] on span "t. +971568997789" at bounding box center [648, 54] width 55 height 8
copy span "568997789"
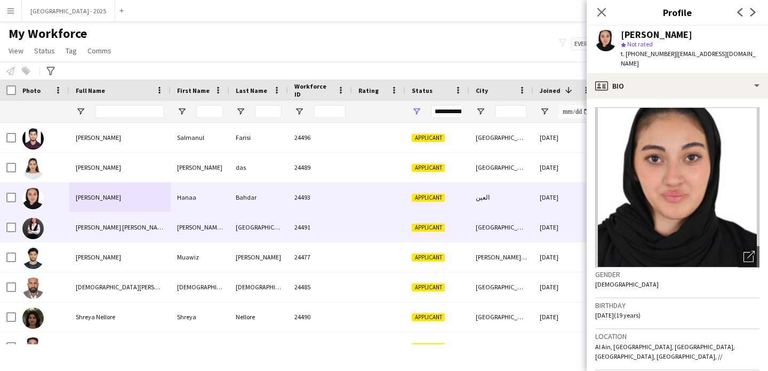
click at [445, 222] on div "Applicant" at bounding box center [437, 226] width 64 height 29
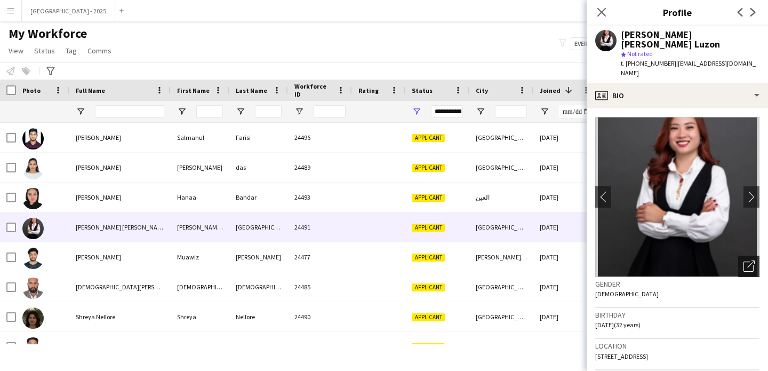
click at [743, 260] on icon "Open photos pop-in" at bounding box center [748, 265] width 11 height 11
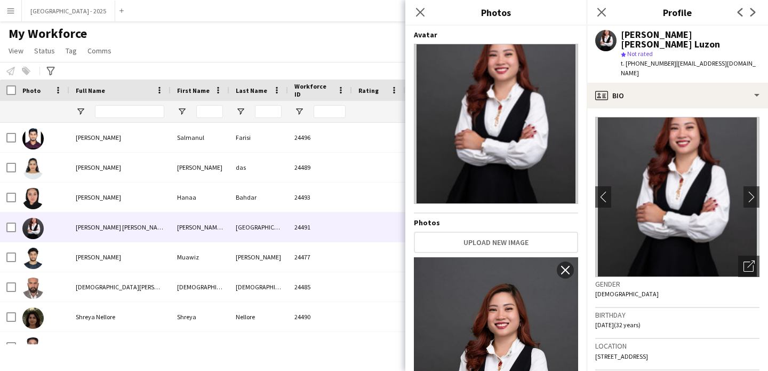
scroll to position [141, 0]
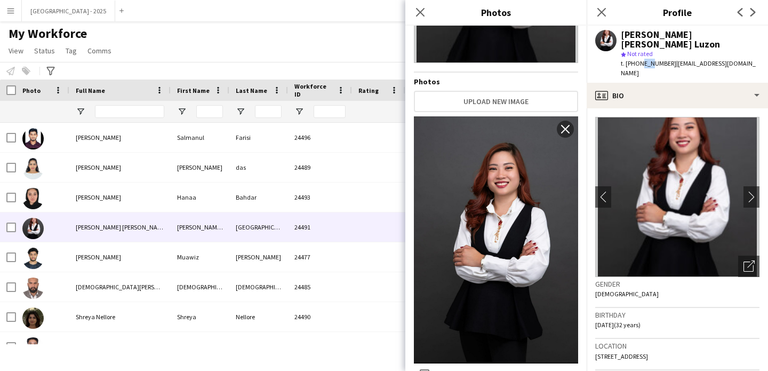
drag, startPoint x: 639, startPoint y: 53, endPoint x: 647, endPoint y: 53, distance: 8.0
click at [647, 59] on span "t. [PHONE_NUMBER]" at bounding box center [648, 63] width 55 height 8
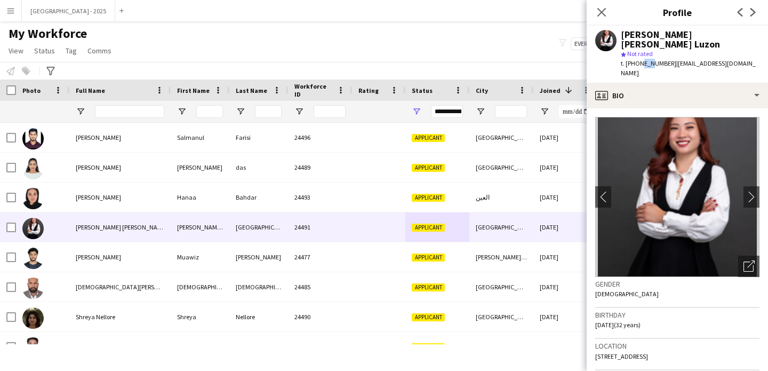
click at [643, 59] on span "t. [PHONE_NUMBER]" at bounding box center [648, 63] width 55 height 8
drag, startPoint x: 638, startPoint y: 55, endPoint x: 666, endPoint y: 58, distance: 28.4
click at [666, 59] on span "t. [PHONE_NUMBER]" at bounding box center [648, 63] width 55 height 8
copy span "558745592"
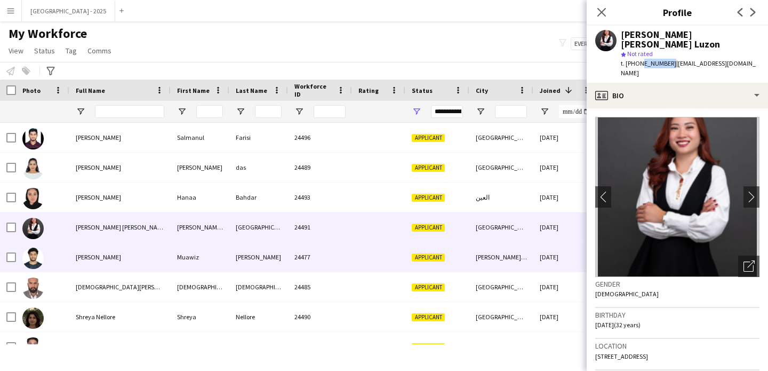
click at [146, 252] on div "[PERSON_NAME]" at bounding box center [119, 256] width 101 height 29
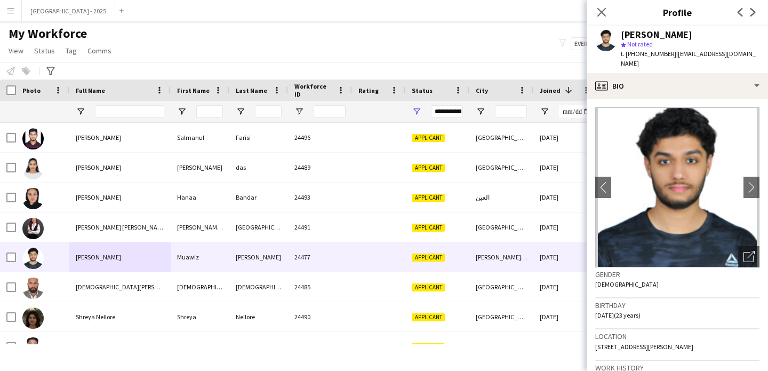
drag, startPoint x: 638, startPoint y: 54, endPoint x: 668, endPoint y: 58, distance: 29.5
click at [668, 58] on span "t. +971544285448" at bounding box center [648, 54] width 55 height 8
copy span "544285448"
click at [607, 14] on app-icon "Close pop-in" at bounding box center [601, 12] width 15 height 15
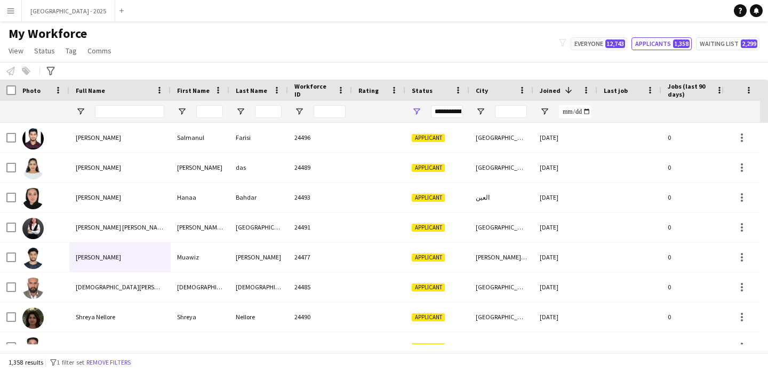
click at [567, 92] on span at bounding box center [569, 90] width 10 height 10
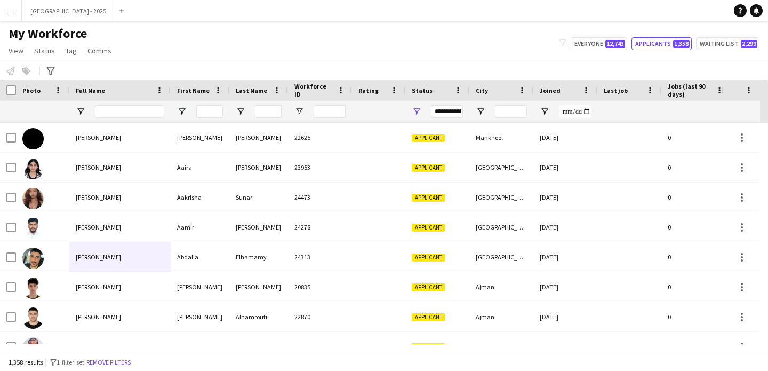
click at [561, 88] on div "Joined" at bounding box center [559, 90] width 38 height 16
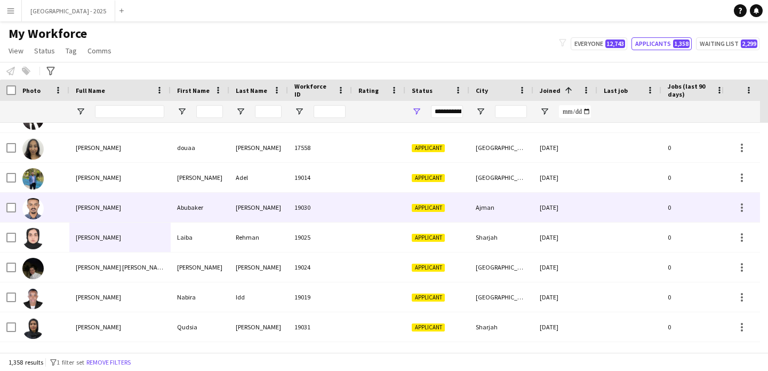
scroll to position [21, 0]
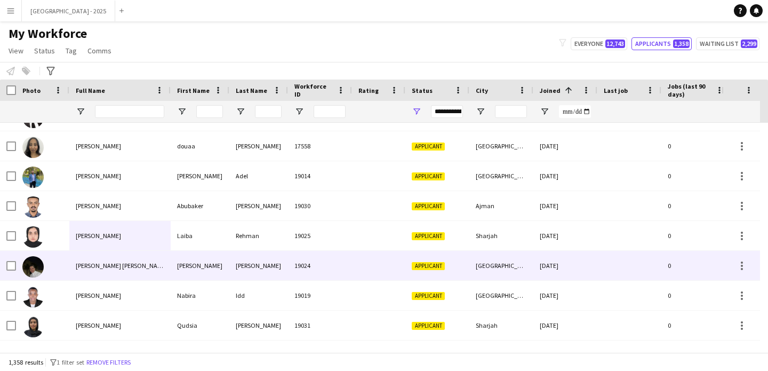
click at [269, 259] on div "Mazen" at bounding box center [258, 265] width 59 height 29
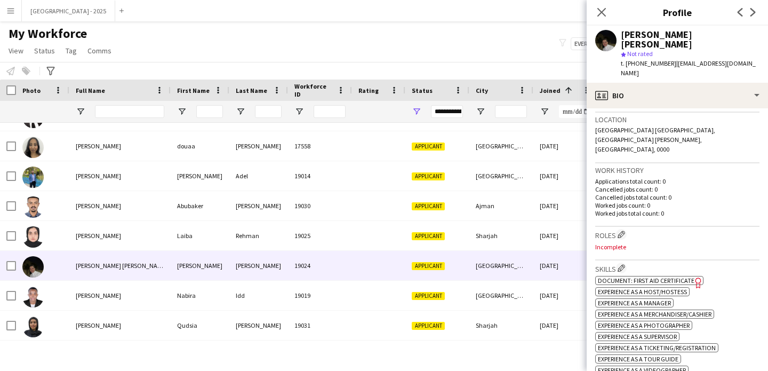
scroll to position [227, 0]
click at [628, 228] on h3 "Roles Edit crew company roles" at bounding box center [677, 233] width 164 height 11
click at [619, 230] on app-icon "Edit crew company roles" at bounding box center [621, 233] width 7 height 7
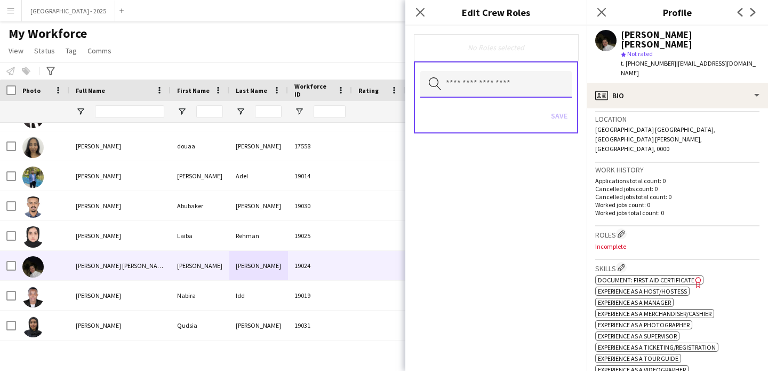
click at [501, 78] on input "text" at bounding box center [495, 84] width 151 height 27
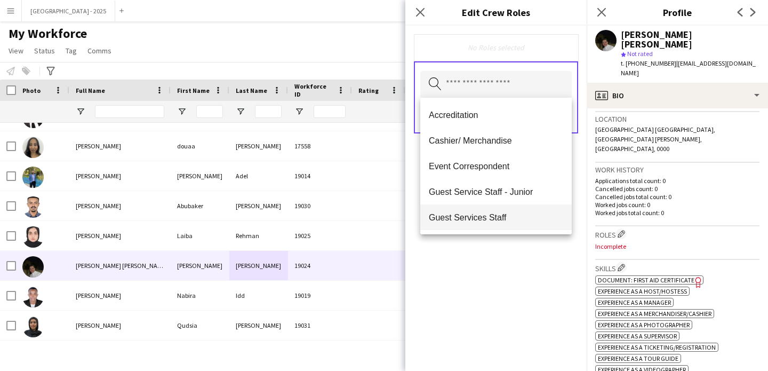
click at [507, 213] on span "Guest Services Staff" at bounding box center [496, 217] width 134 height 10
click at [548, 252] on div "Guest Services Staff Remove Search by role type Save" at bounding box center [495, 198] width 181 height 345
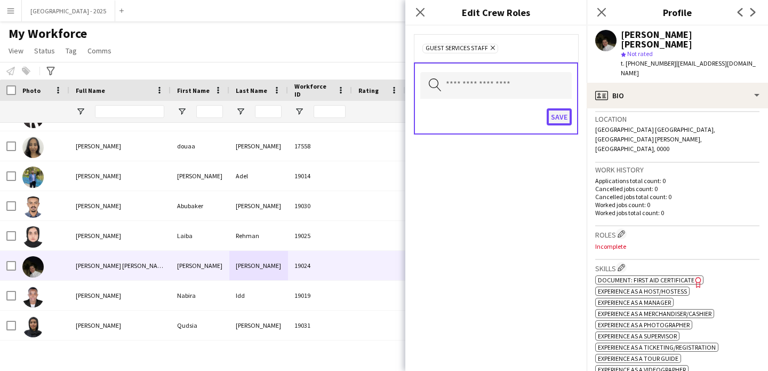
click at [565, 115] on button "Save" at bounding box center [559, 116] width 25 height 17
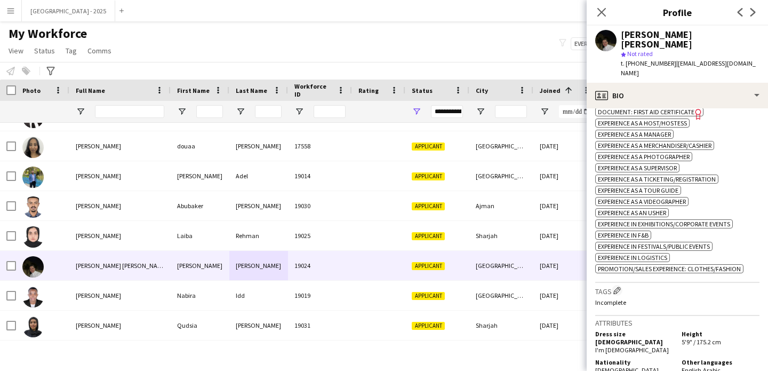
scroll to position [438, 0]
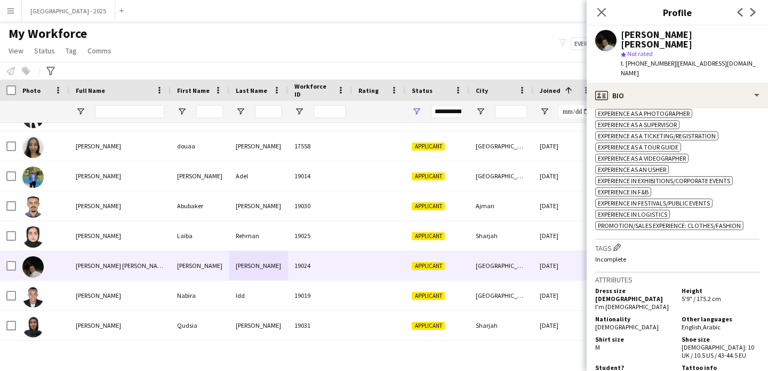
click at [618, 239] on div "Tags Edit crew company tags Incomplete" at bounding box center [677, 255] width 164 height 33
click at [618, 243] on app-icon "Edit crew company tags" at bounding box center [616, 246] width 7 height 7
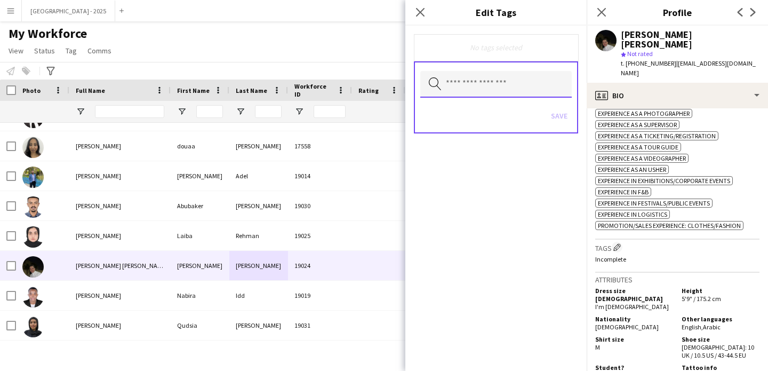
click at [511, 81] on input "text" at bounding box center [495, 84] width 151 height 27
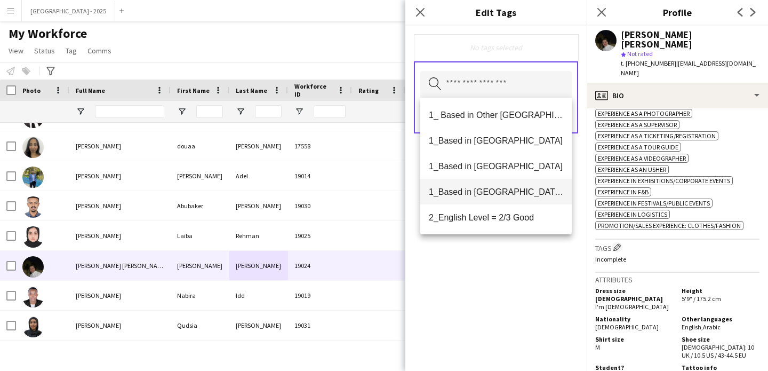
click at [530, 195] on span "1_Based in [GEOGRAPHIC_DATA]/[GEOGRAPHIC_DATA]/Ajman" at bounding box center [496, 192] width 134 height 10
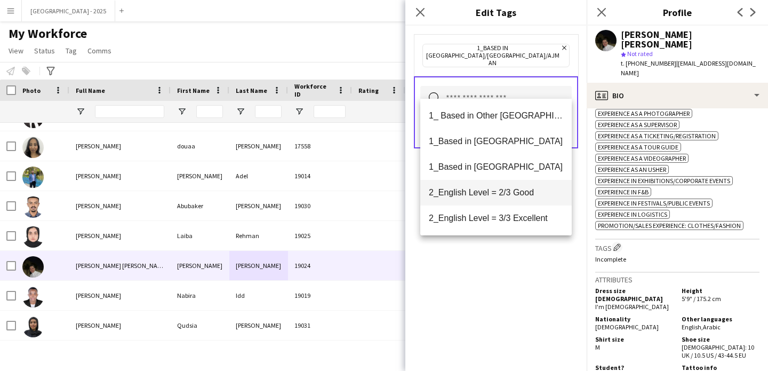
click at [529, 195] on span "2_English Level = 2/3 Good" at bounding box center [496, 192] width 134 height 10
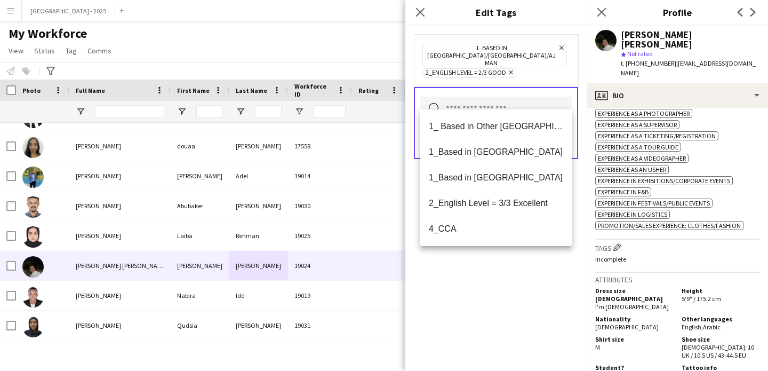
click at [526, 255] on div "1_Based in Dubai/Sharjah/Ajman Remove 2_English Level = 2/3 Good Remove Search …" at bounding box center [495, 198] width 181 height 345
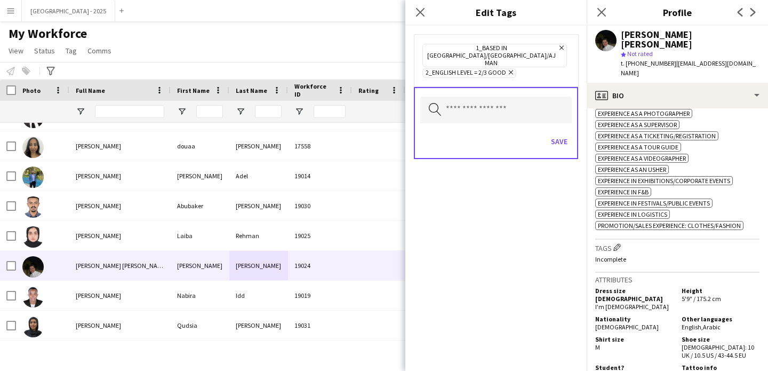
click at [549, 111] on div "Search by tag name Save" at bounding box center [496, 123] width 164 height 72
click at [557, 133] on button "Save" at bounding box center [559, 141] width 25 height 17
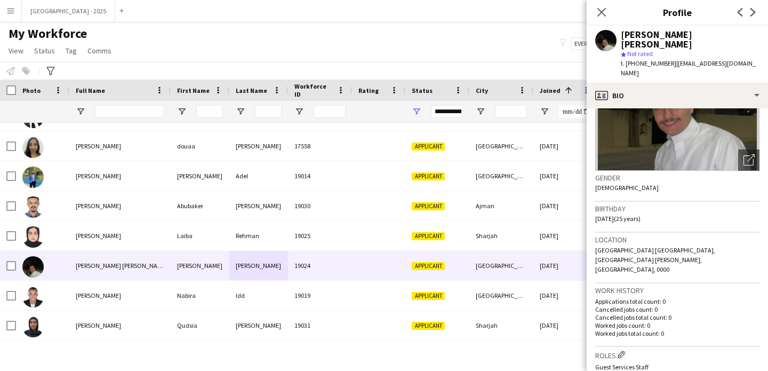
scroll to position [0, 0]
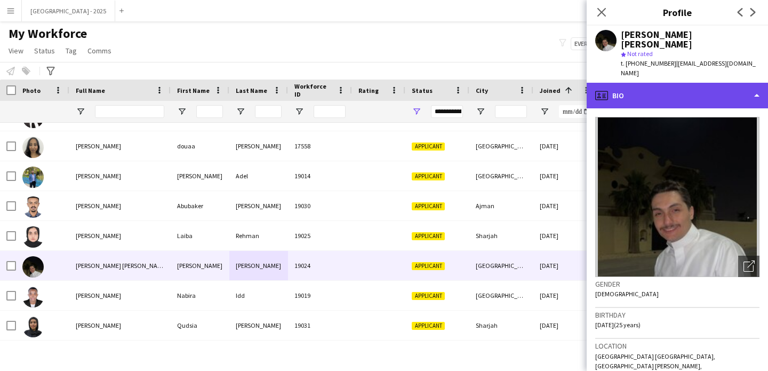
click at [671, 83] on div "profile Bio" at bounding box center [677, 96] width 181 height 26
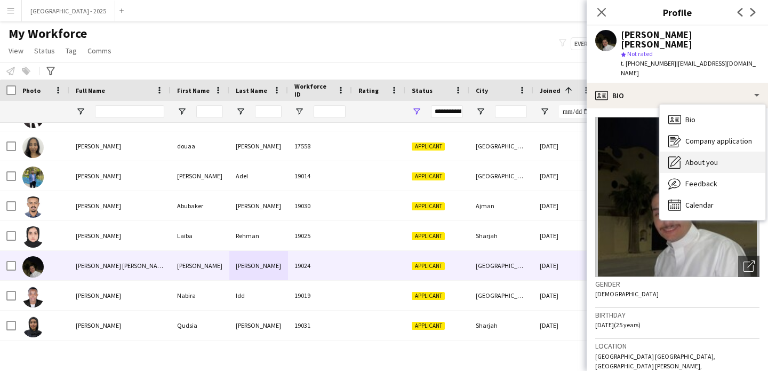
click at [711, 157] on span "About you" at bounding box center [701, 162] width 33 height 10
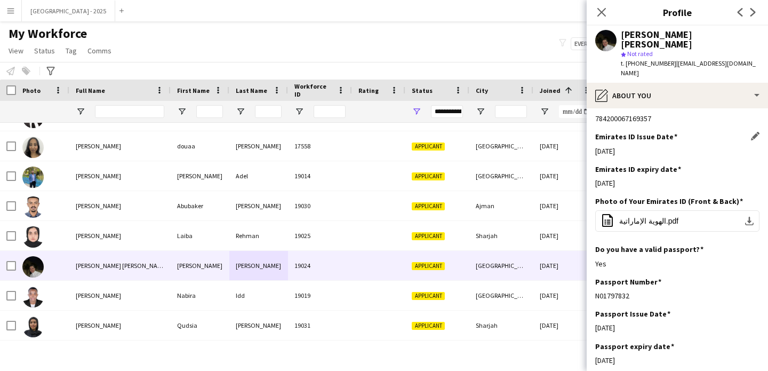
scroll to position [414, 0]
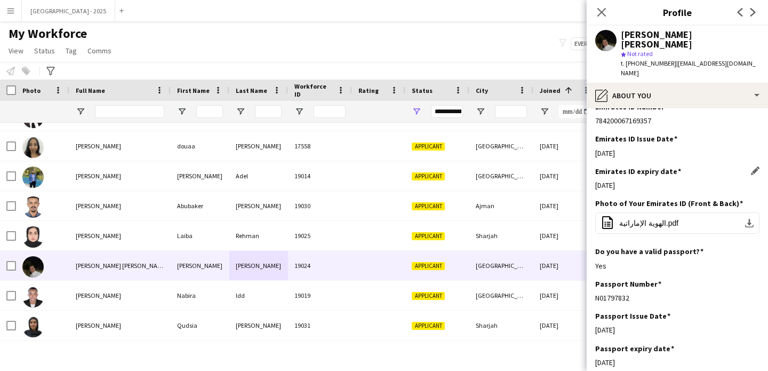
drag, startPoint x: 595, startPoint y: 166, endPoint x: 661, endPoint y: 165, distance: 66.1
click at [660, 180] on div "11-04-2025" at bounding box center [677, 185] width 164 height 10
drag, startPoint x: 606, startPoint y: 165, endPoint x: 665, endPoint y: 168, distance: 58.7
click at [659, 180] on div "11-04-2025" at bounding box center [677, 185] width 164 height 10
click at [634, 166] on div "Emirates ID expiry date Edit this field 11-04-2025" at bounding box center [677, 182] width 164 height 32
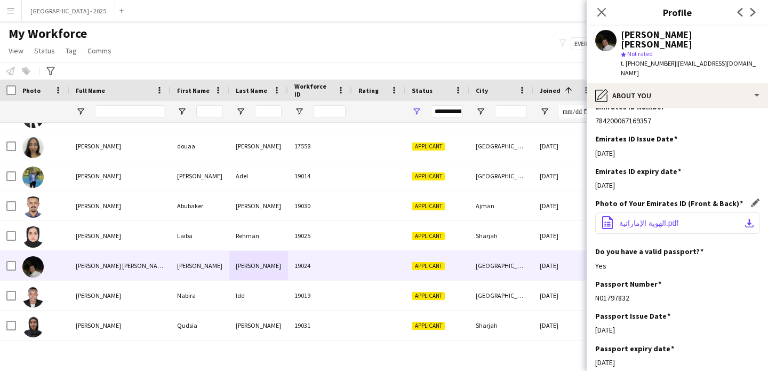
click at [649, 219] on span "الهوية الإماراتية.pdf" at bounding box center [648, 223] width 59 height 9
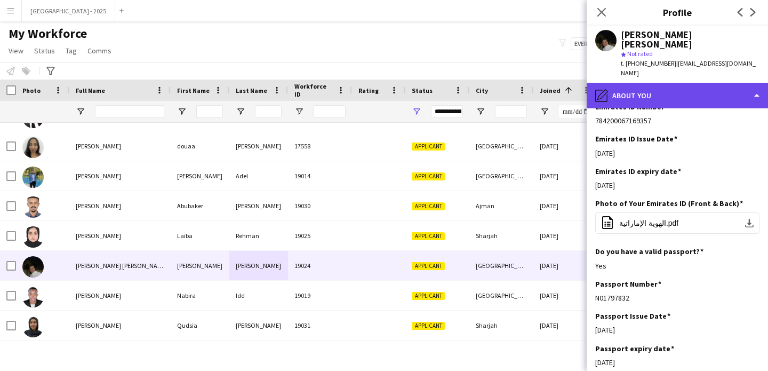
click at [673, 83] on div "pencil4 About you" at bounding box center [677, 96] width 181 height 26
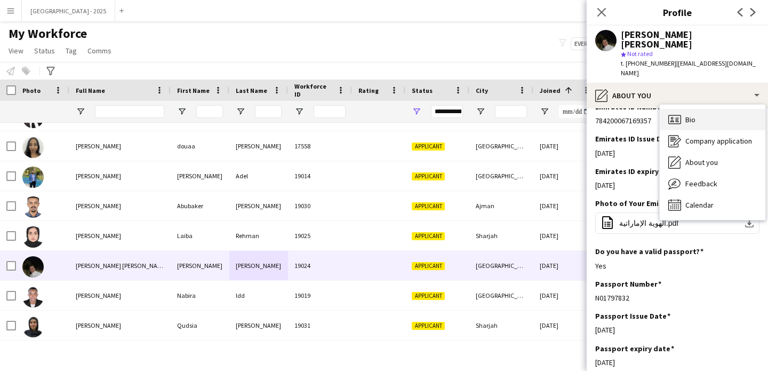
click at [706, 109] on div "Bio Bio" at bounding box center [713, 119] width 106 height 21
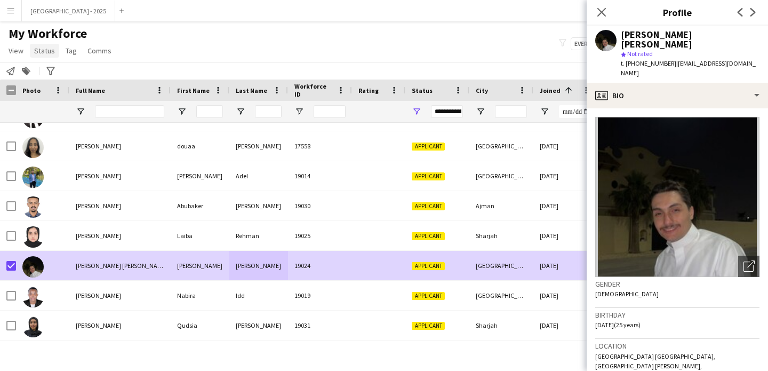
click at [47, 52] on span "Status" at bounding box center [44, 51] width 21 height 10
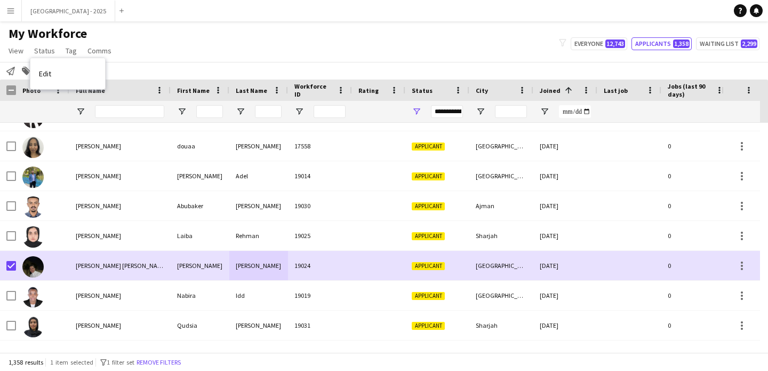
click at [61, 63] on link "Edit" at bounding box center [67, 73] width 75 height 22
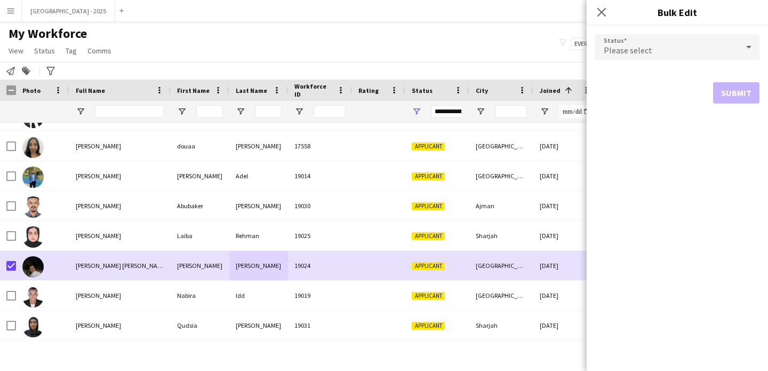
click at [642, 36] on div "Please select" at bounding box center [666, 47] width 143 height 26
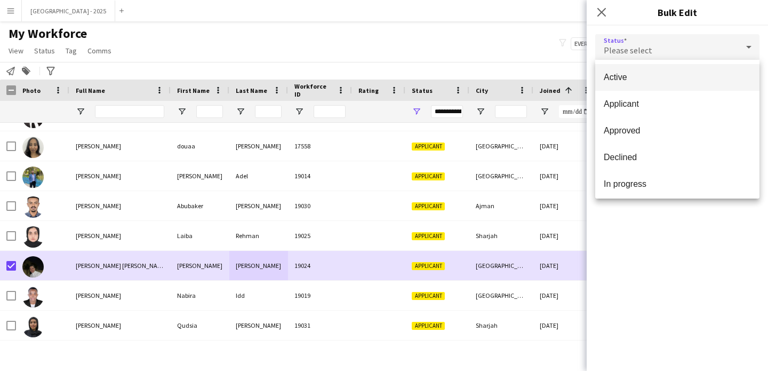
click at [651, 75] on span "Active" at bounding box center [677, 77] width 147 height 10
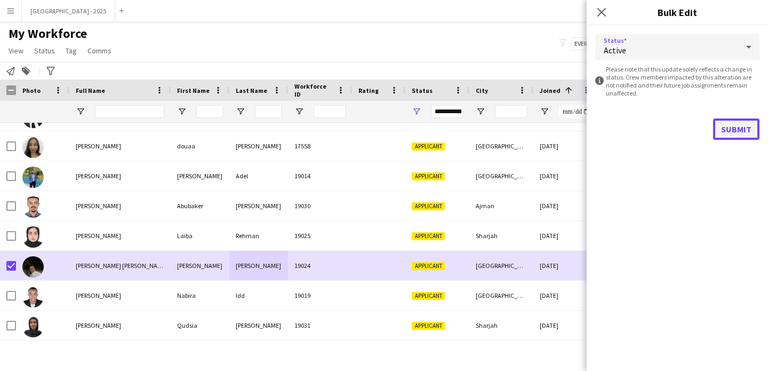
click at [738, 137] on button "Submit" at bounding box center [736, 128] width 46 height 21
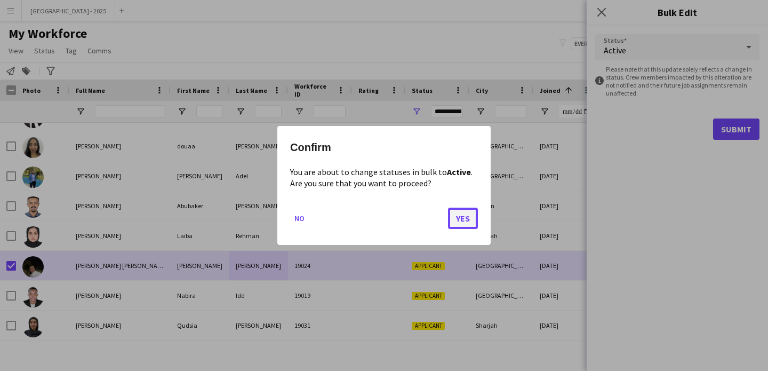
click at [452, 219] on button "Yes" at bounding box center [463, 217] width 30 height 21
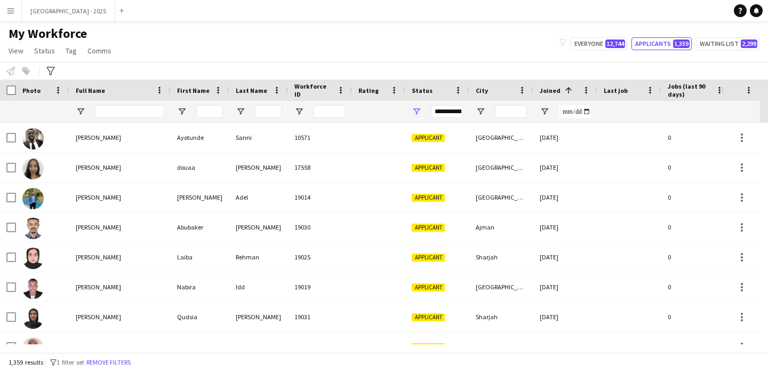
click at [564, 87] on span at bounding box center [569, 90] width 10 height 10
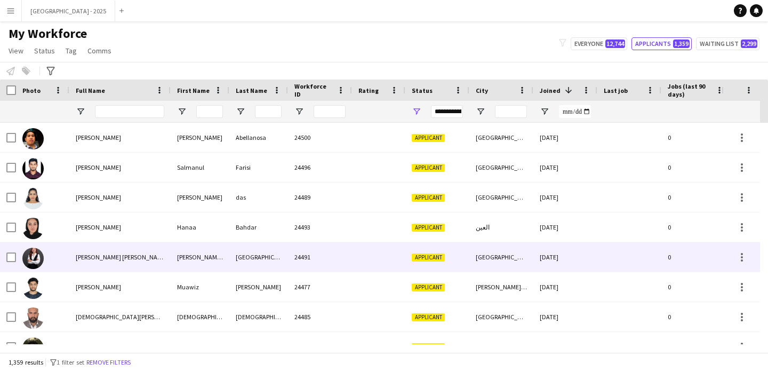
click at [287, 259] on div "[GEOGRAPHIC_DATA]" at bounding box center [258, 256] width 59 height 29
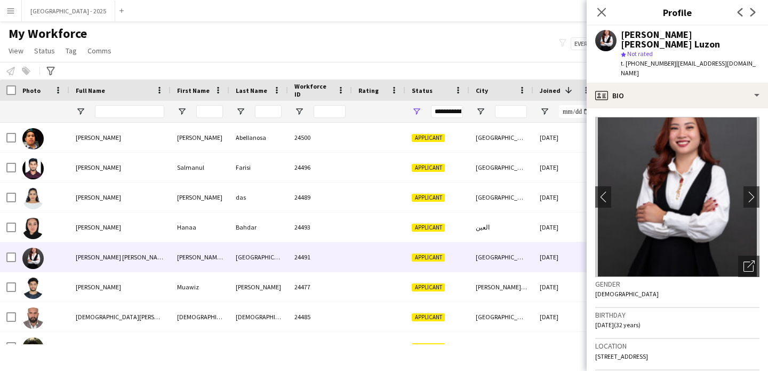
scroll to position [16, 0]
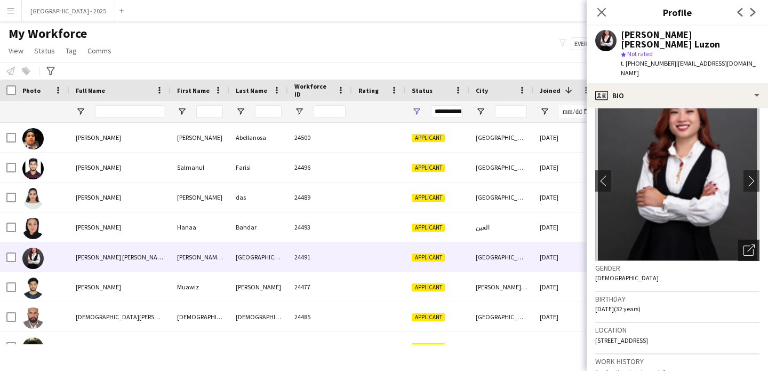
click at [745, 245] on icon at bounding box center [748, 250] width 10 height 10
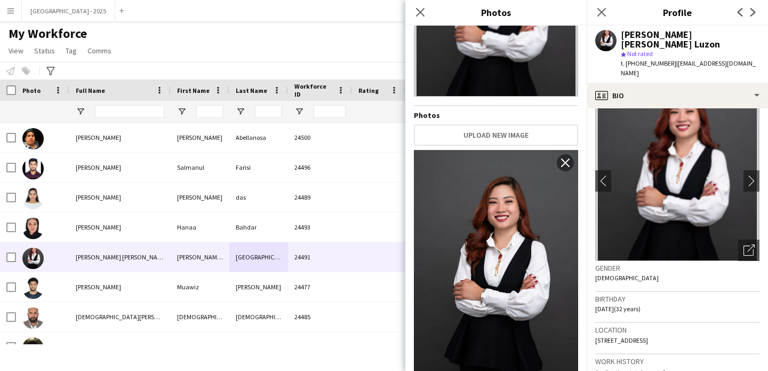
scroll to position [141, 0]
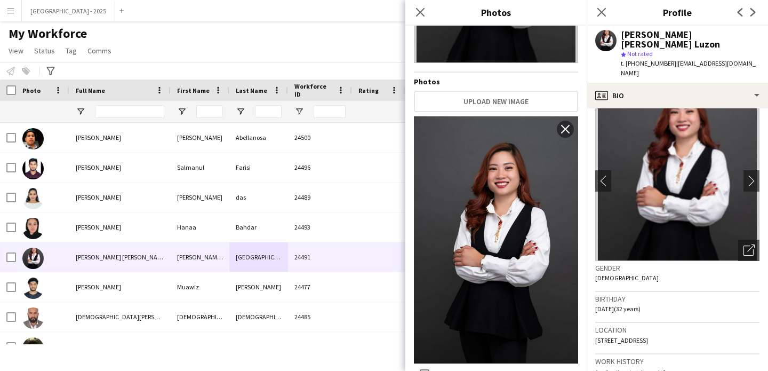
click at [658, 294] on h3 "Birthday" at bounding box center [677, 299] width 164 height 10
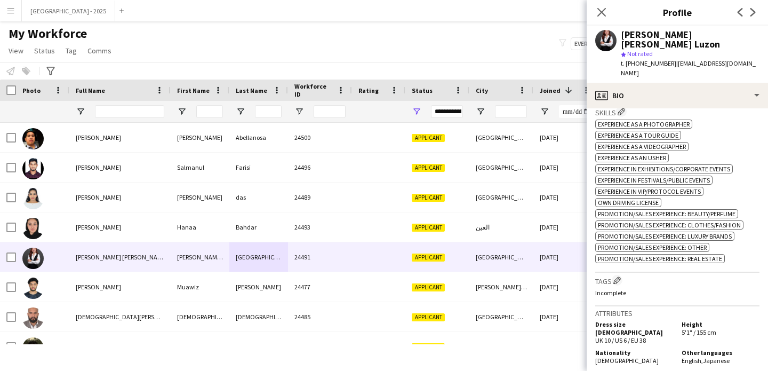
scroll to position [315, 0]
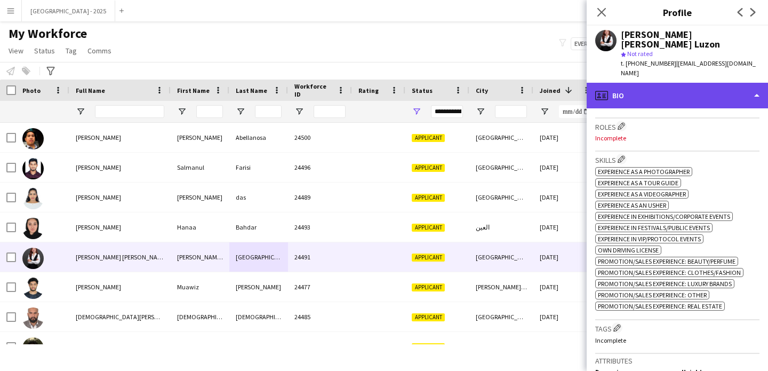
click at [633, 83] on div "profile Bio" at bounding box center [677, 96] width 181 height 26
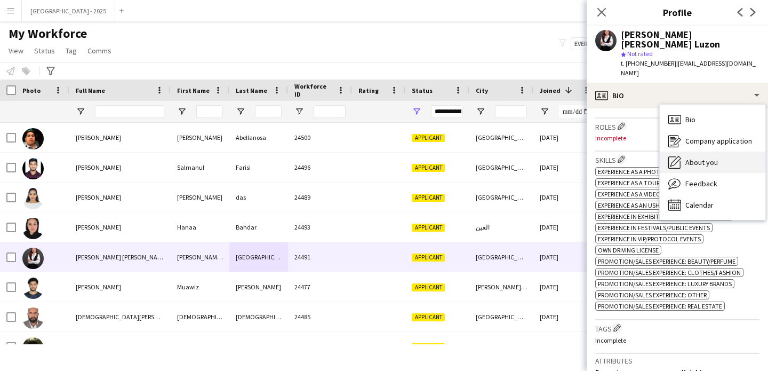
click at [716, 157] on span "About you" at bounding box center [701, 162] width 33 height 10
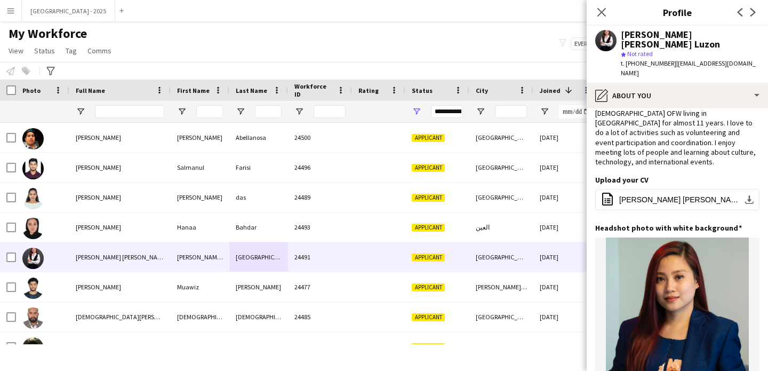
scroll to position [0, 0]
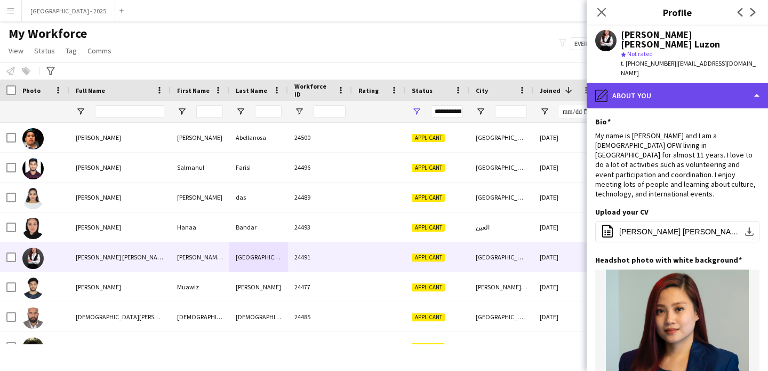
click at [679, 83] on div "pencil4 About you" at bounding box center [677, 96] width 181 height 26
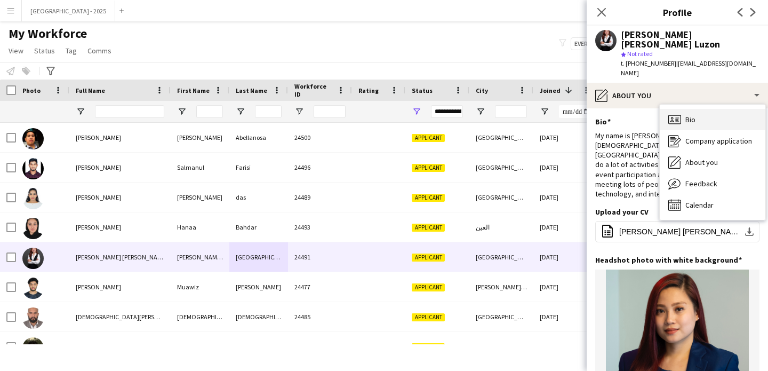
click at [701, 109] on div "Bio Bio" at bounding box center [713, 119] width 106 height 21
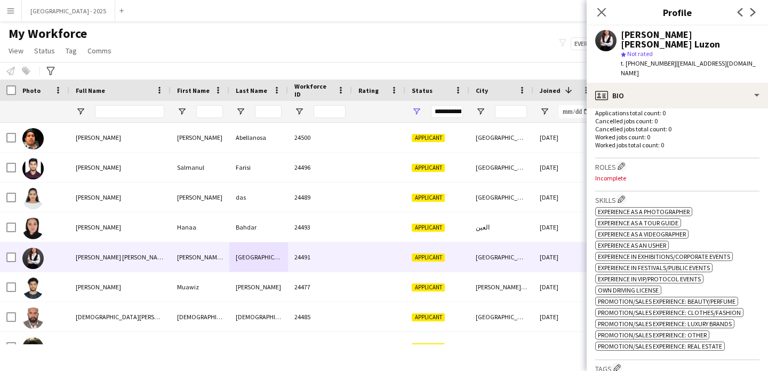
scroll to position [305, 0]
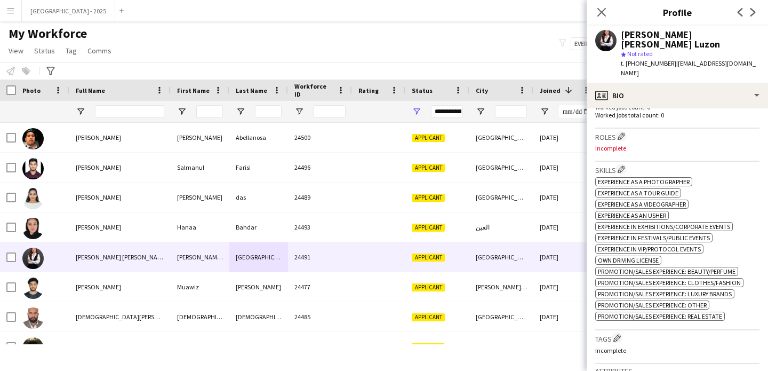
click at [620, 131] on h3 "Roles Edit crew company roles" at bounding box center [677, 136] width 164 height 11
click at [624, 132] on app-icon "Edit crew company roles" at bounding box center [621, 135] width 7 height 7
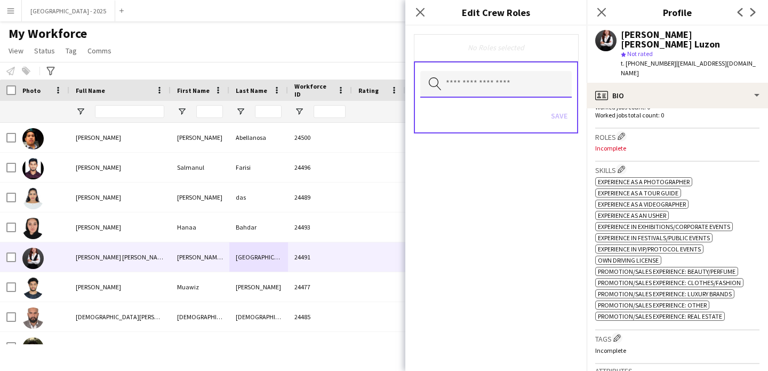
click at [495, 76] on input "text" at bounding box center [495, 84] width 151 height 27
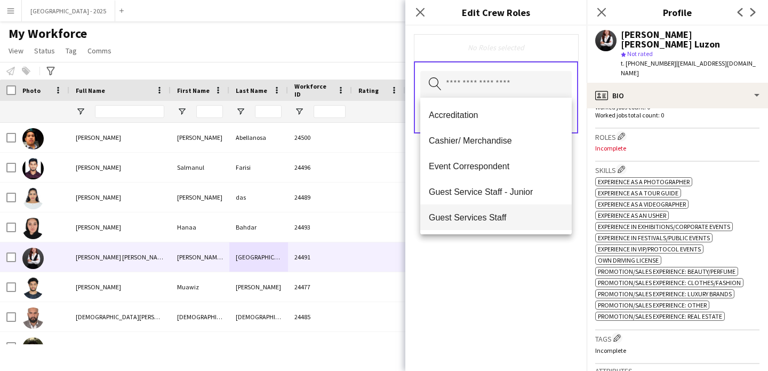
click at [515, 214] on span "Guest Services Staff" at bounding box center [496, 217] width 134 height 10
click at [514, 213] on span "Guest Services Staff - Senior" at bounding box center [496, 218] width 134 height 10
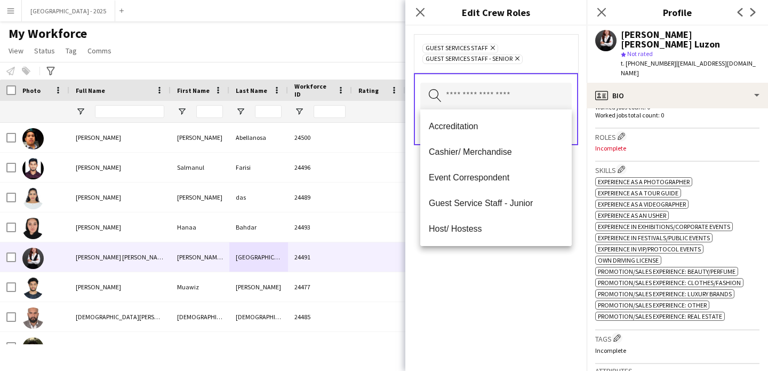
click at [519, 253] on div "Guest Services Staff Remove Guest Services Staff - Senior Remove Search by role…" at bounding box center [495, 198] width 181 height 345
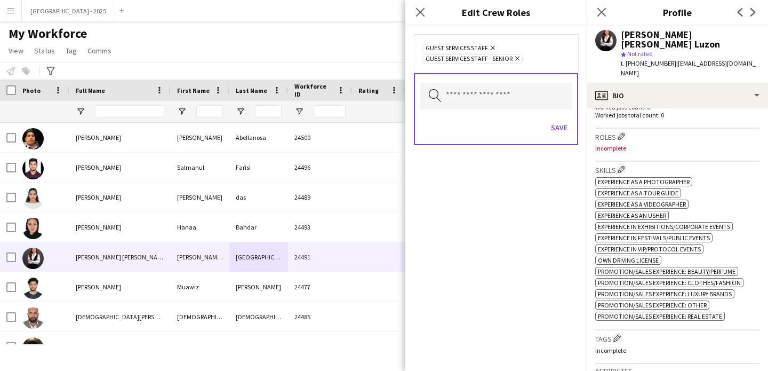
click at [551, 116] on div "Save" at bounding box center [495, 129] width 151 height 30
click at [556, 124] on button "Save" at bounding box center [559, 127] width 25 height 17
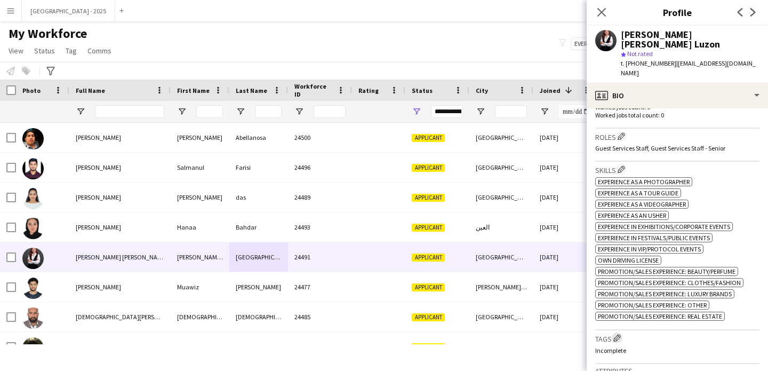
click at [617, 334] on app-icon "Edit crew company tags" at bounding box center [616, 337] width 7 height 7
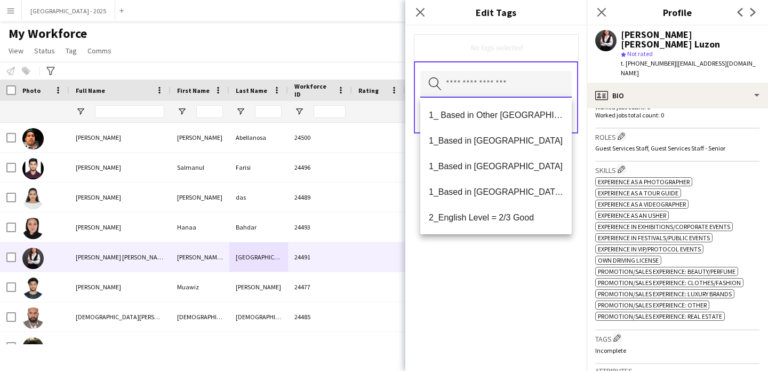
click at [507, 84] on input "text" at bounding box center [495, 84] width 151 height 27
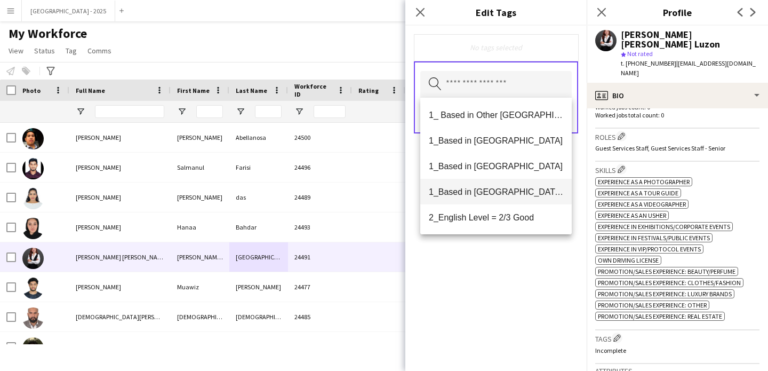
click at [516, 196] on span "1_Based in [GEOGRAPHIC_DATA]/[GEOGRAPHIC_DATA]/Ajman" at bounding box center [496, 192] width 134 height 10
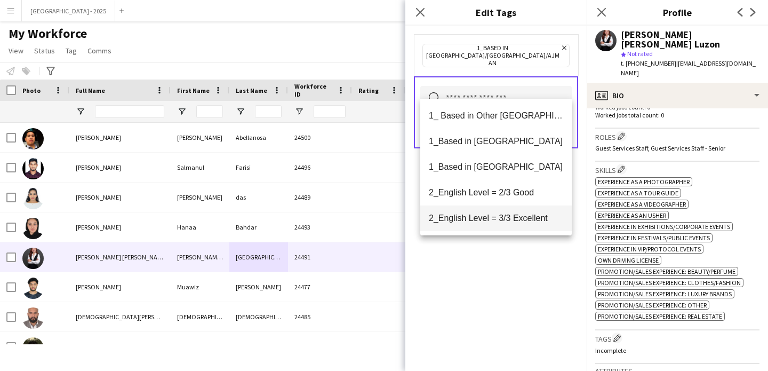
click at [513, 214] on span "2_English Level = 3/3 Excellent" at bounding box center [496, 218] width 134 height 10
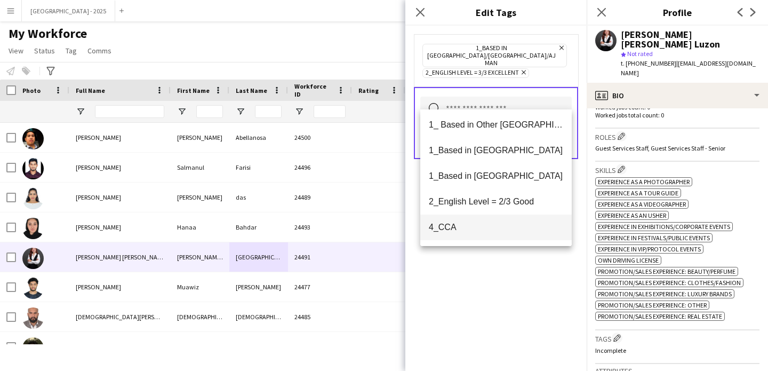
scroll to position [2, 0]
drag, startPoint x: 504, startPoint y: 255, endPoint x: 505, endPoint y: 249, distance: 6.5
click at [505, 255] on div "1_Based in [GEOGRAPHIC_DATA]/[GEOGRAPHIC_DATA]/Ajman Remove 2_English Level = 3…" at bounding box center [495, 198] width 181 height 345
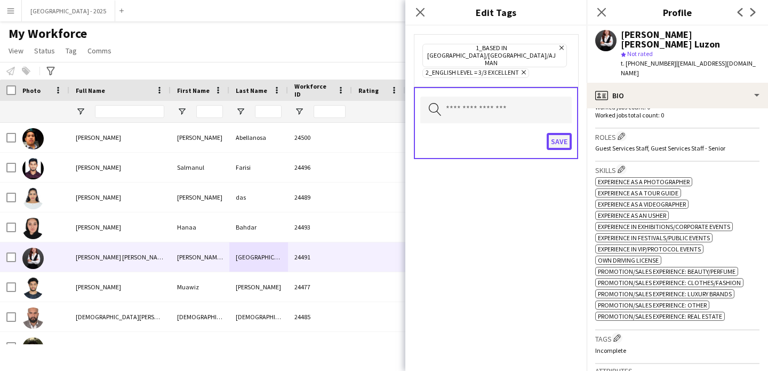
click at [559, 133] on button "Save" at bounding box center [559, 141] width 25 height 17
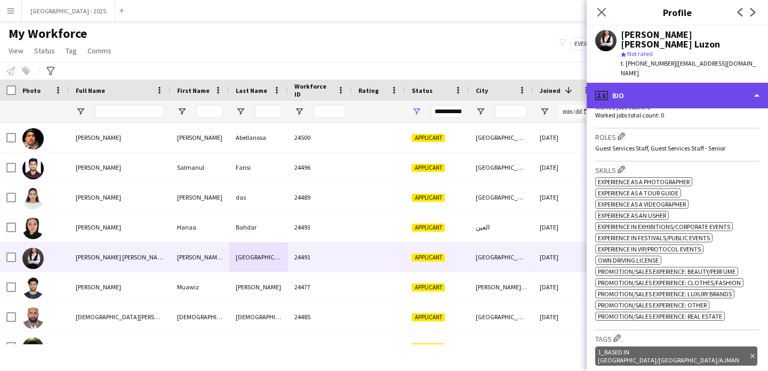
click at [626, 83] on div "profile Bio" at bounding box center [677, 96] width 181 height 26
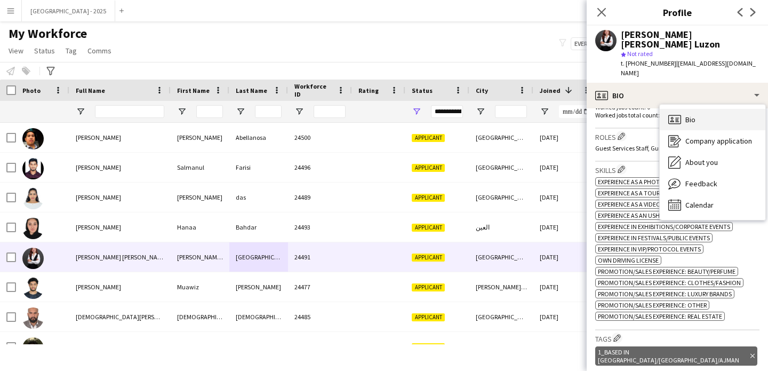
click at [703, 109] on div "Bio Bio" at bounding box center [713, 119] width 106 height 21
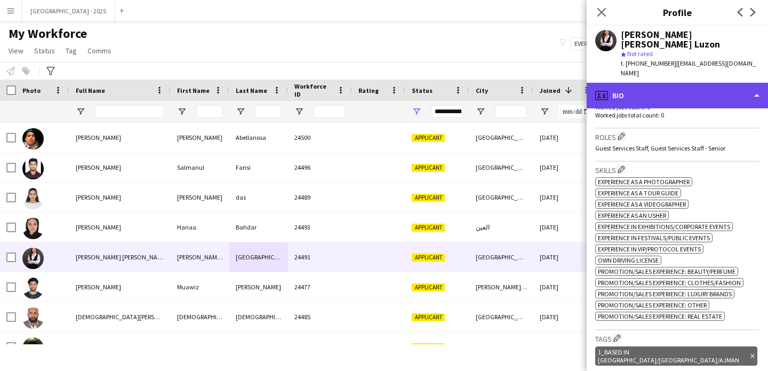
click at [673, 83] on div "profile Bio" at bounding box center [677, 96] width 181 height 26
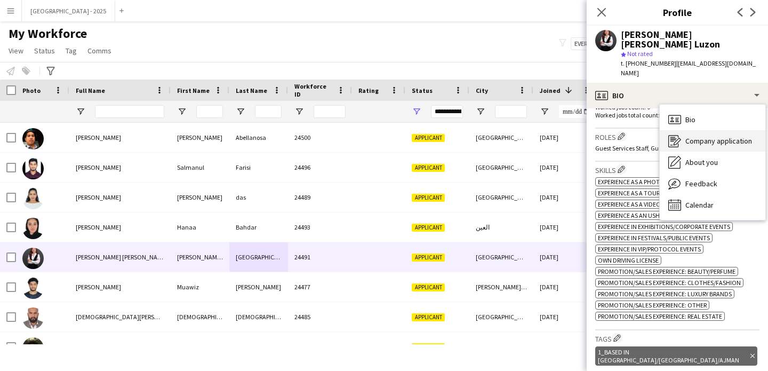
click at [705, 131] on div "Company application Company application" at bounding box center [713, 140] width 106 height 21
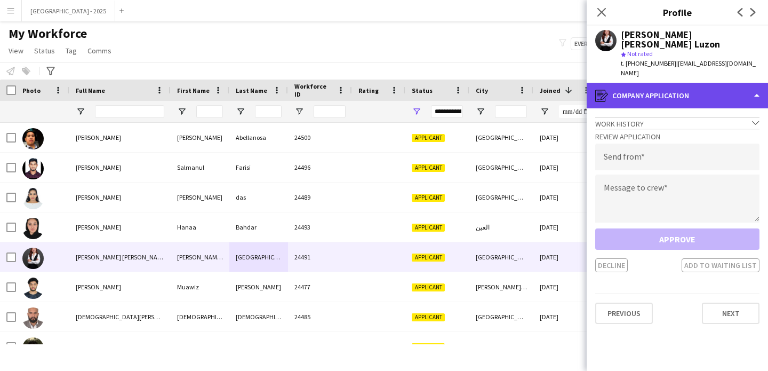
click at [647, 83] on div "register Company application" at bounding box center [677, 96] width 181 height 26
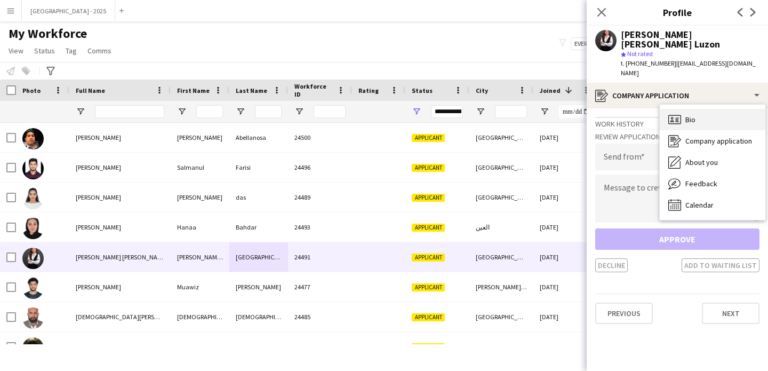
click at [685, 109] on div "Bio Bio" at bounding box center [713, 119] width 106 height 21
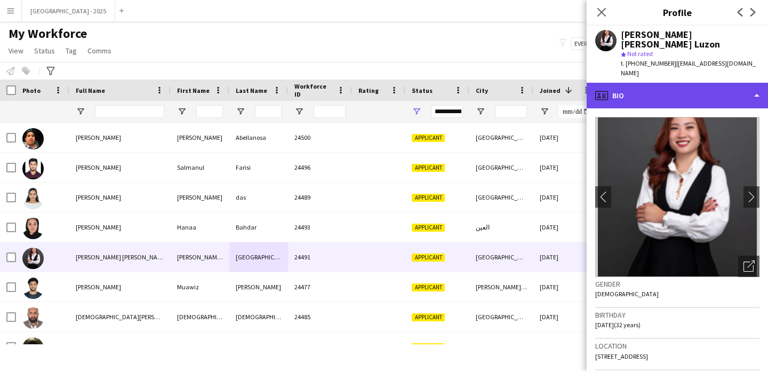
click at [671, 83] on div "profile Bio" at bounding box center [677, 96] width 181 height 26
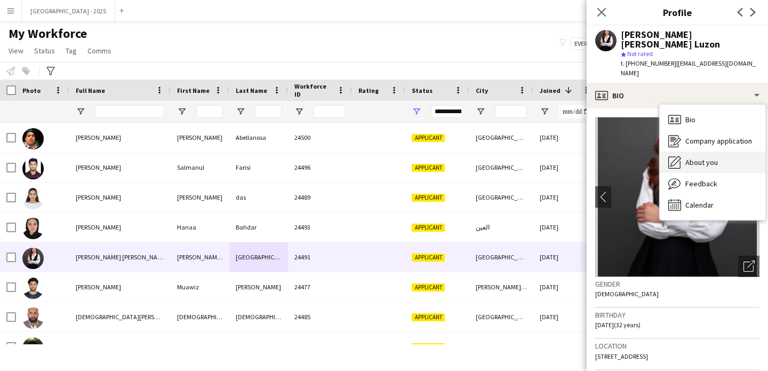
click at [713, 157] on span "About you" at bounding box center [701, 162] width 33 height 10
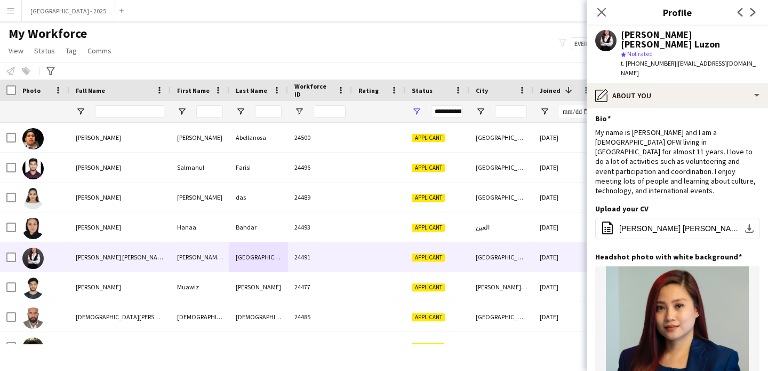
scroll to position [0, 0]
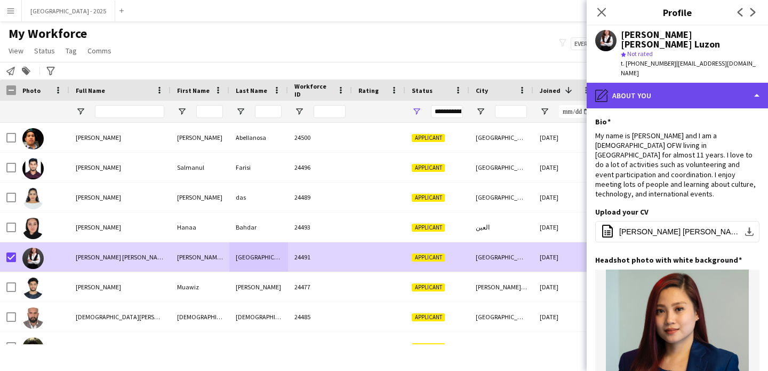
click at [636, 83] on div "pencil4 About you" at bounding box center [677, 96] width 181 height 26
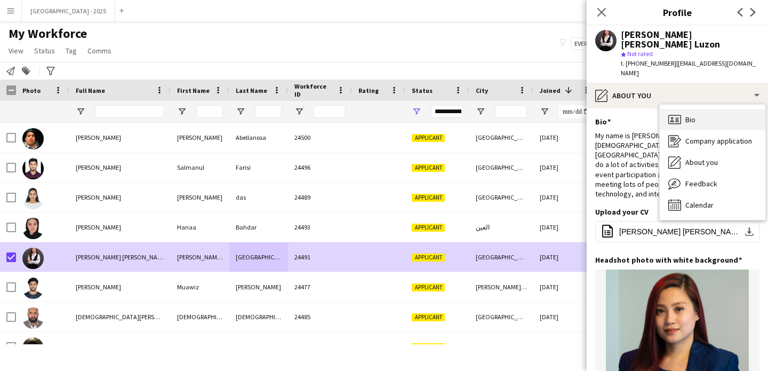
click at [692, 115] on span "Bio" at bounding box center [690, 120] width 10 height 10
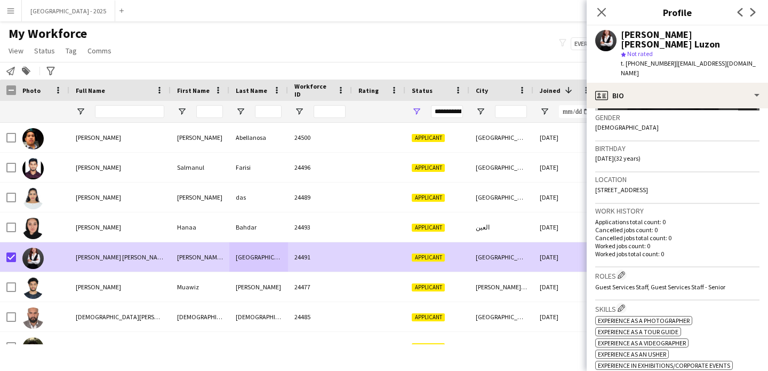
scroll to position [173, 0]
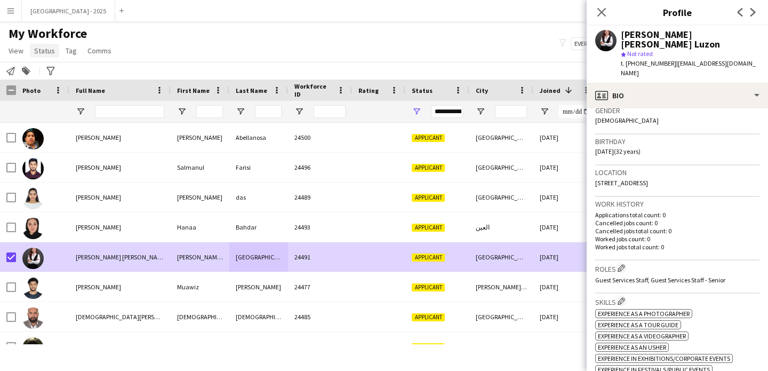
click at [50, 48] on span "Status" at bounding box center [44, 51] width 21 height 10
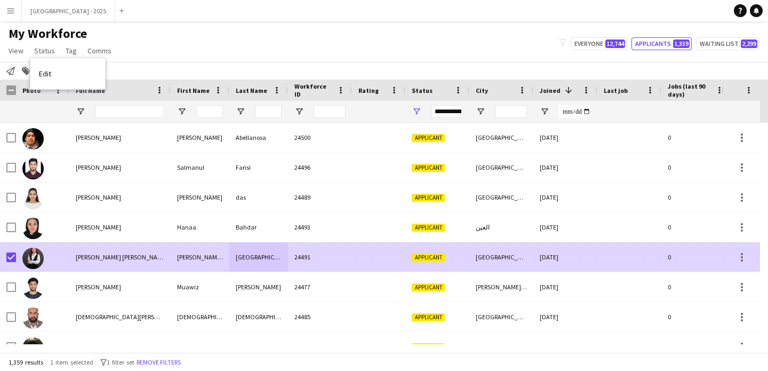
click at [126, 253] on div "[PERSON_NAME] [PERSON_NAME] Luzon" at bounding box center [119, 256] width 101 height 29
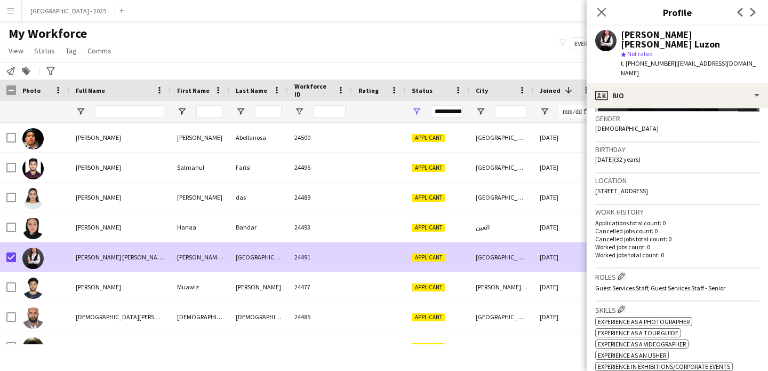
scroll to position [167, 0]
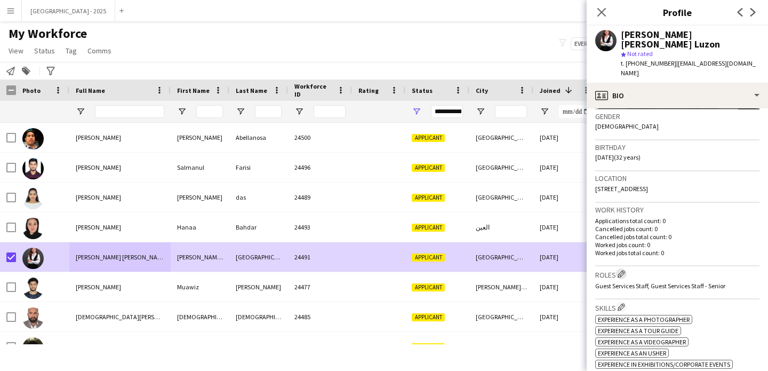
click at [619, 270] on app-icon "Edit crew company roles" at bounding box center [621, 273] width 7 height 7
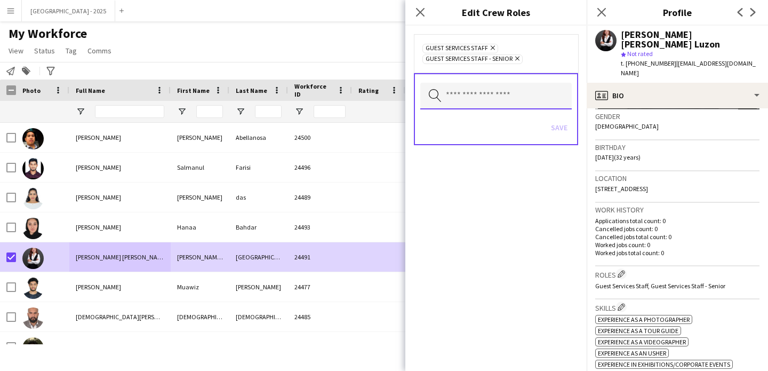
click at [468, 89] on input "text" at bounding box center [495, 96] width 151 height 27
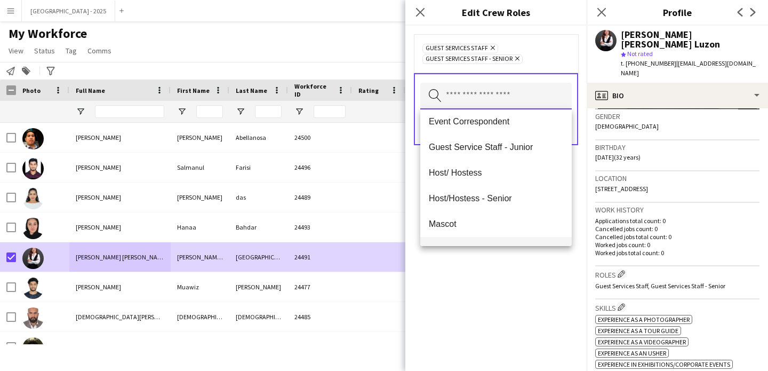
scroll to position [107, 0]
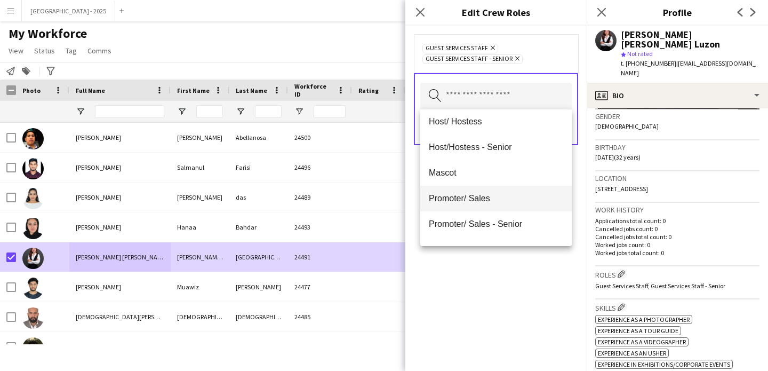
click at [477, 204] on mat-option "Promoter/ Sales" at bounding box center [495, 199] width 151 height 26
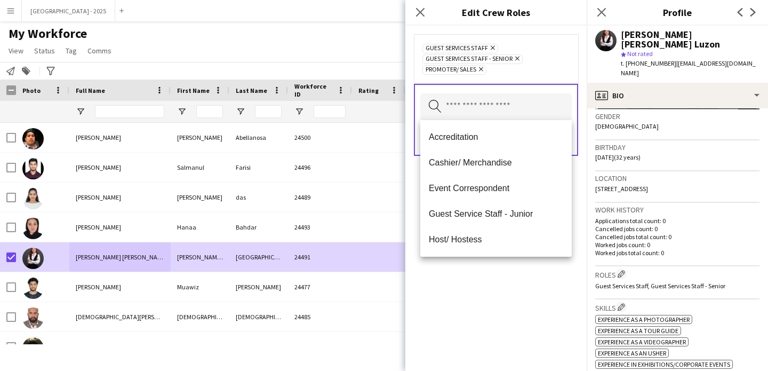
click at [502, 292] on div "Guest Services Staff Remove Guest Services Staff - Senior Remove Promoter/ Sale…" at bounding box center [495, 198] width 181 height 345
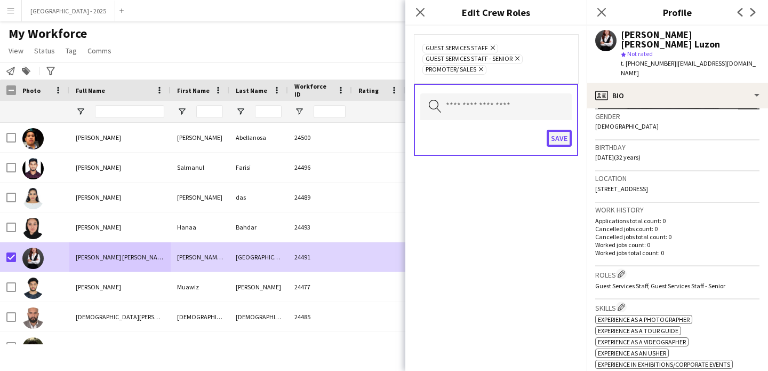
click at [566, 134] on button "Save" at bounding box center [559, 138] width 25 height 17
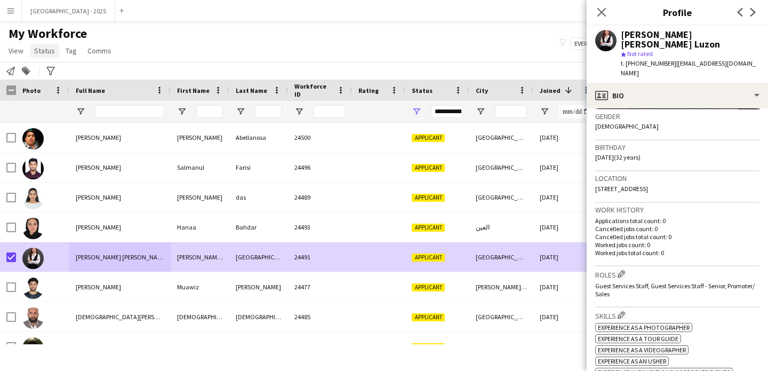
click at [48, 51] on span "Status" at bounding box center [44, 51] width 21 height 10
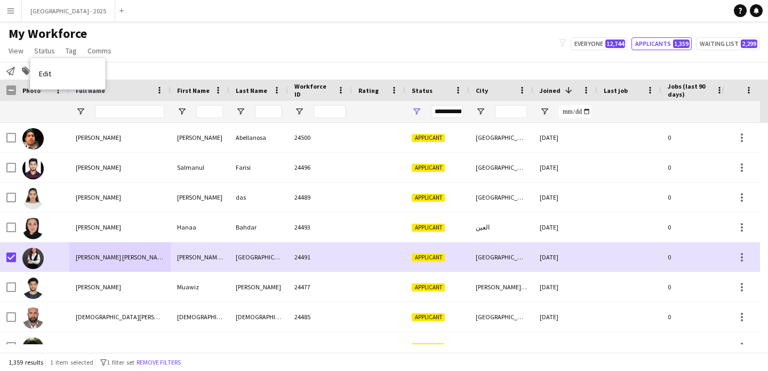
click at [57, 66] on link "Edit" at bounding box center [67, 73] width 75 height 22
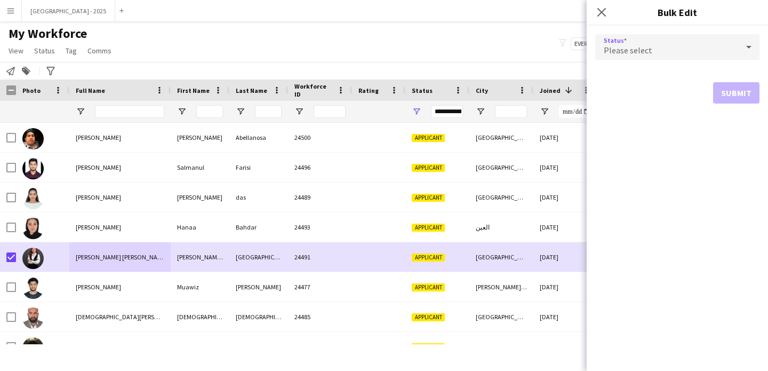
click at [637, 55] on span "Please select" at bounding box center [628, 50] width 49 height 11
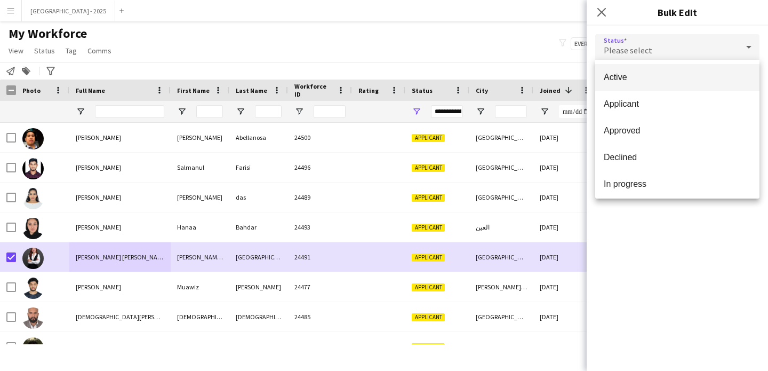
click at [637, 73] on span "Active" at bounding box center [677, 77] width 147 height 10
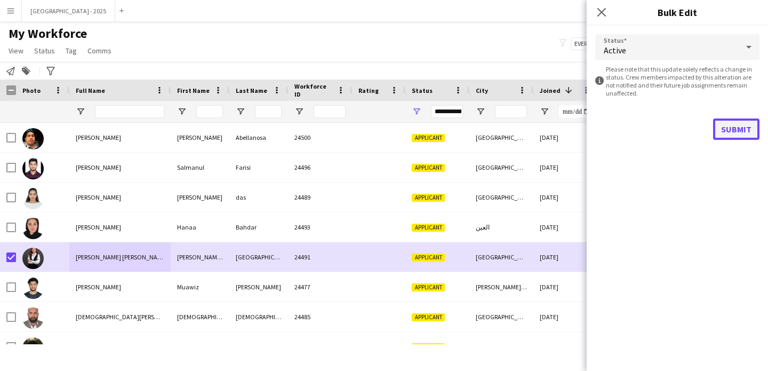
click at [739, 126] on button "Submit" at bounding box center [736, 128] width 46 height 21
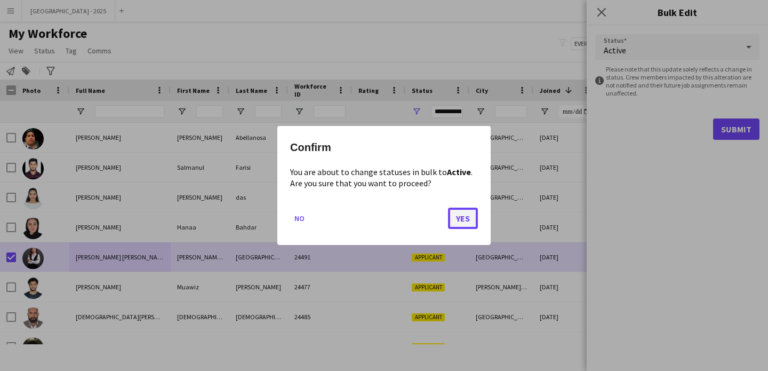
click at [455, 220] on button "Yes" at bounding box center [463, 217] width 30 height 21
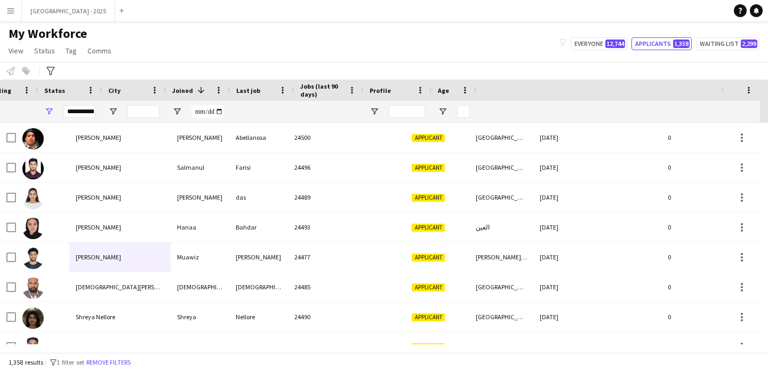
scroll to position [0, 367]
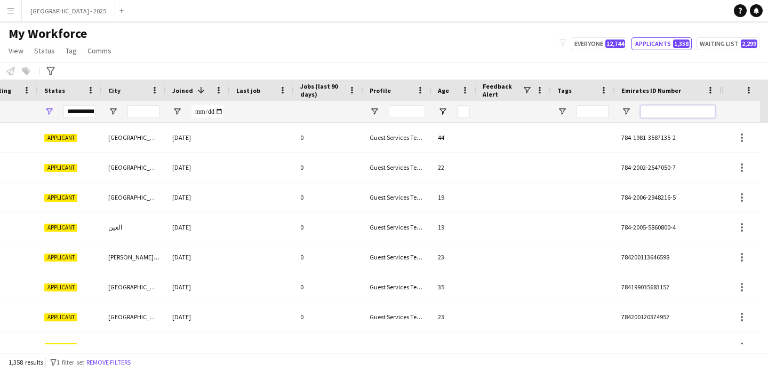
click at [714, 109] on input "Emirates ID Number Filter Input" at bounding box center [678, 111] width 75 height 13
paste input "*******"
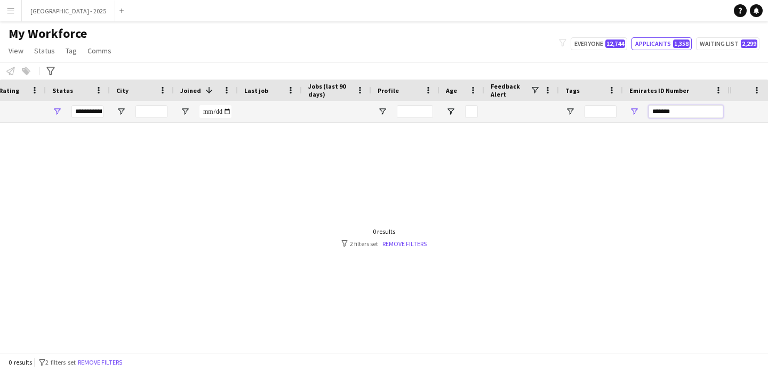
scroll to position [0, 359]
type input "*******"
click at [61, 110] on span "Open Filter Menu" at bounding box center [57, 112] width 10 height 10
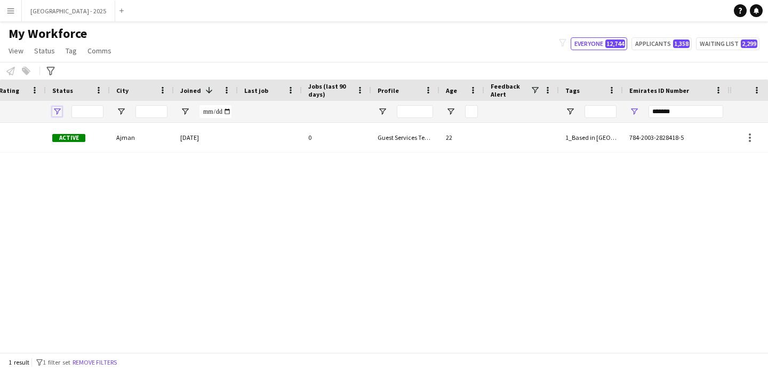
click at [59, 111] on span "Open Filter Menu" at bounding box center [57, 112] width 10 height 10
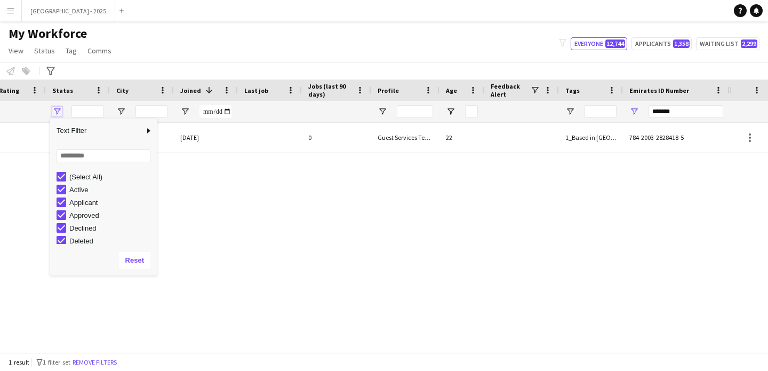
click at [53, 110] on span "Open Filter Menu" at bounding box center [57, 112] width 10 height 10
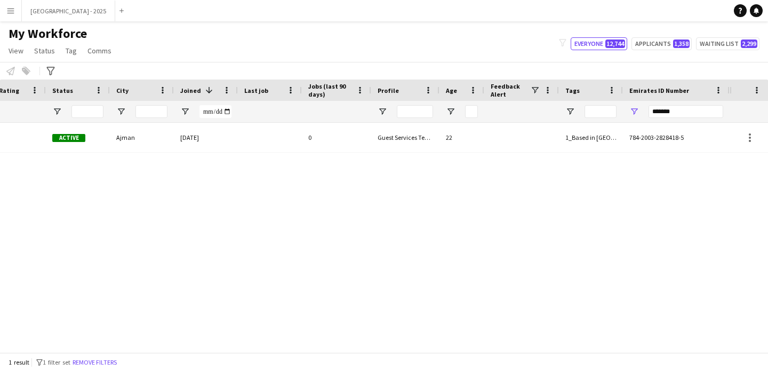
click at [206, 171] on div "Mahmood 8086 Active Ajman [DATE] 0 Guest Services Team 22 1_Based in [GEOGRAPHI…" at bounding box center [365, 233] width 730 height 221
